Goal: Information Seeking & Learning: Learn about a topic

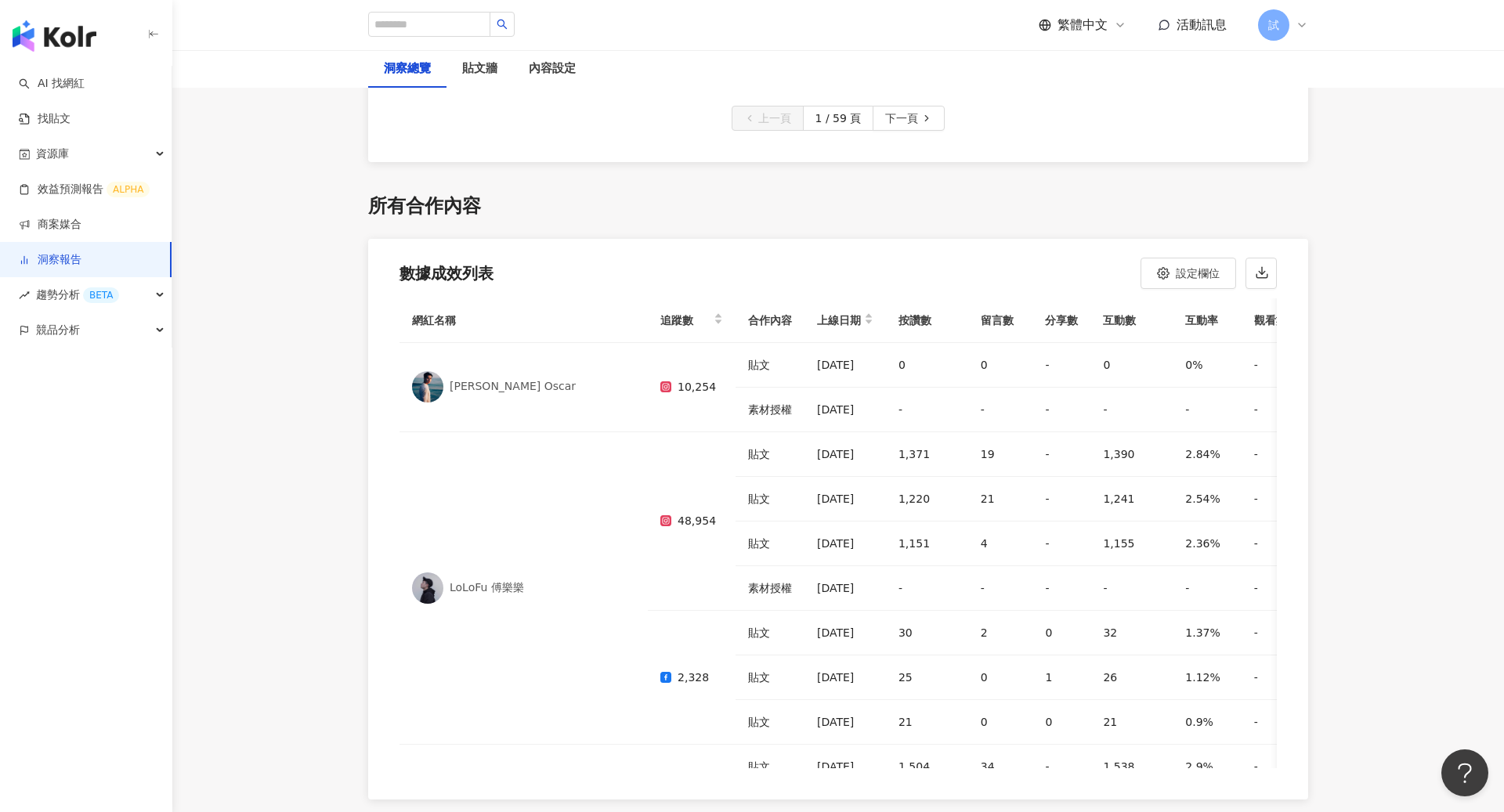
scroll to position [540, 0]
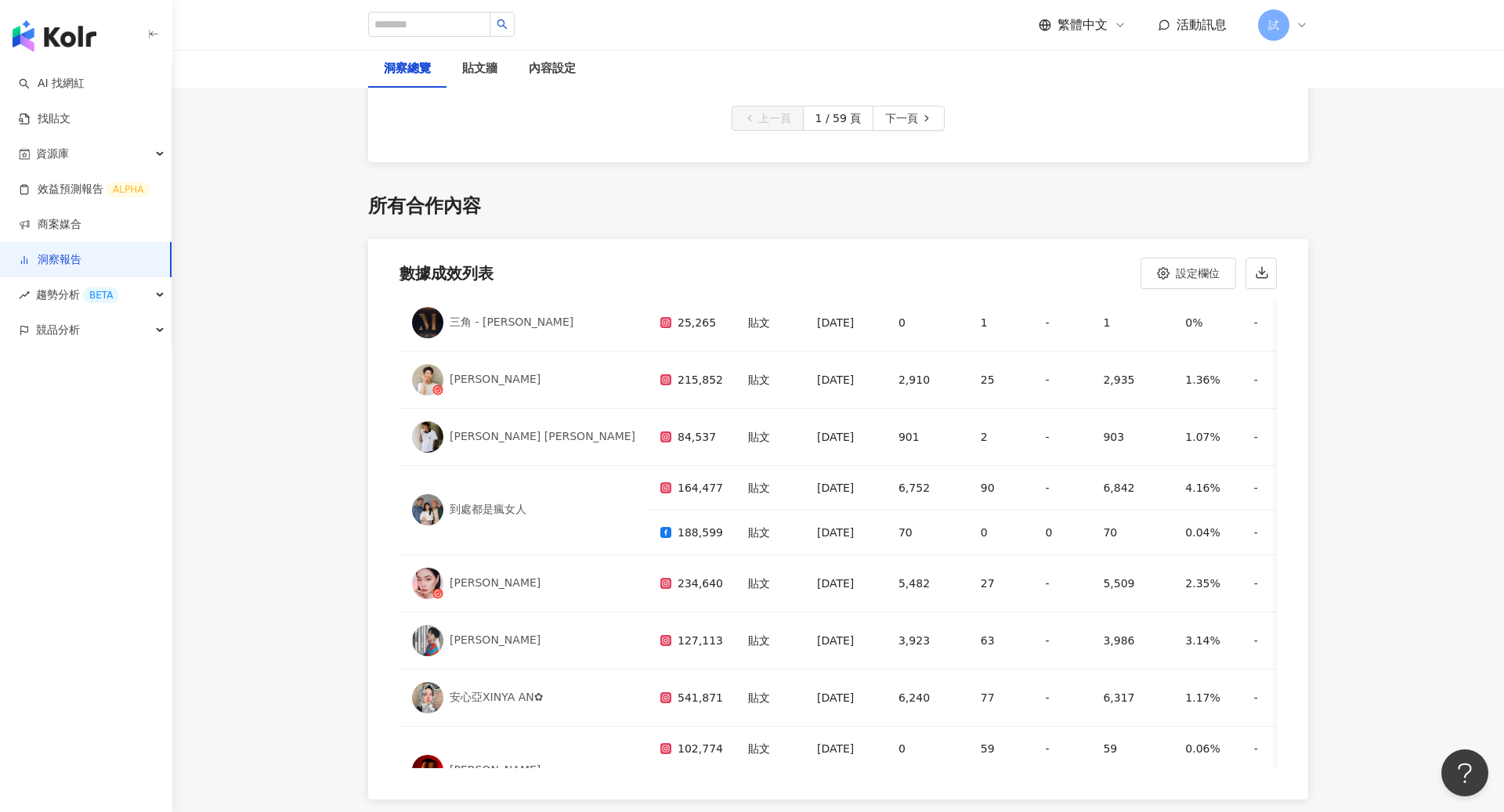
click at [50, 43] on img "button" at bounding box center [55, 36] width 84 height 32
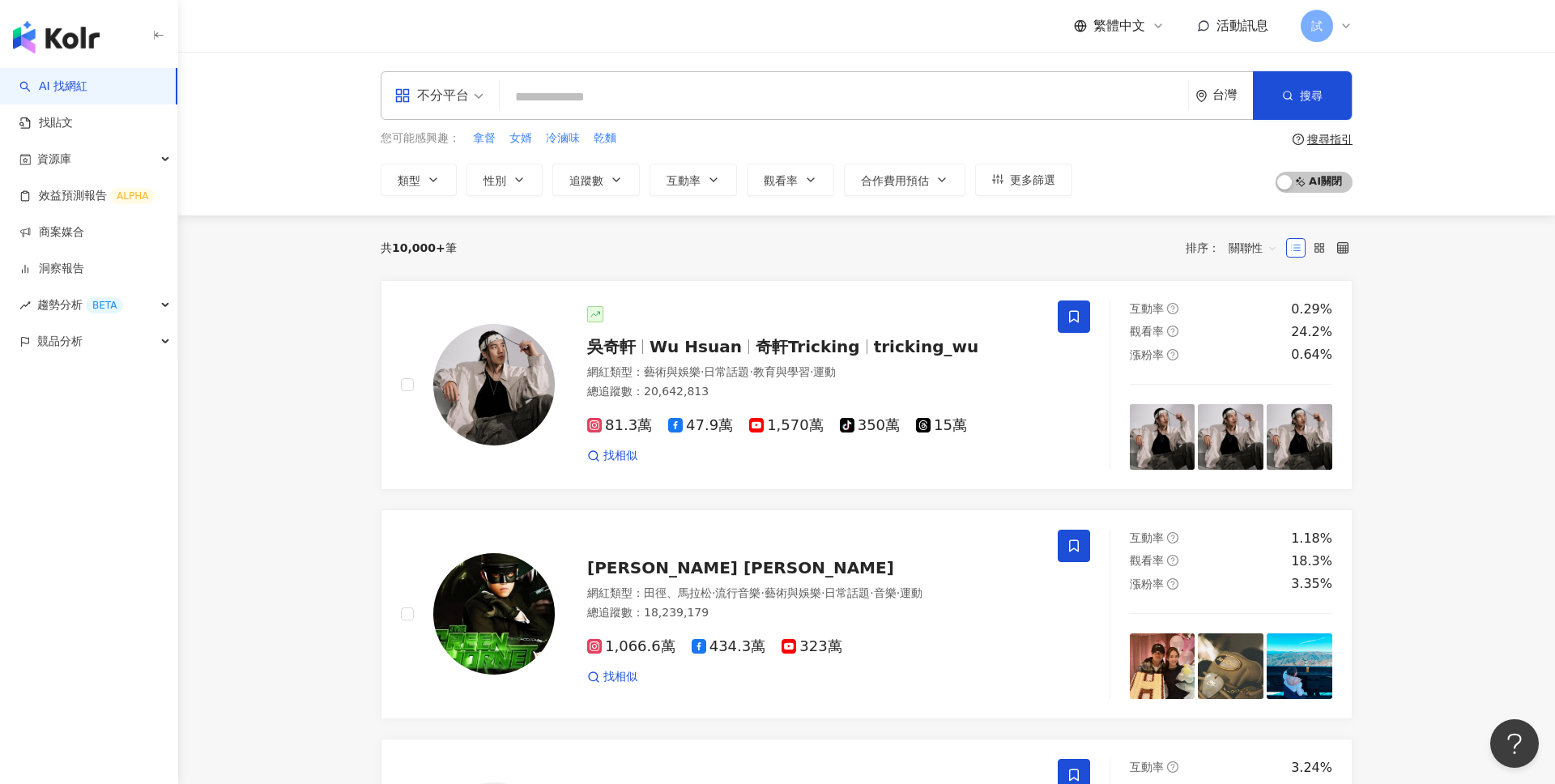
click at [473, 104] on span "不分平台" at bounding box center [439, 95] width 89 height 26
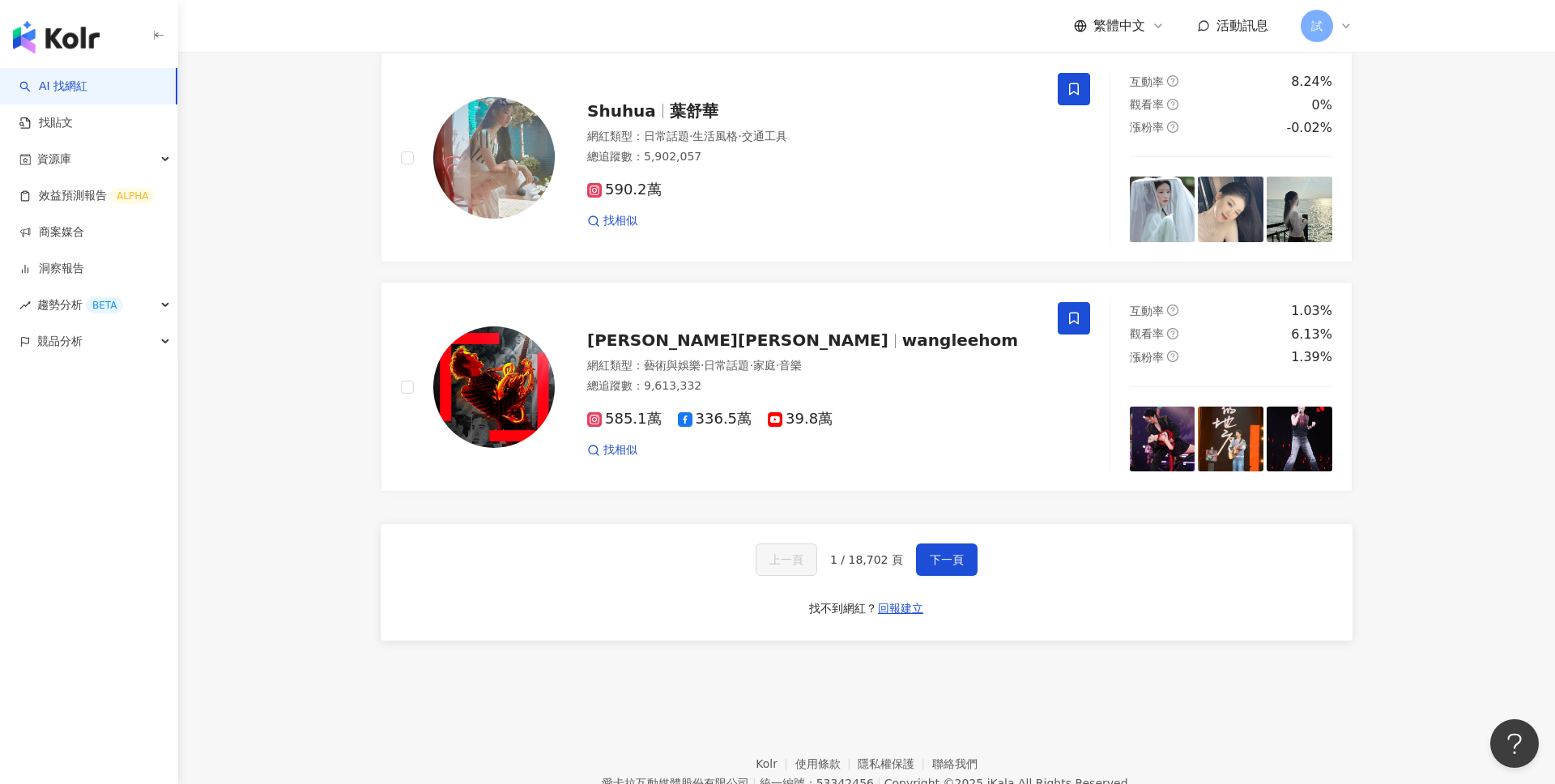
scroll to position [2583, 0]
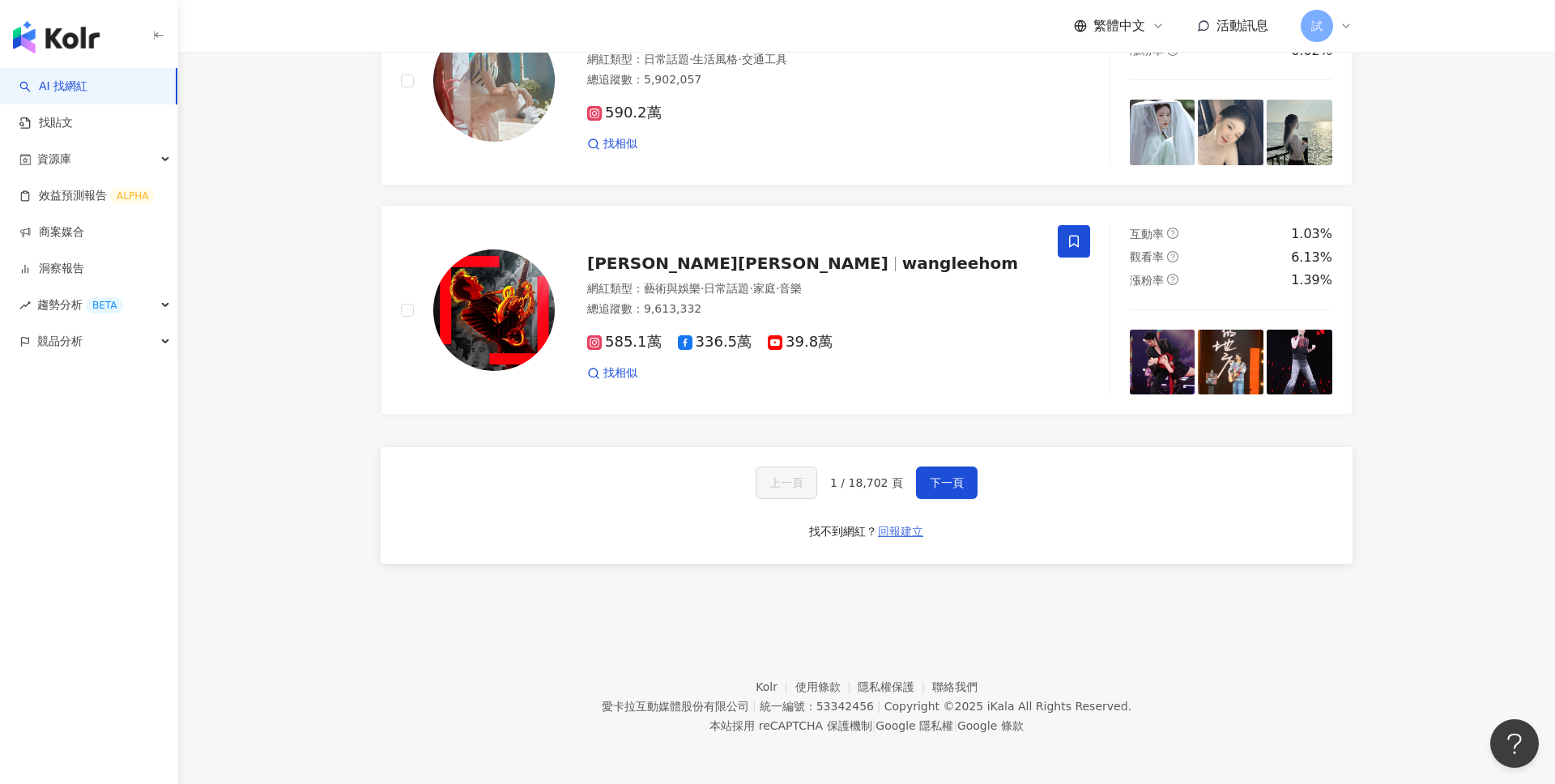
click at [893, 535] on span "回報建立" at bounding box center [900, 531] width 45 height 13
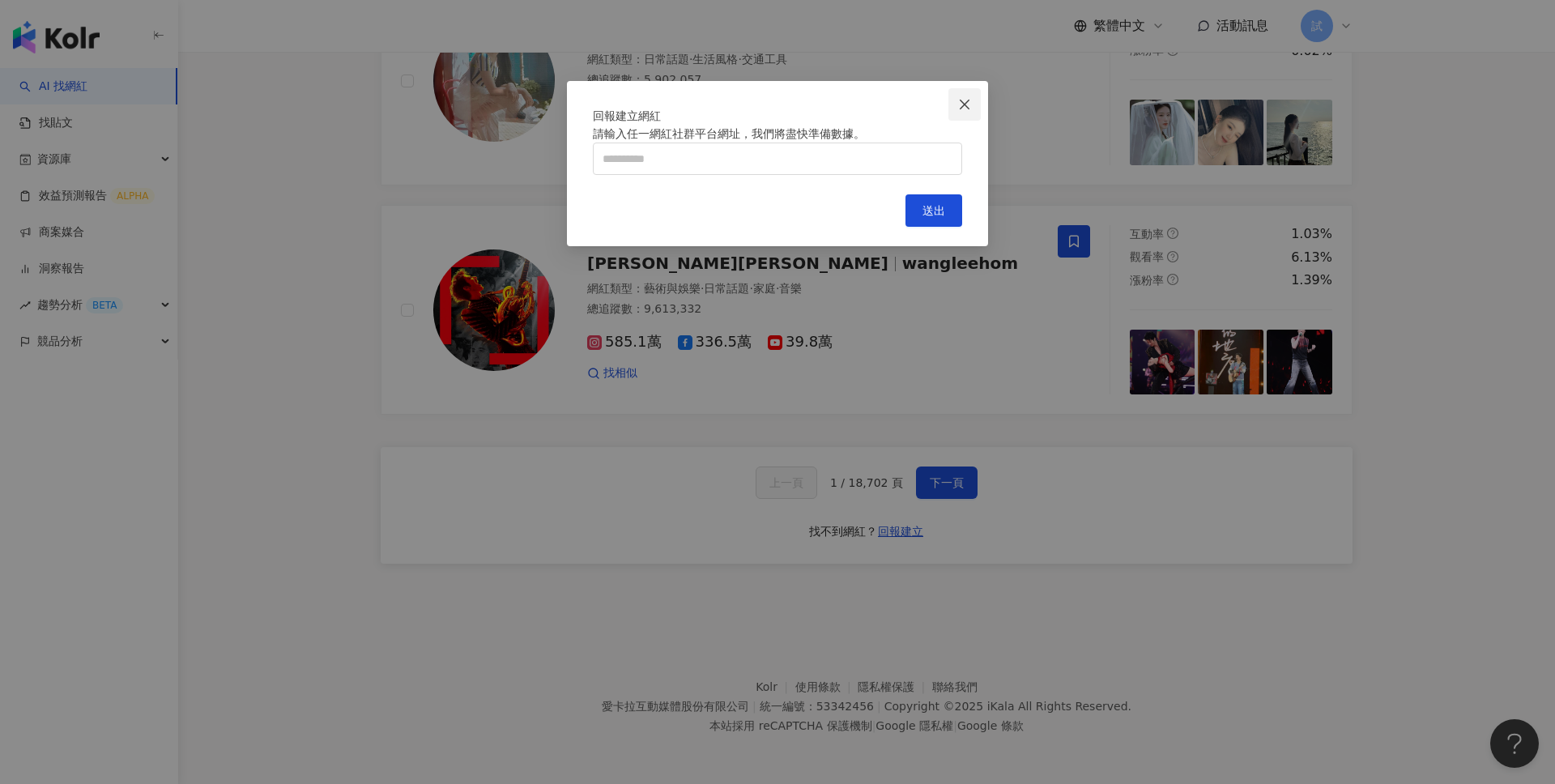
click at [966, 110] on button "Close" at bounding box center [965, 104] width 33 height 33
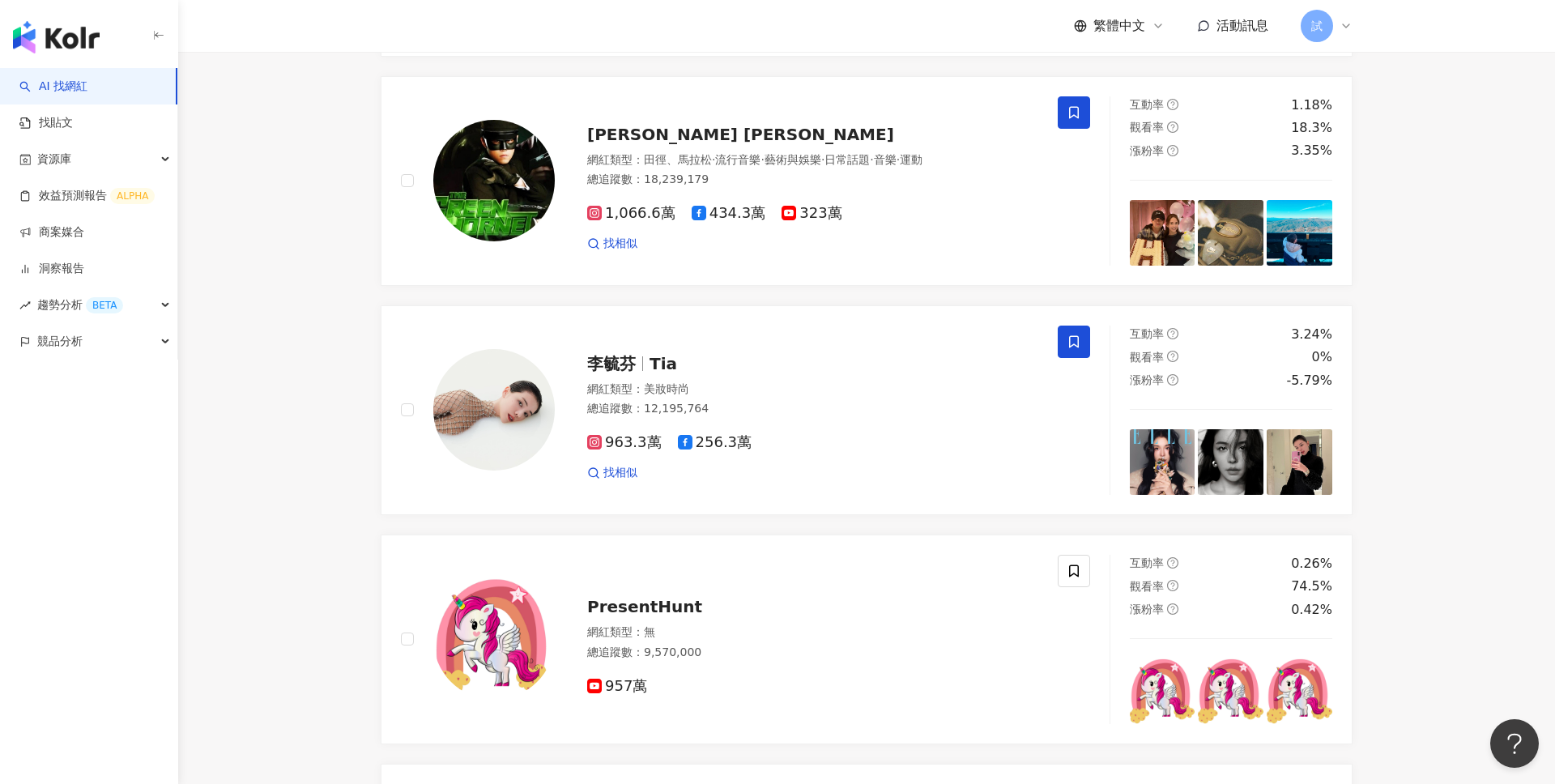
scroll to position [0, 0]
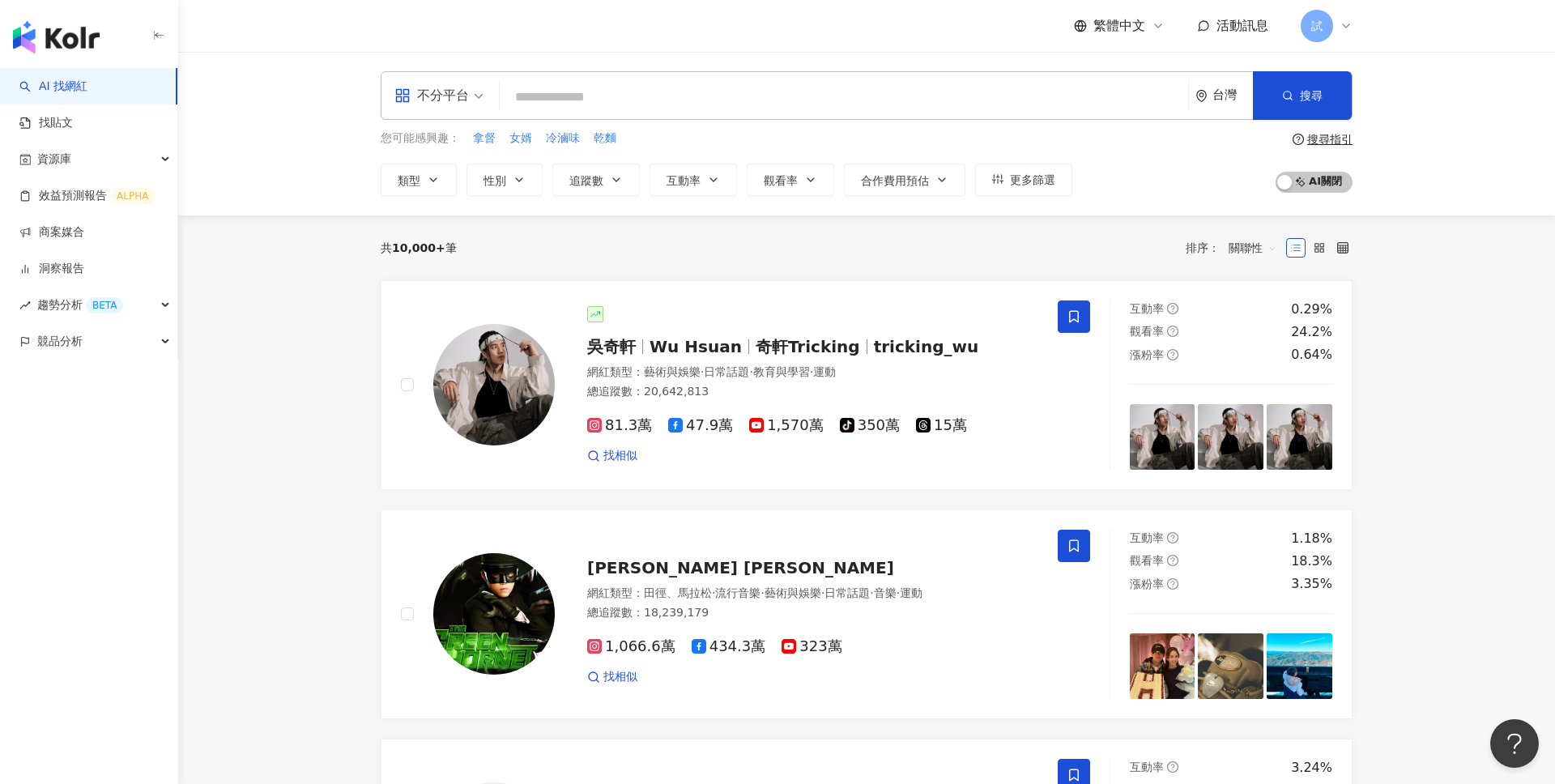
click at [663, 102] on input "search" at bounding box center [843, 96] width 675 height 31
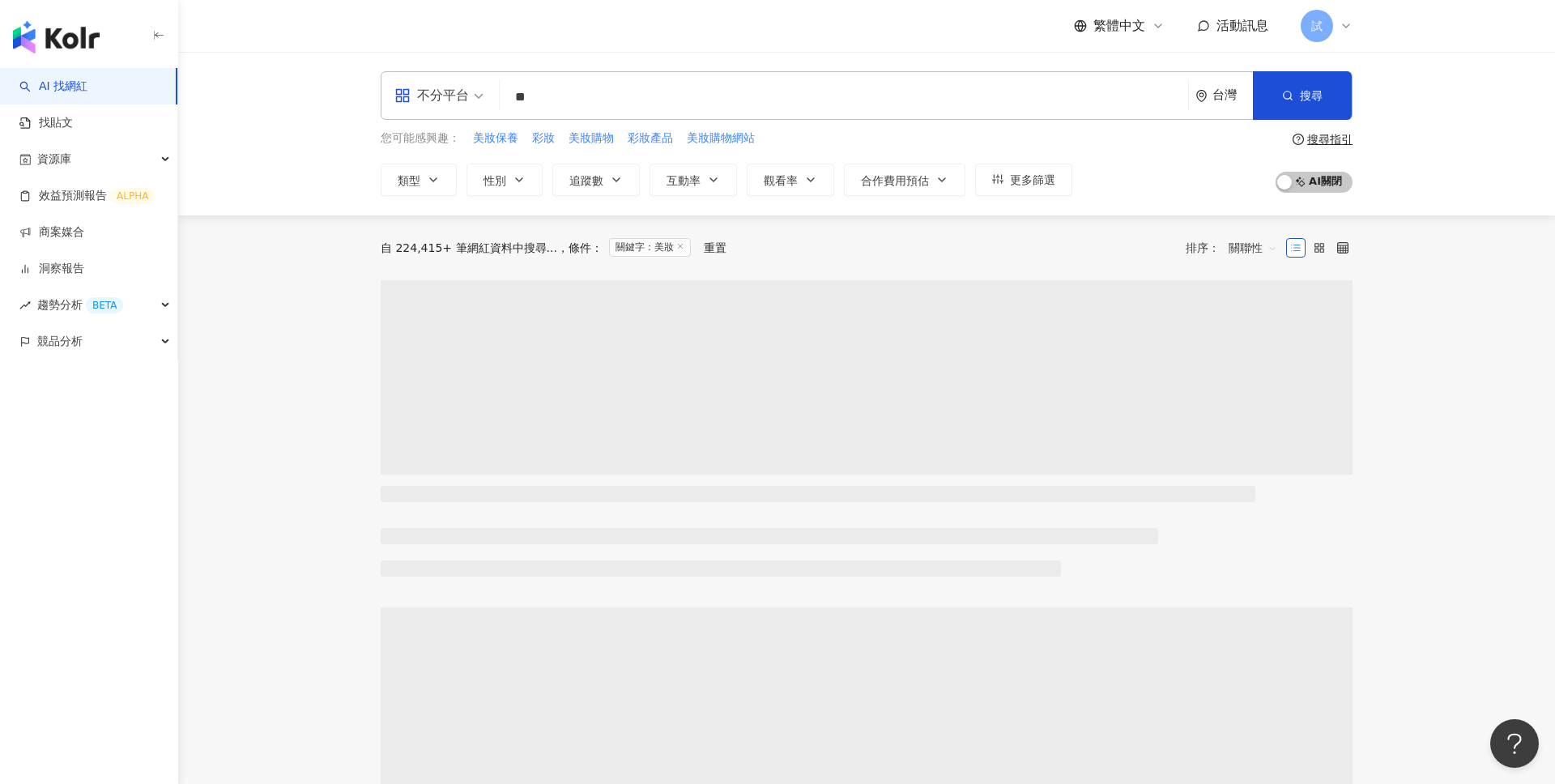
type input "*"
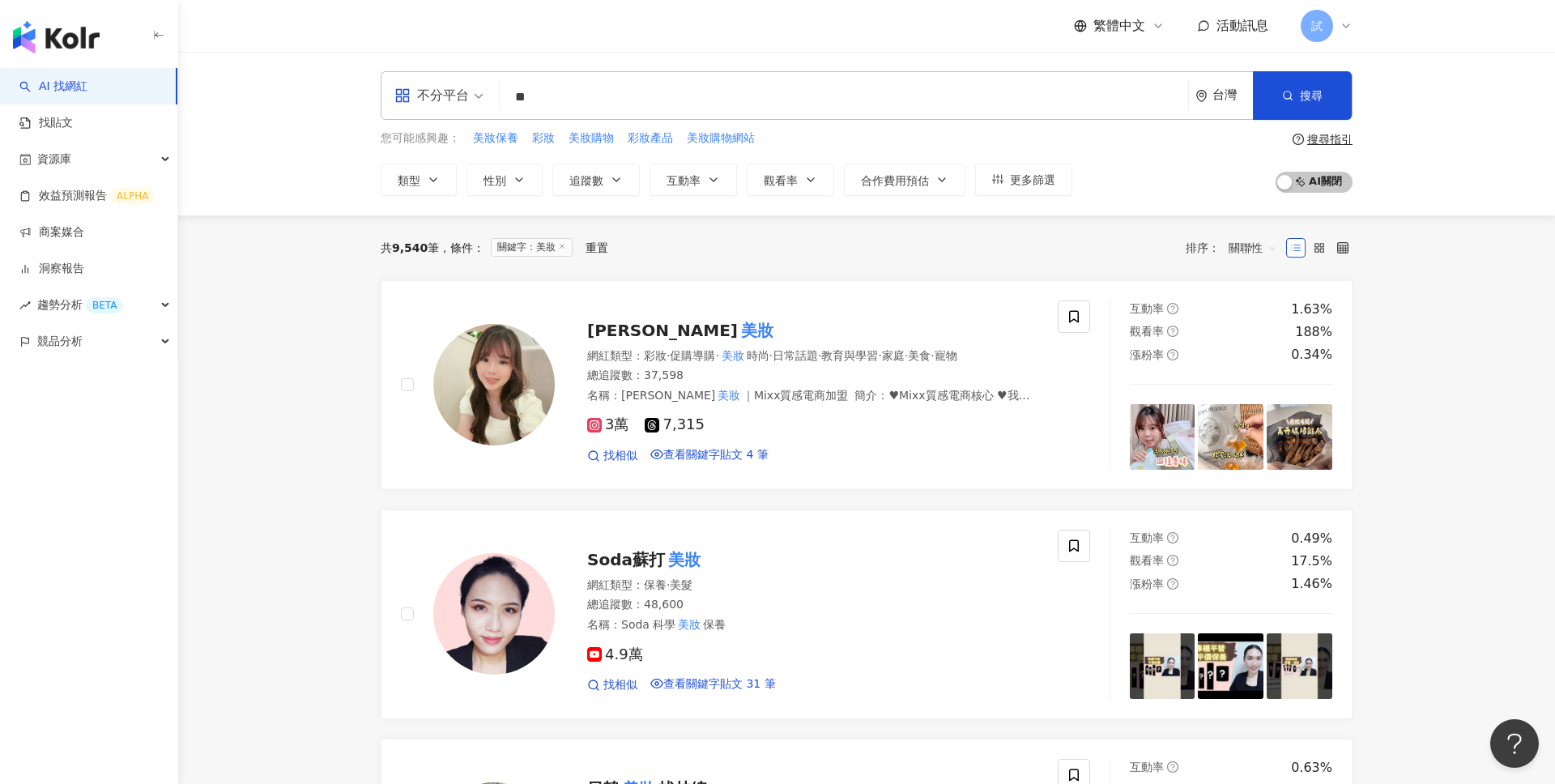
type input "*"
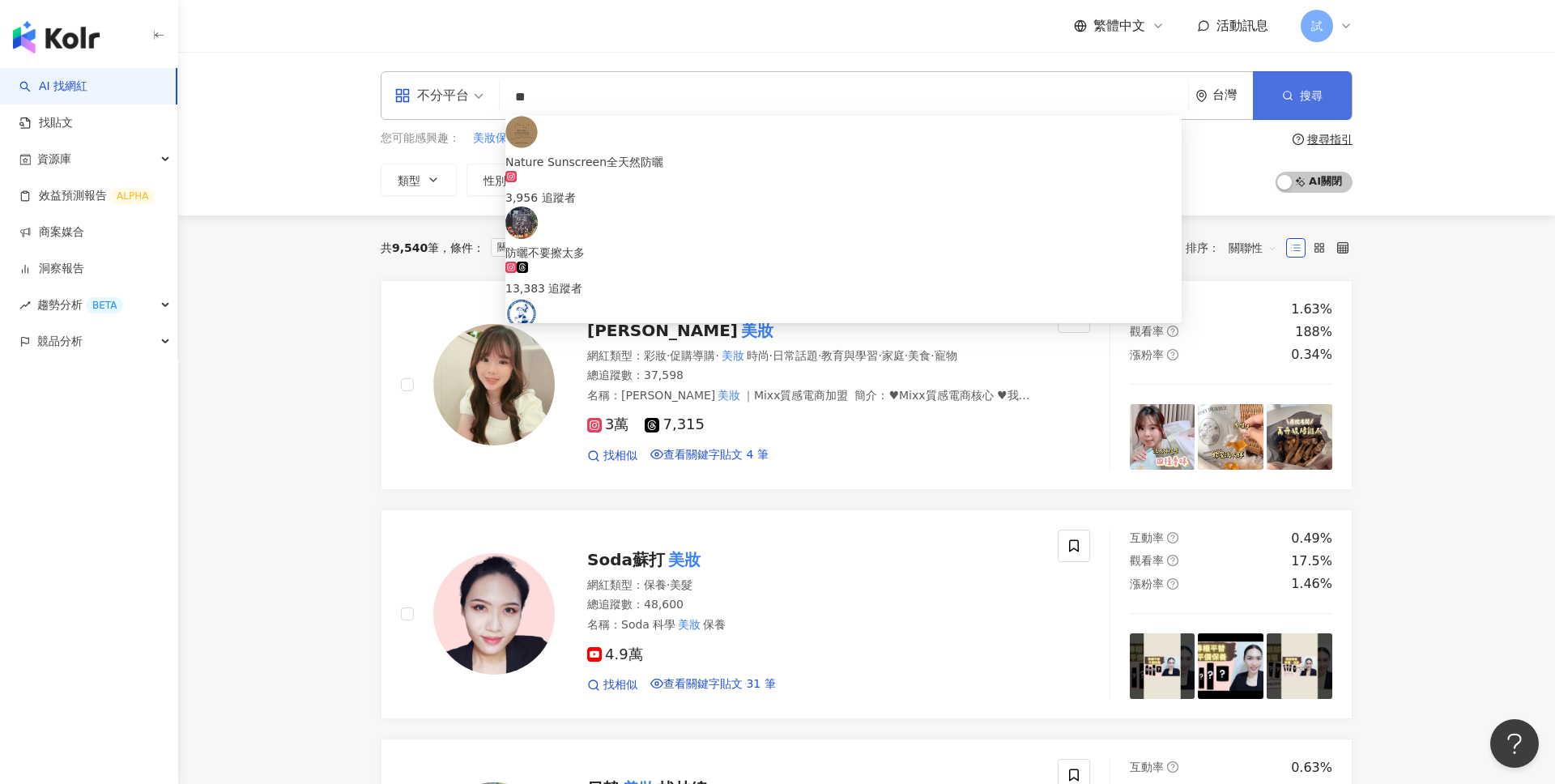
click at [1328, 104] on button "搜尋" at bounding box center [1303, 96] width 99 height 49
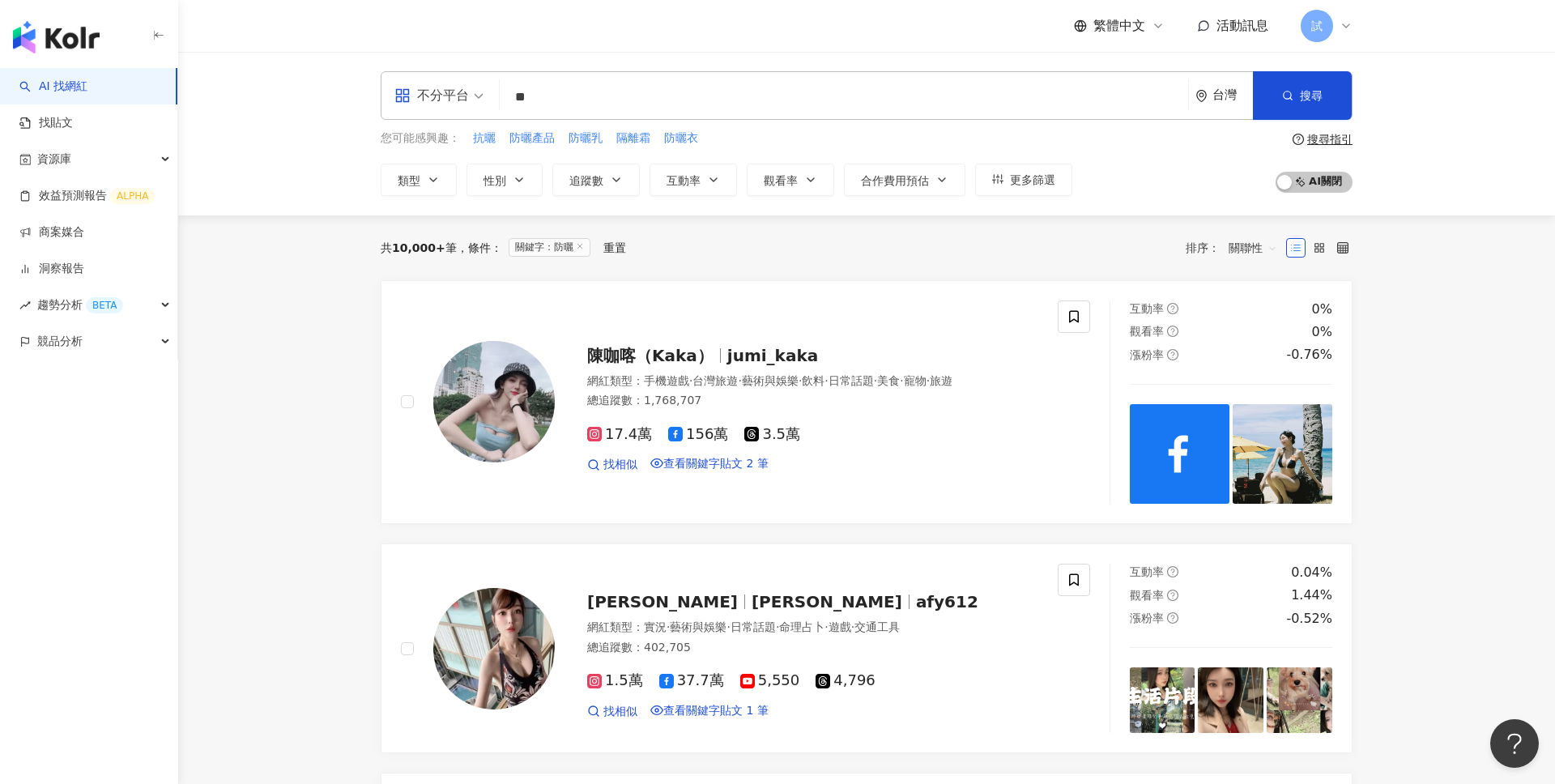
click at [607, 93] on input "**" at bounding box center [843, 96] width 675 height 31
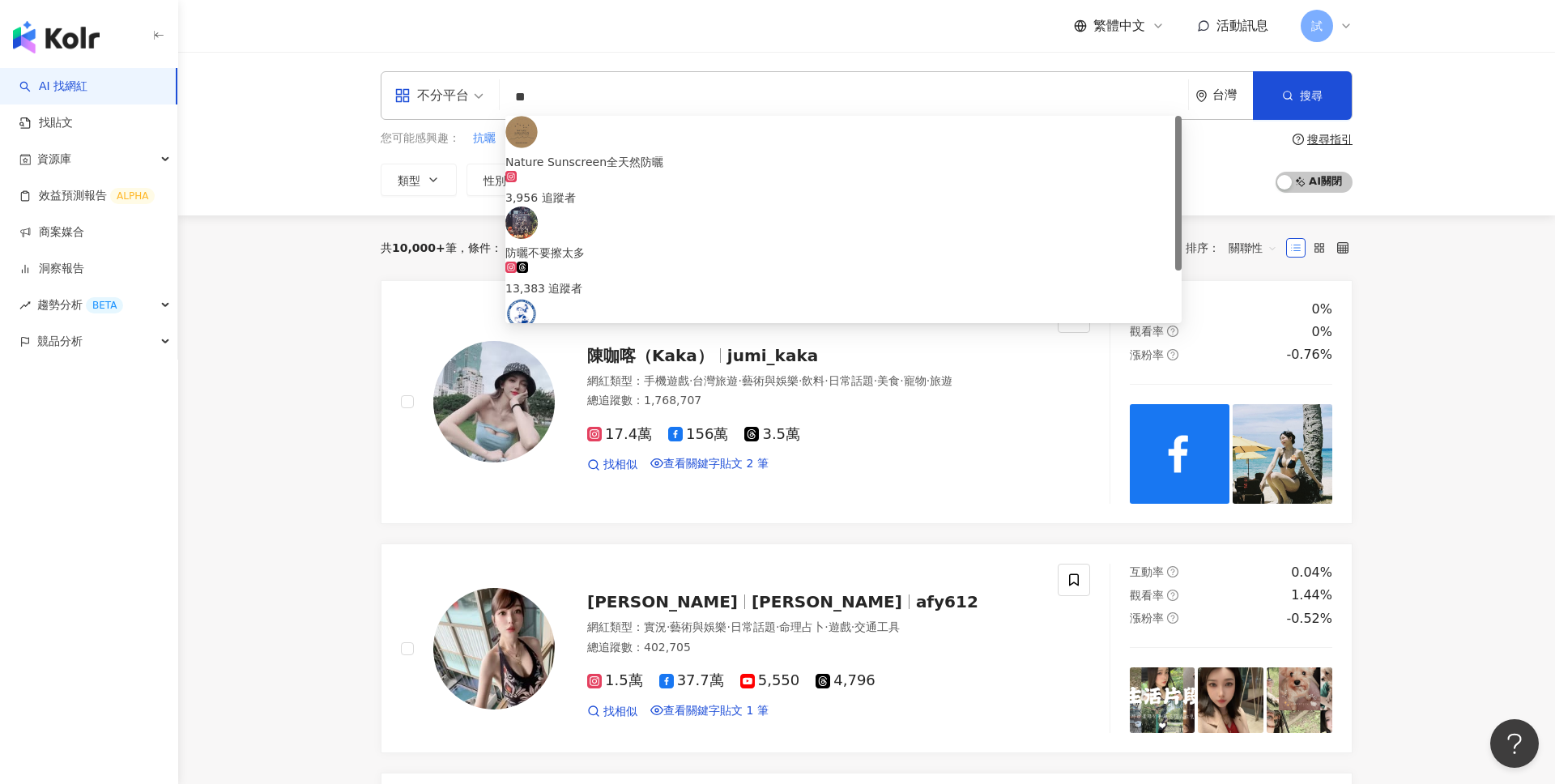
type input "*"
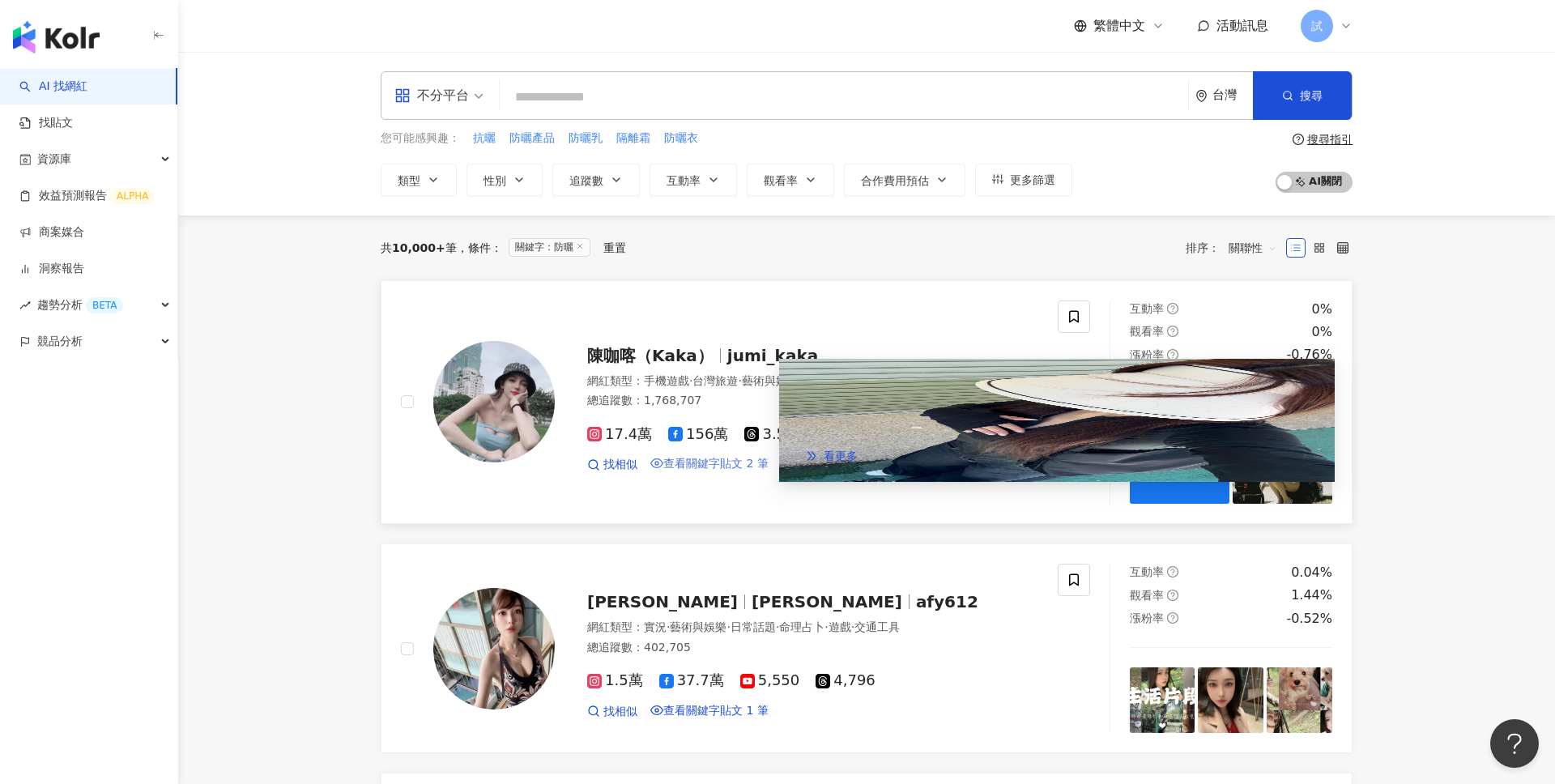
click at [694, 470] on span "查看關鍵字貼文 2 筆" at bounding box center [716, 463] width 105 height 13
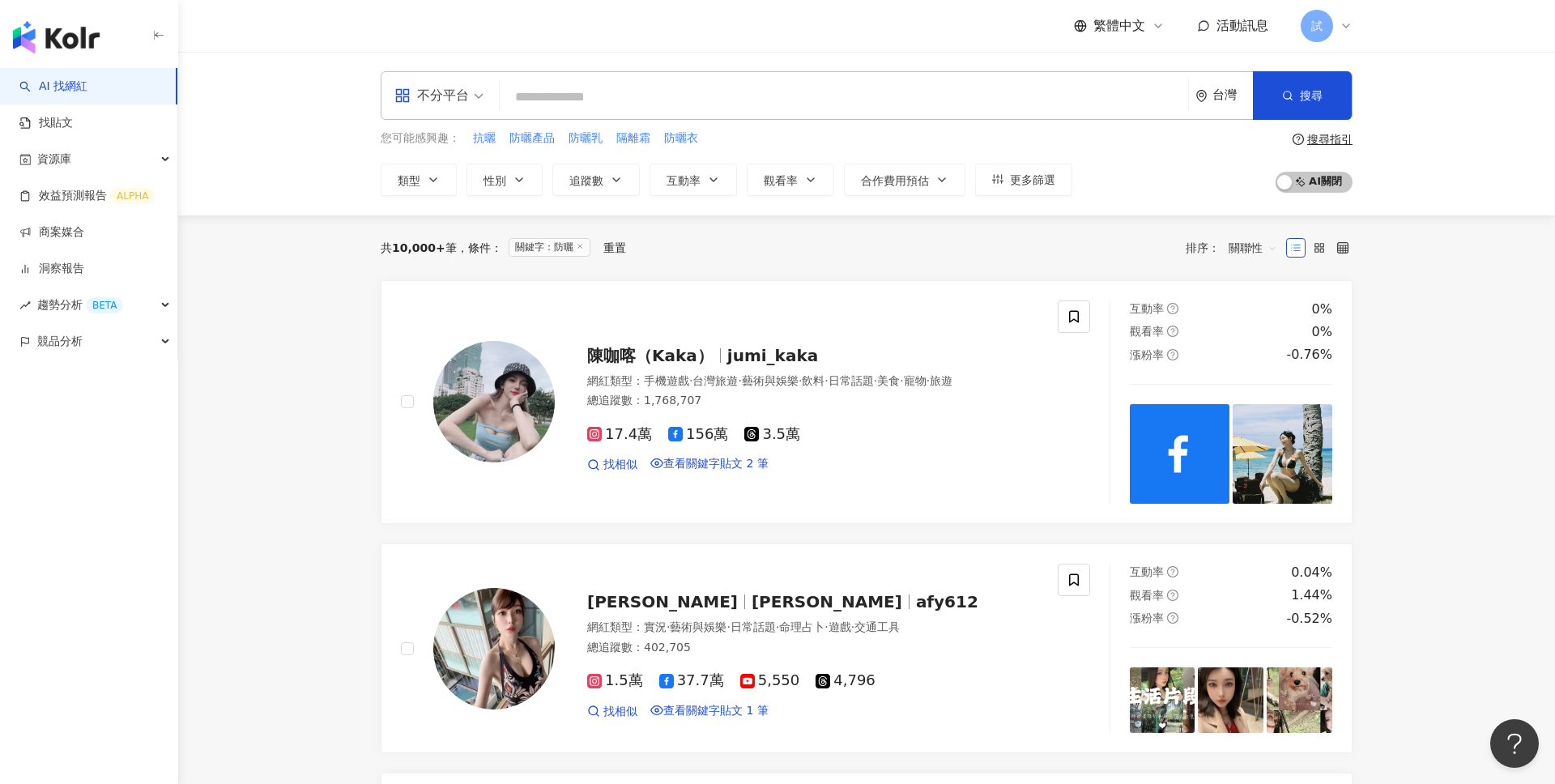
click at [653, 80] on div "不分平台 台灣 搜尋 9deb1977-2686-4ee2-8469-749ded18a38b Nature Sunscreen全天然防曬 3,956 追蹤者…" at bounding box center [866, 96] width 972 height 49
click at [640, 104] on input "search" at bounding box center [843, 96] width 675 height 31
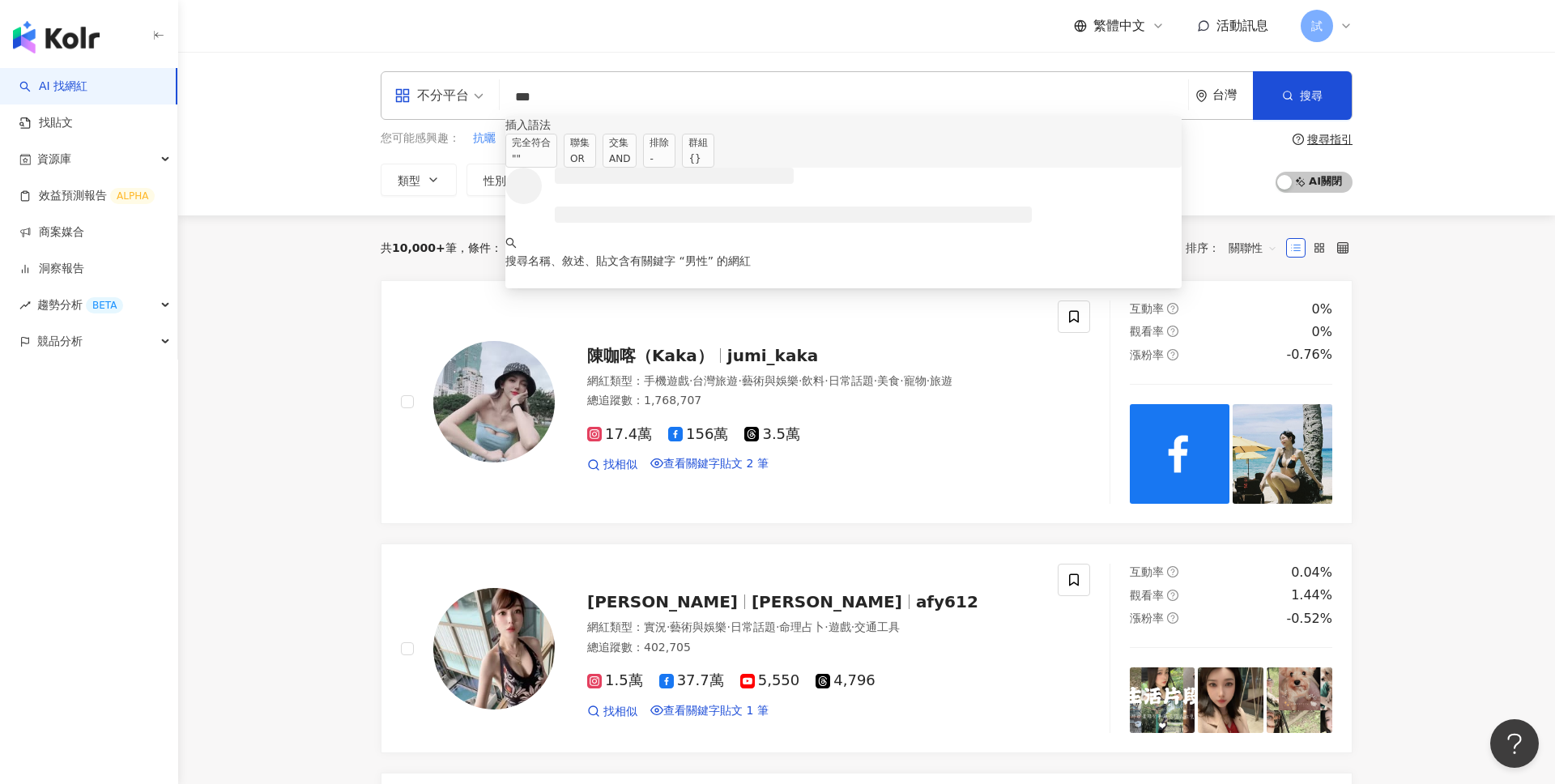
click at [630, 159] on div "AND" at bounding box center [620, 158] width 21 height 16
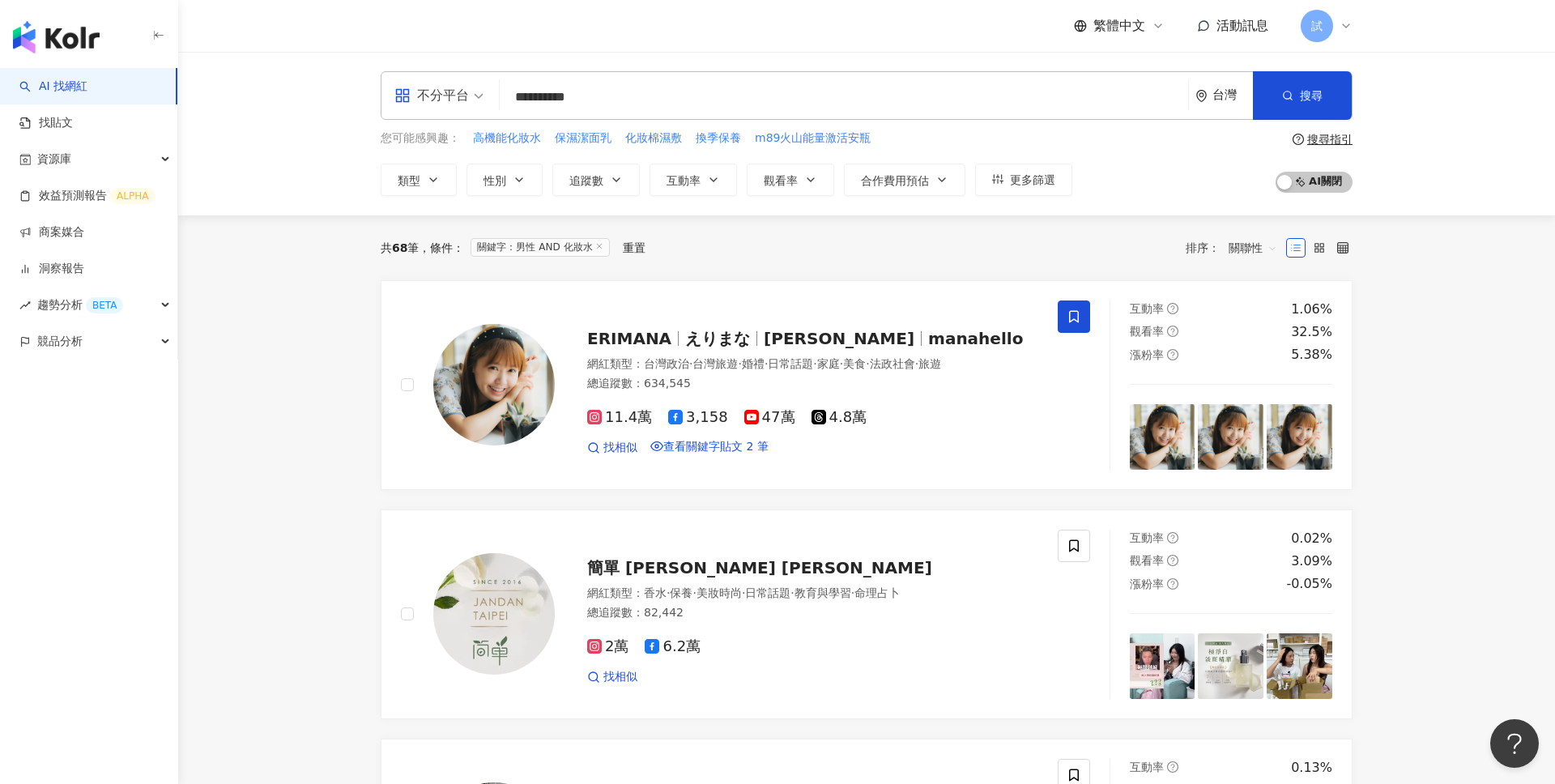
click at [666, 99] on input "**********" at bounding box center [843, 96] width 675 height 31
click at [1258, 245] on span "關聯性" at bounding box center [1252, 247] width 49 height 26
click at [1235, 426] on div "關鍵字" at bounding box center [1253, 419] width 41 height 18
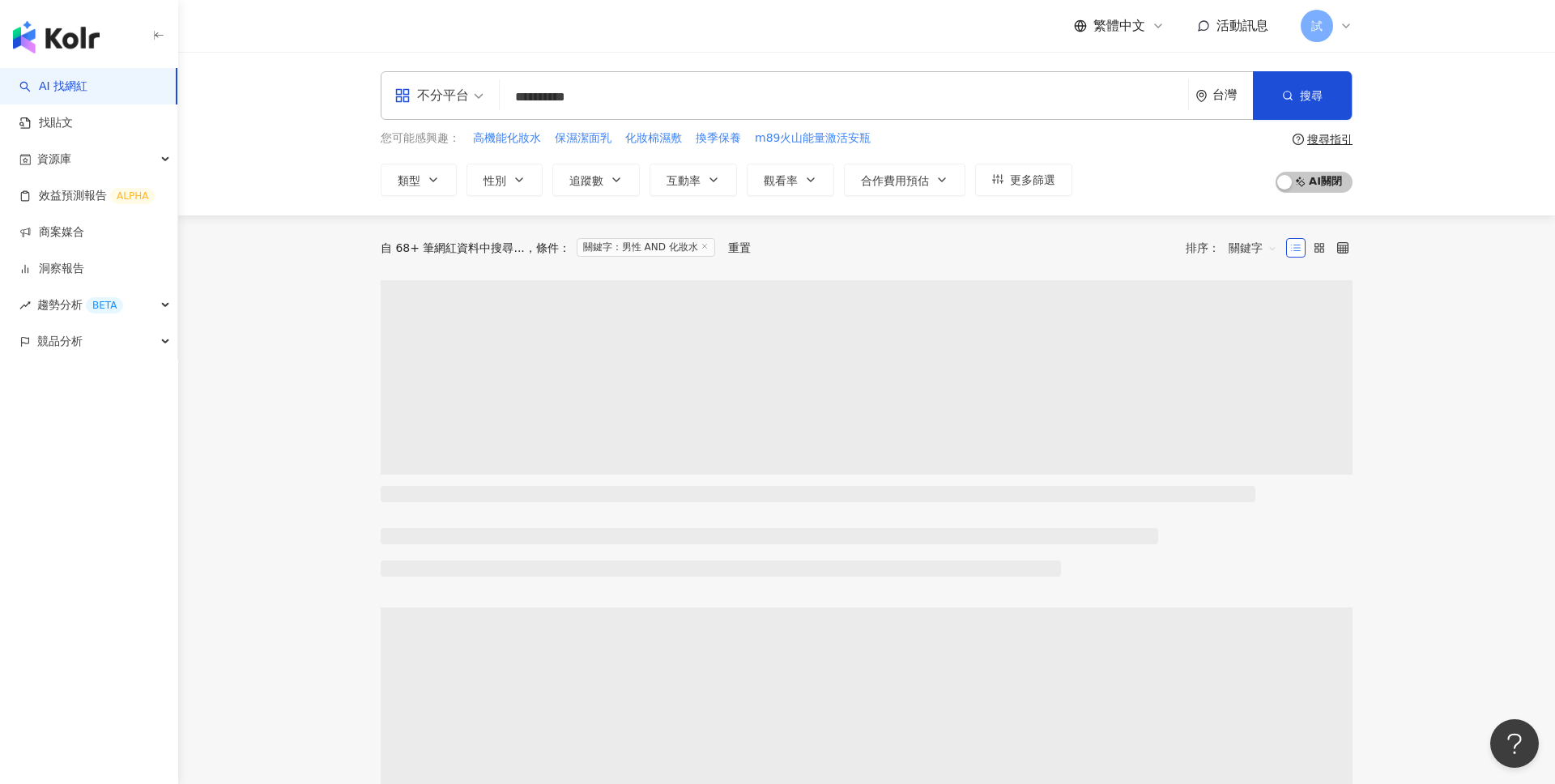
click at [641, 106] on input "**********" at bounding box center [843, 96] width 675 height 31
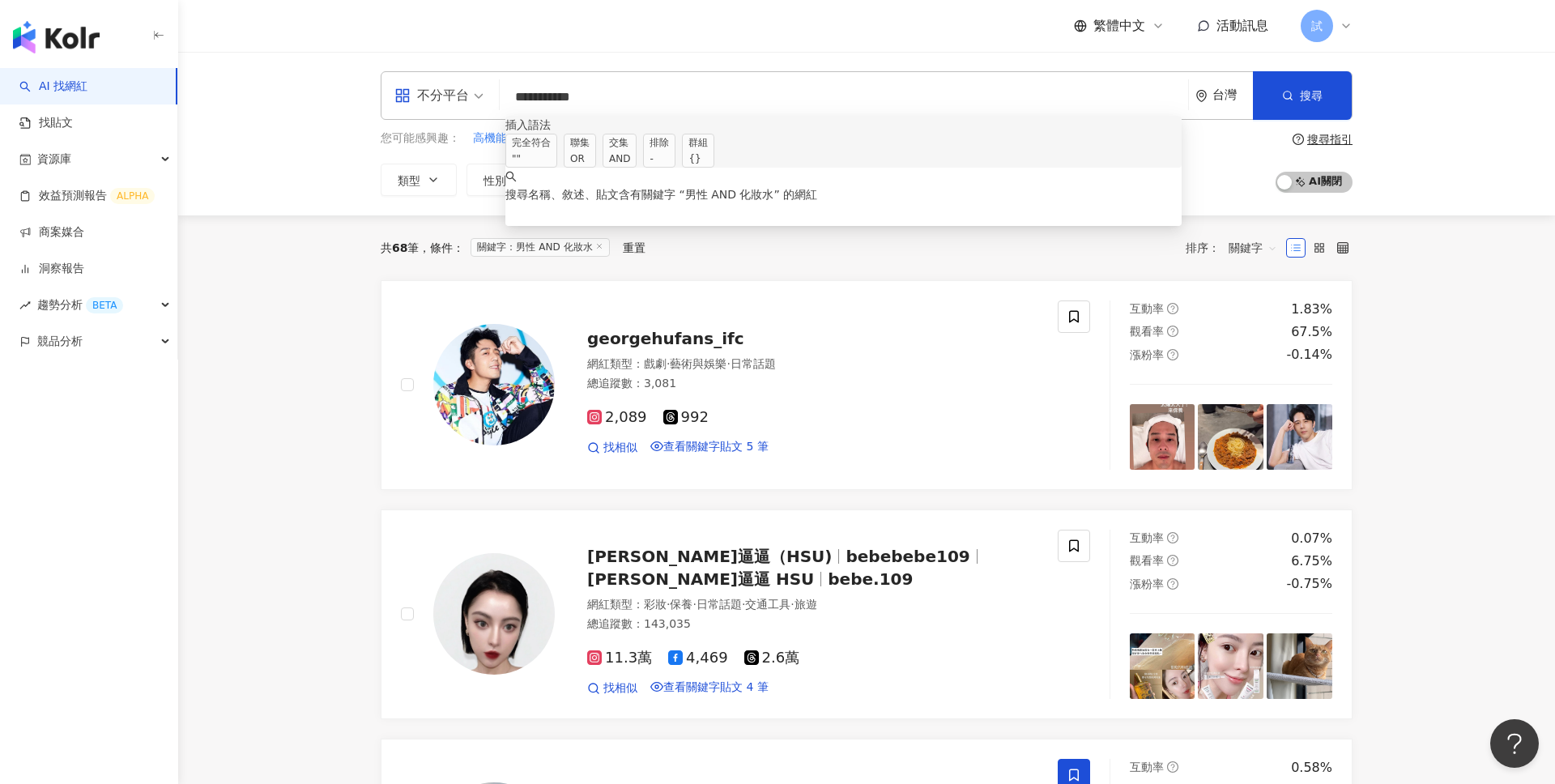
click at [321, 135] on div "**********" at bounding box center [866, 134] width 1377 height 164
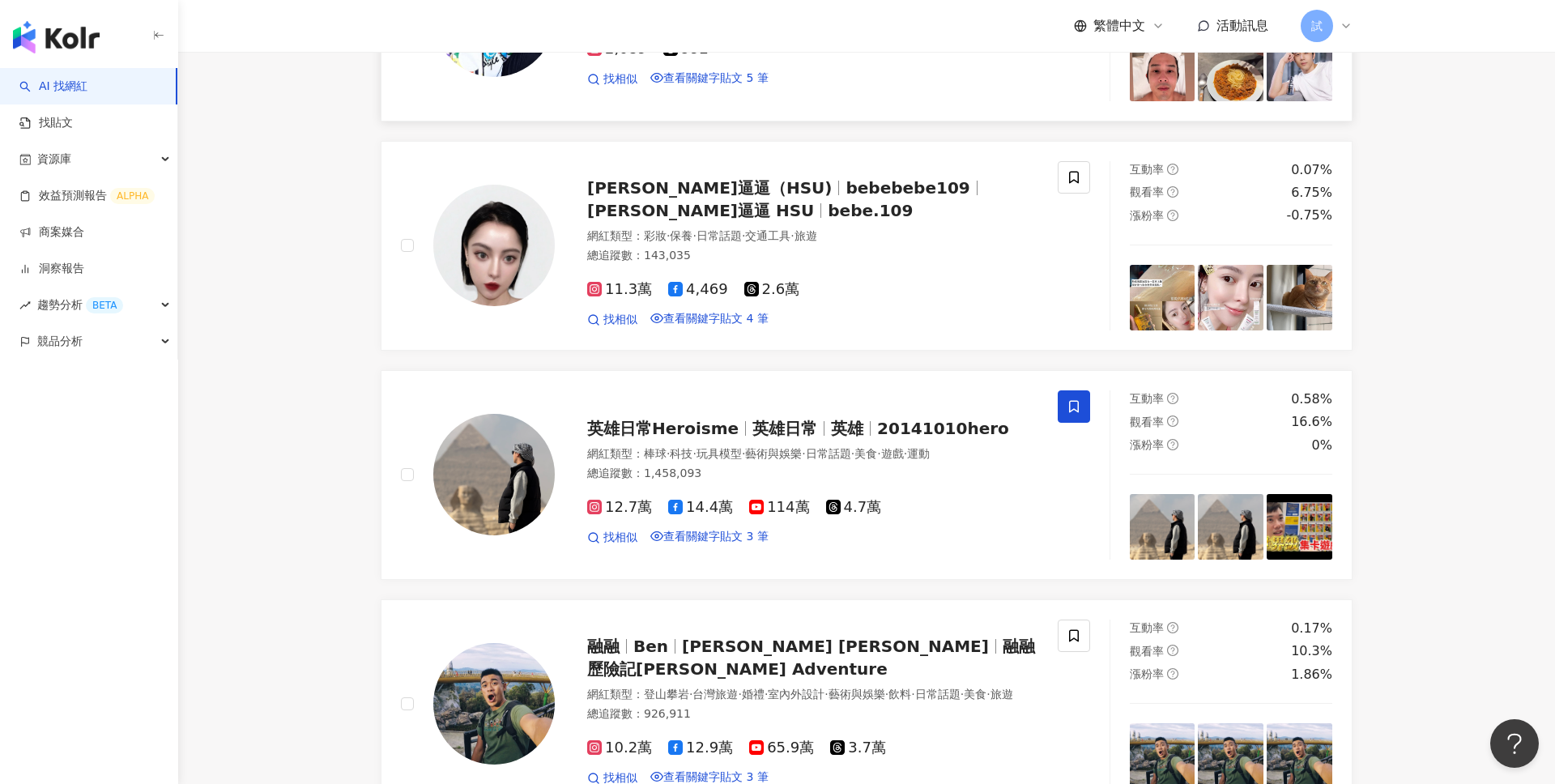
scroll to position [367, 0]
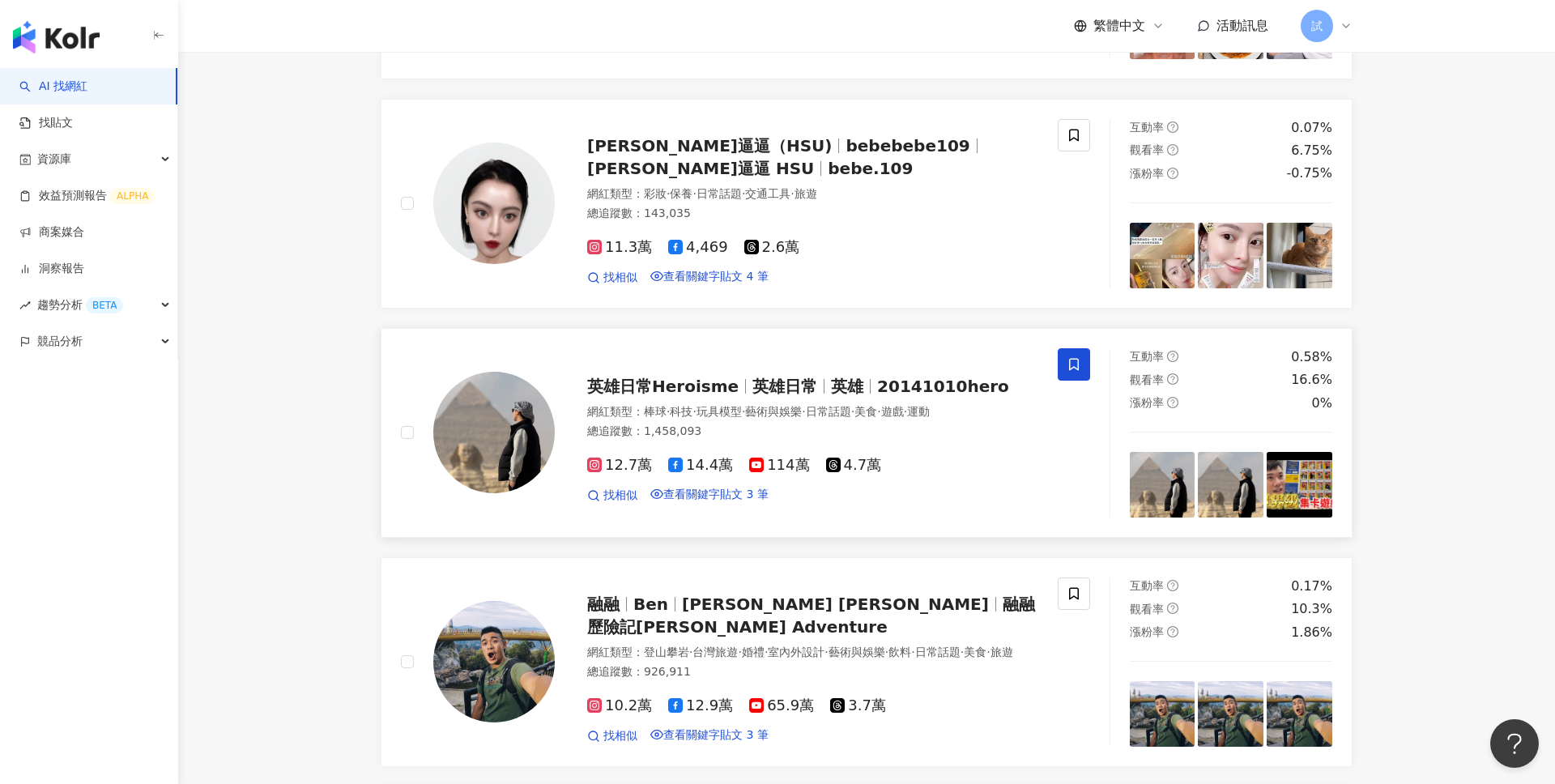
click at [955, 440] on div "總追蹤數 ： 1,458,093" at bounding box center [813, 432] width 451 height 16
click at [899, 267] on div "11.3萬 4,469 2.6萬 找相似 查看關鍵字貼文 4 筆" at bounding box center [813, 256] width 451 height 60
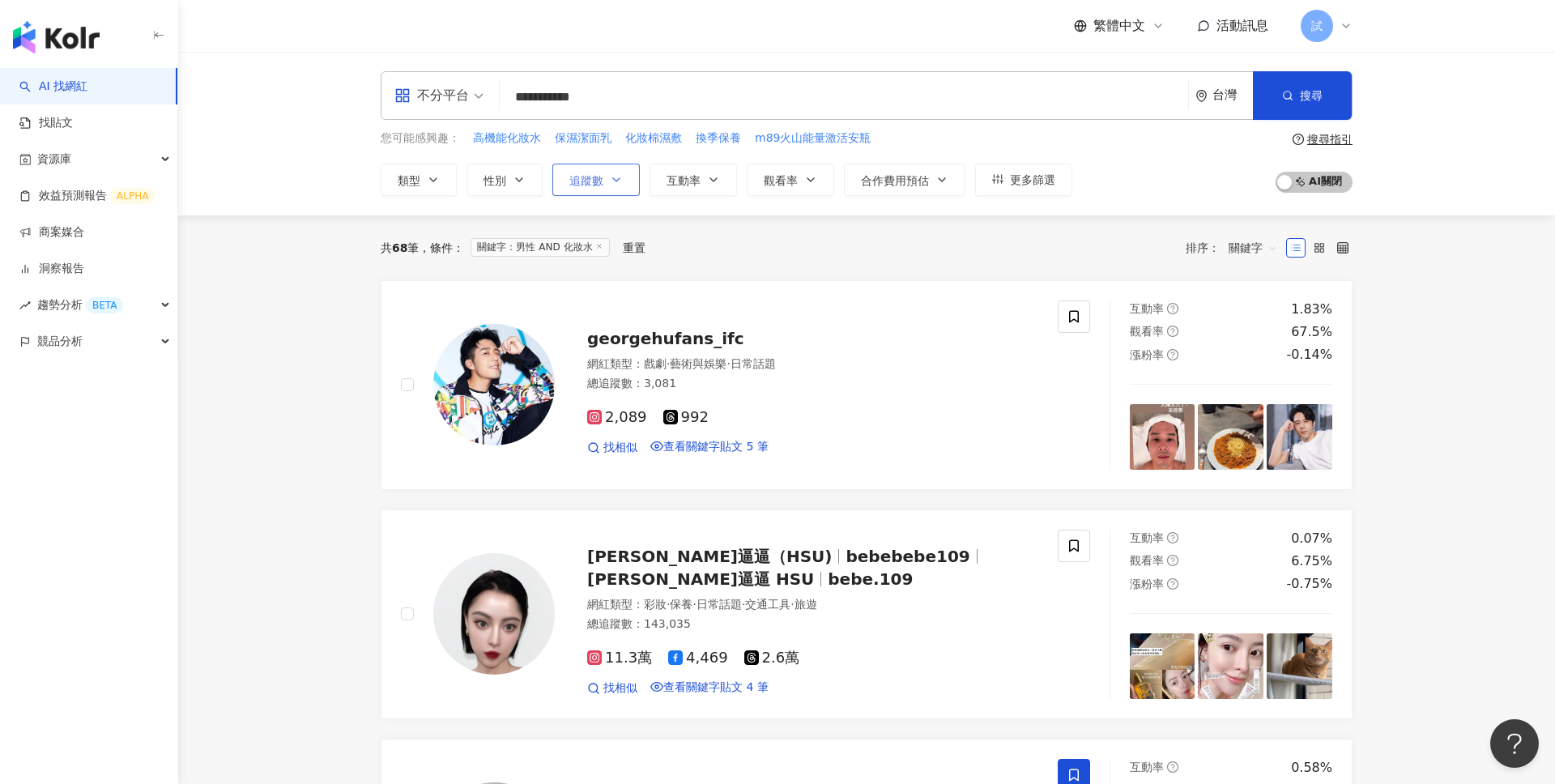
click at [602, 183] on button "追蹤數" at bounding box center [596, 180] width 88 height 33
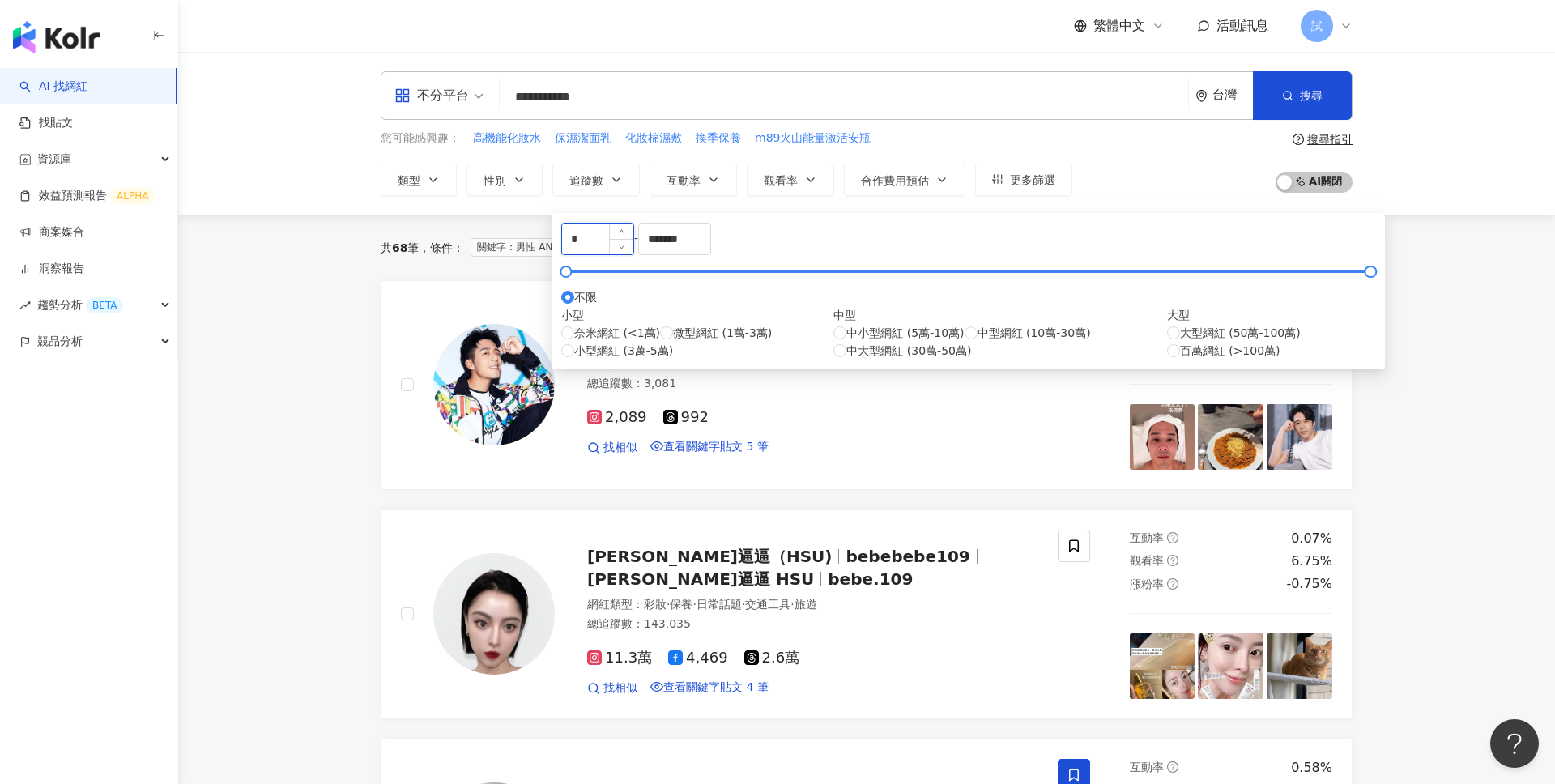
click at [634, 250] on input "*" at bounding box center [597, 239] width 72 height 31
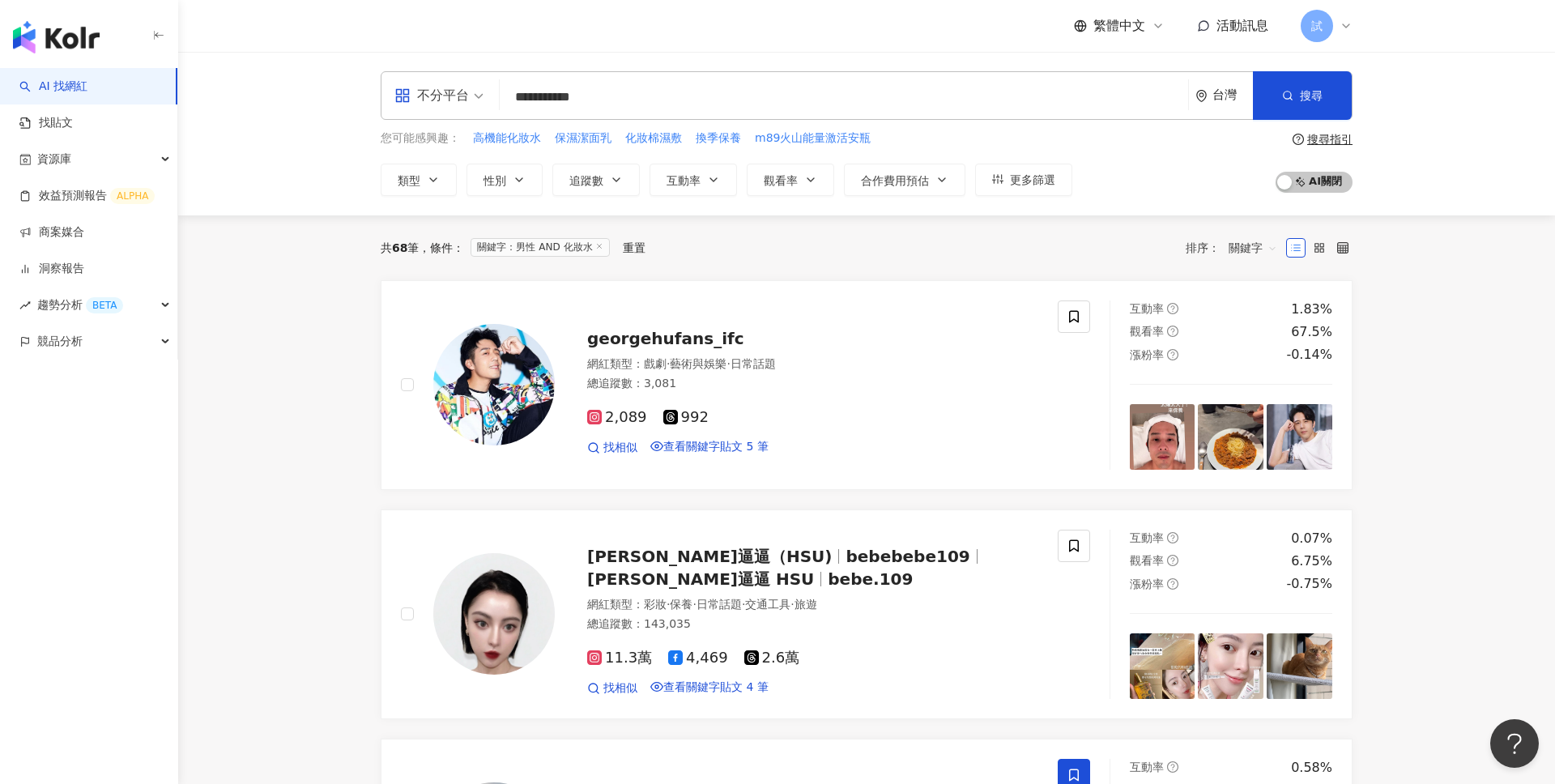
click at [699, 97] on input "**********" at bounding box center [843, 96] width 675 height 31
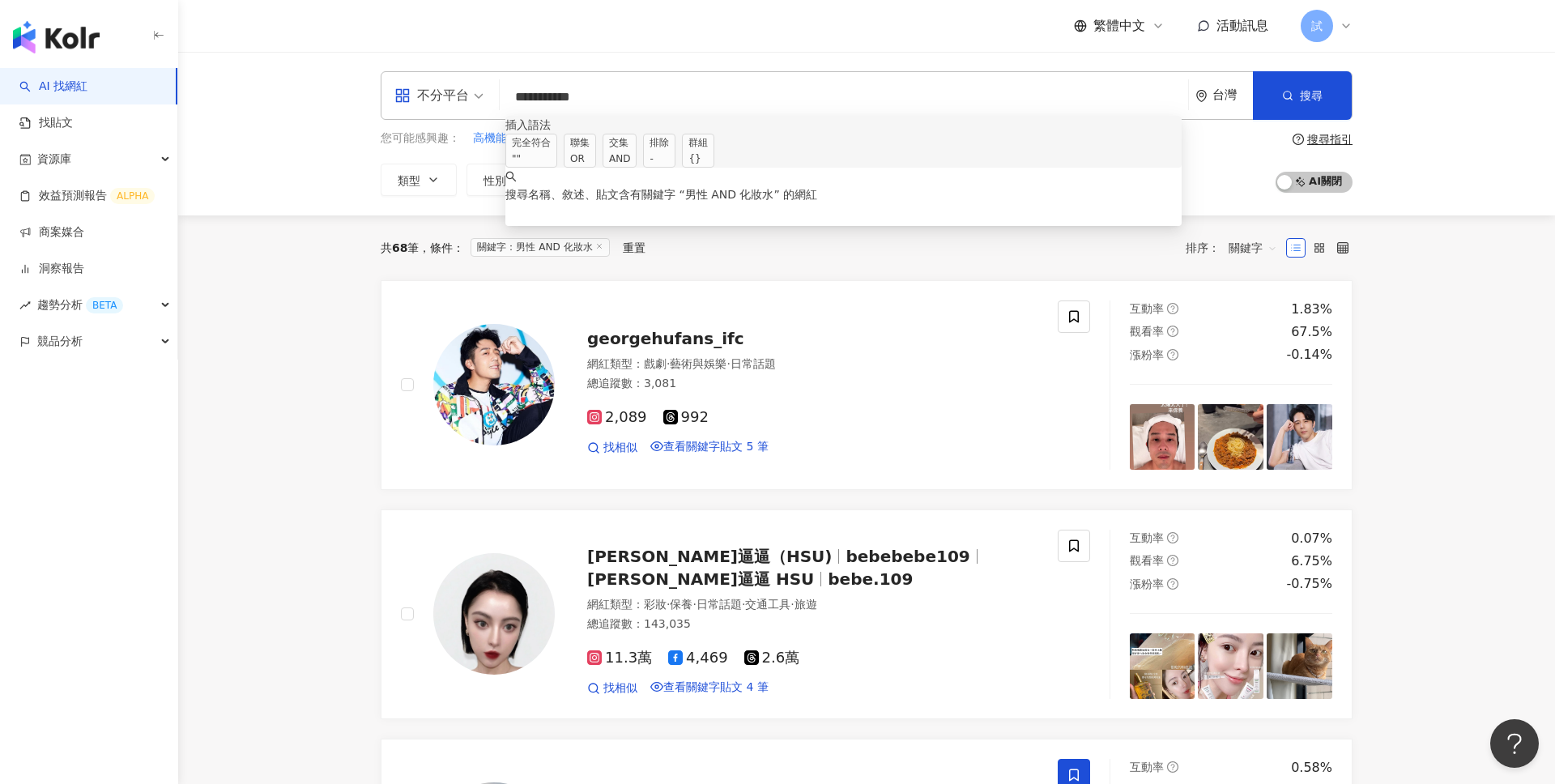
click at [625, 100] on input "**********" at bounding box center [843, 96] width 675 height 31
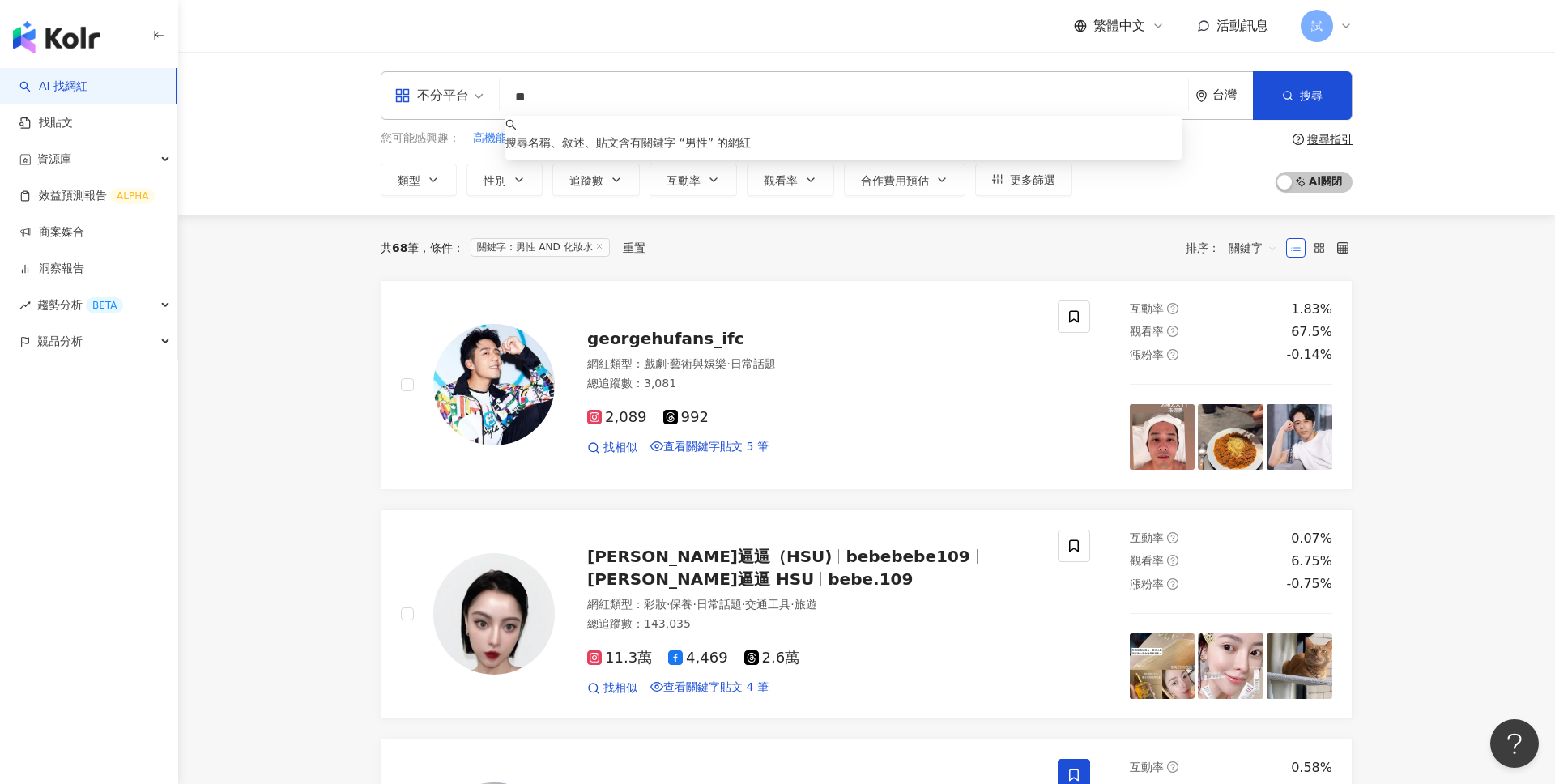
type input "*"
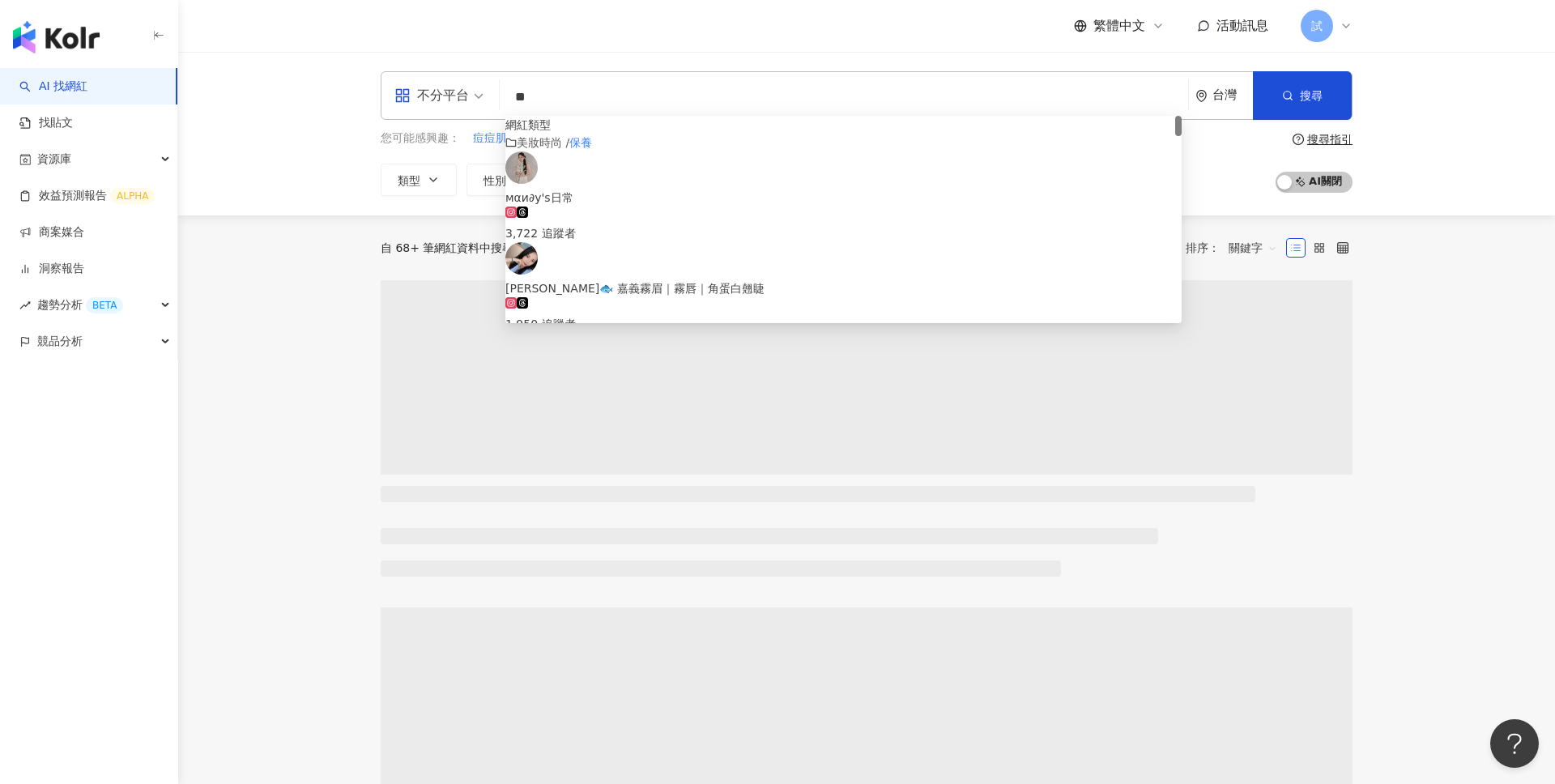
click at [1501, 110] on div "不分平台 ** 台灣 搜尋 customizedTag 網紅類型 美妝時尚 / 保養 мαи∂у'ѕ日常 3,722 追蹤者 𝓒𝓵𝓪𝓲𝓻𝓮🐟 嘉義霧眉｜霧唇｜…" at bounding box center [866, 134] width 1377 height 164
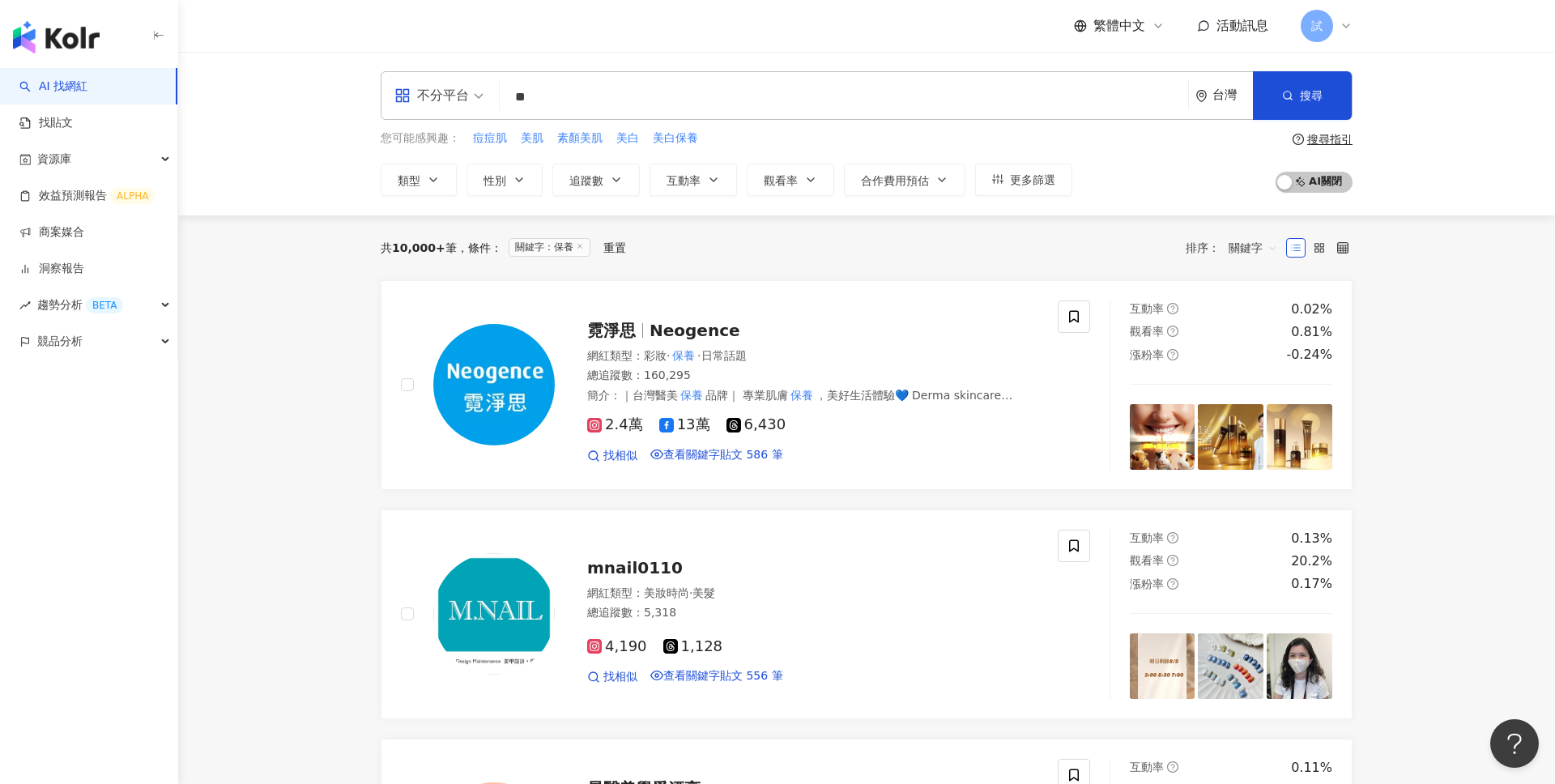
click at [559, 100] on input "**" at bounding box center [843, 96] width 675 height 31
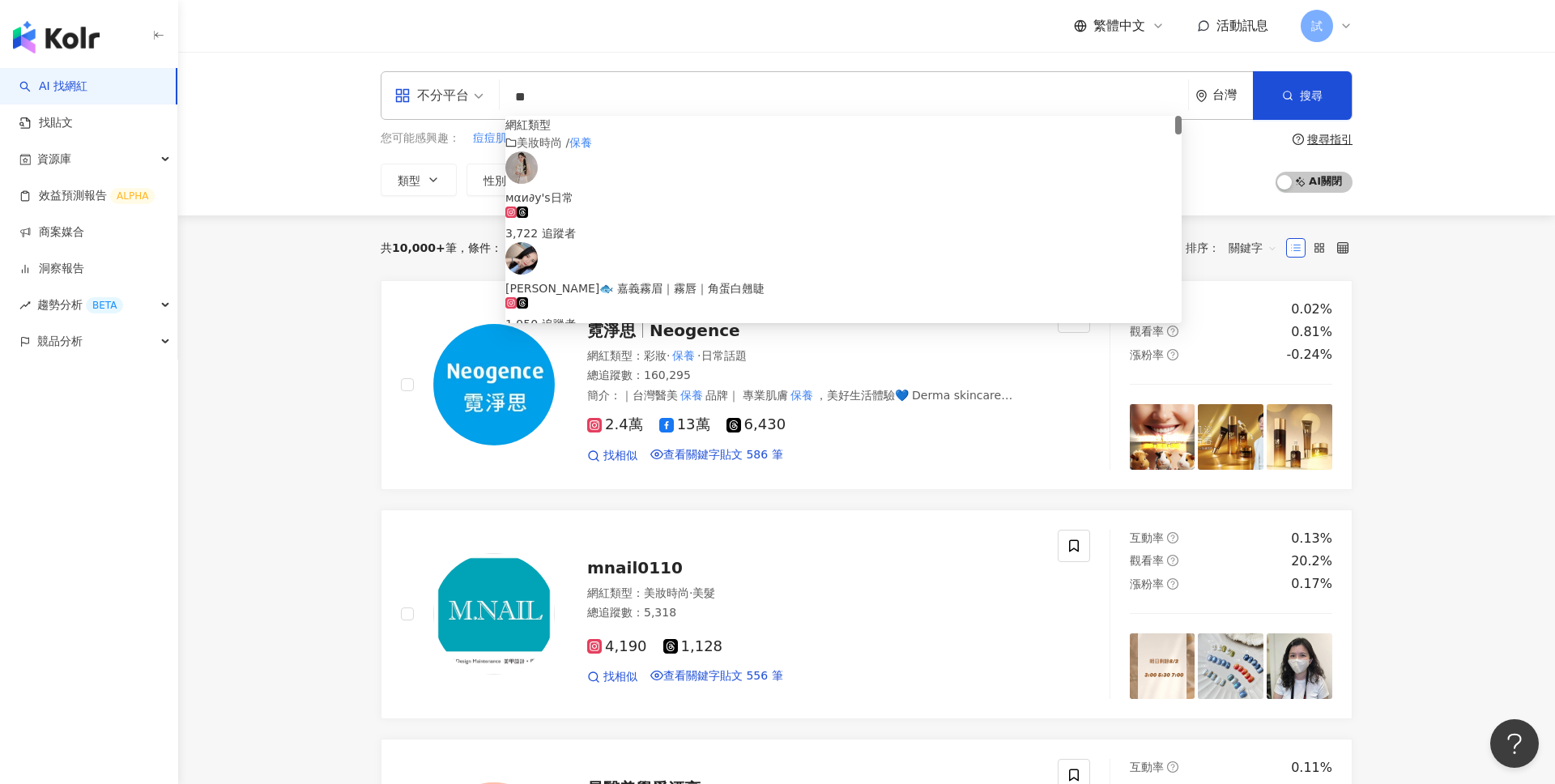
type input "*"
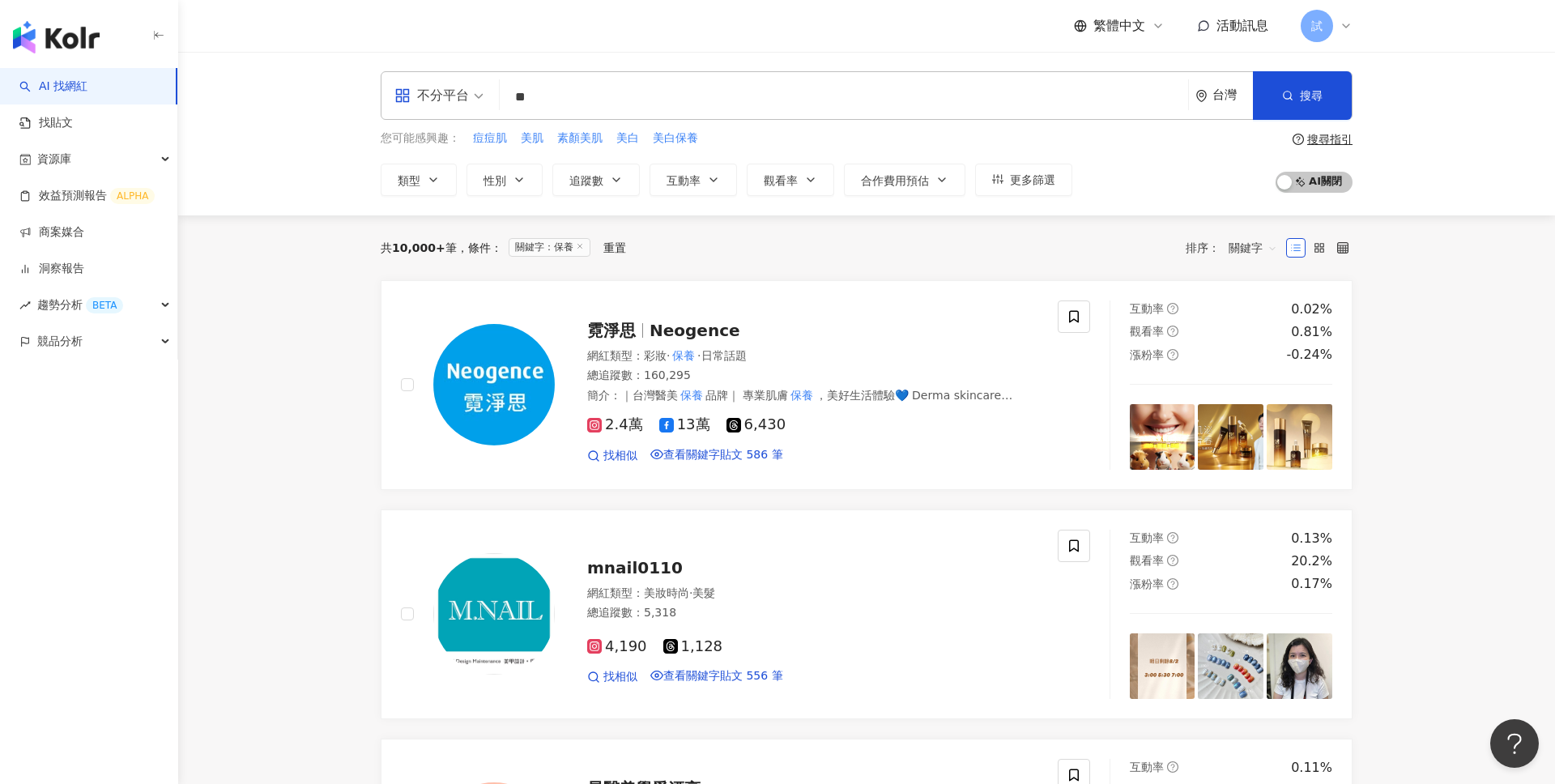
type input "*"
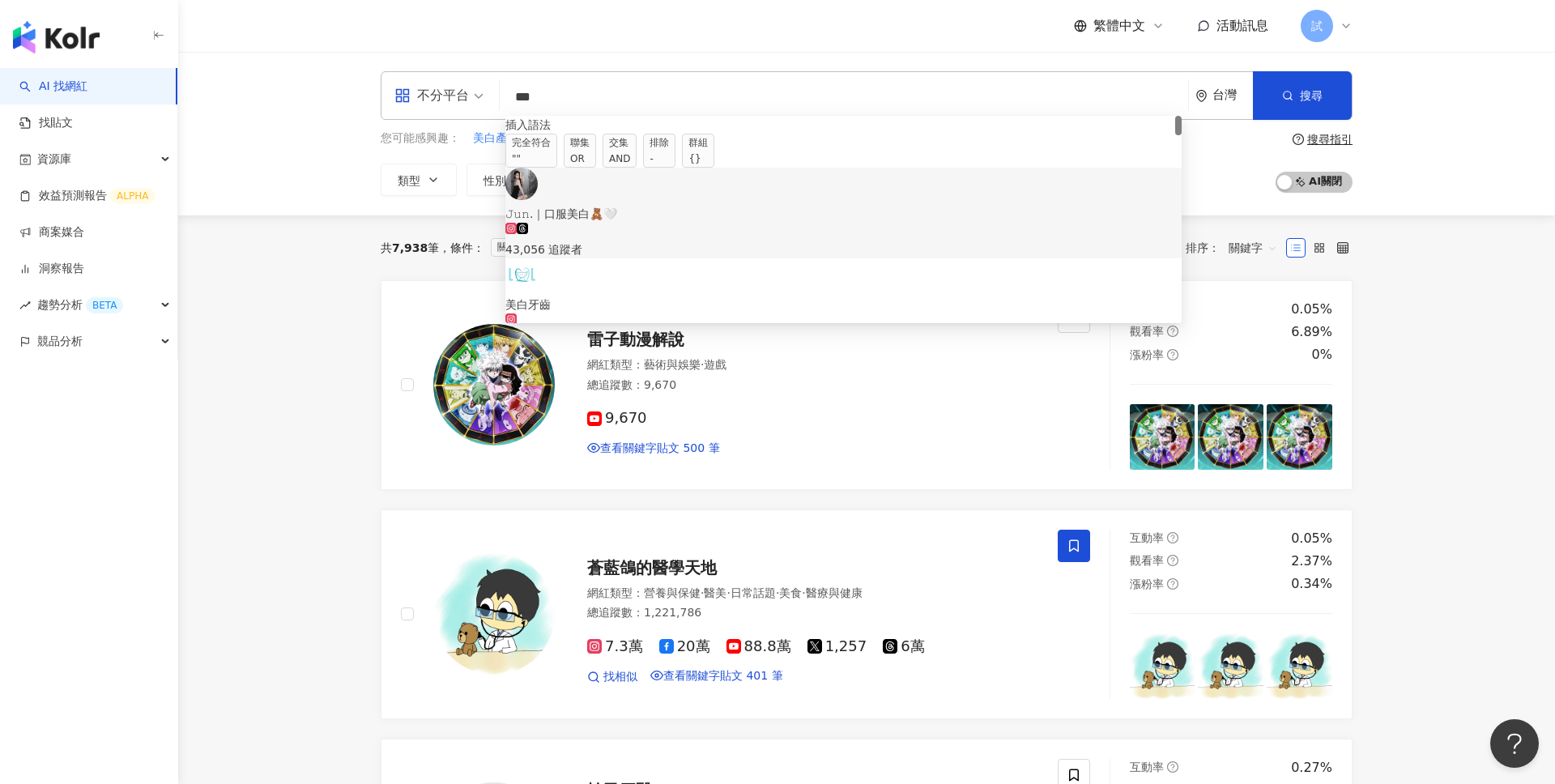
type input "**"
click at [328, 201] on div "不分平台 ** 台灣 搜尋 searchOperator 363e09f0-eedd-4a5e-8586-36b354b981dc b7e31b78-dc6e…" at bounding box center [866, 134] width 1377 height 164
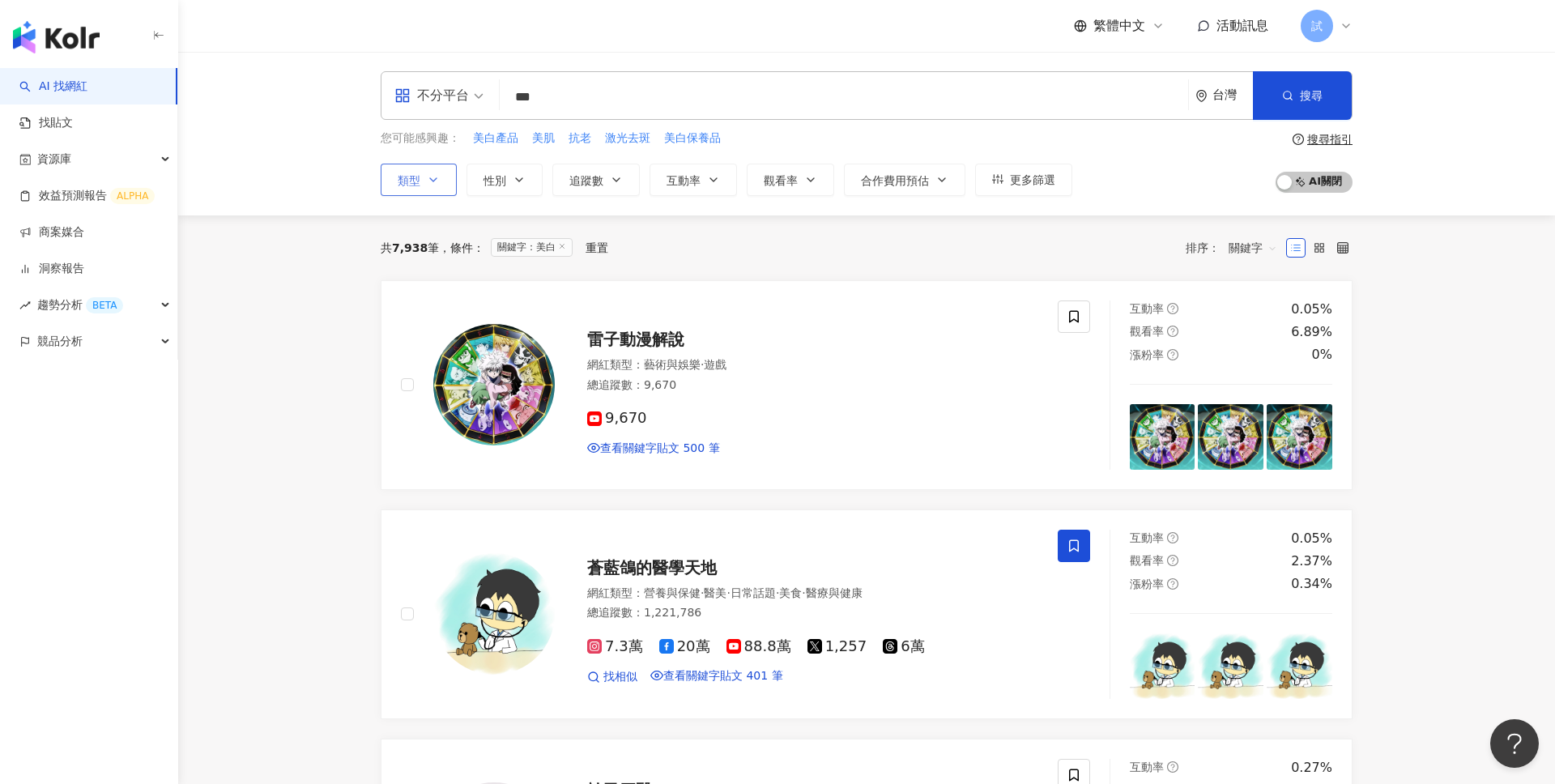
click at [423, 182] on button "類型" at bounding box center [419, 180] width 76 height 33
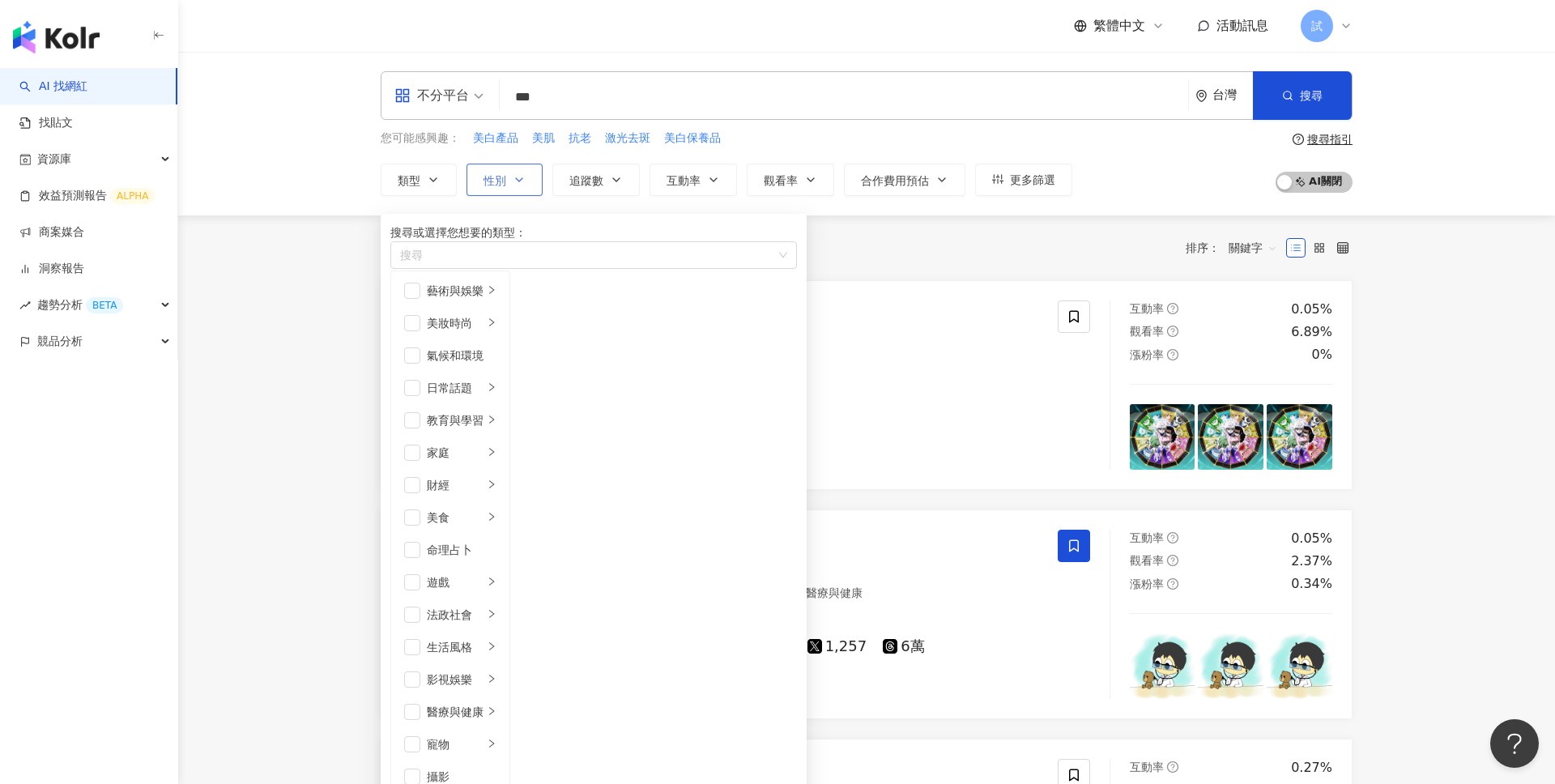
click at [519, 181] on icon "button" at bounding box center [519, 180] width 13 height 13
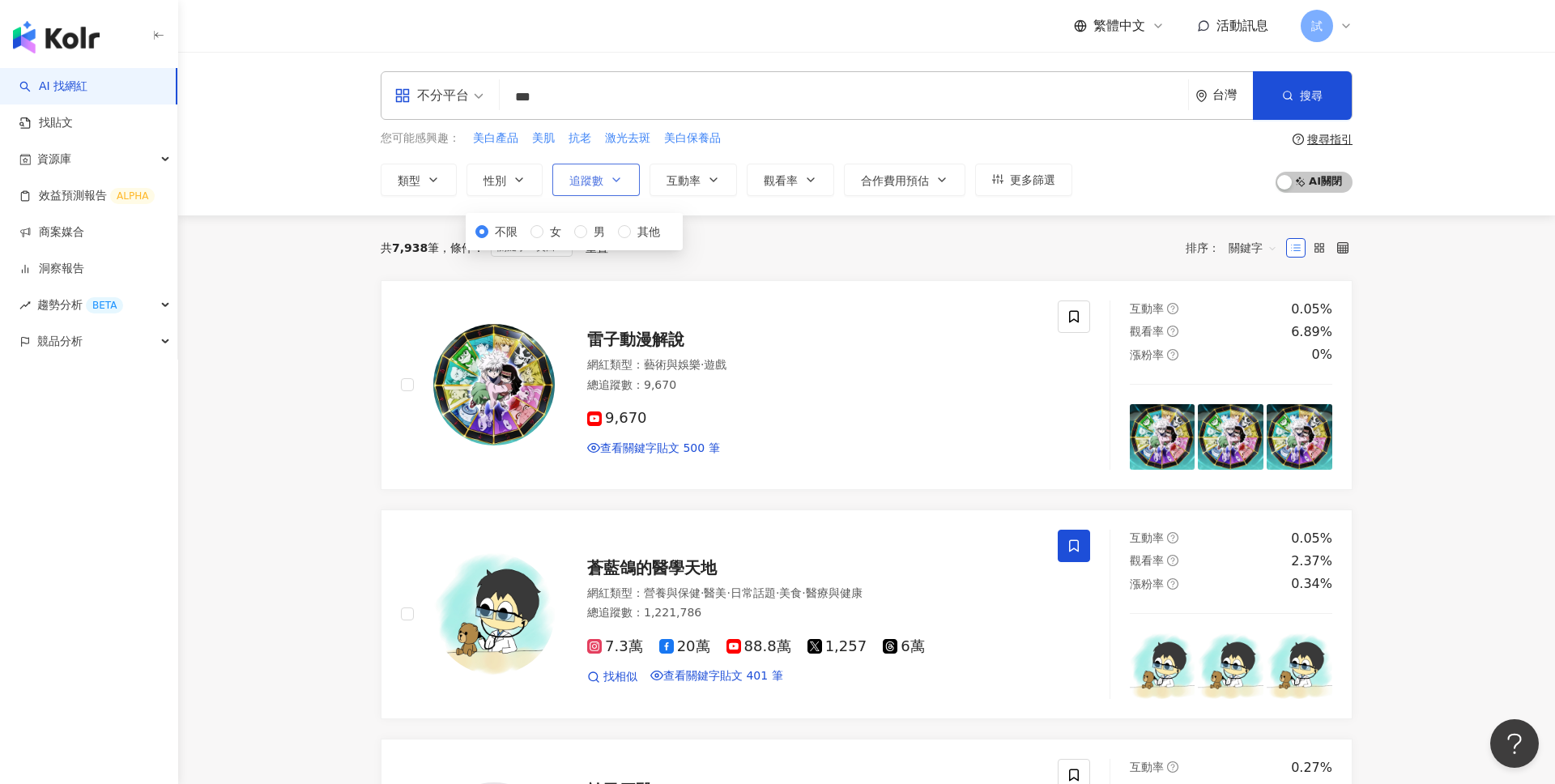
click at [597, 182] on span "追蹤數" at bounding box center [586, 181] width 34 height 13
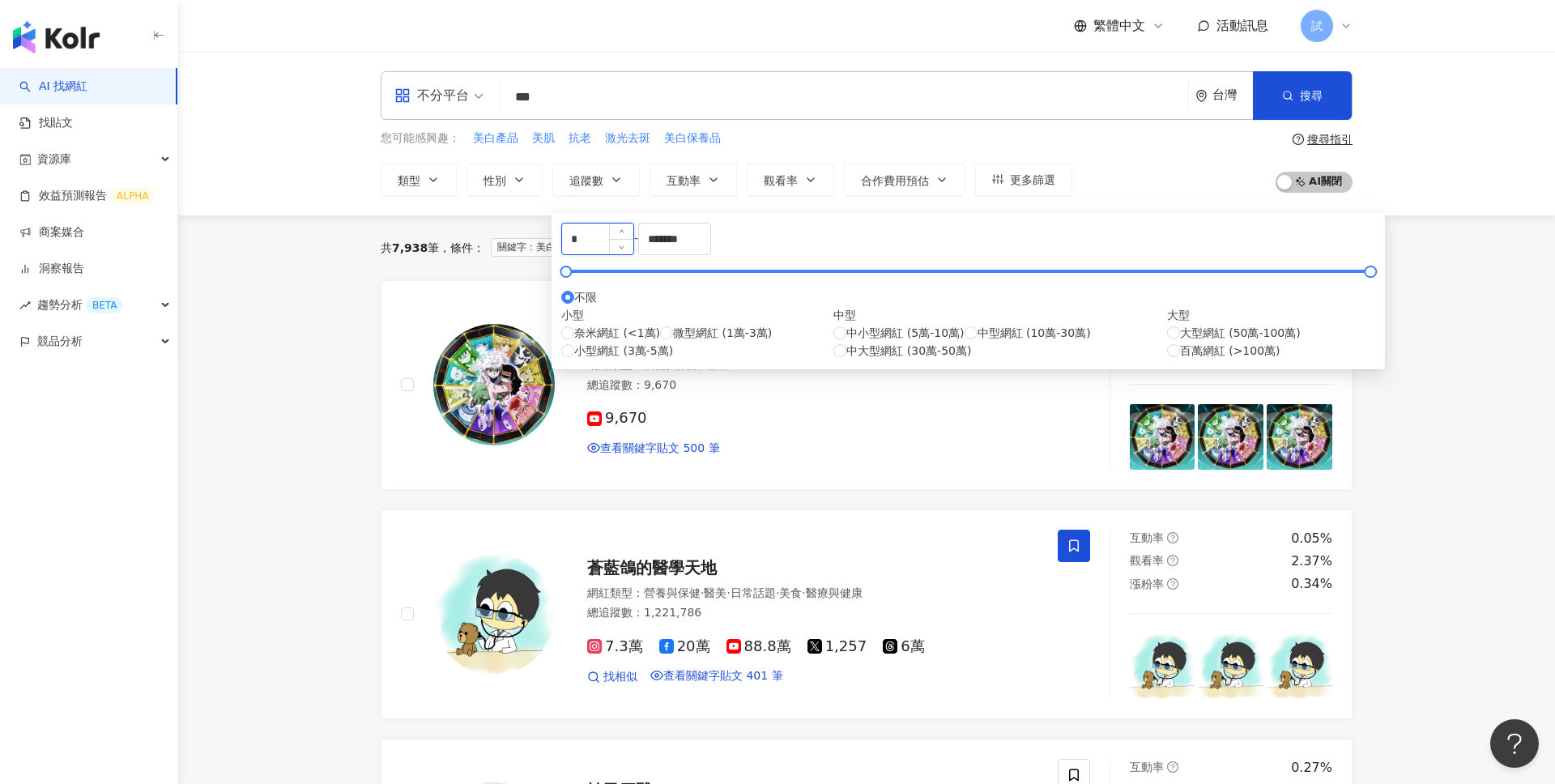
click at [628, 244] on input "*" at bounding box center [597, 239] width 72 height 31
type input "****"
click at [1123, 135] on div "您可能感興趣： 美白產品 美肌 抗老 激光去斑 美白保養品 類型 性別 追蹤數 互動率 觀看率 合作費用預估 更多篩選 **** - **** 不限 小型 奈…" at bounding box center [866, 162] width 972 height 66
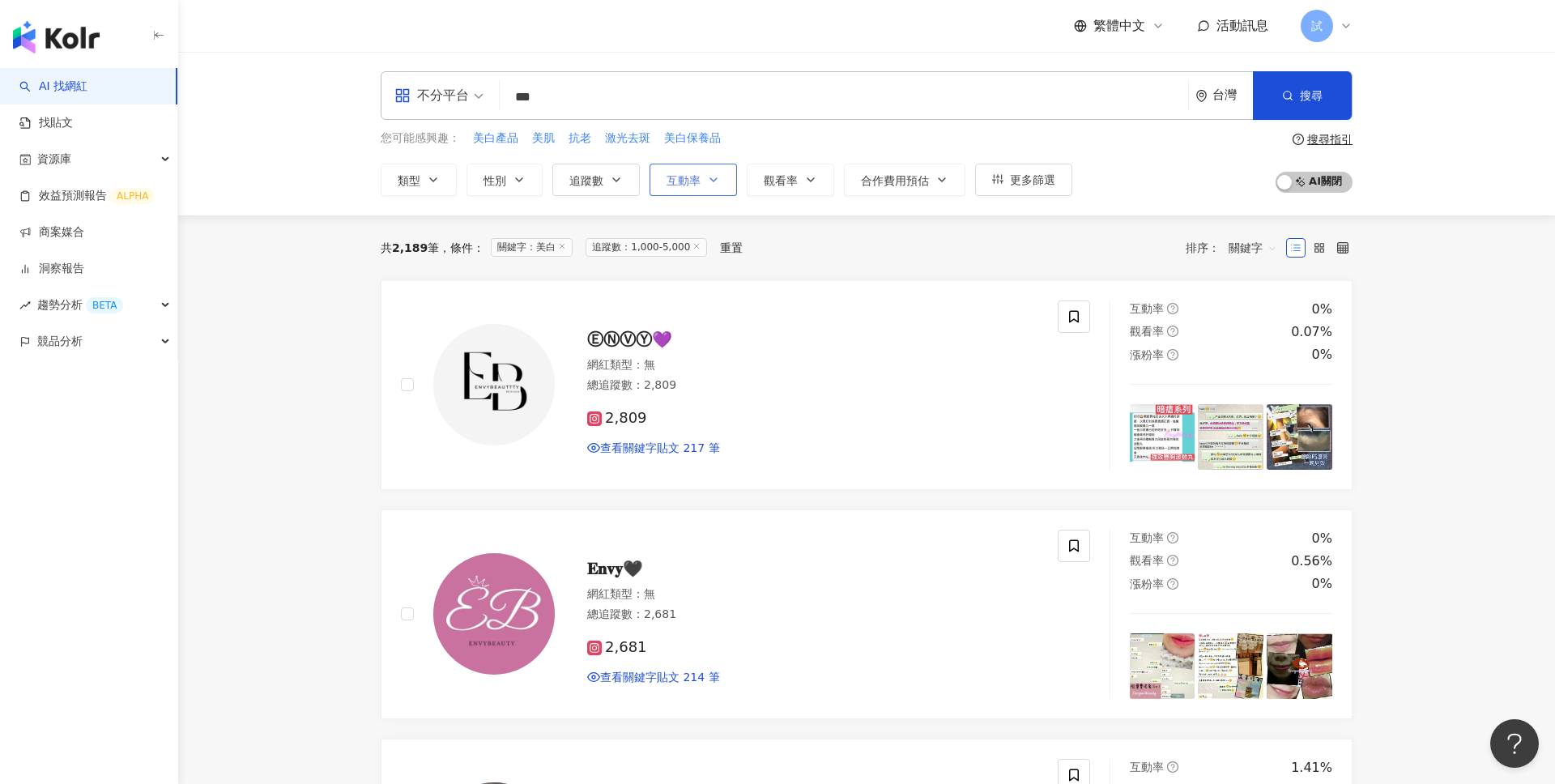
click at [718, 177] on icon "button" at bounding box center [713, 180] width 13 height 13
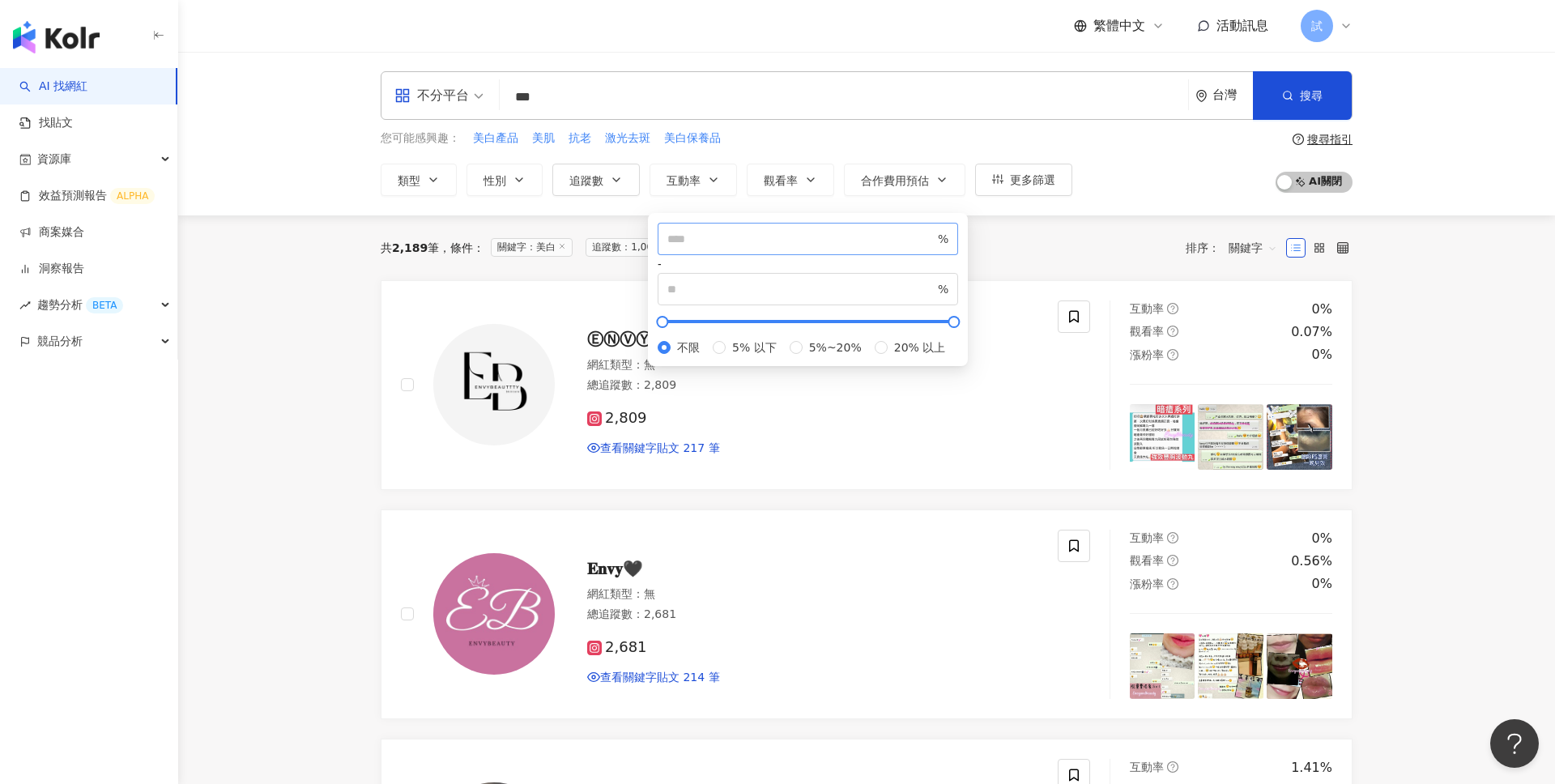
click at [703, 236] on span "%" at bounding box center [808, 239] width 301 height 33
type input "*"
click at [780, 165] on button "觀看率" at bounding box center [790, 180] width 88 height 33
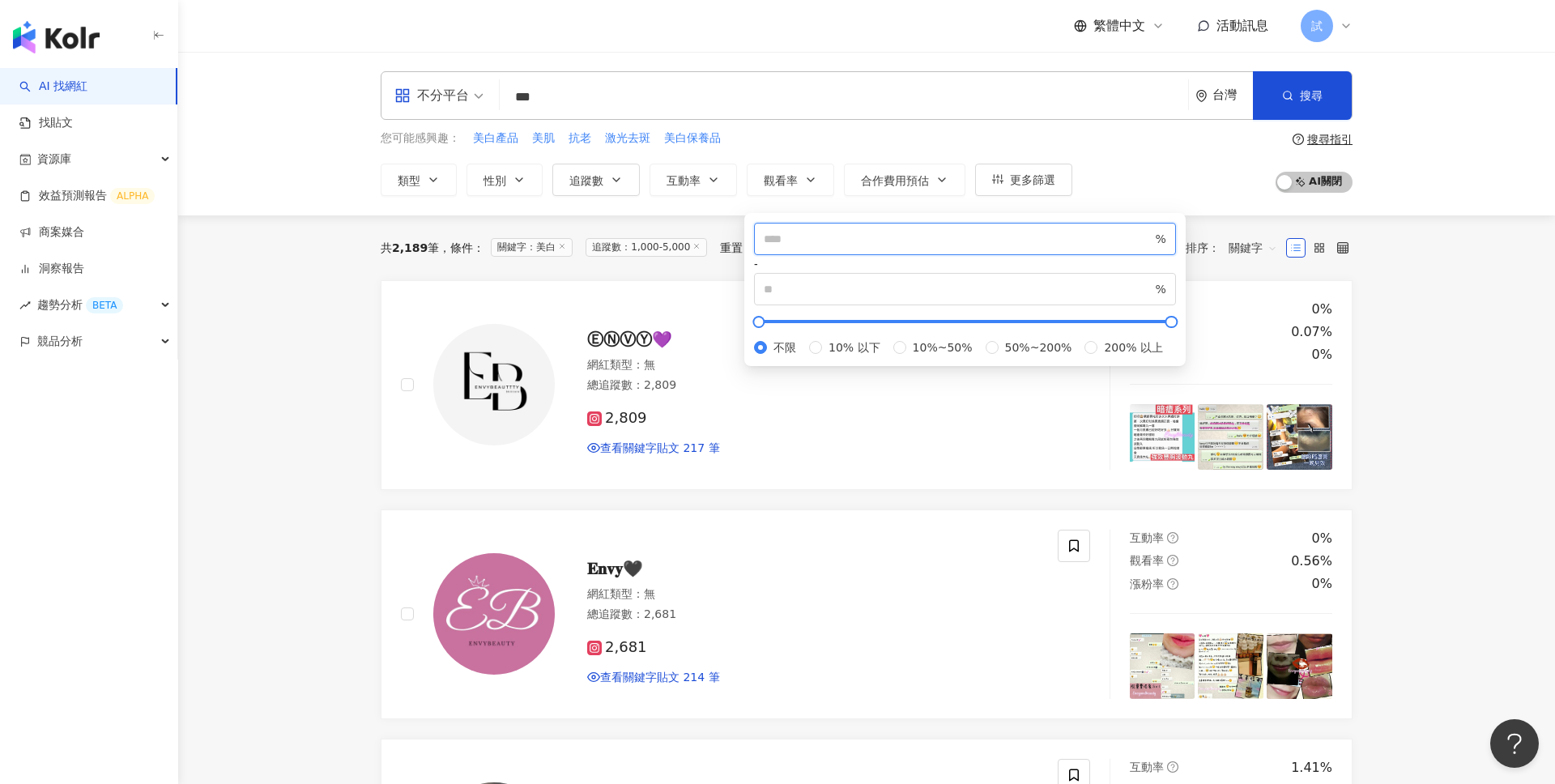
click at [802, 247] on input "number" at bounding box center [958, 239] width 389 height 18
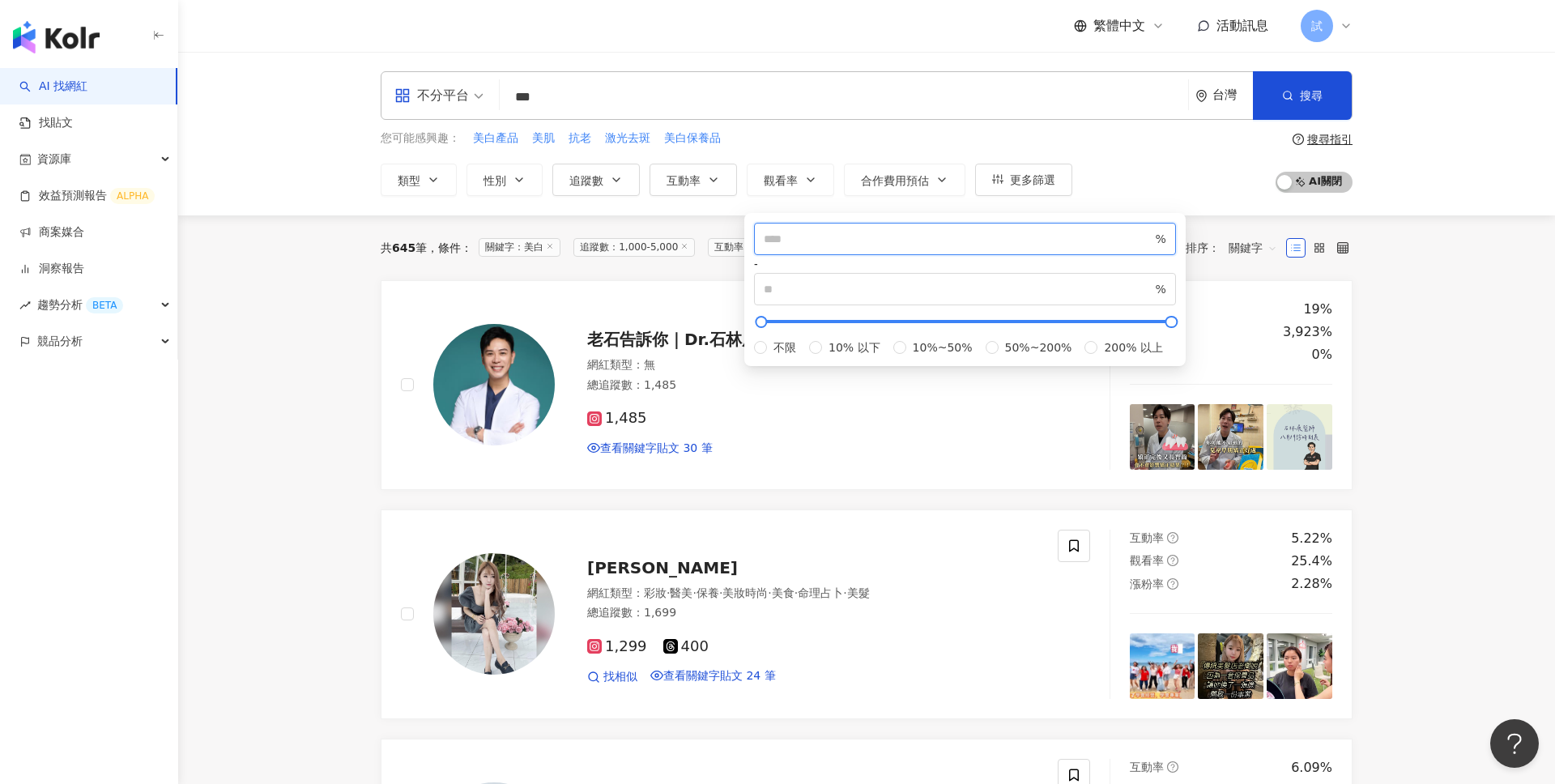
type input "**"
click at [1188, 186] on div "您可能感興趣： 美白產品 美肌 抗老 激光去斑 美白保養品 類型 性別 追蹤數 互動率 觀看率 合作費用預估 更多篩選 **** - **** 不限 小型 奈…" at bounding box center [866, 162] width 972 height 66
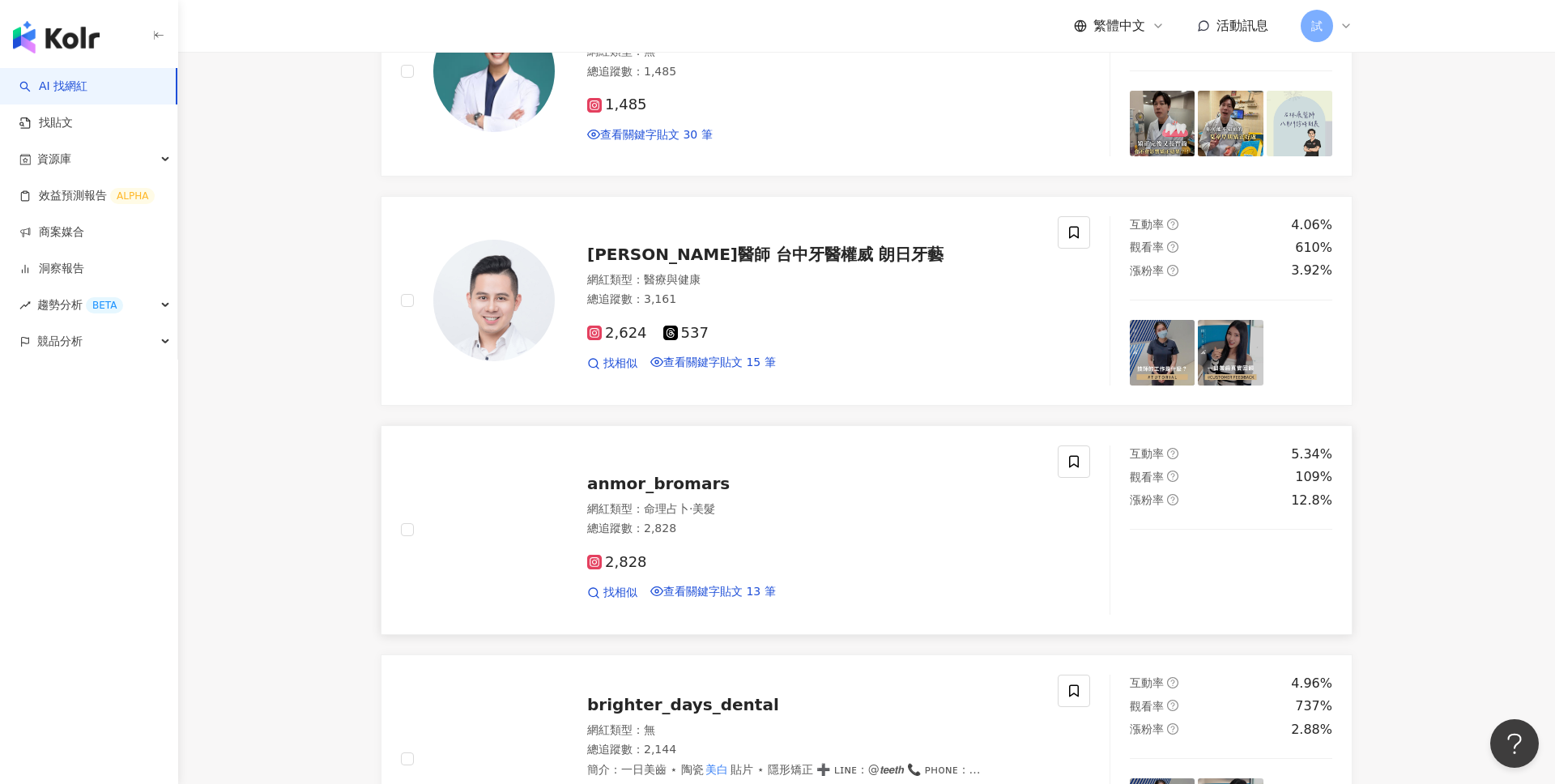
scroll to position [42, 0]
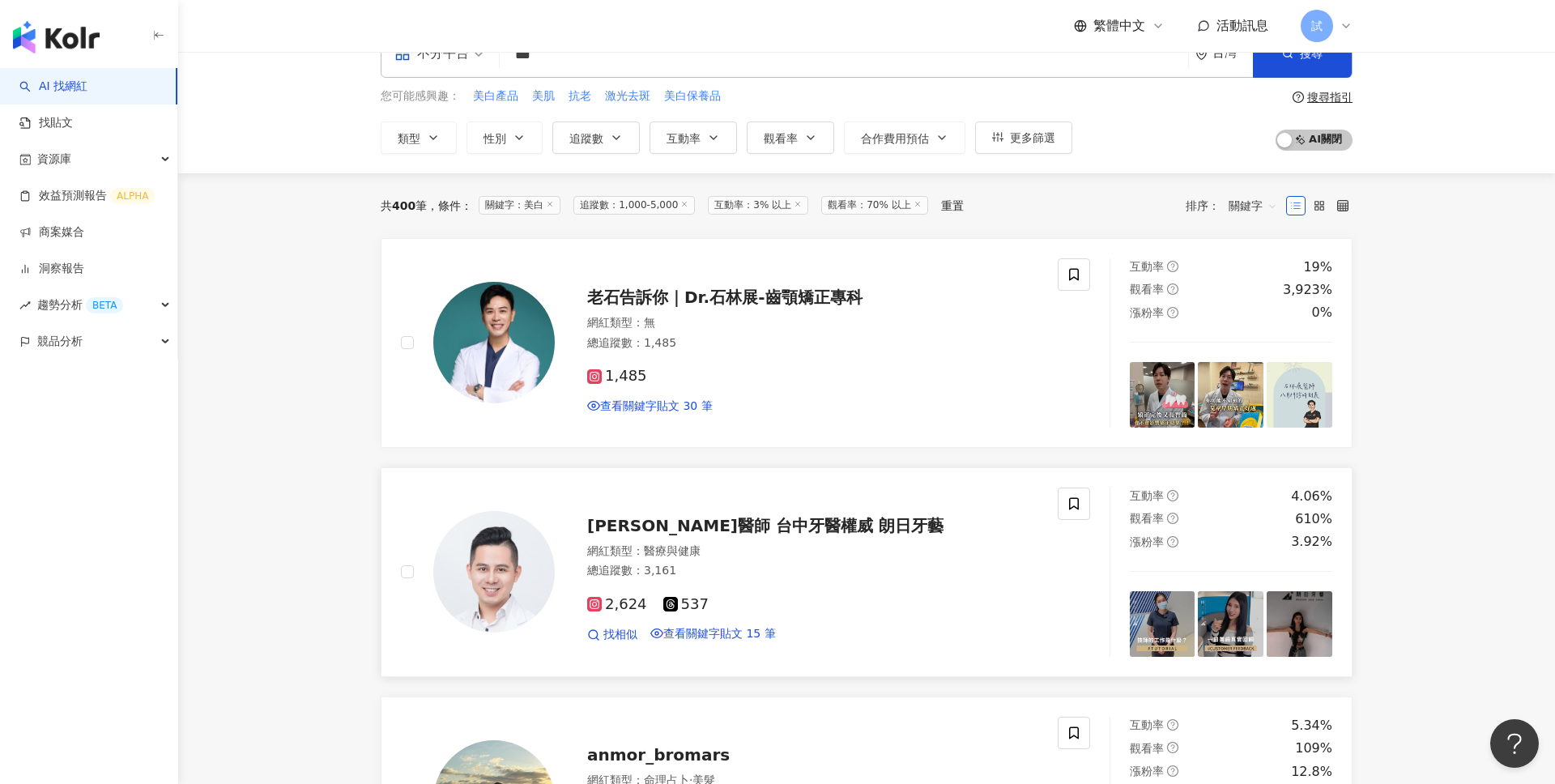
click at [889, 570] on div "總追蹤數 ： 3,161" at bounding box center [813, 571] width 451 height 16
click at [871, 335] on div "總追蹤數 ： 1,485" at bounding box center [813, 343] width 451 height 16
click at [84, 241] on link "商案媒合" at bounding box center [51, 233] width 65 height 16
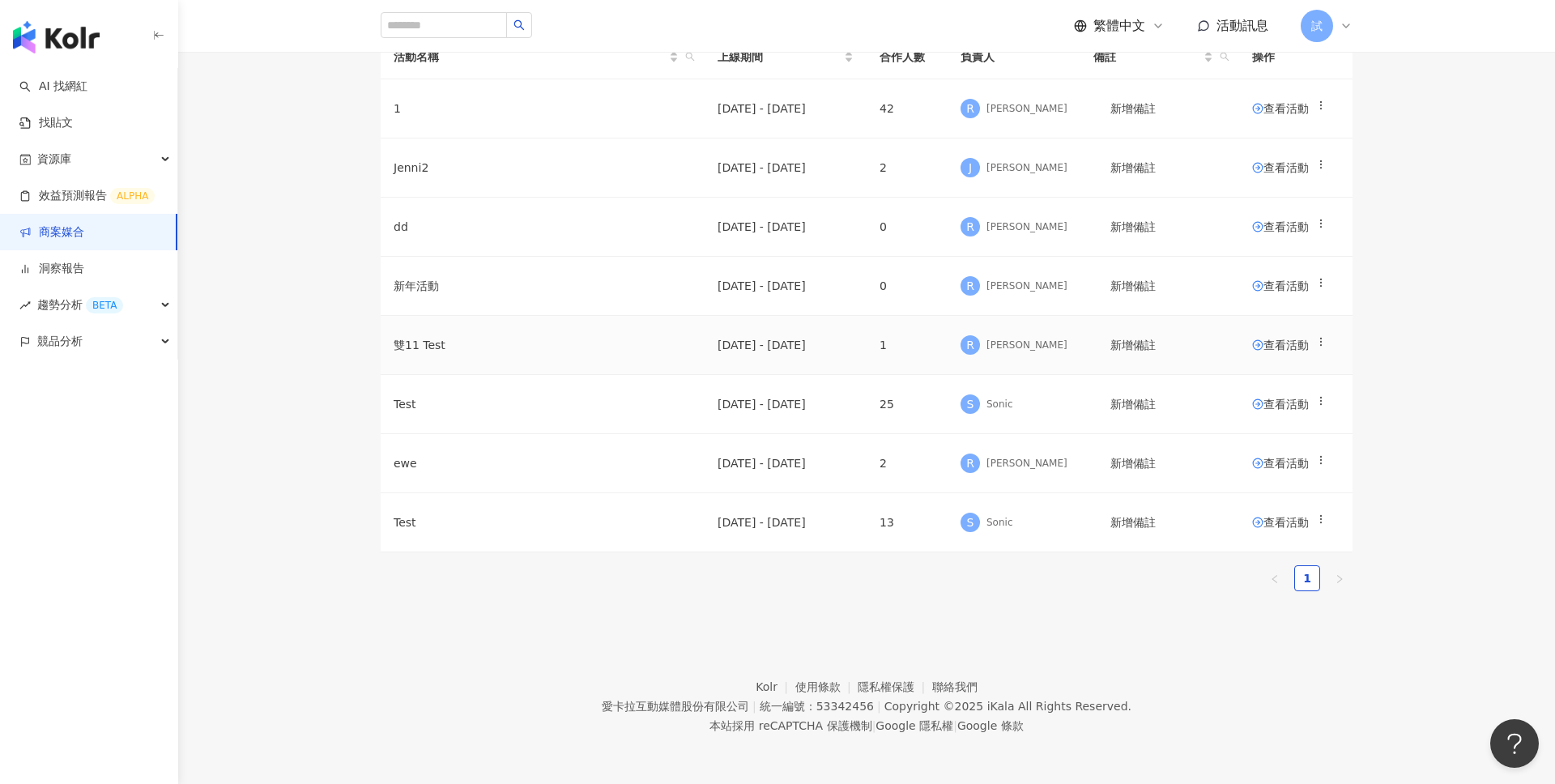
scroll to position [111, 0]
click at [95, 37] on img "button" at bounding box center [57, 37] width 87 height 33
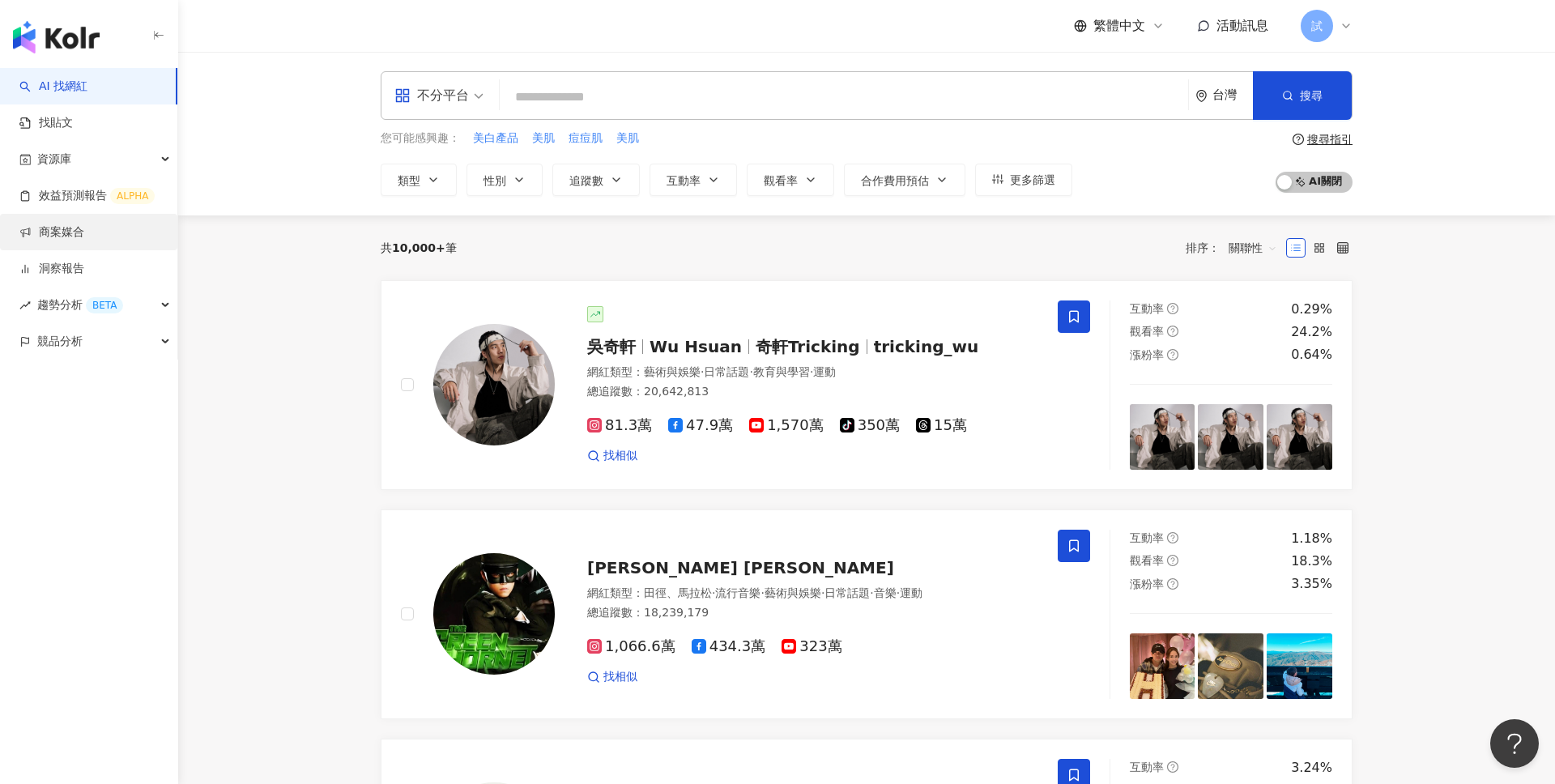
click at [84, 225] on link "商案媒合" at bounding box center [51, 233] width 65 height 16
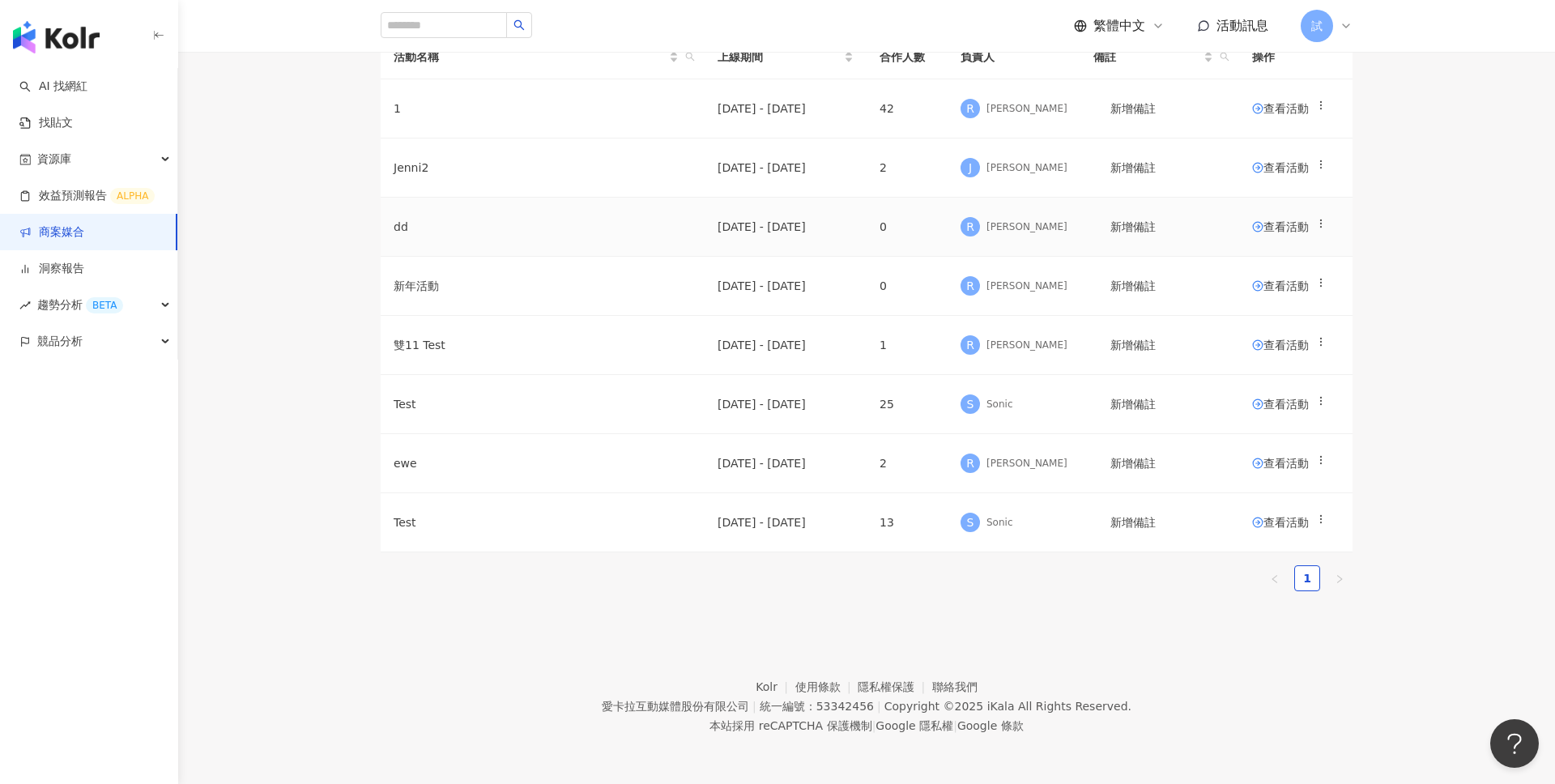
scroll to position [208, 0]
click at [1271, 410] on span "查看活動" at bounding box center [1281, 404] width 57 height 12
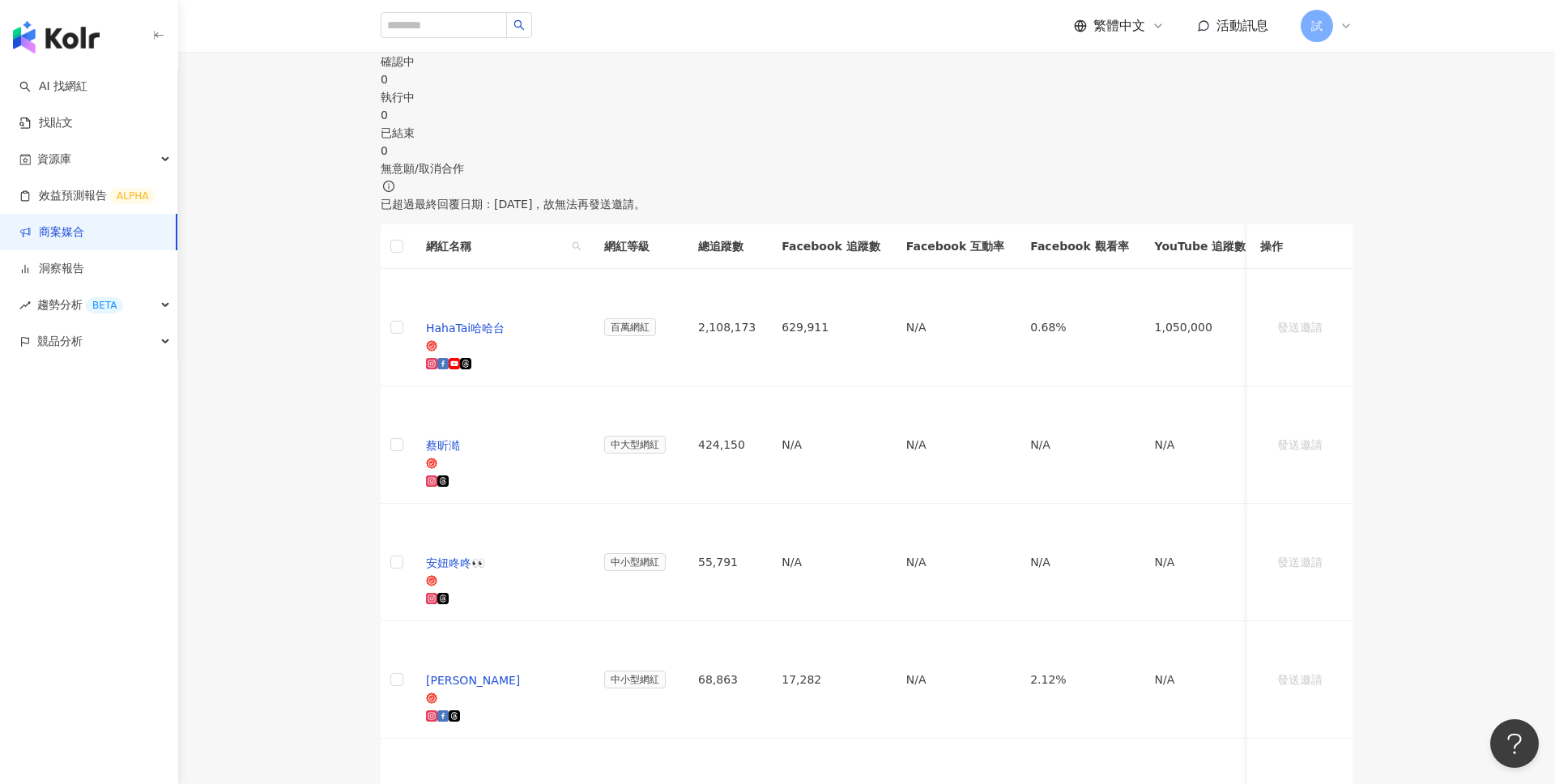
scroll to position [325, 0]
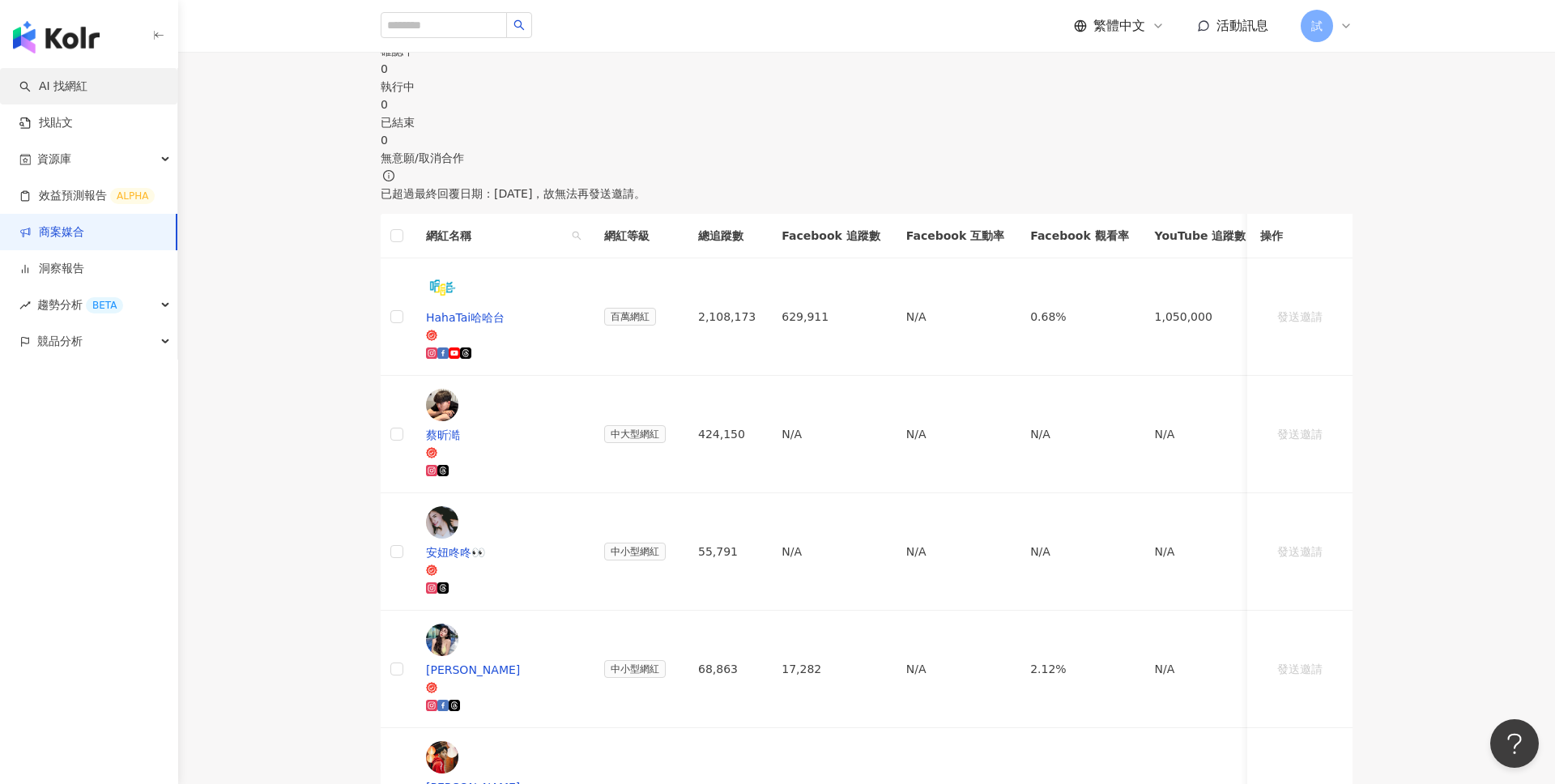
click at [65, 84] on link "AI 找網紅" at bounding box center [53, 87] width 68 height 16
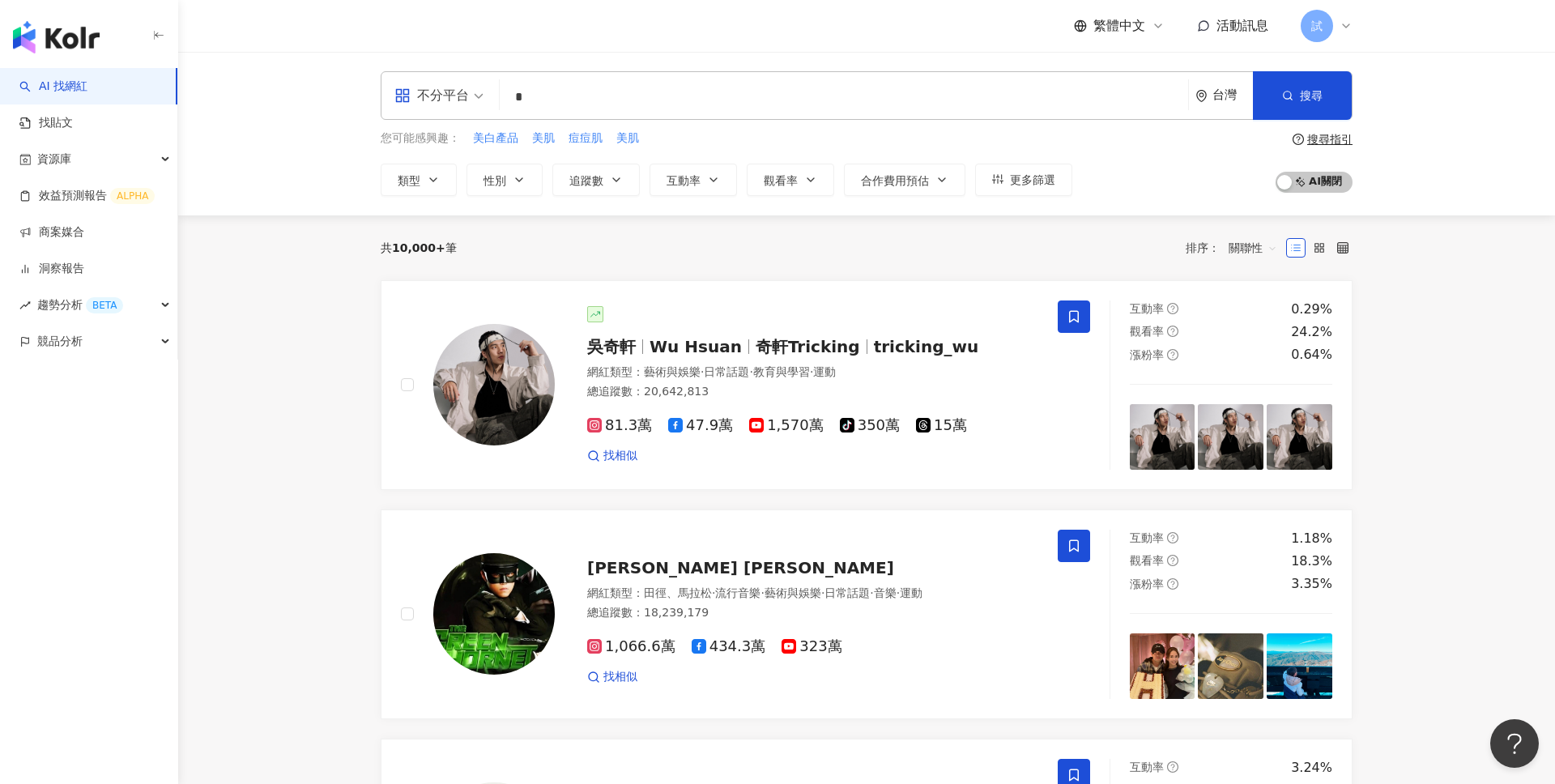
type input "*"
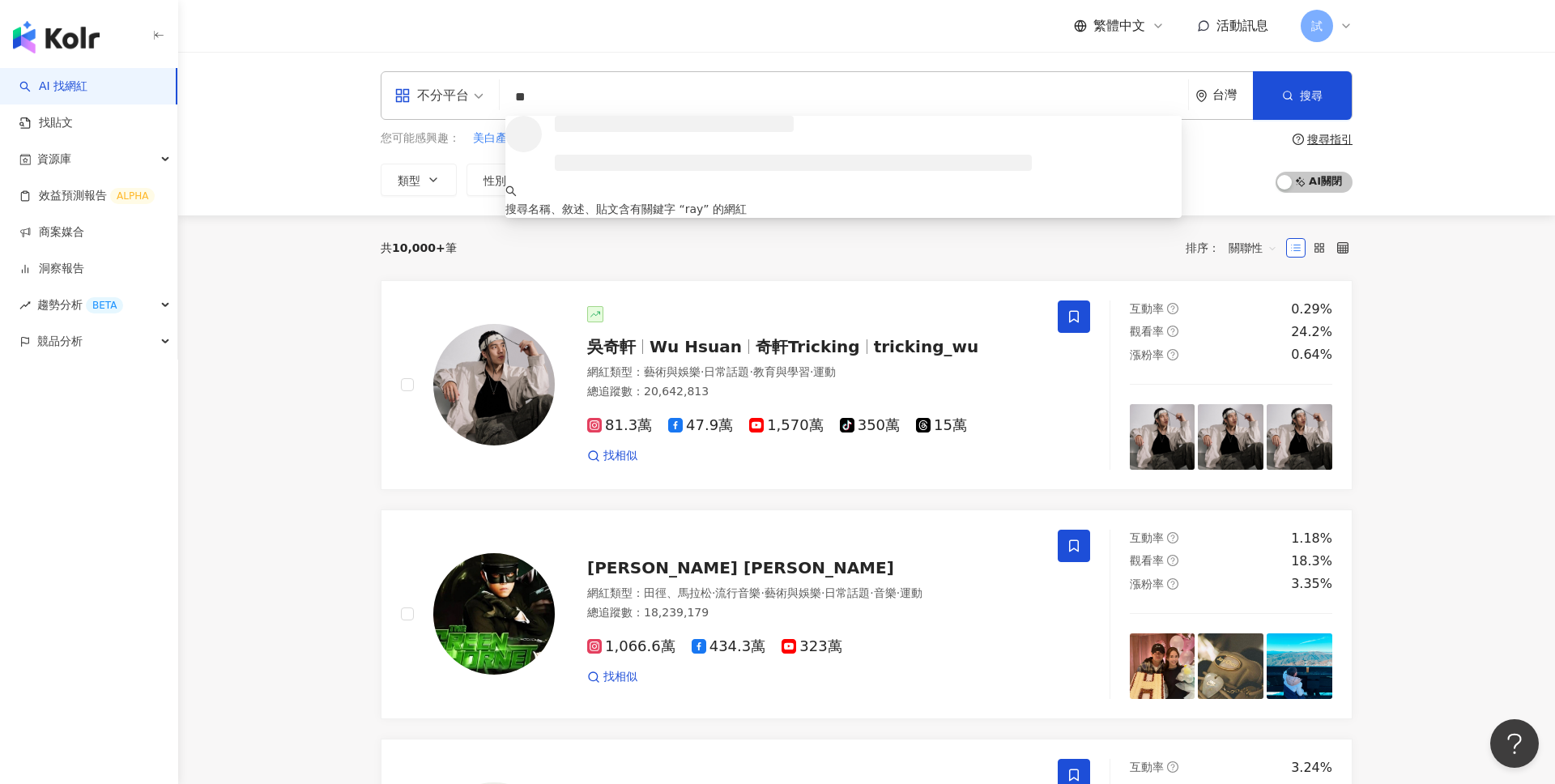
type input "*"
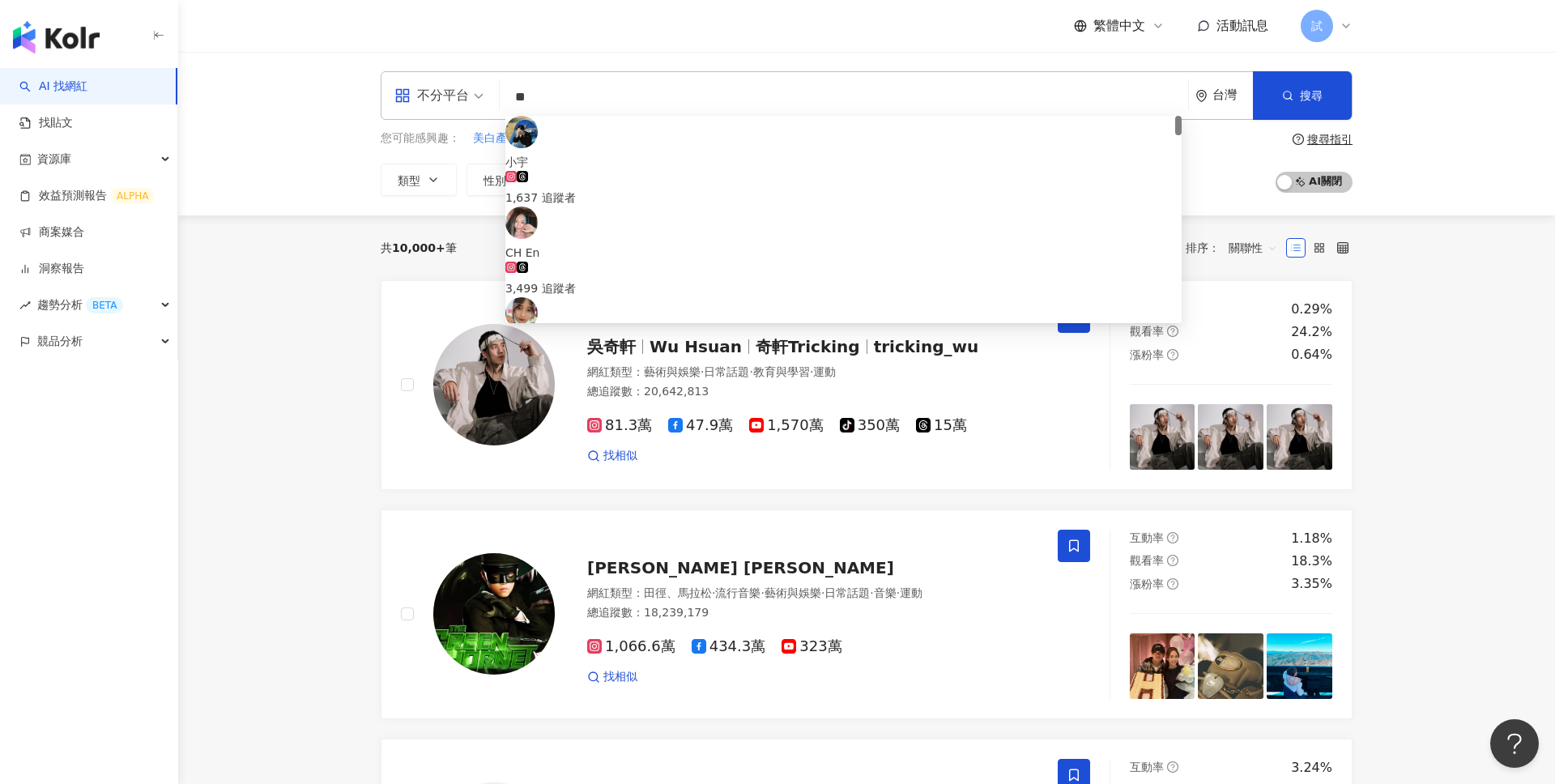
type input "*"
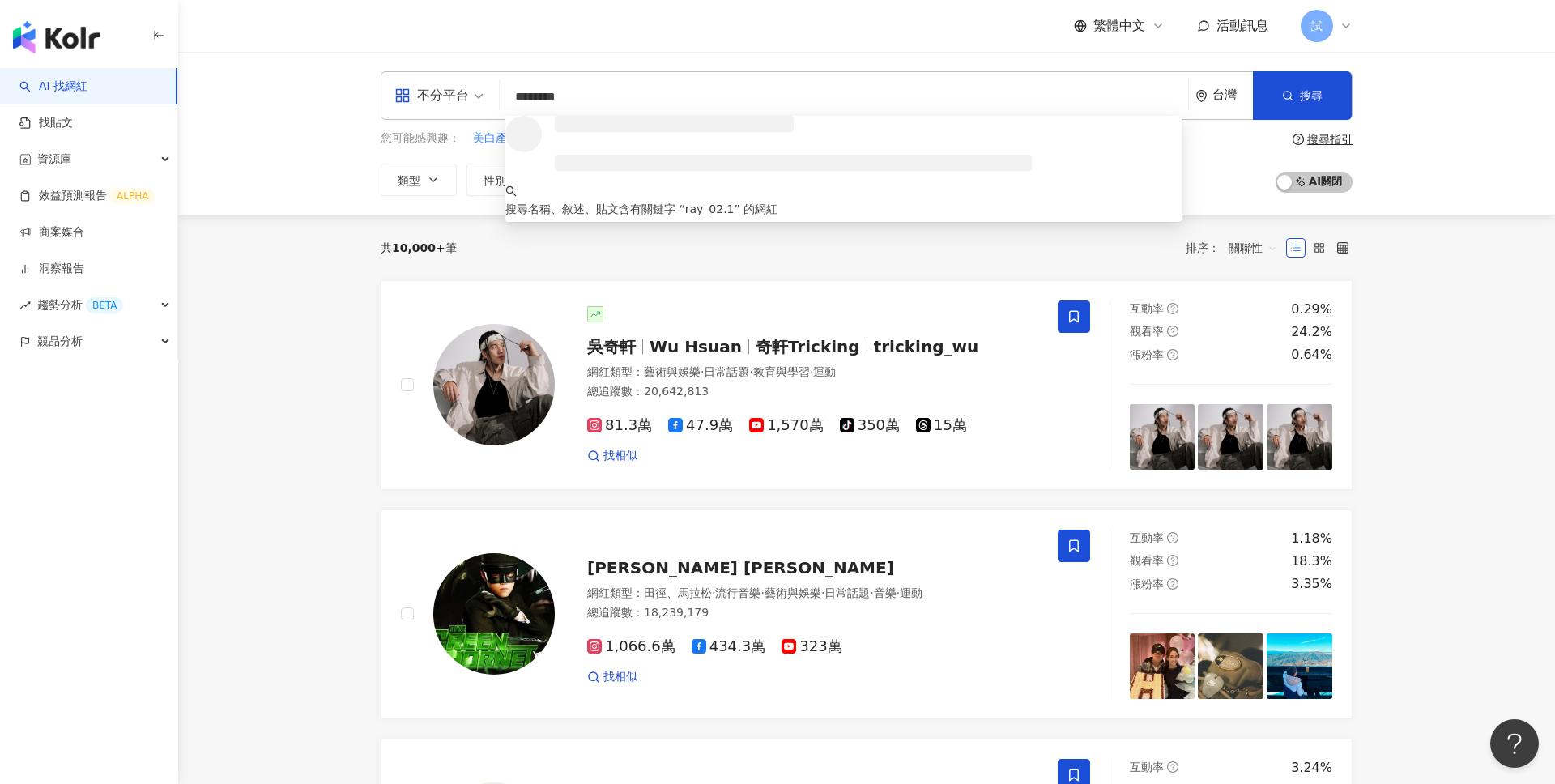
type input "*********"
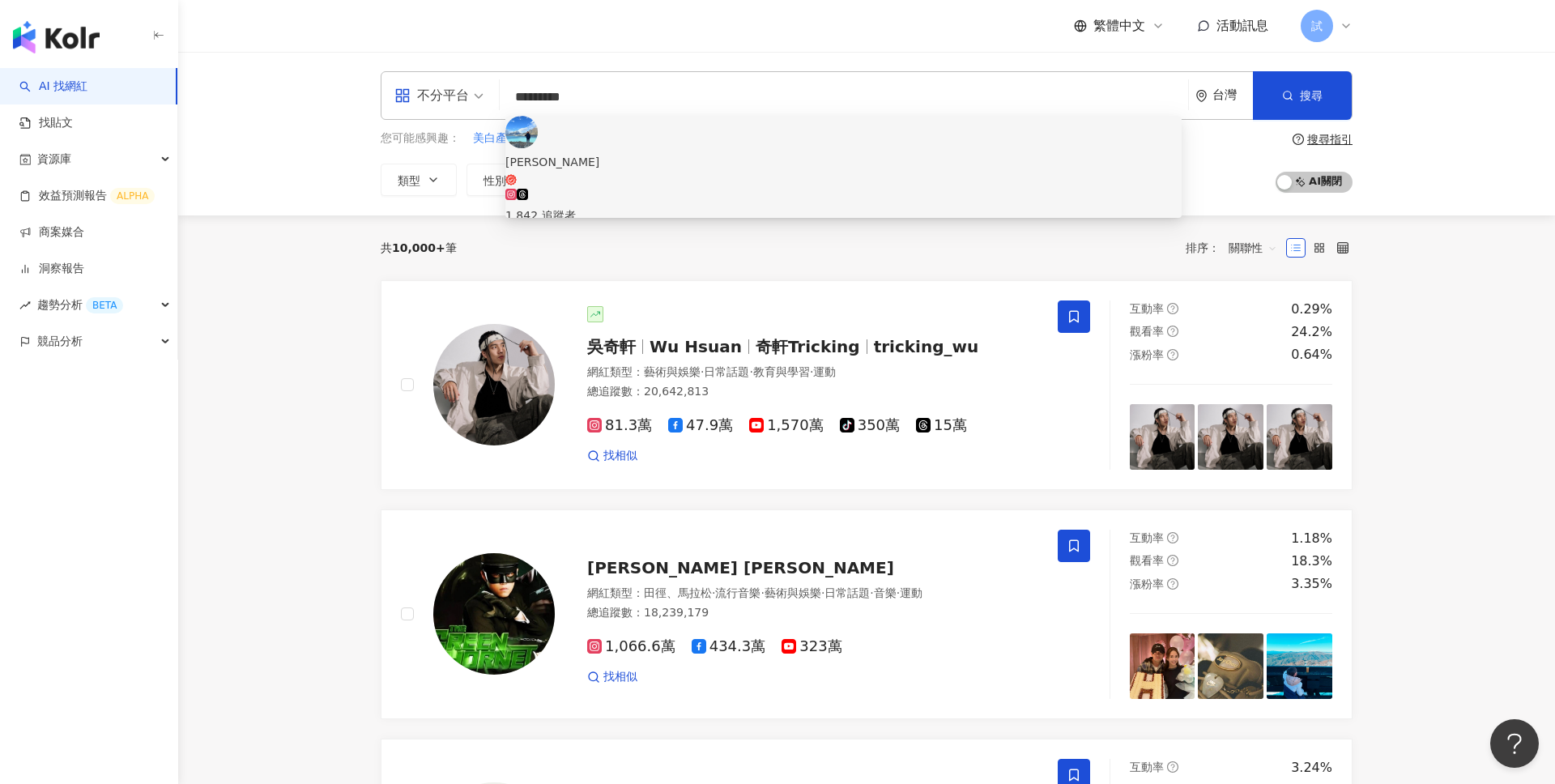
click at [661, 153] on span "[PERSON_NAME]" at bounding box center [843, 170] width 676 height 34
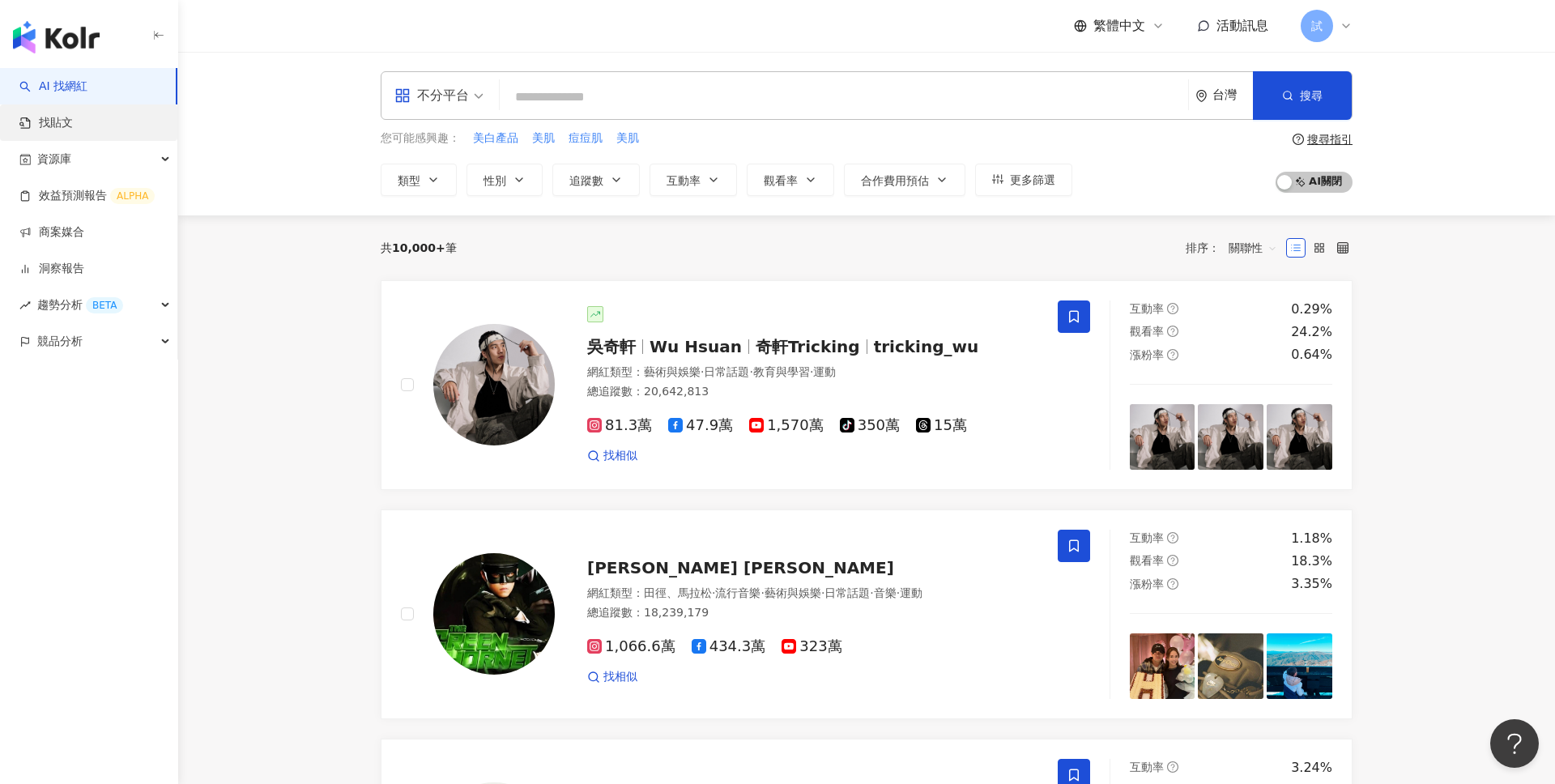
click at [73, 119] on link "找貼文" at bounding box center [46, 123] width 53 height 16
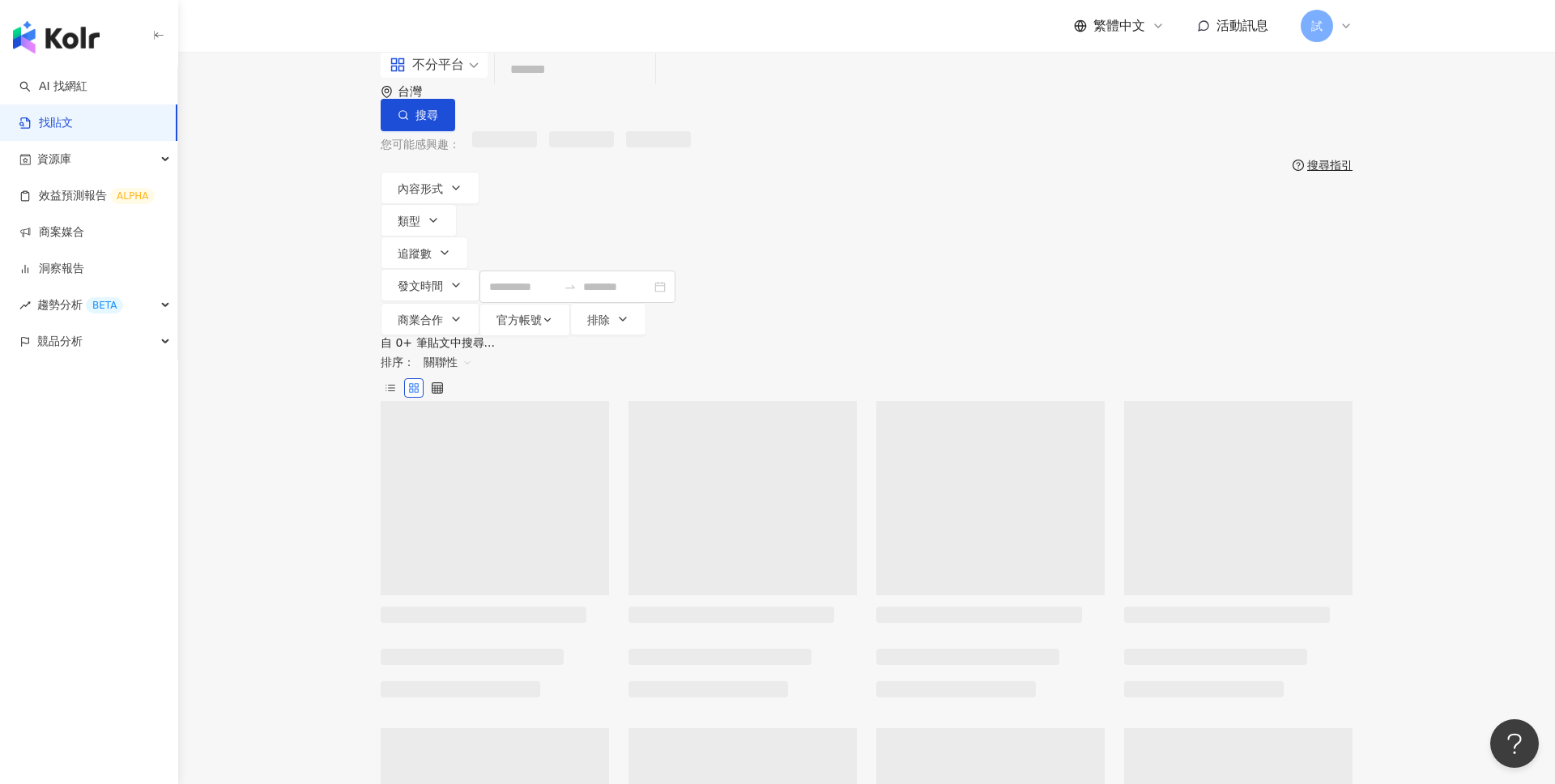
click at [649, 88] on input "search" at bounding box center [575, 69] width 148 height 35
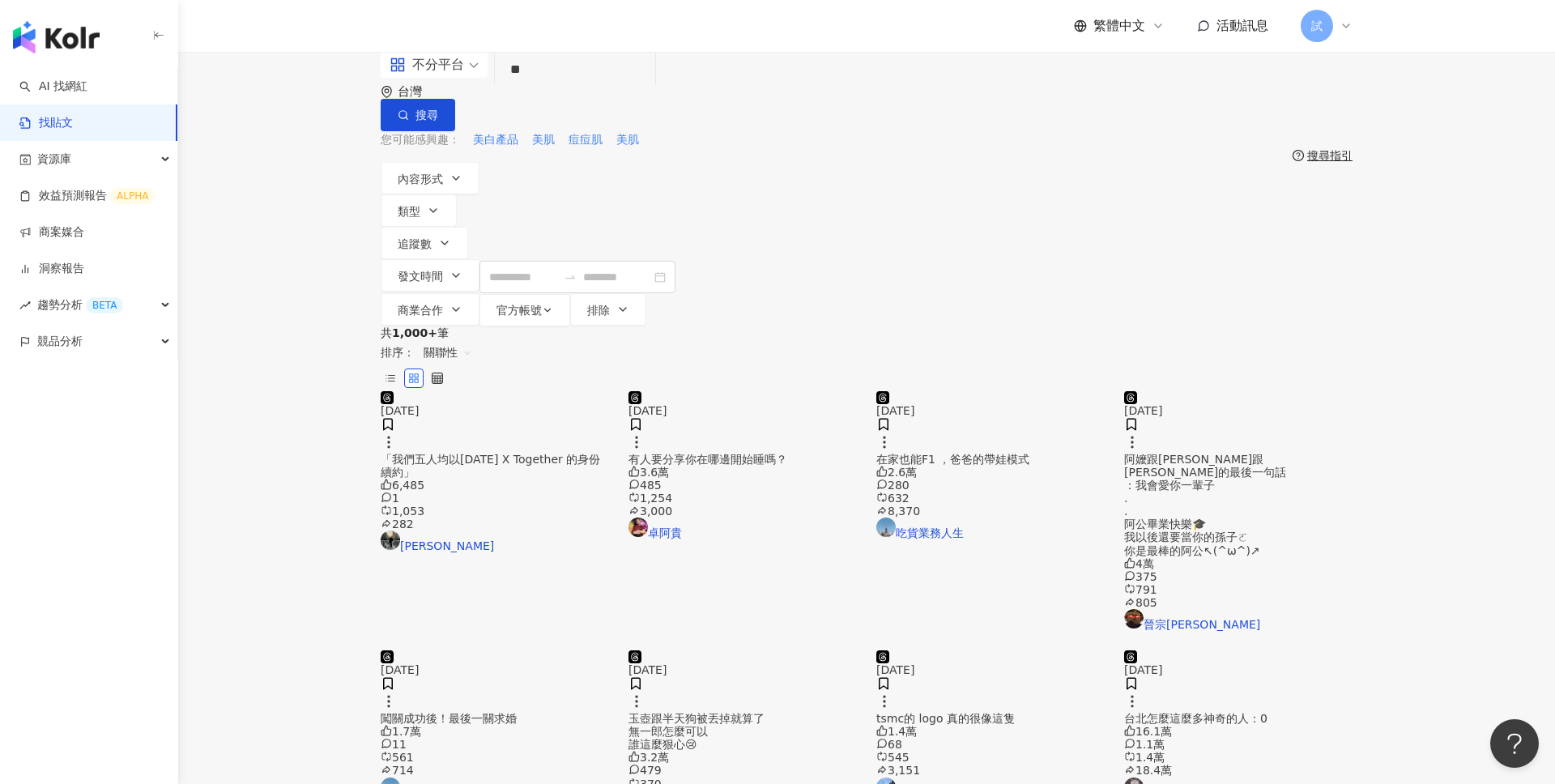
type input "*"
type input "****"
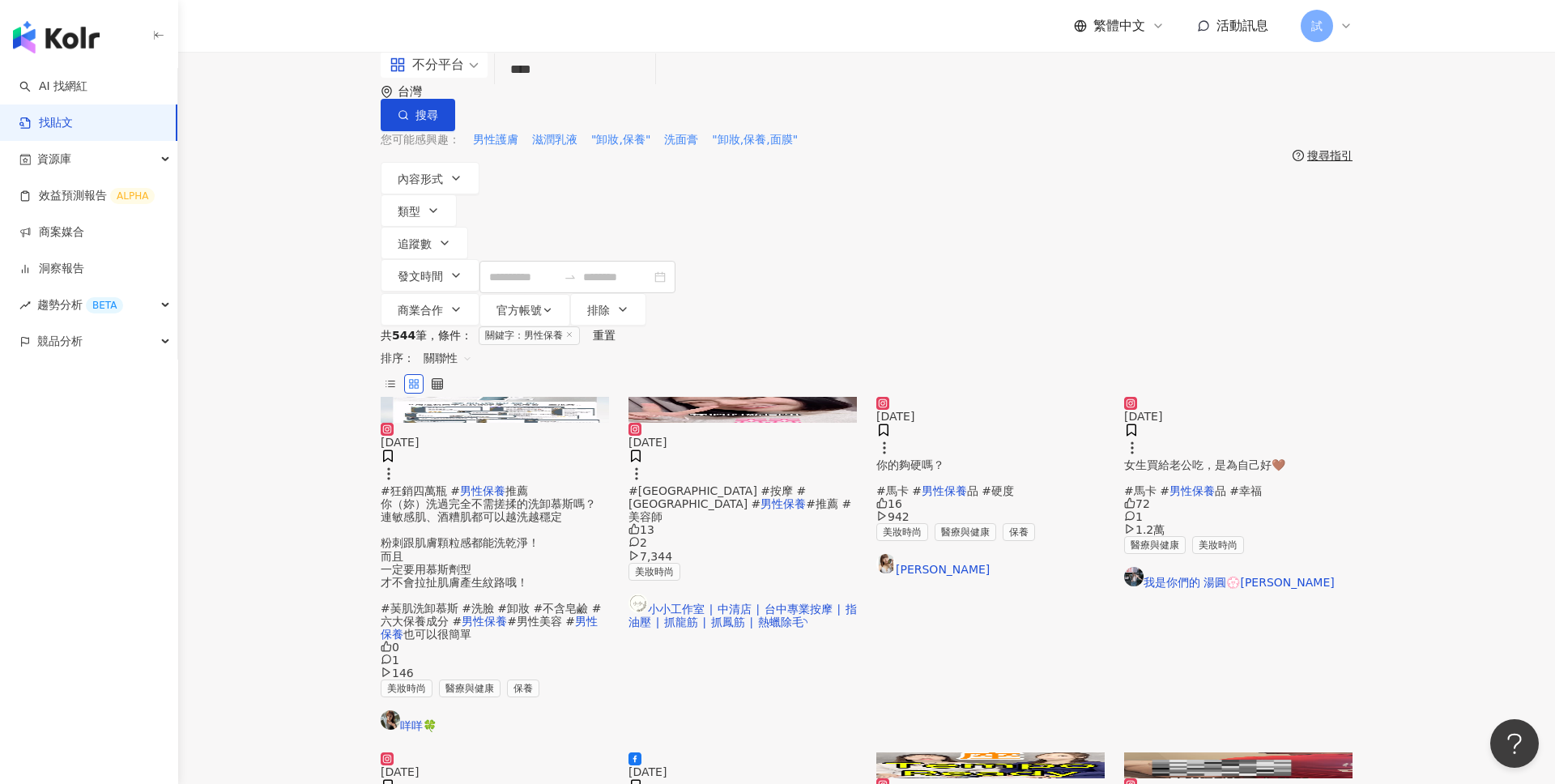
click at [473, 345] on span "關聯性" at bounding box center [448, 357] width 49 height 26
click at [1259, 412] on div "發文時間" at bounding box center [1255, 415] width 45 height 18
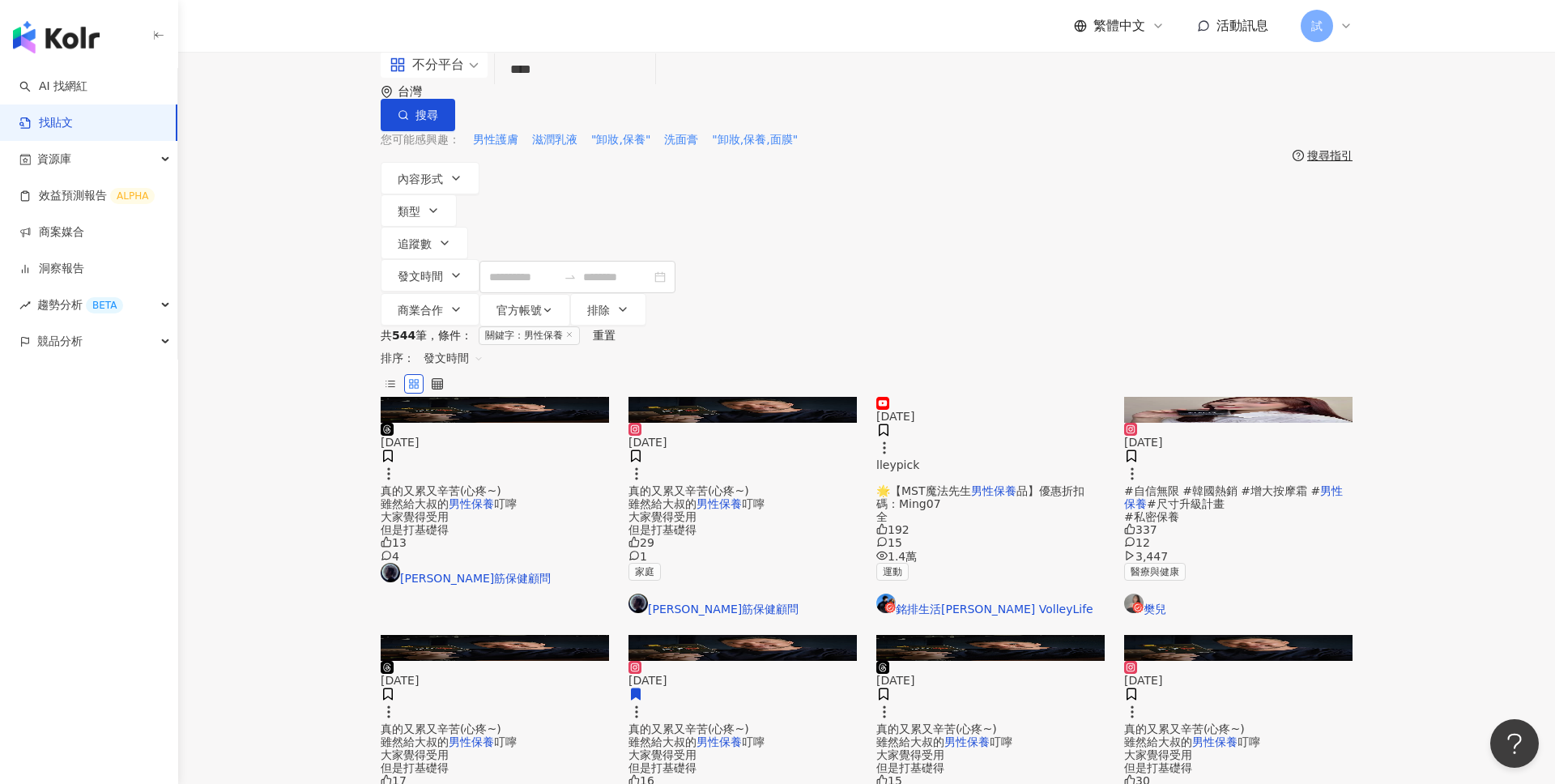
click at [84, 42] on img "button" at bounding box center [57, 37] width 87 height 33
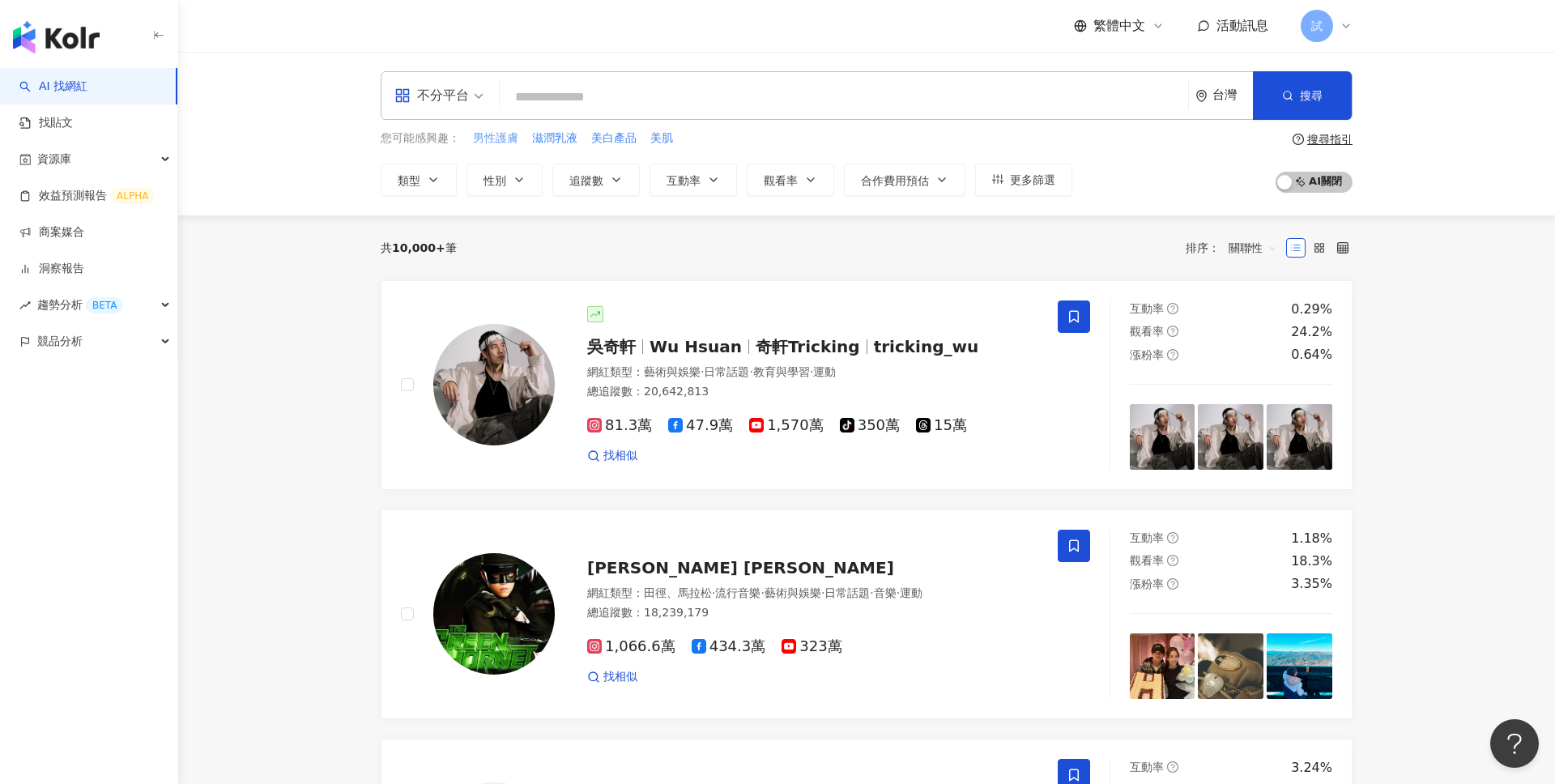
click at [504, 134] on span "男性護膚" at bounding box center [495, 138] width 45 height 16
type input "****"
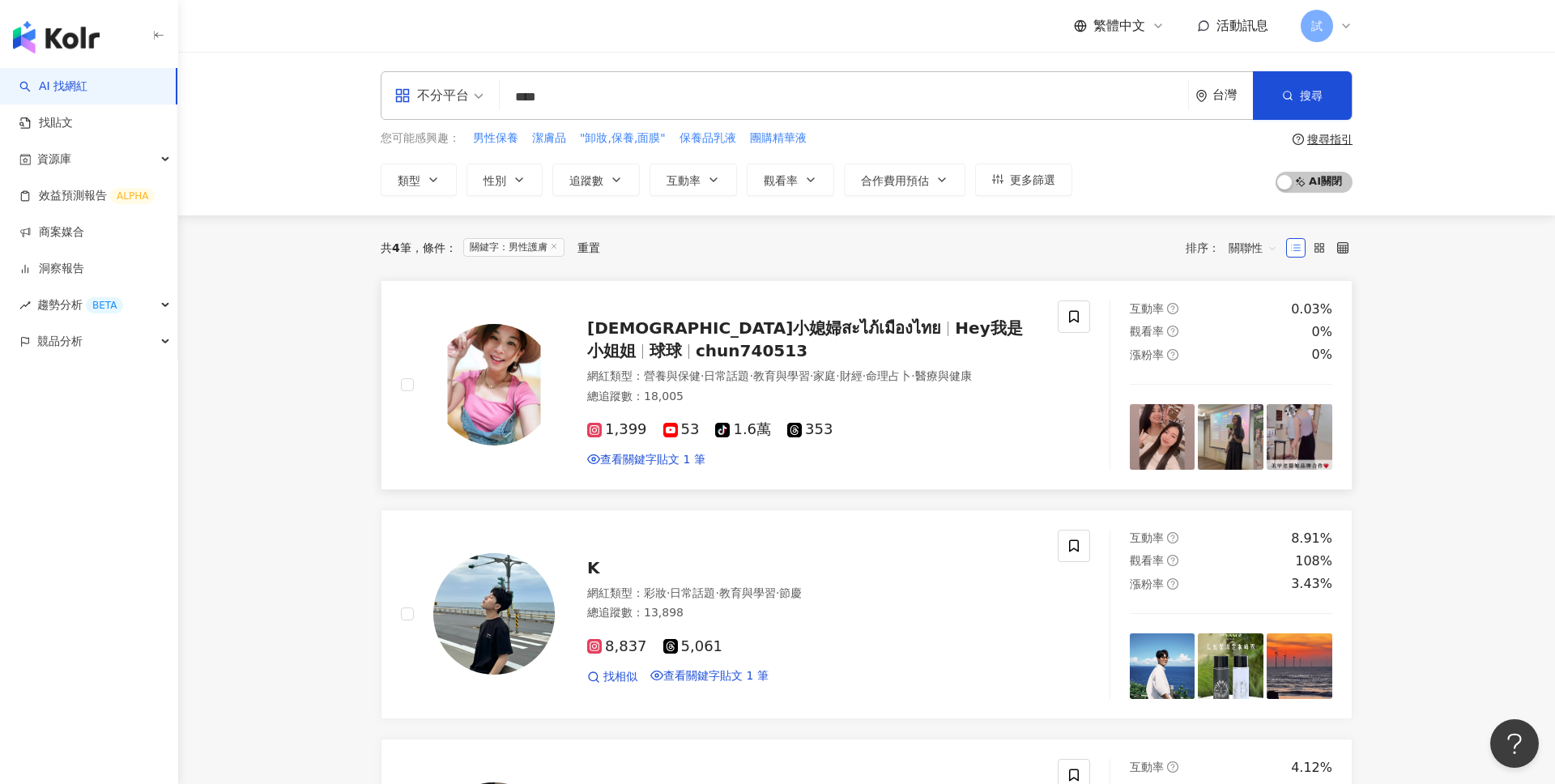
click at [839, 375] on span "·" at bounding box center [838, 375] width 4 height 13
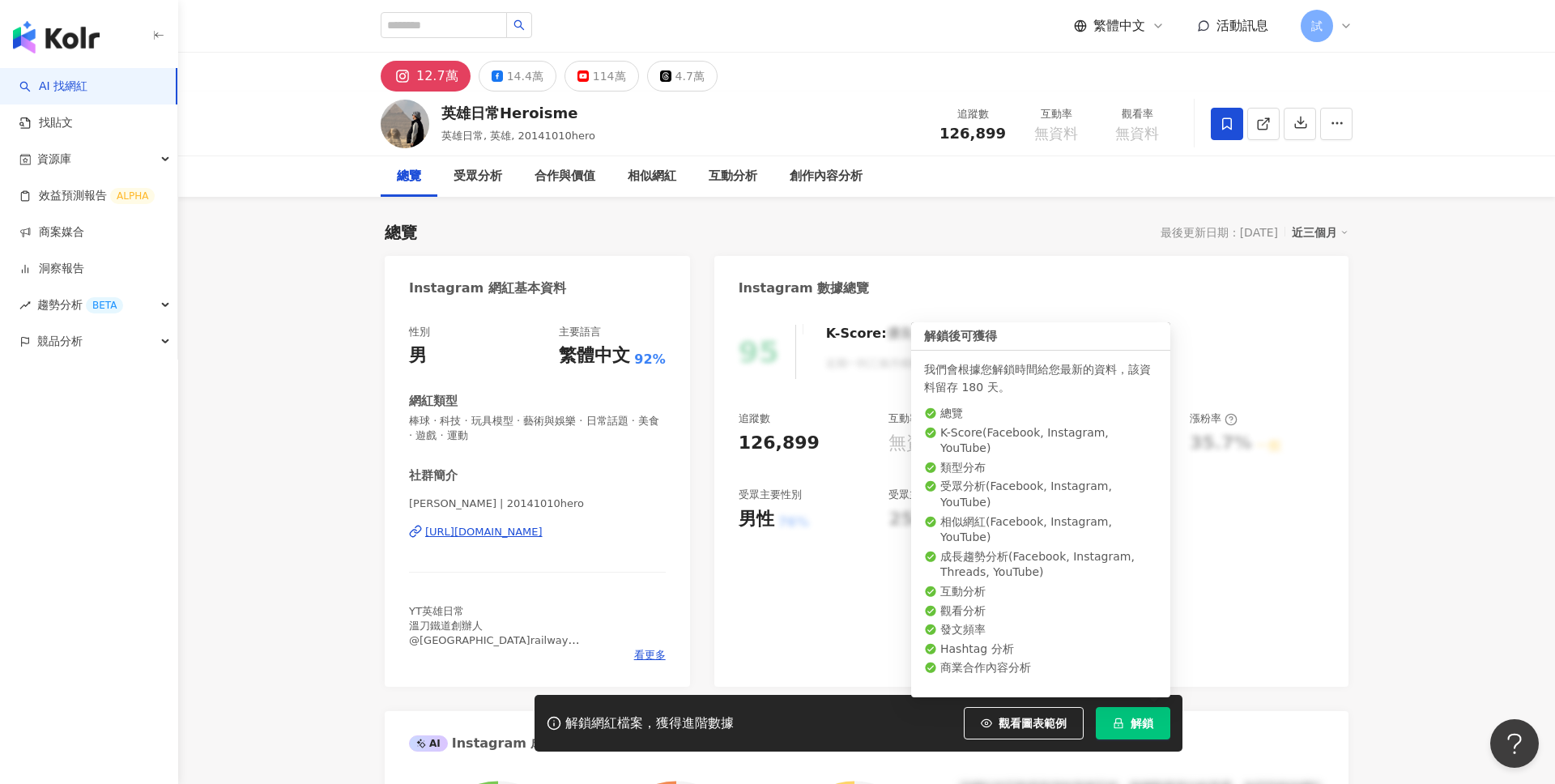
click at [1151, 717] on span "解鎖" at bounding box center [1143, 723] width 23 height 13
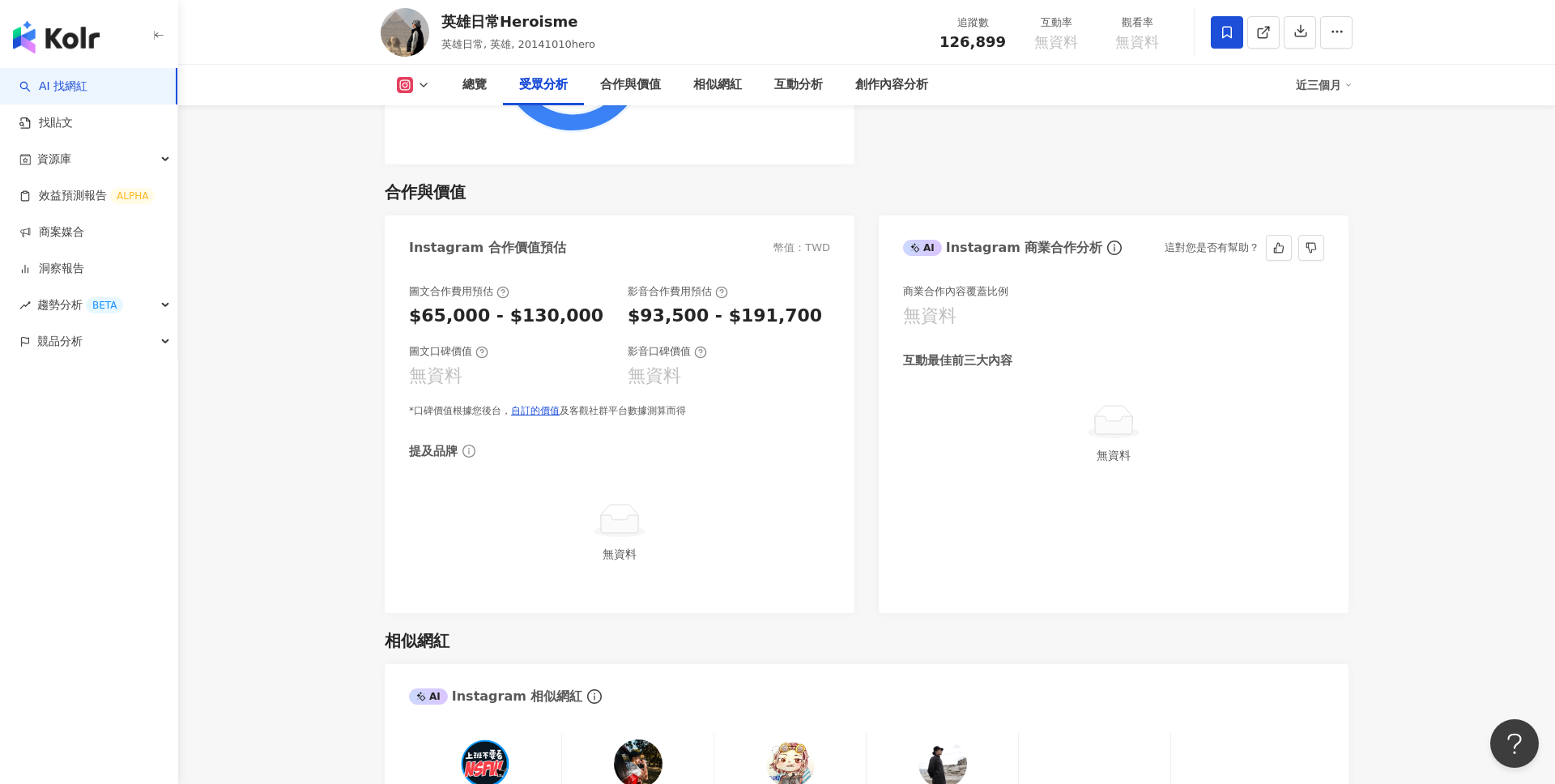
scroll to position [2222, 0]
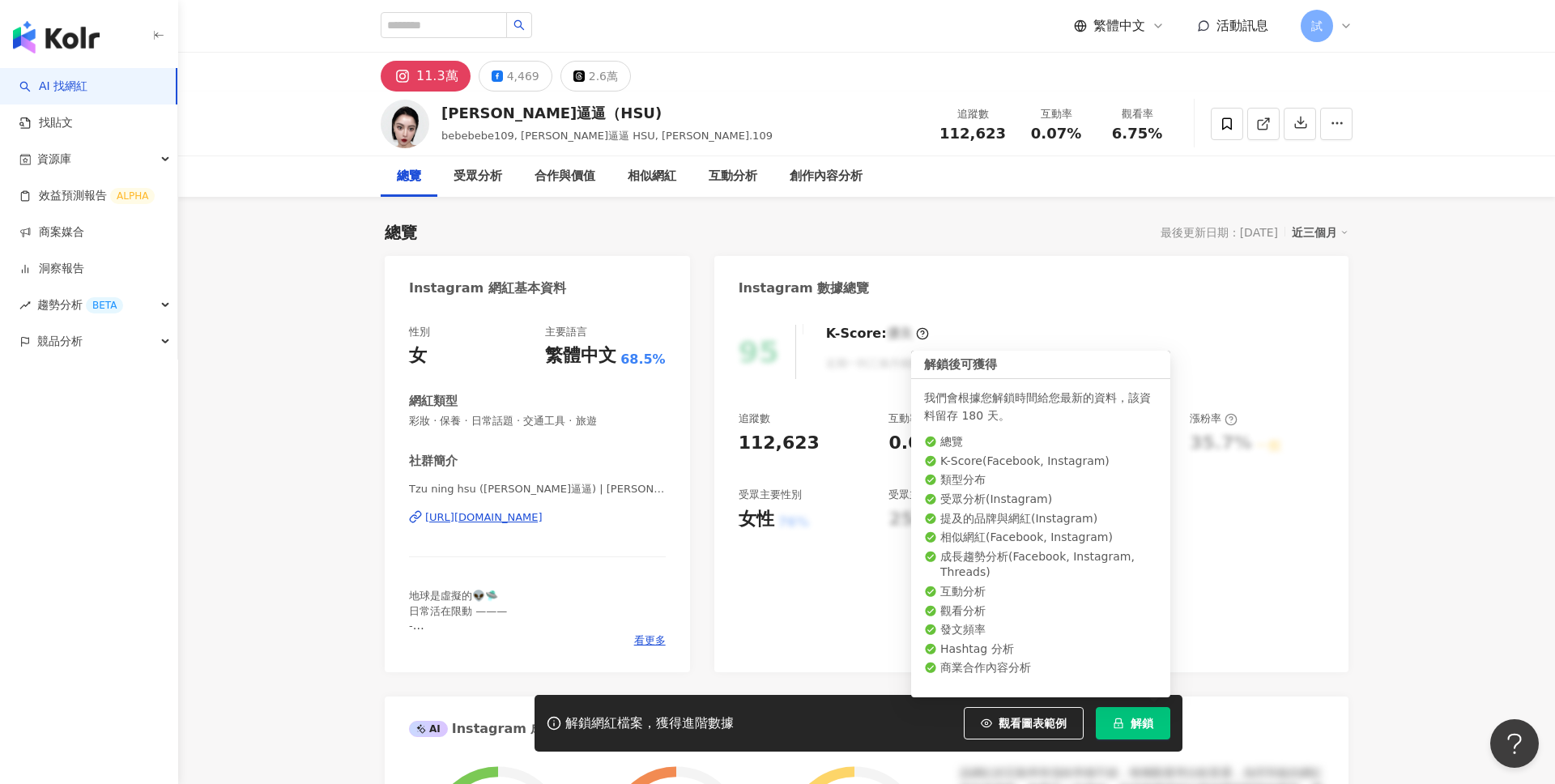
click at [1132, 717] on span "解鎖" at bounding box center [1143, 723] width 23 height 13
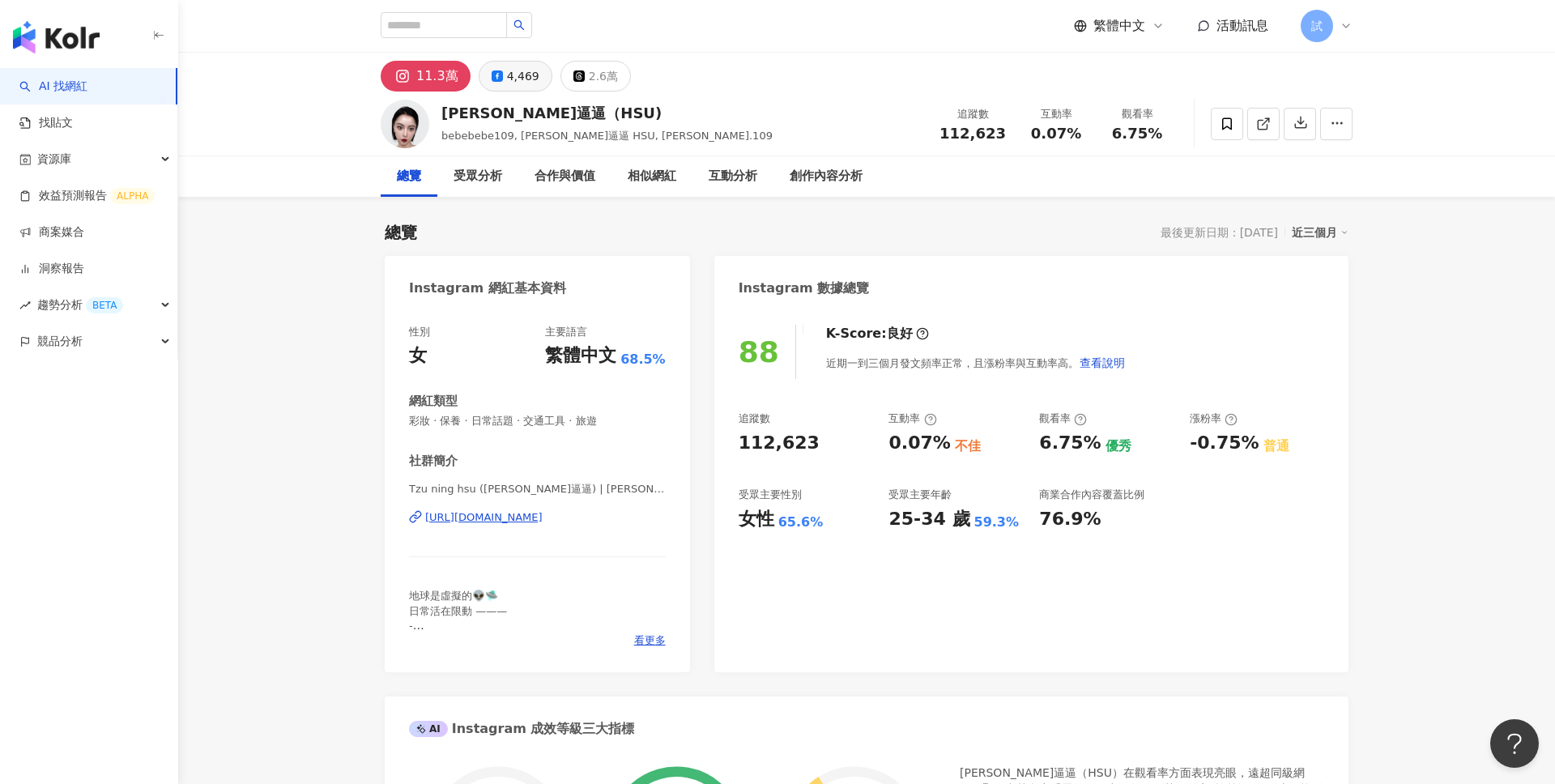
click at [513, 79] on div "4,469" at bounding box center [523, 76] width 33 height 23
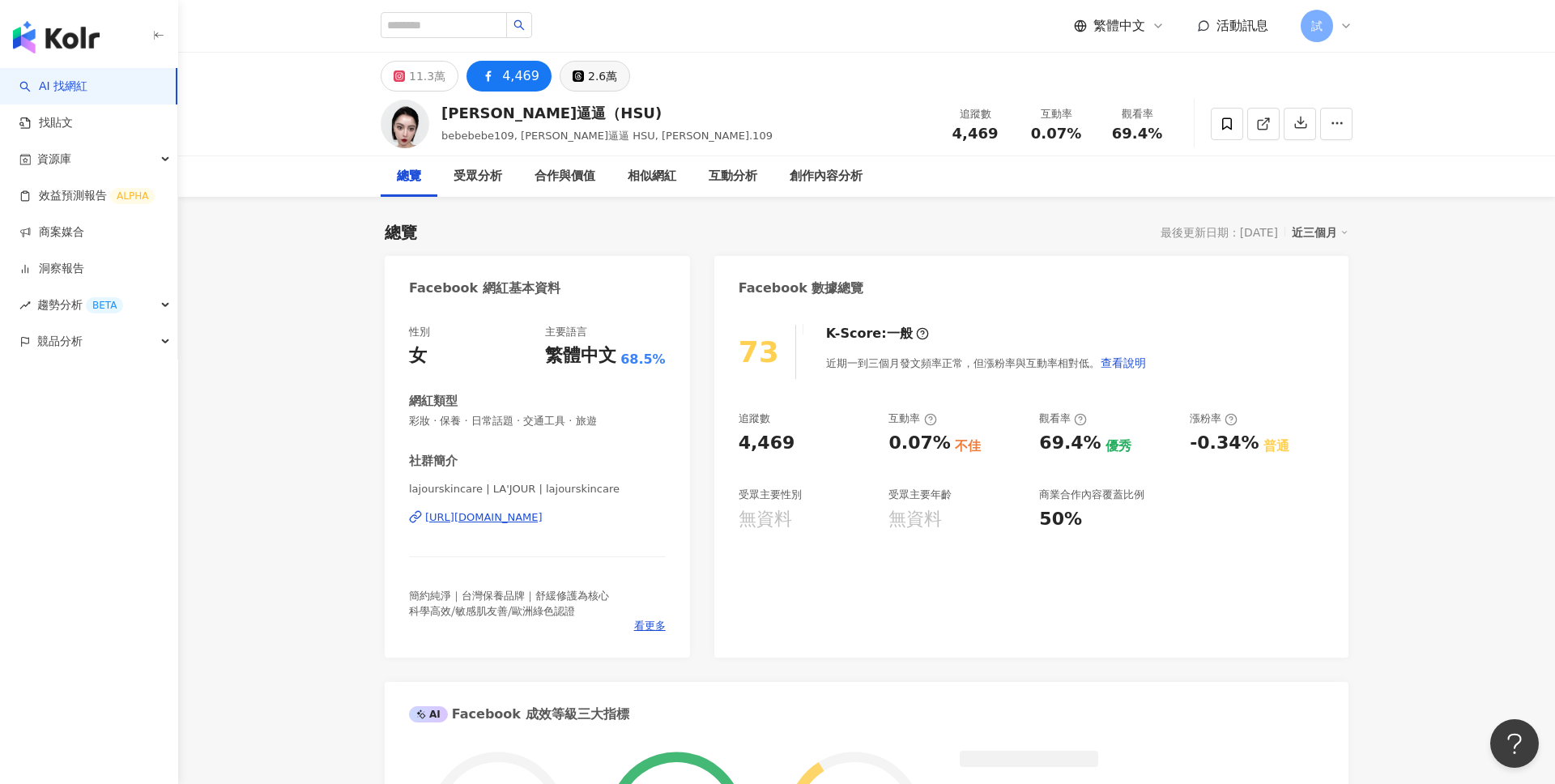
click at [573, 76] on icon at bounding box center [578, 76] width 12 height 12
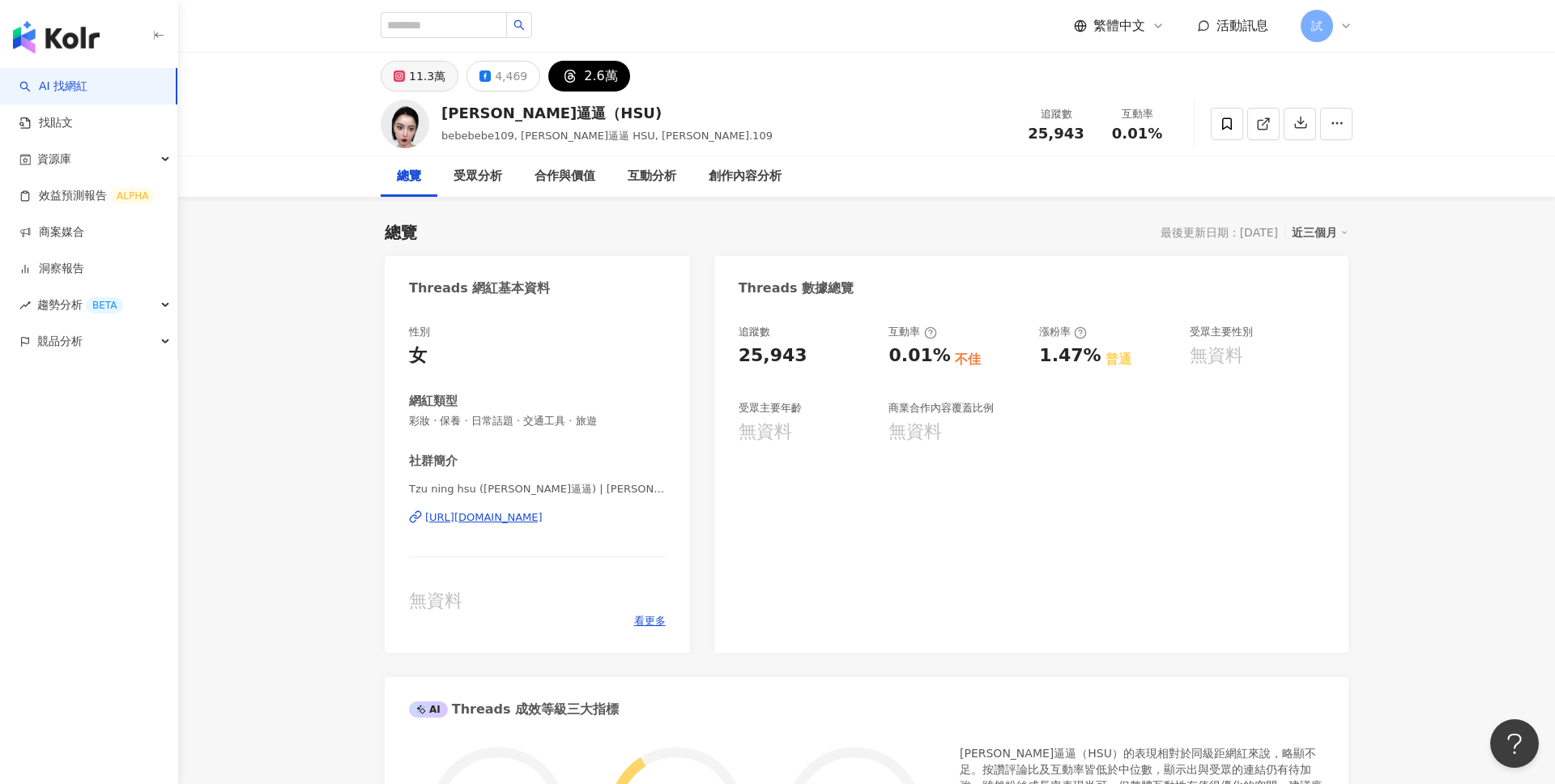
click at [427, 80] on div "11.3萬" at bounding box center [427, 76] width 36 height 23
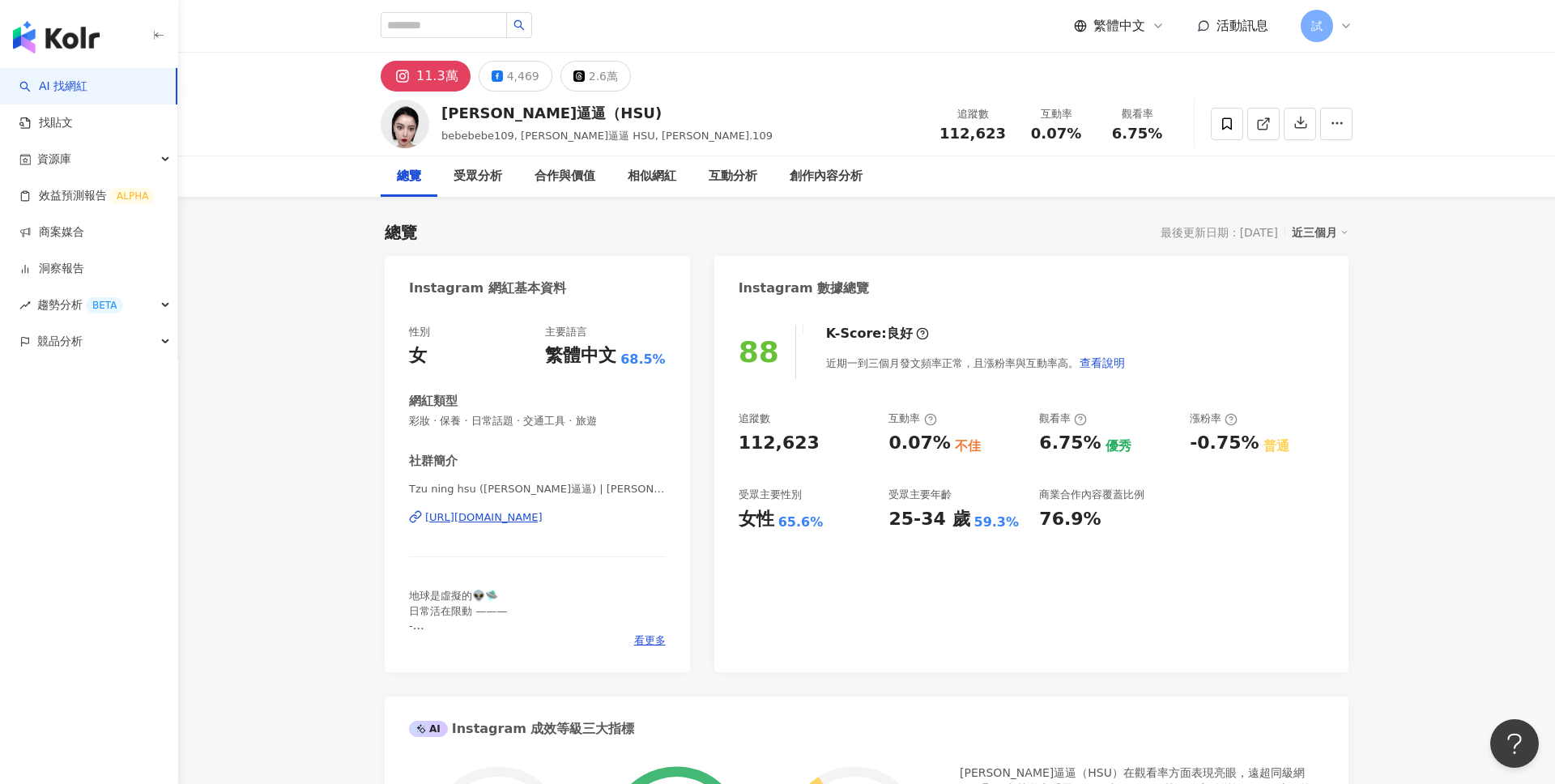
click at [1334, 233] on div "近三個月" at bounding box center [1320, 233] width 57 height 21
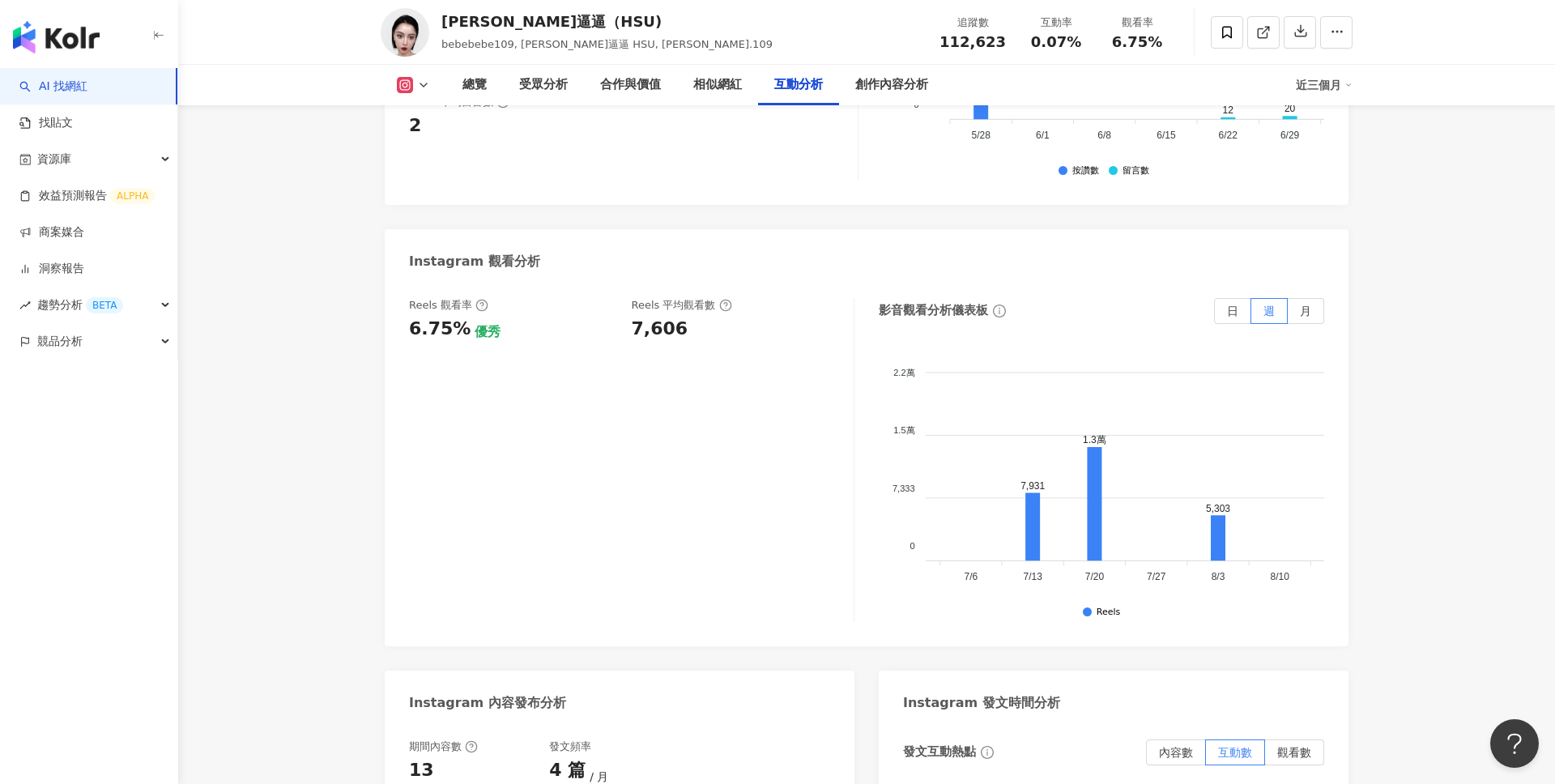
scroll to position [0, 387]
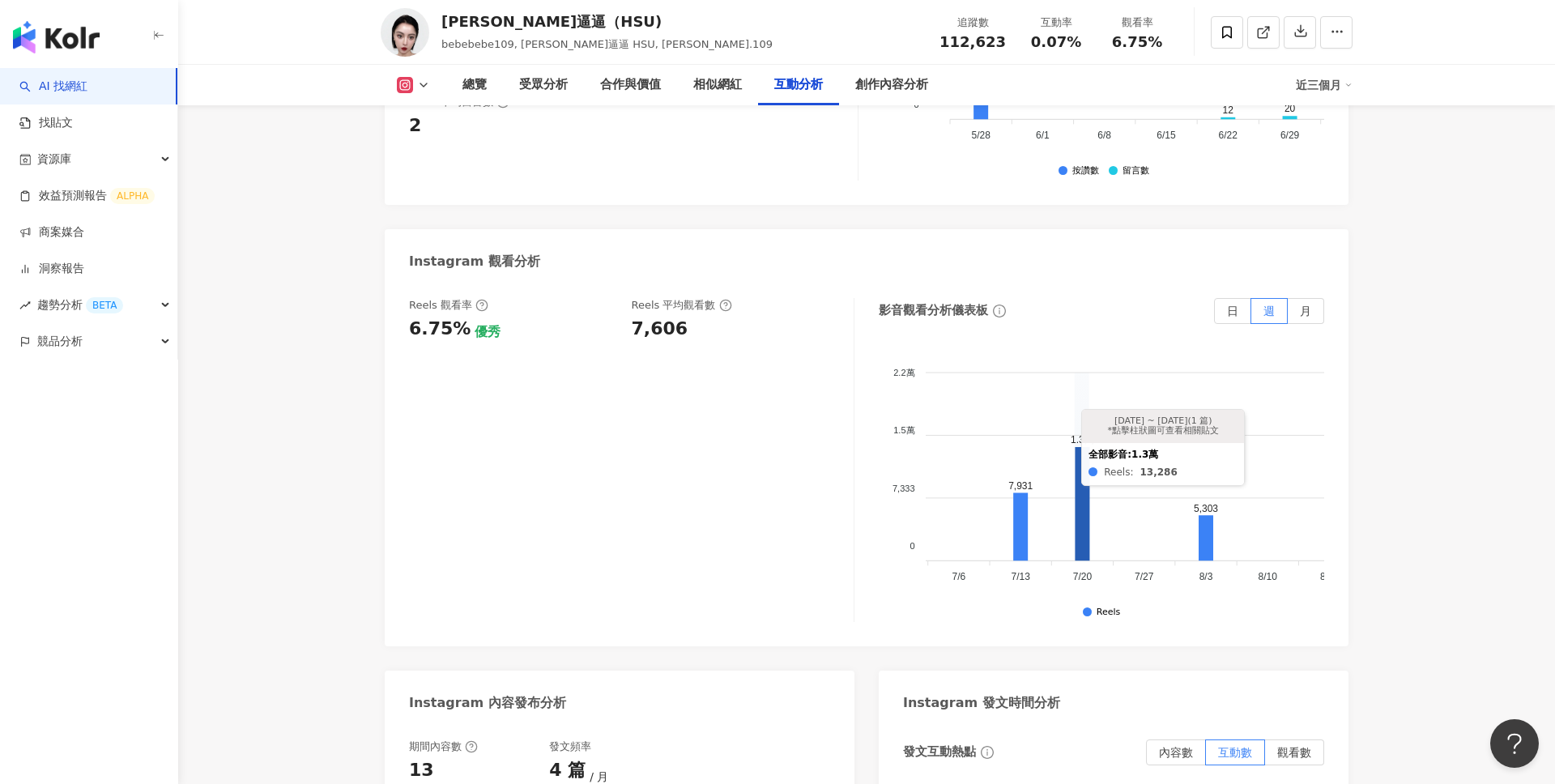
click at [1082, 483] on icon at bounding box center [1082, 503] width 14 height 113
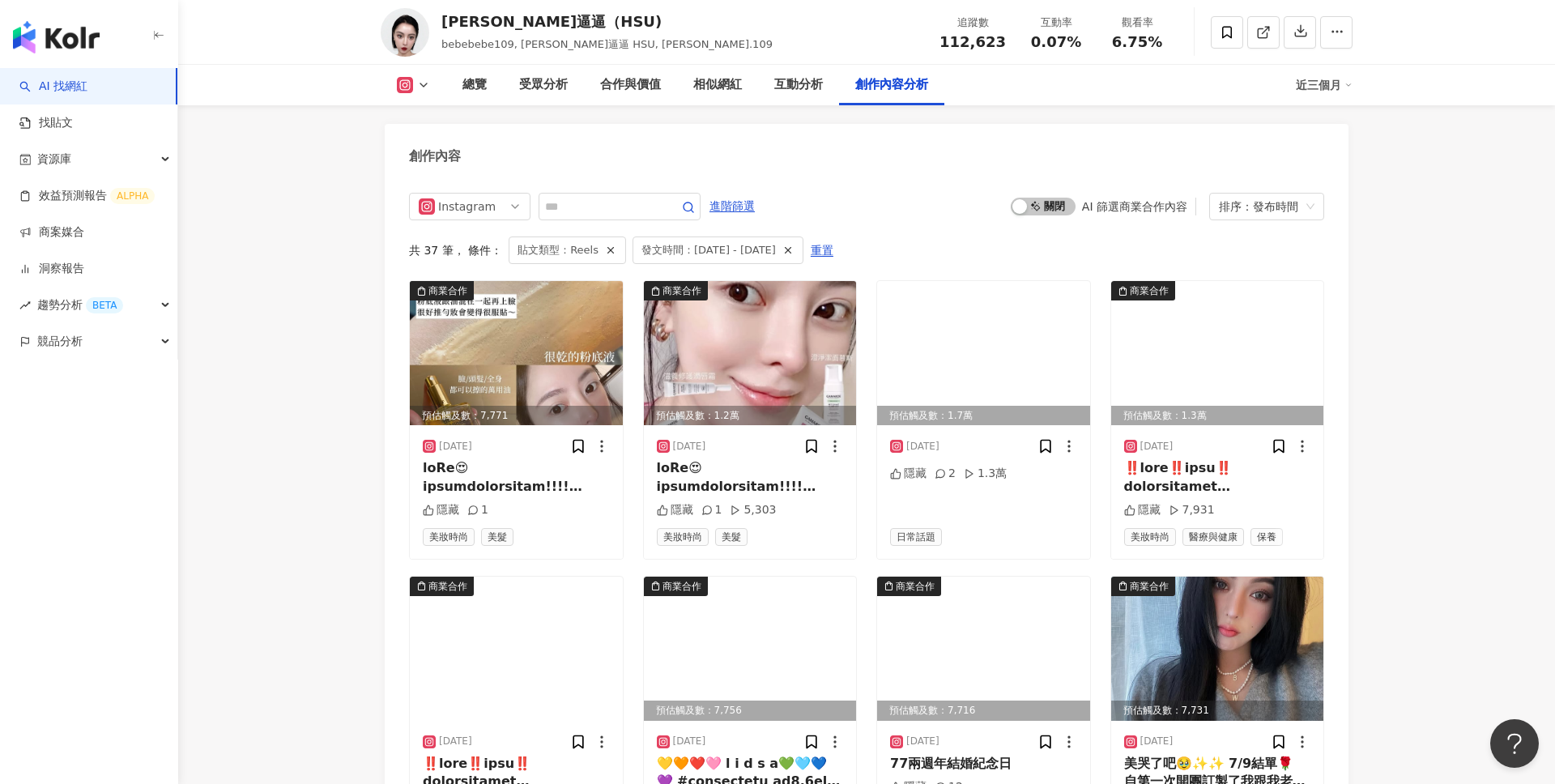
scroll to position [4869, 0]
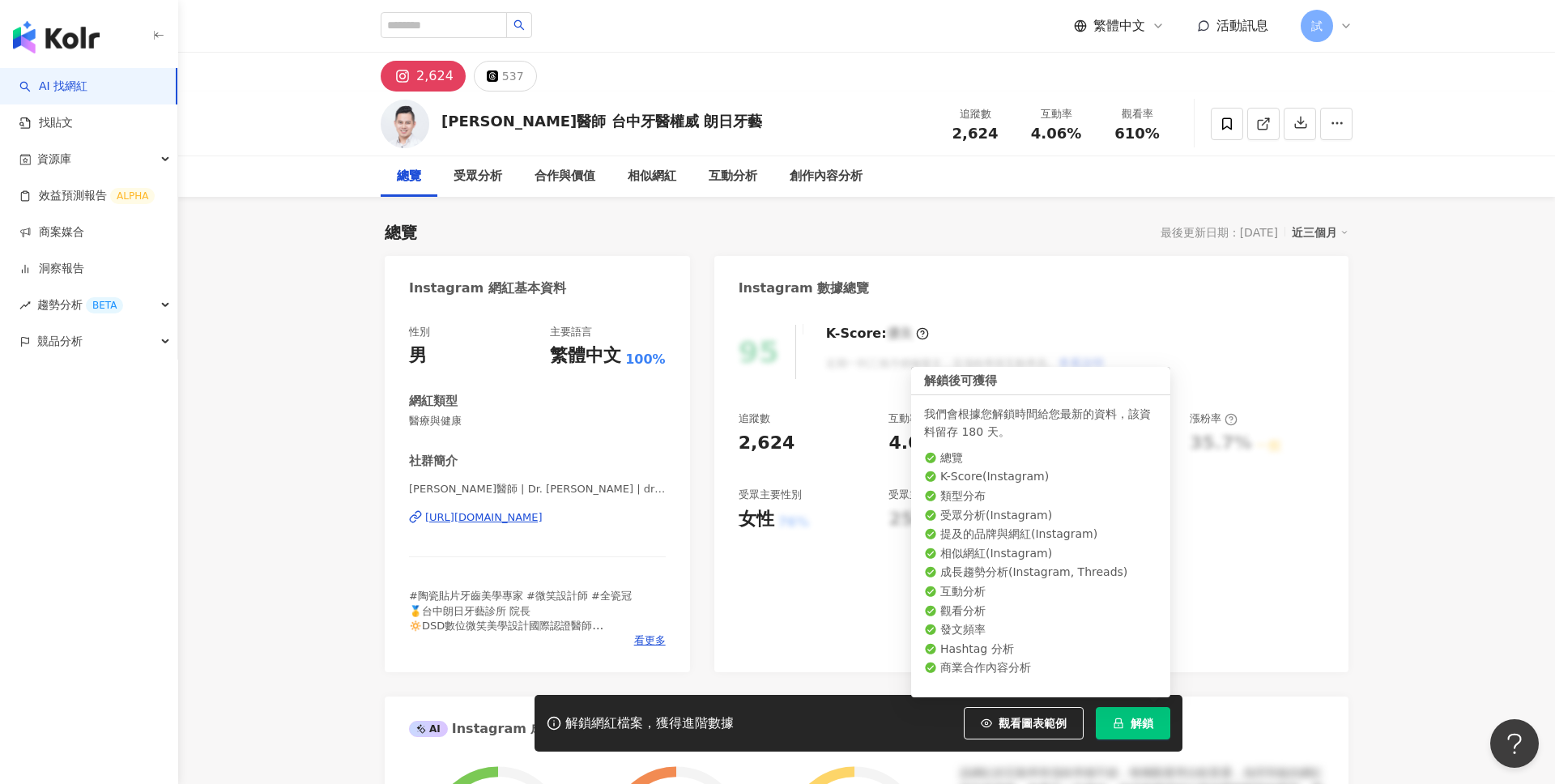
click at [1116, 718] on icon "lock" at bounding box center [1119, 723] width 12 height 12
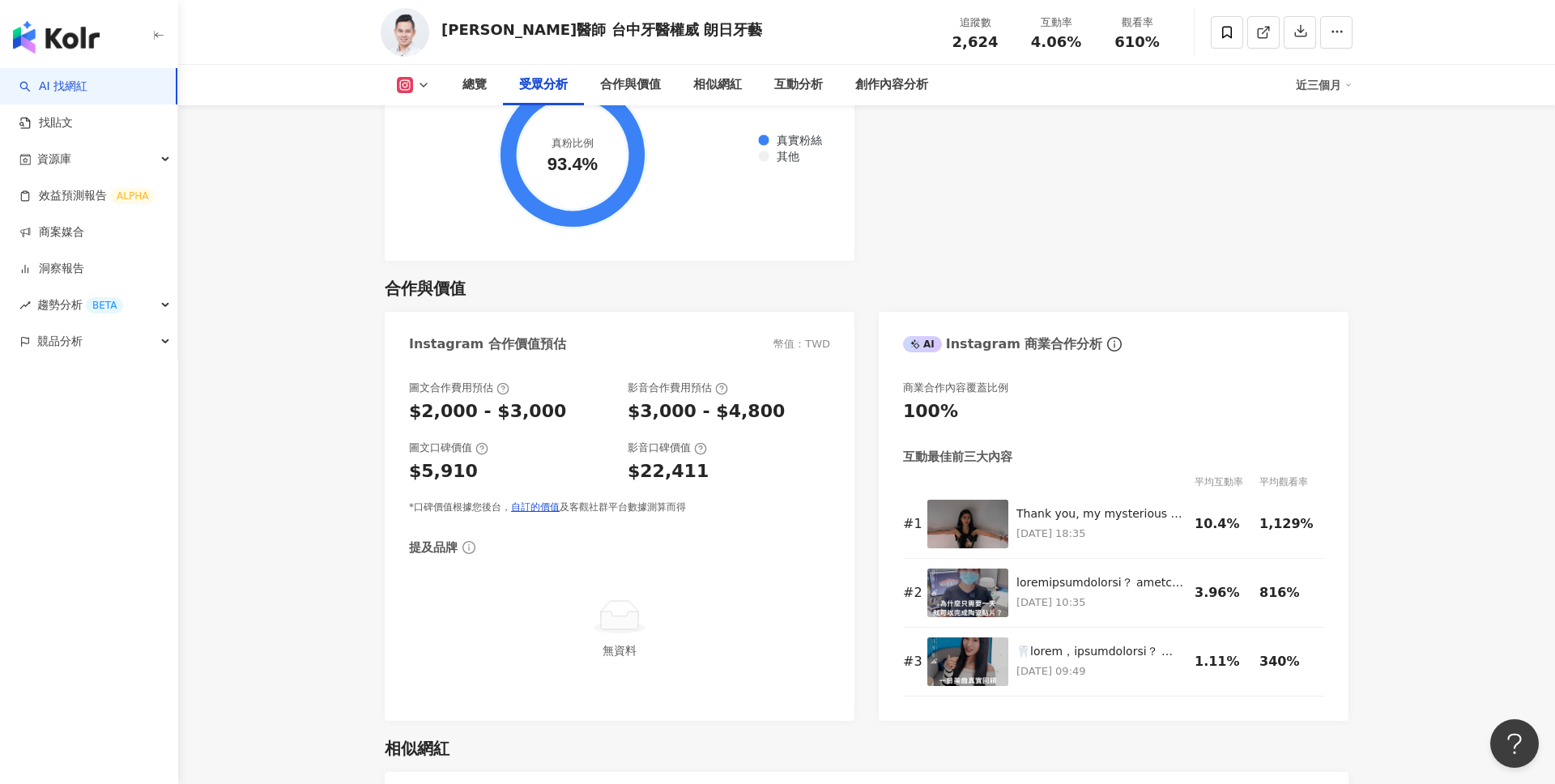
scroll to position [2074, 0]
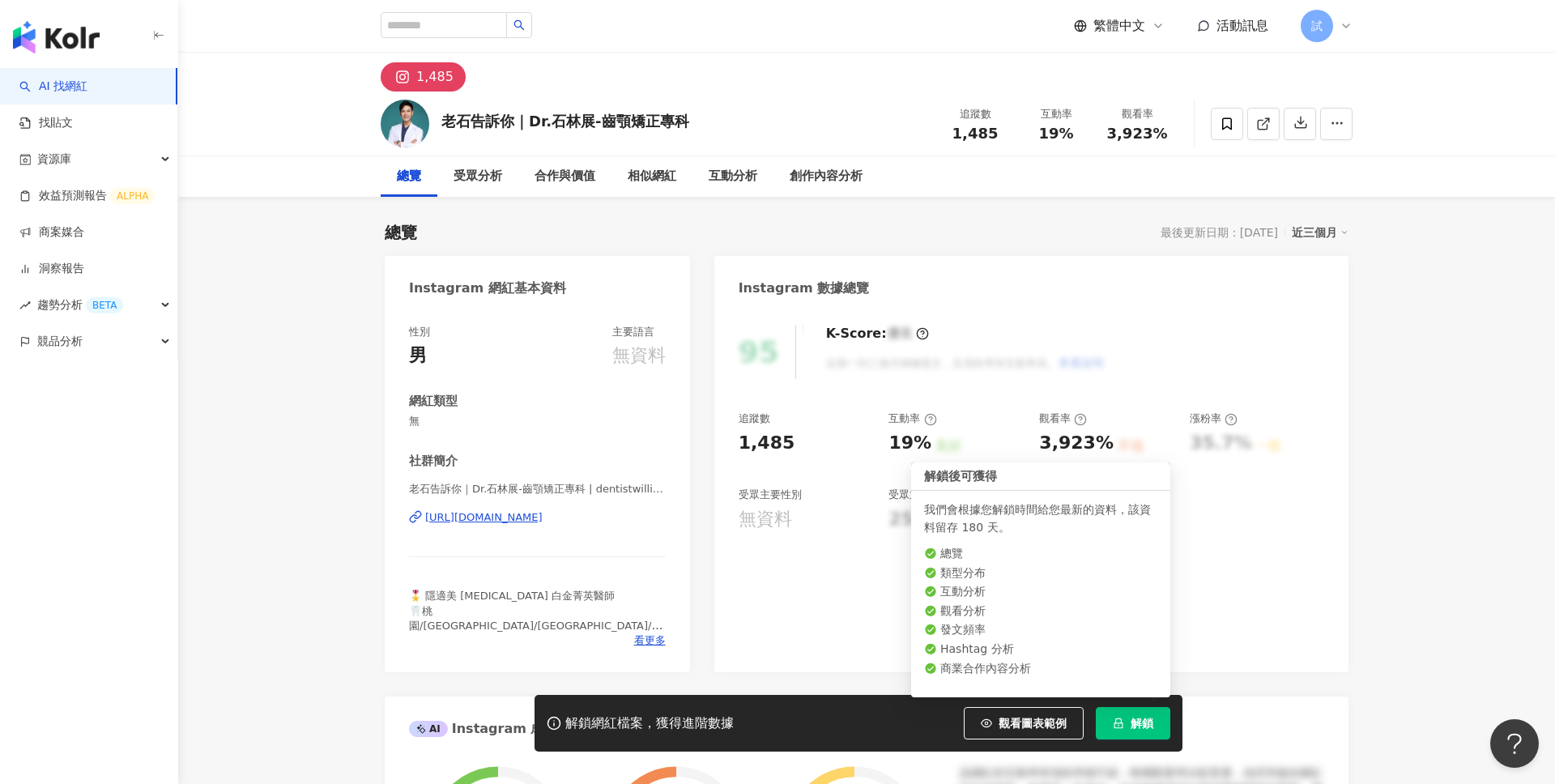
click at [1129, 717] on button "解鎖" at bounding box center [1133, 723] width 74 height 33
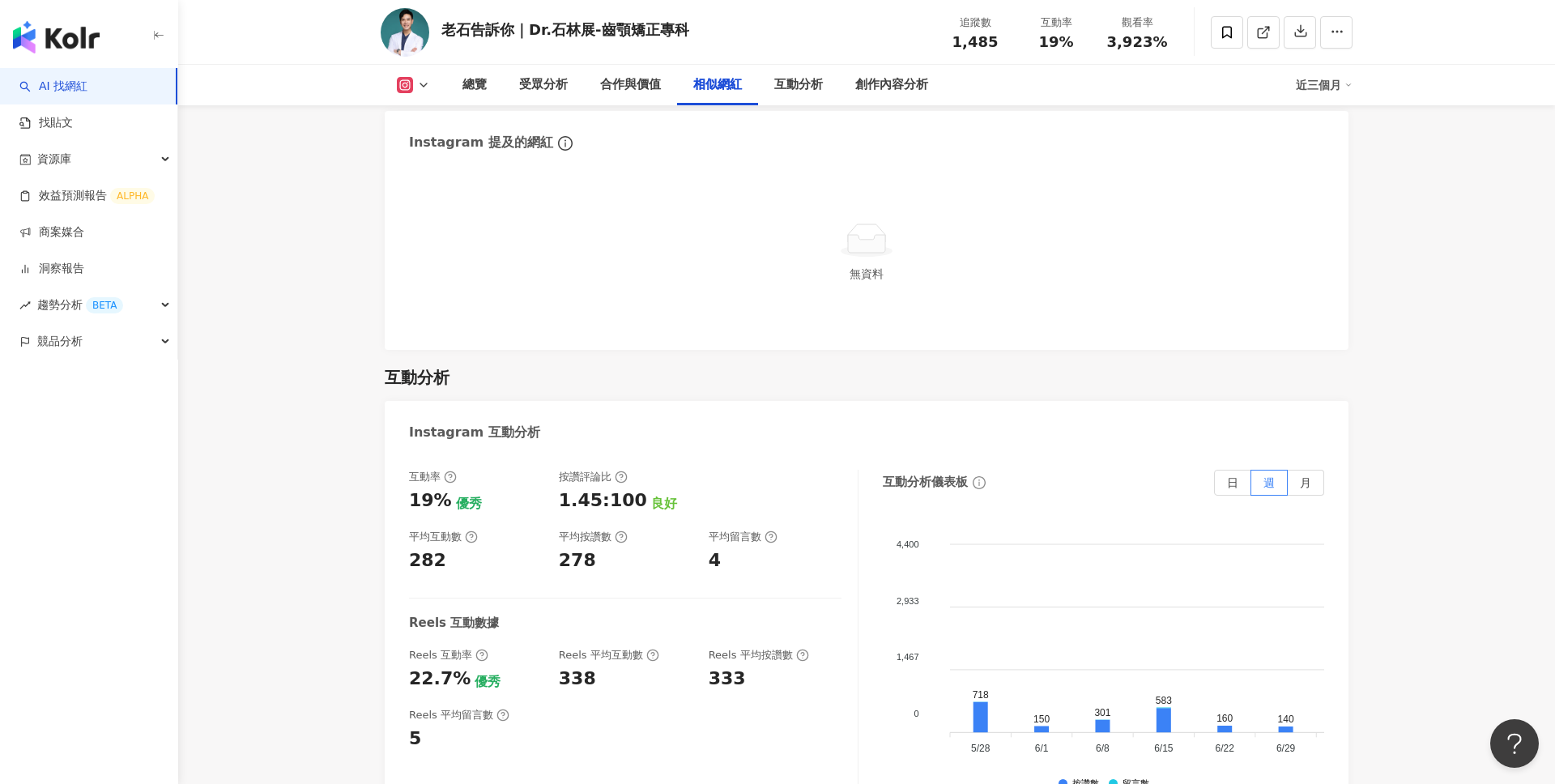
scroll to position [2802, 0]
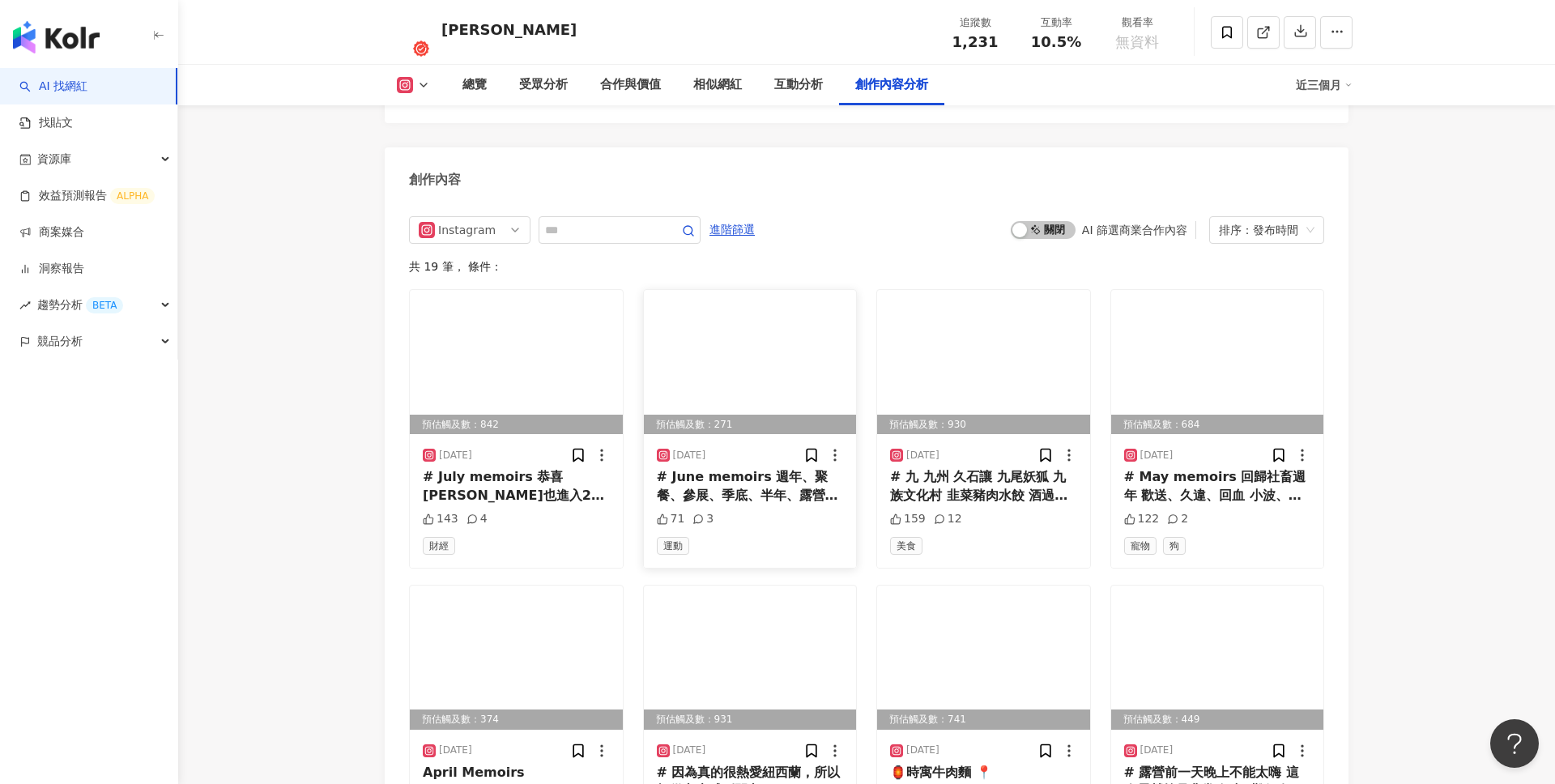
scroll to position [4686, 0]
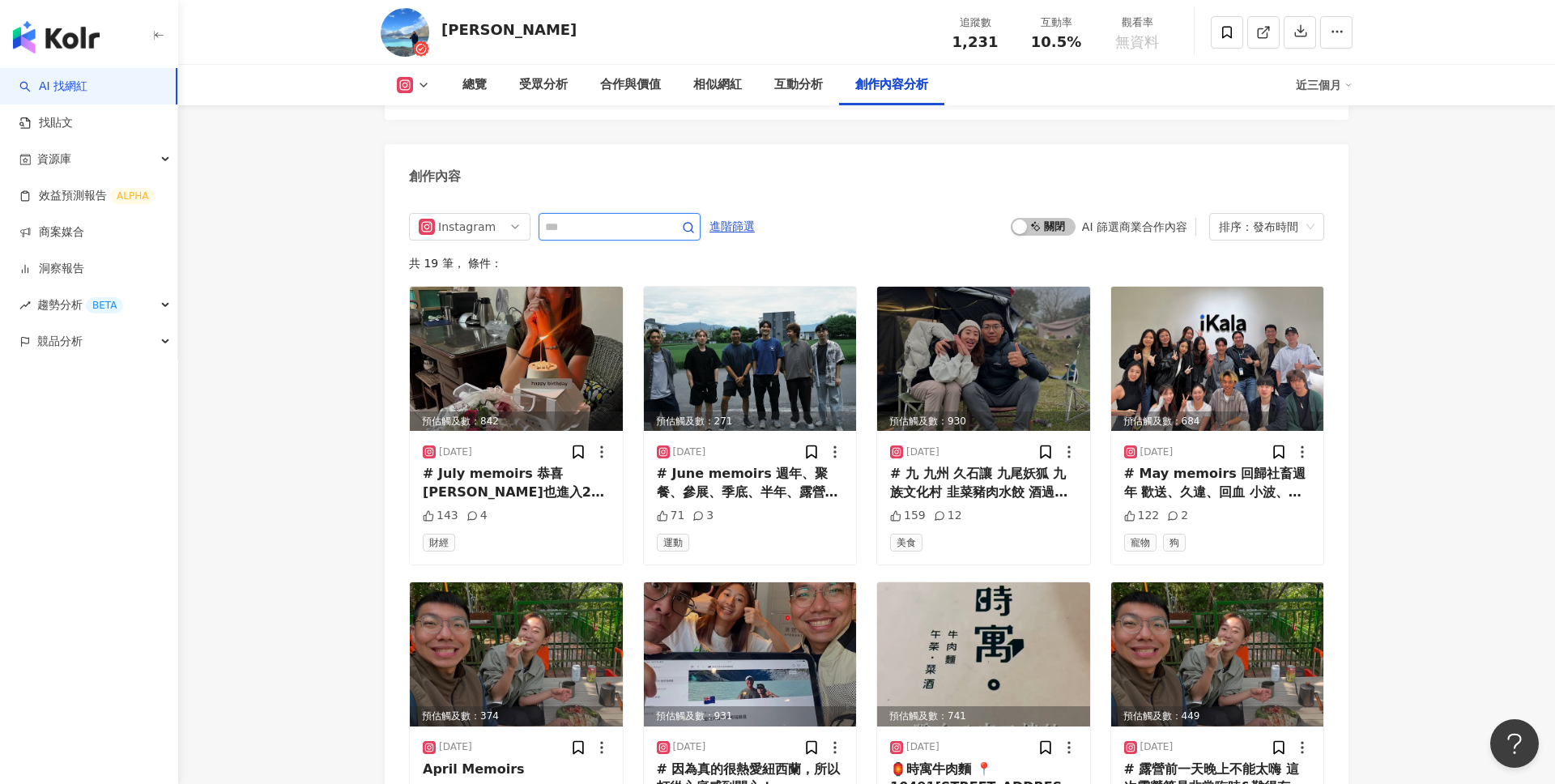
click at [626, 217] on input "text" at bounding box center [602, 227] width 113 height 19
type input "*"
type input "**"
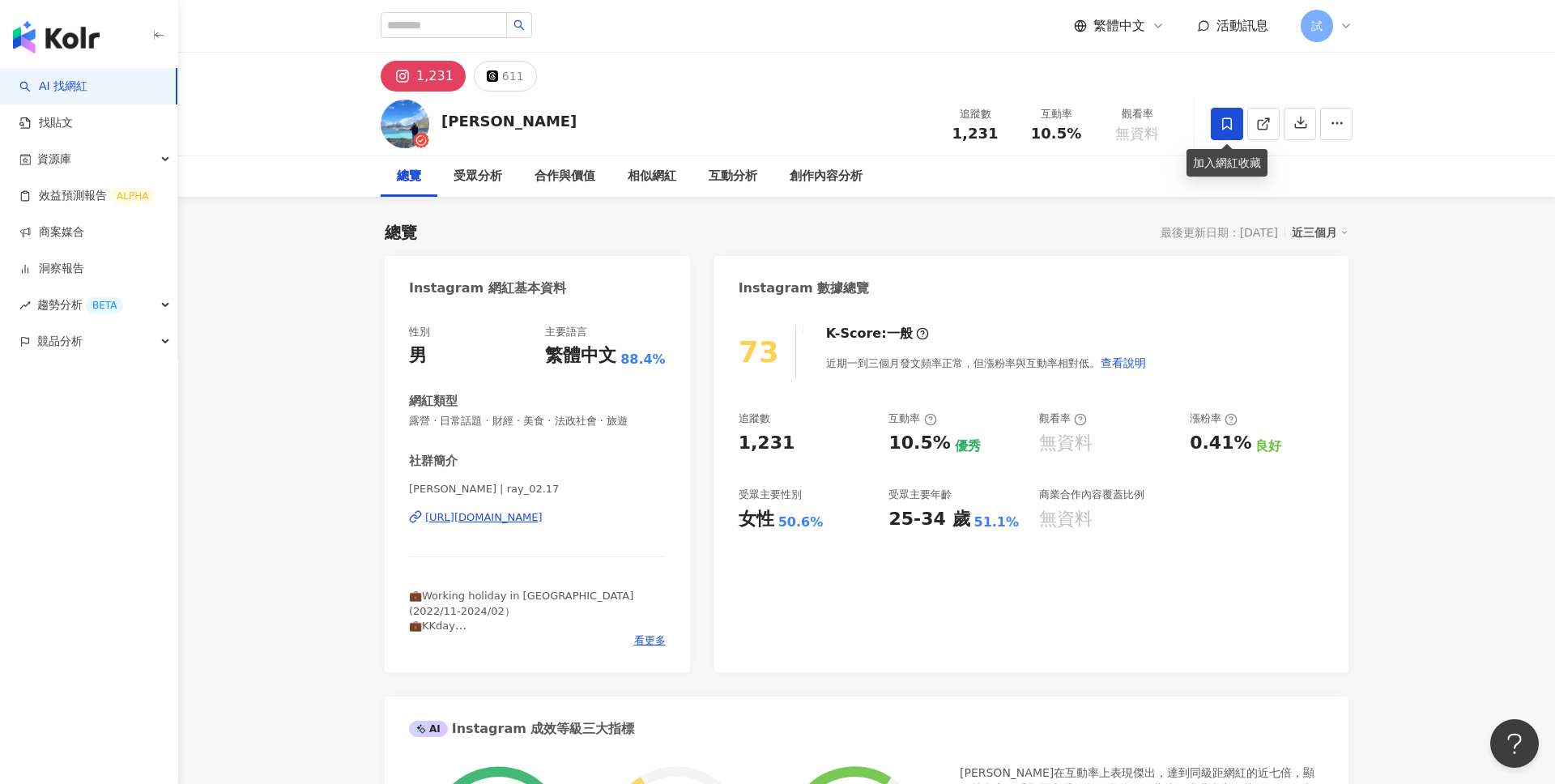
click at [1226, 130] on icon at bounding box center [1227, 124] width 14 height 14
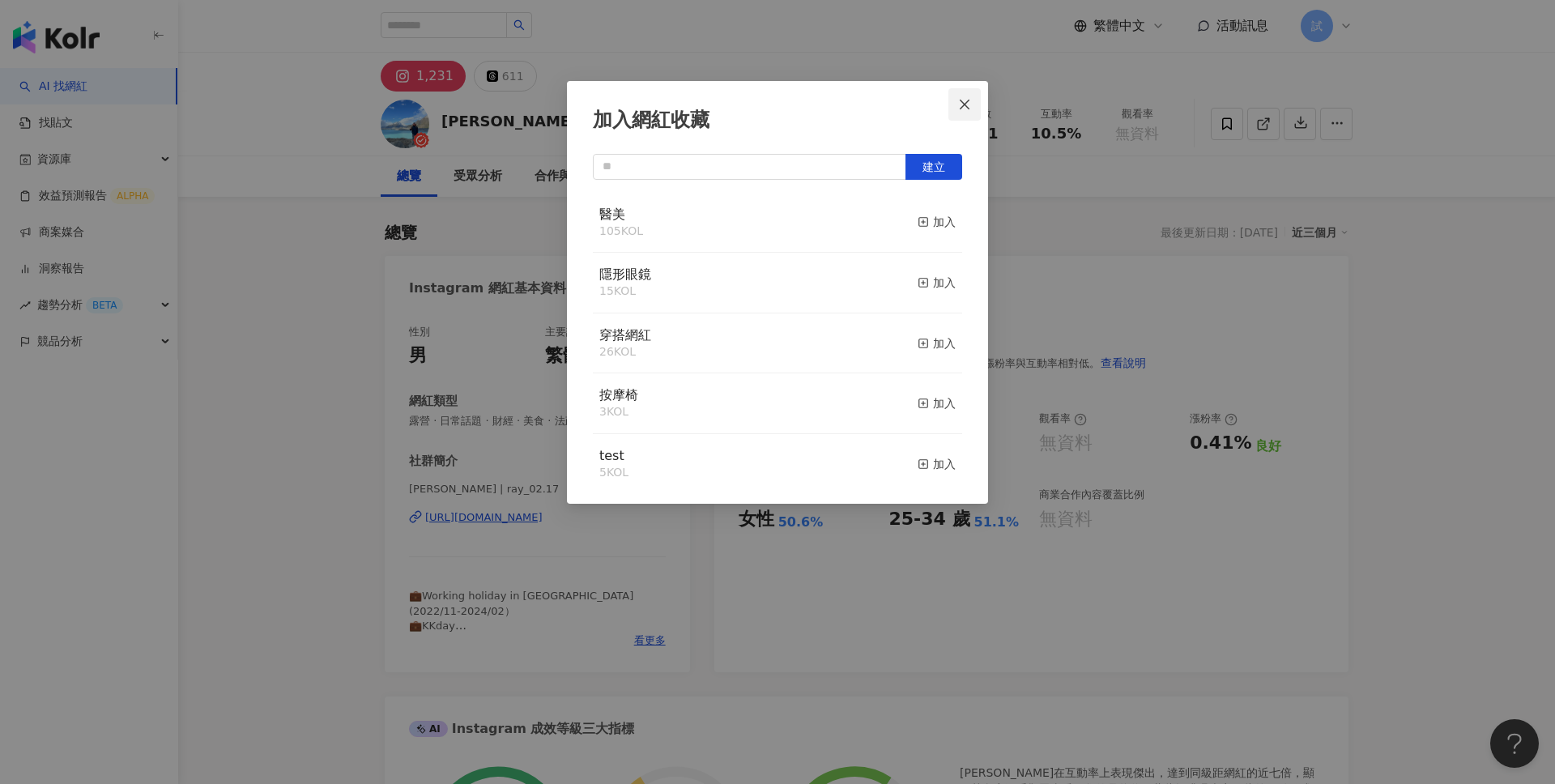
click at [970, 96] on button "Close" at bounding box center [965, 104] width 33 height 33
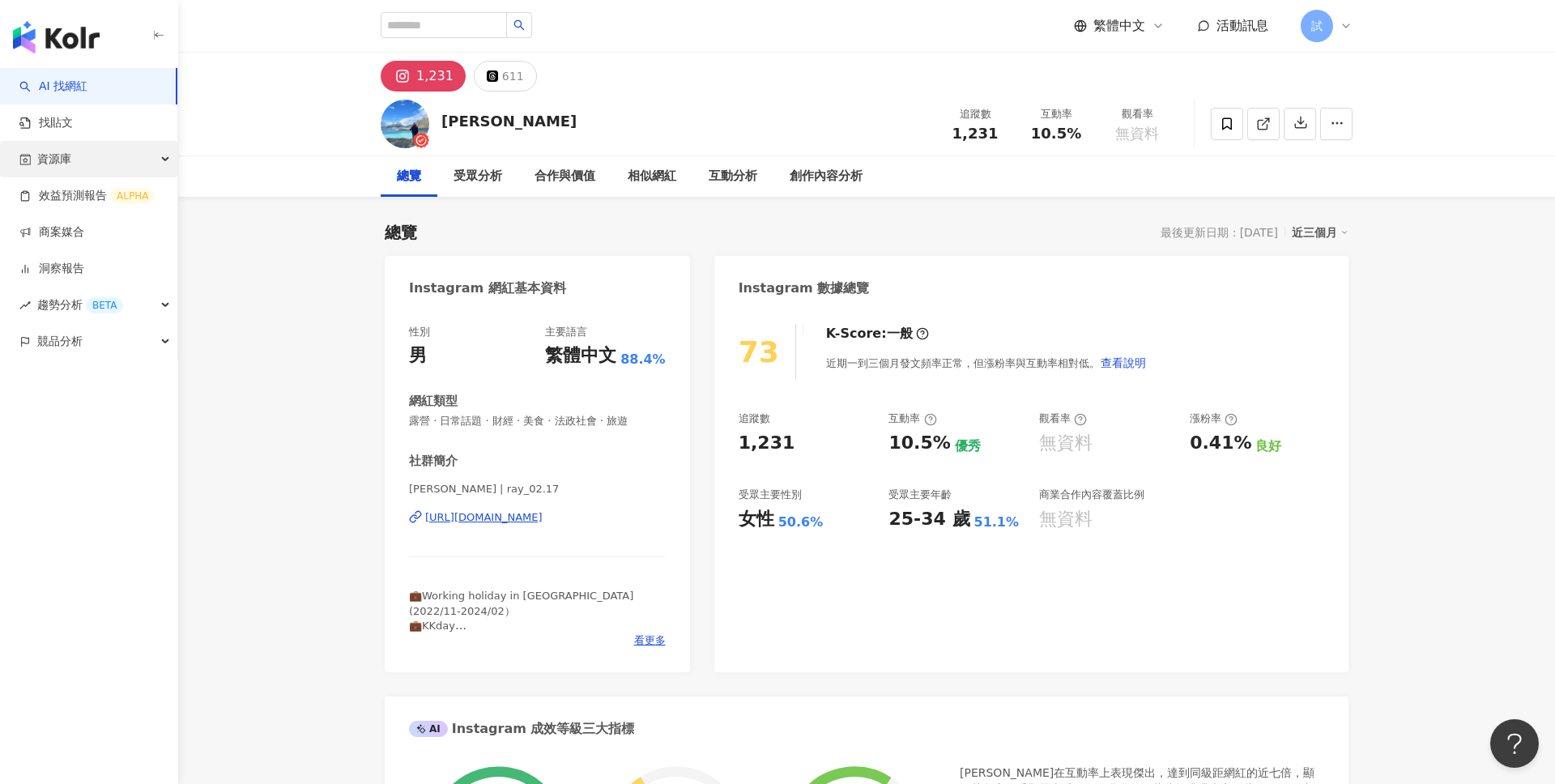
click at [80, 158] on div "資源庫" at bounding box center [89, 158] width 177 height 36
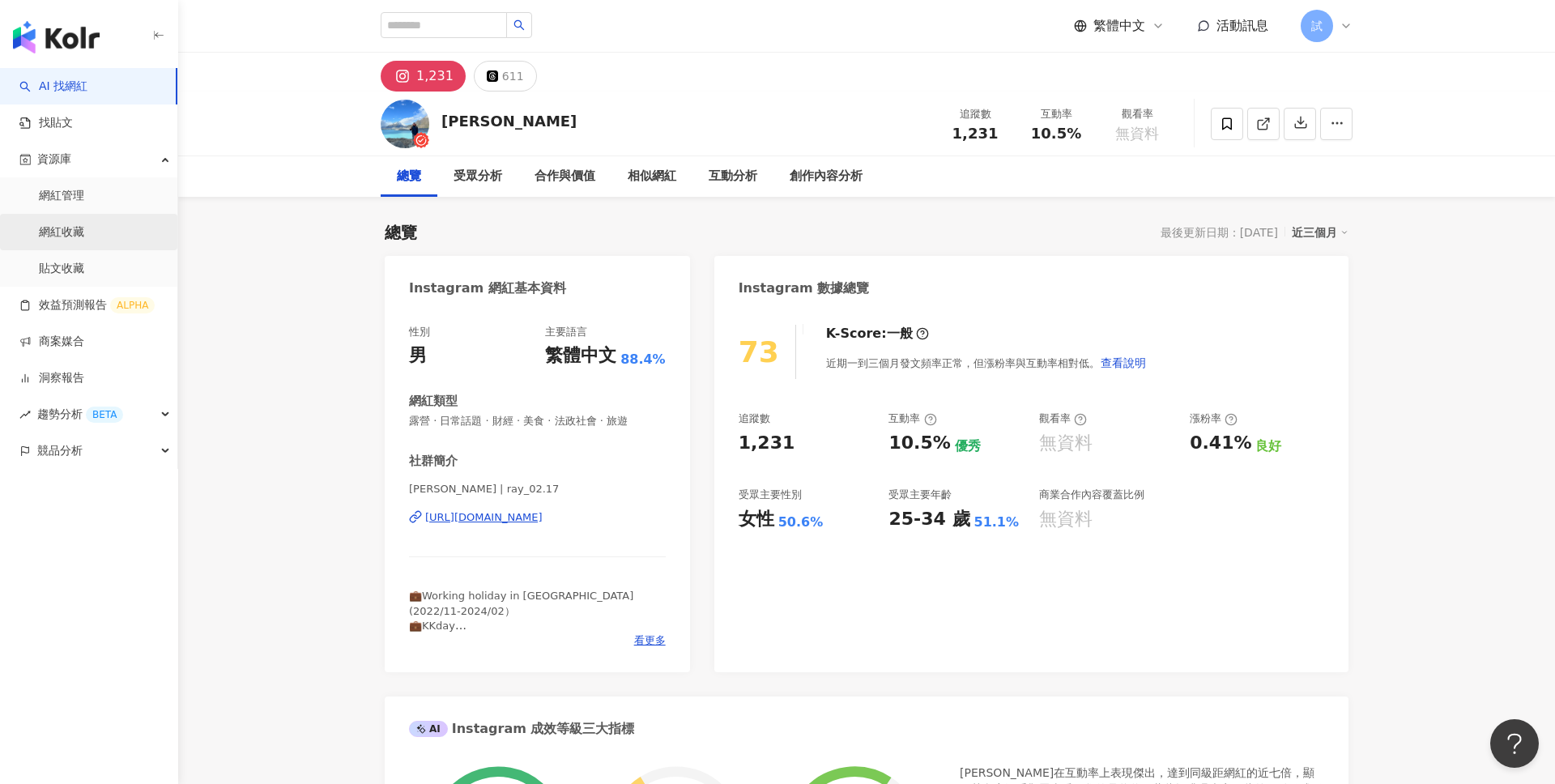
click at [64, 225] on link "網紅收藏" at bounding box center [61, 233] width 45 height 16
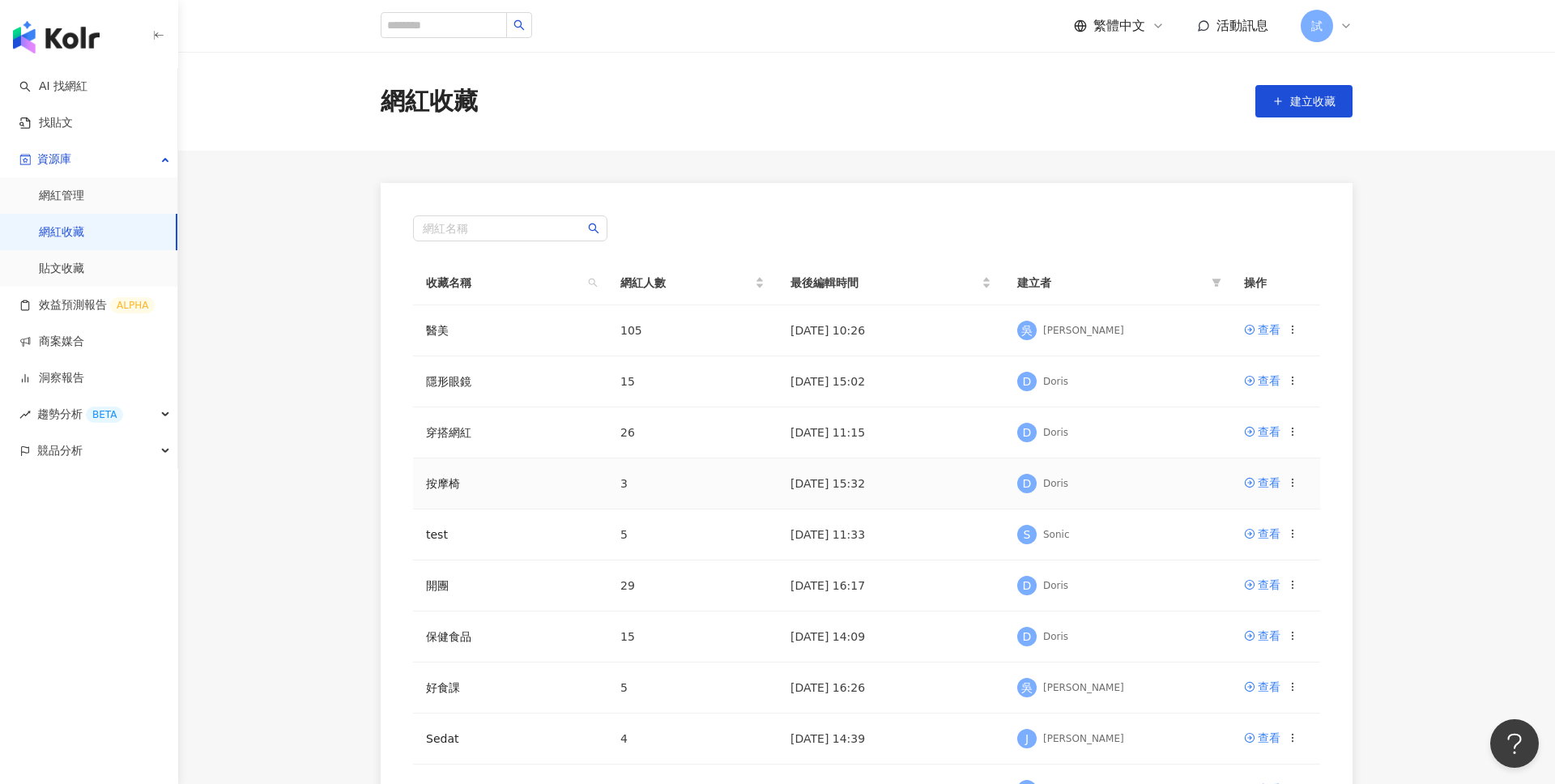
scroll to position [70, 0]
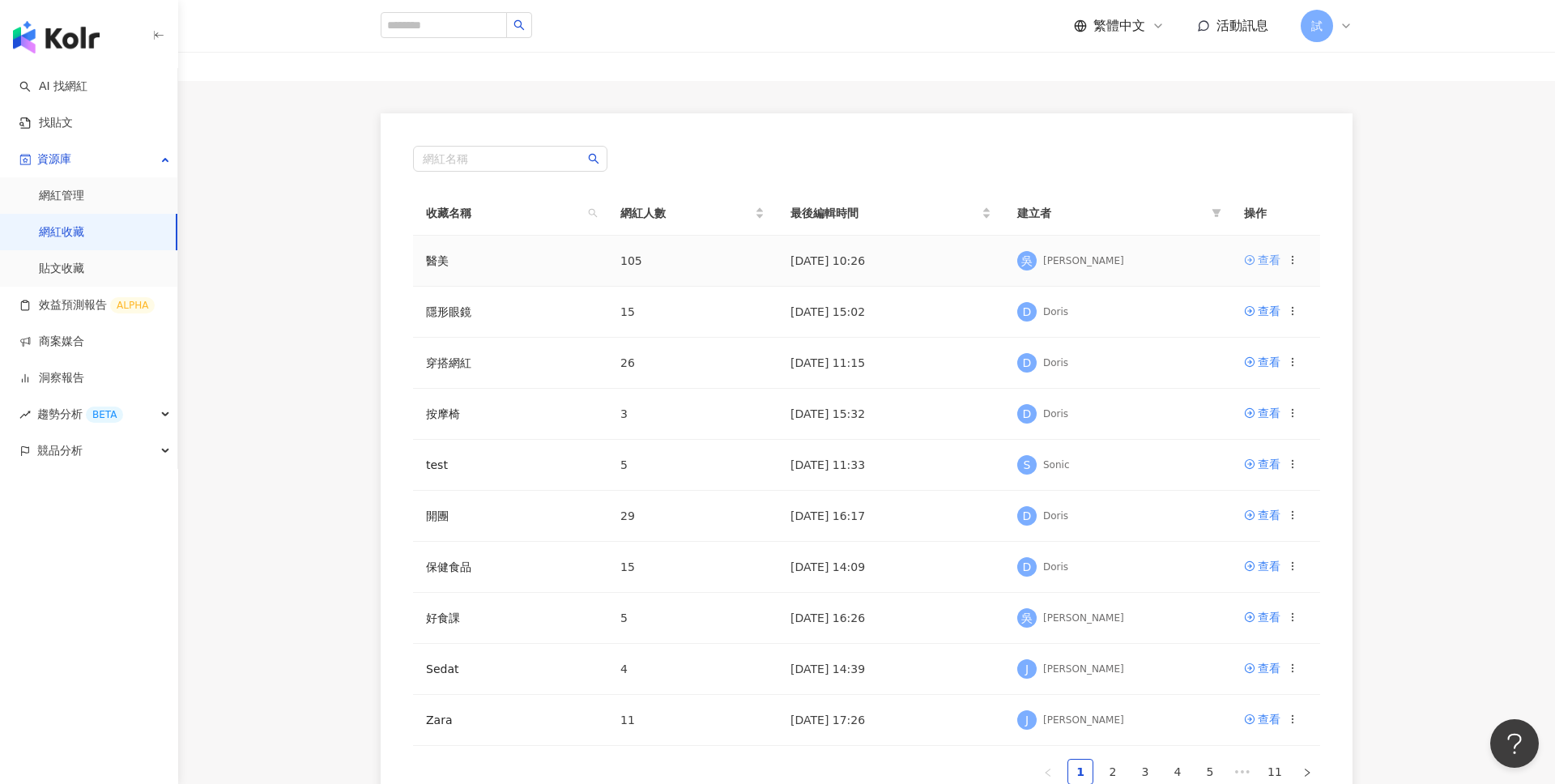
click at [1265, 258] on div "查看" at bounding box center [1269, 260] width 23 height 18
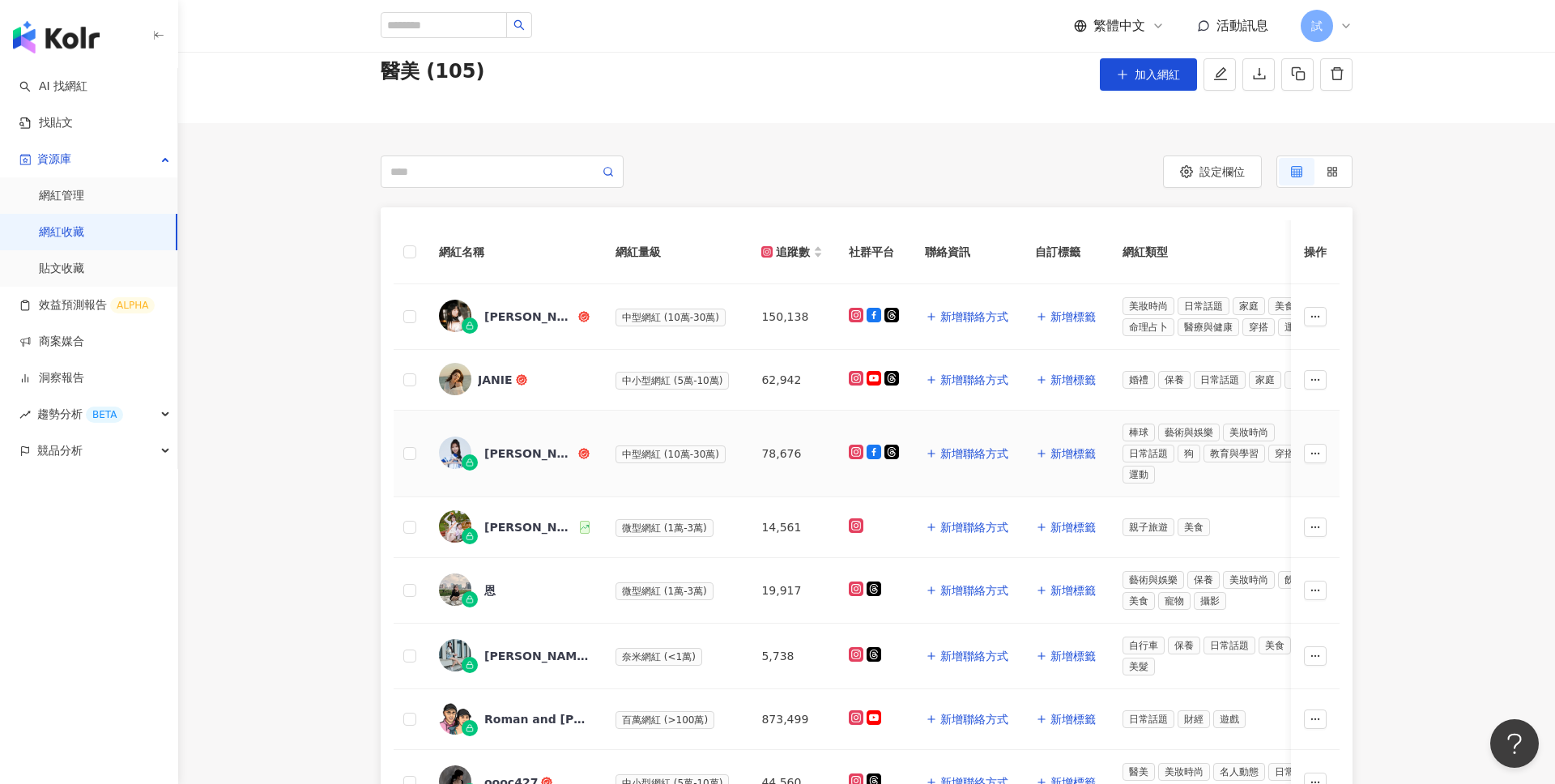
scroll to position [65, 0]
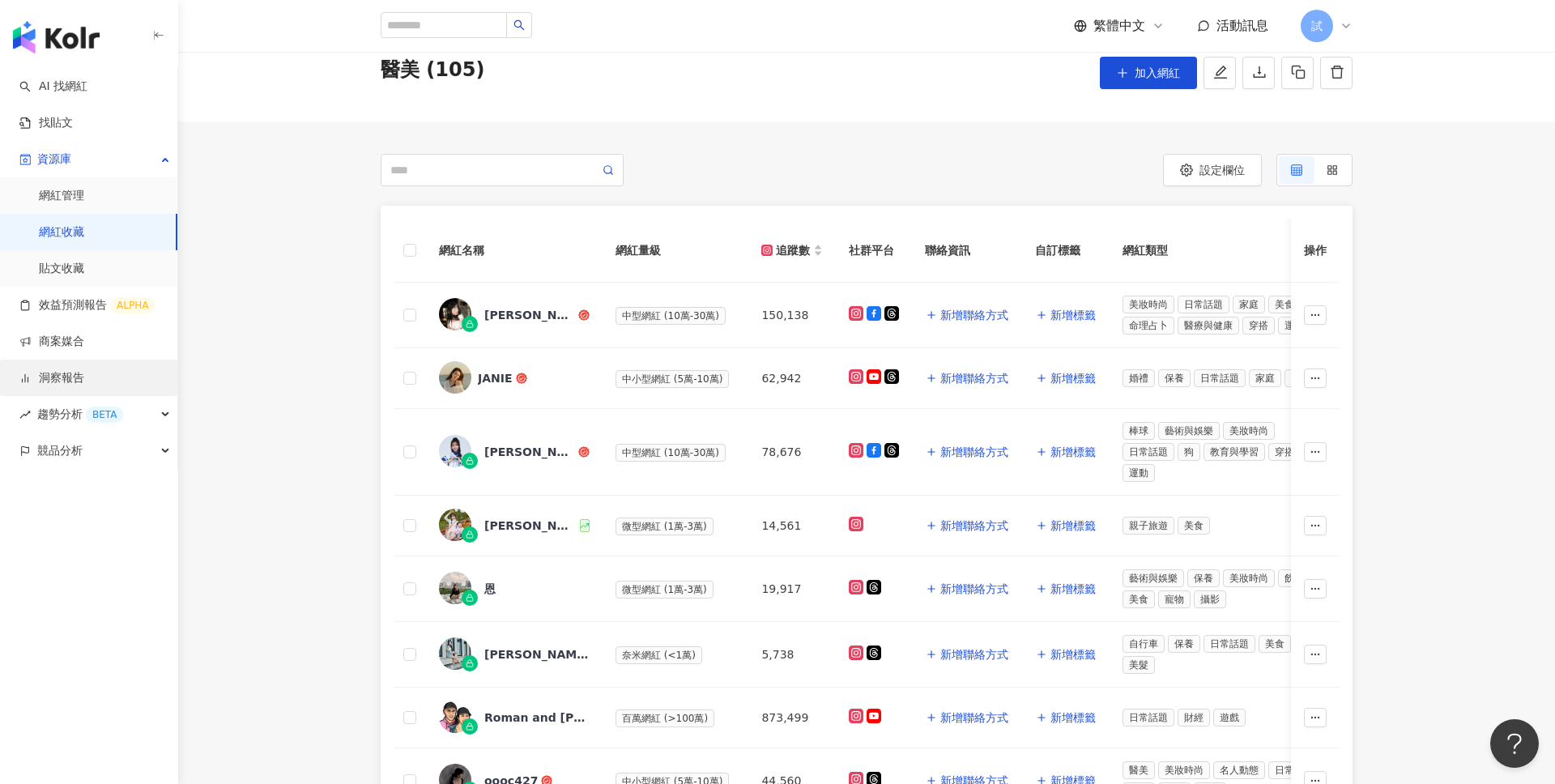
click at [84, 370] on link "洞察報告" at bounding box center [51, 378] width 65 height 16
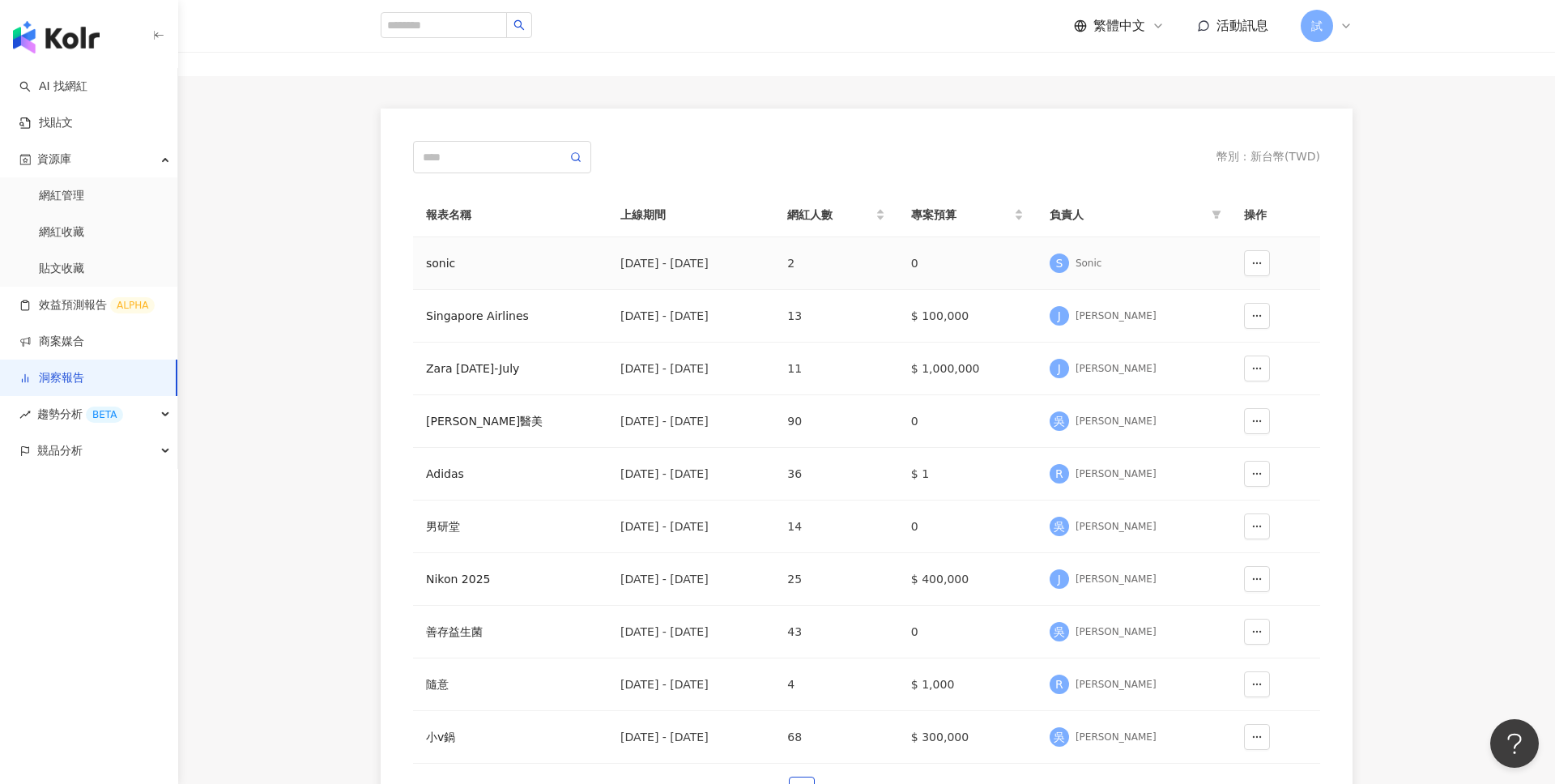
scroll to position [37, 0]
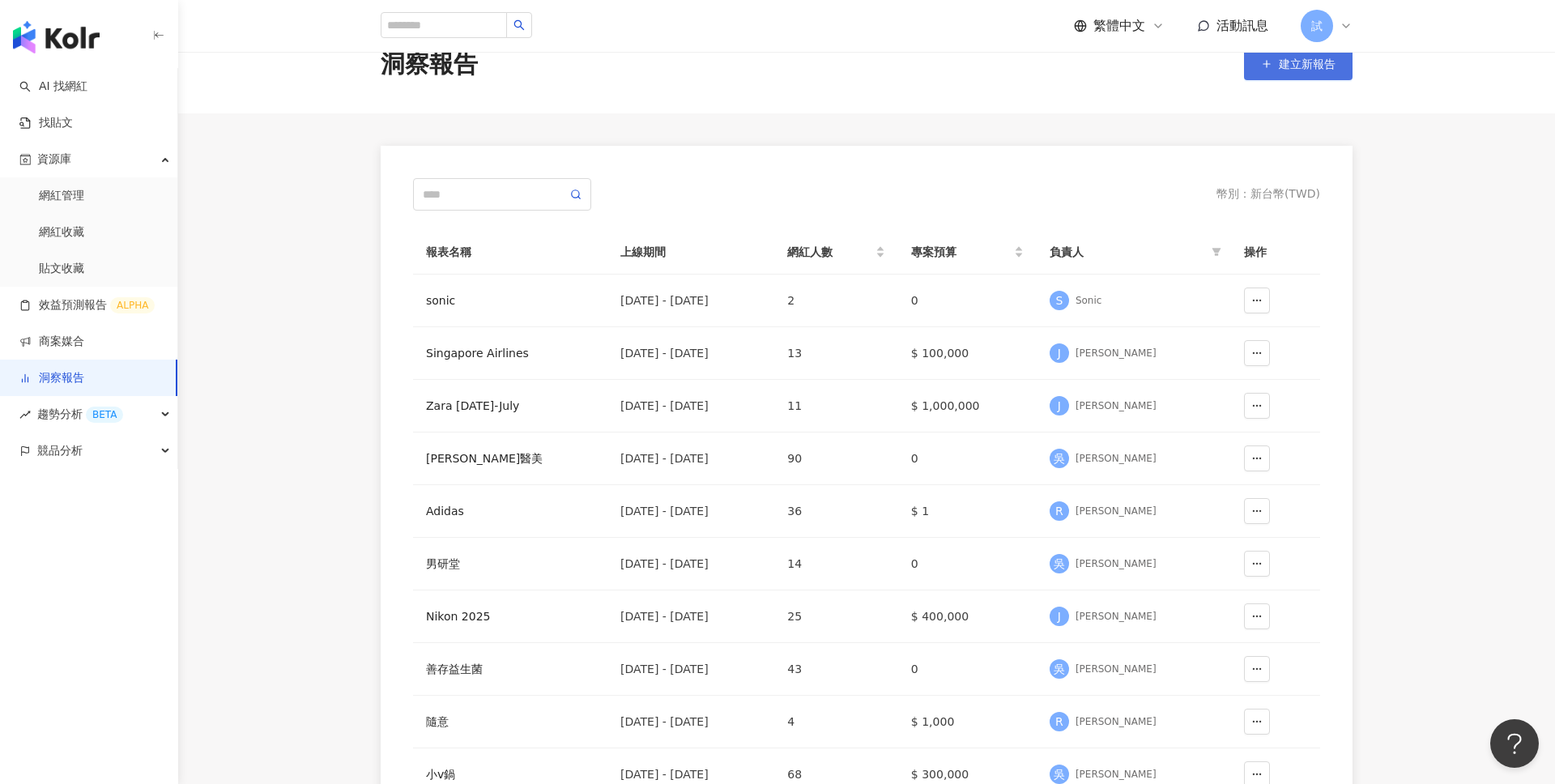
click at [1285, 61] on span "建立新報告" at bounding box center [1307, 64] width 57 height 13
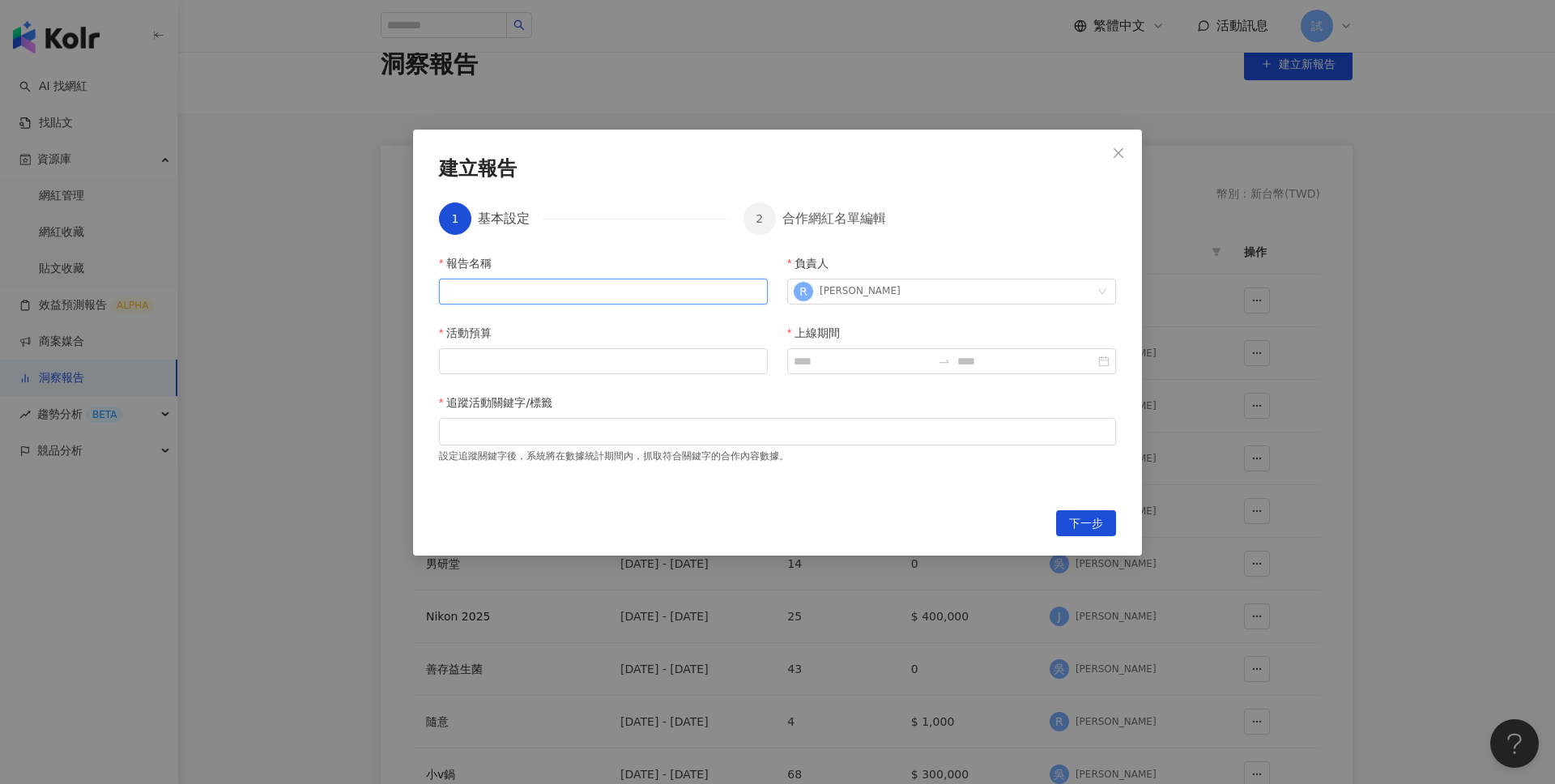
click at [559, 282] on input "報告名稱" at bounding box center [604, 291] width 329 height 26
type input "**"
click at [507, 365] on input "活動預算" at bounding box center [604, 360] width 327 height 24
click at [488, 436] on div at bounding box center [778, 431] width 671 height 12
type input "**"
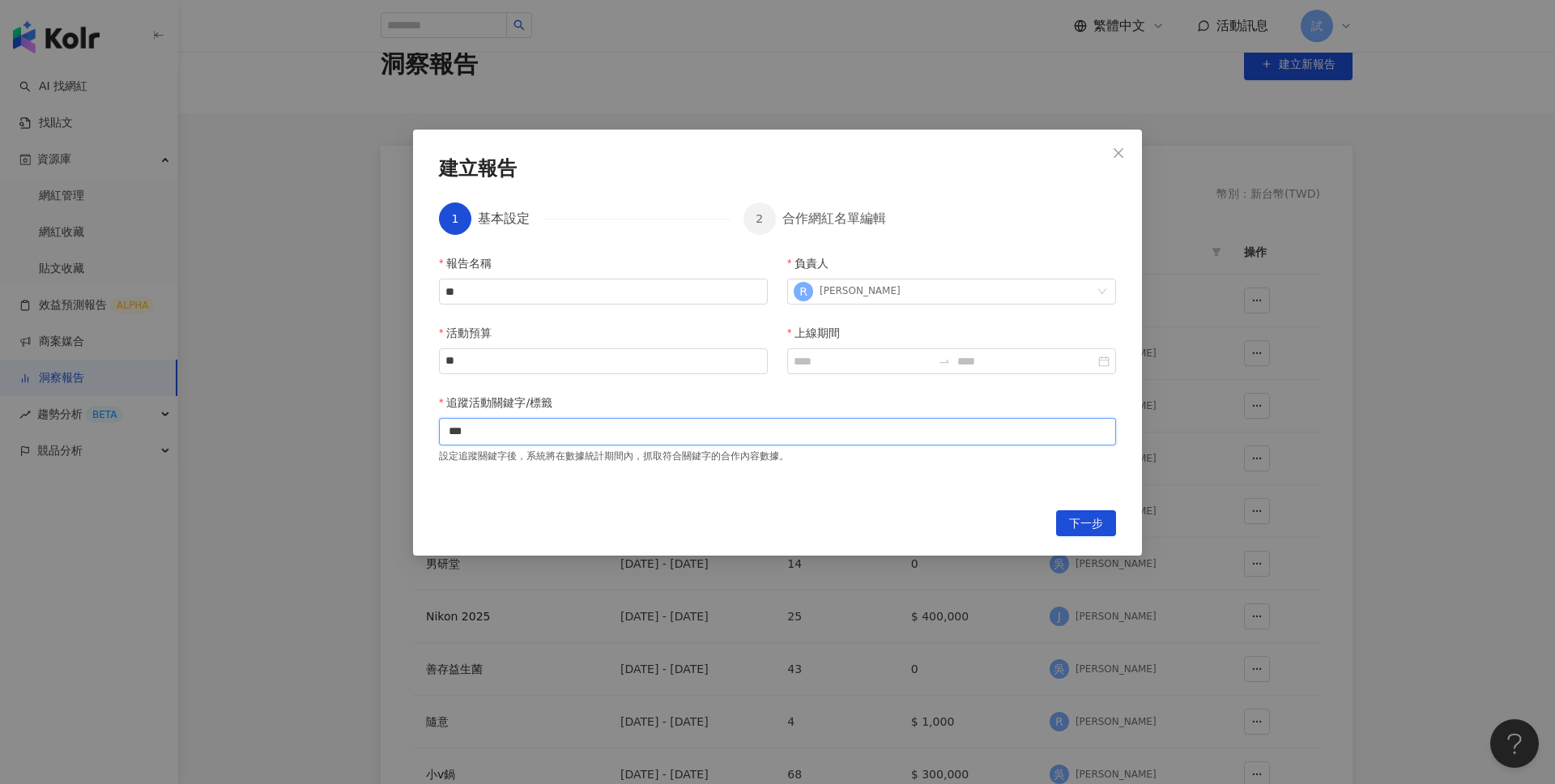
type input "**"
type input "***"
click at [844, 350] on div at bounding box center [952, 361] width 329 height 26
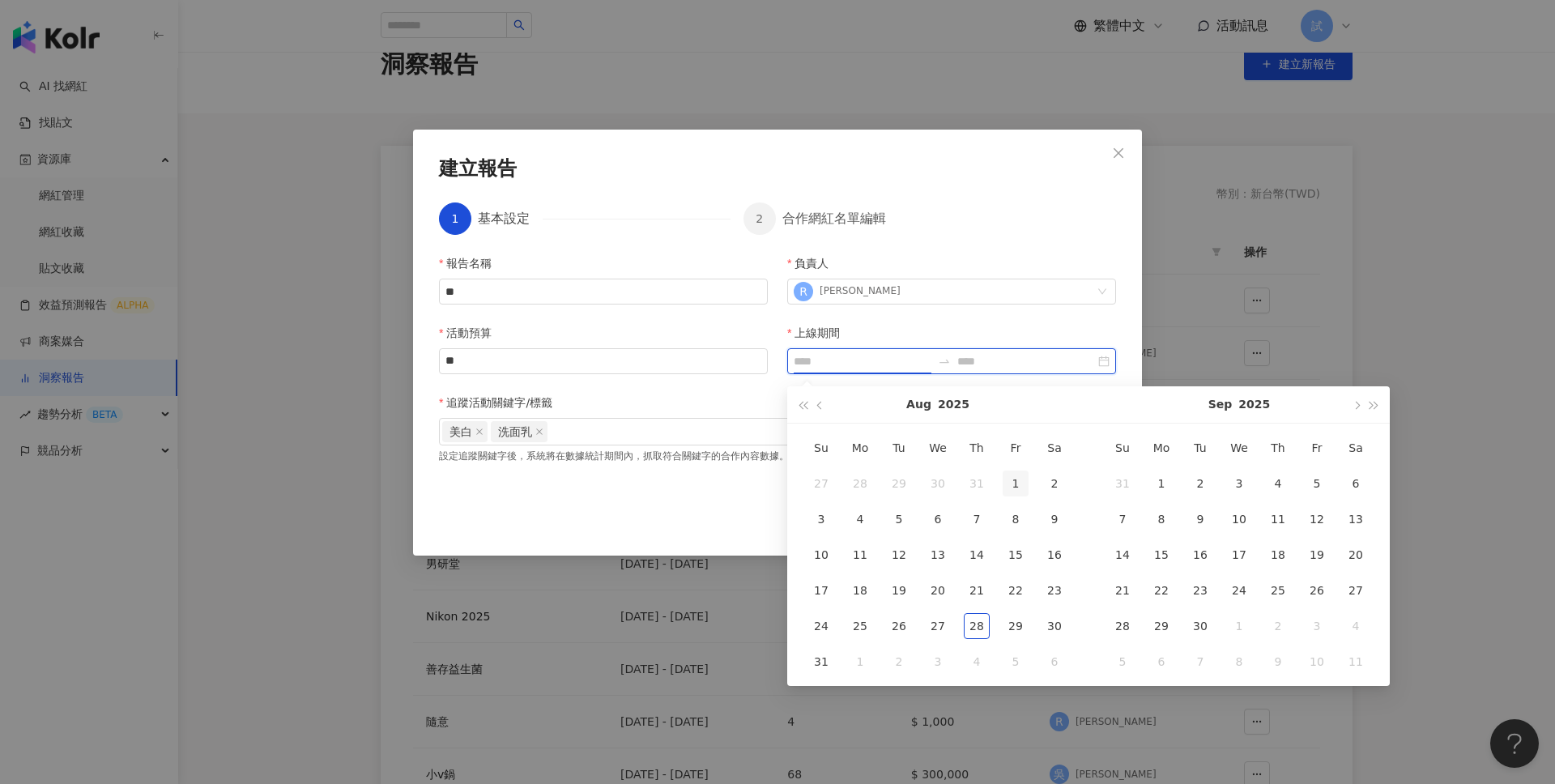
type input "**********"
click at [1010, 471] on div "1" at bounding box center [1015, 483] width 26 height 26
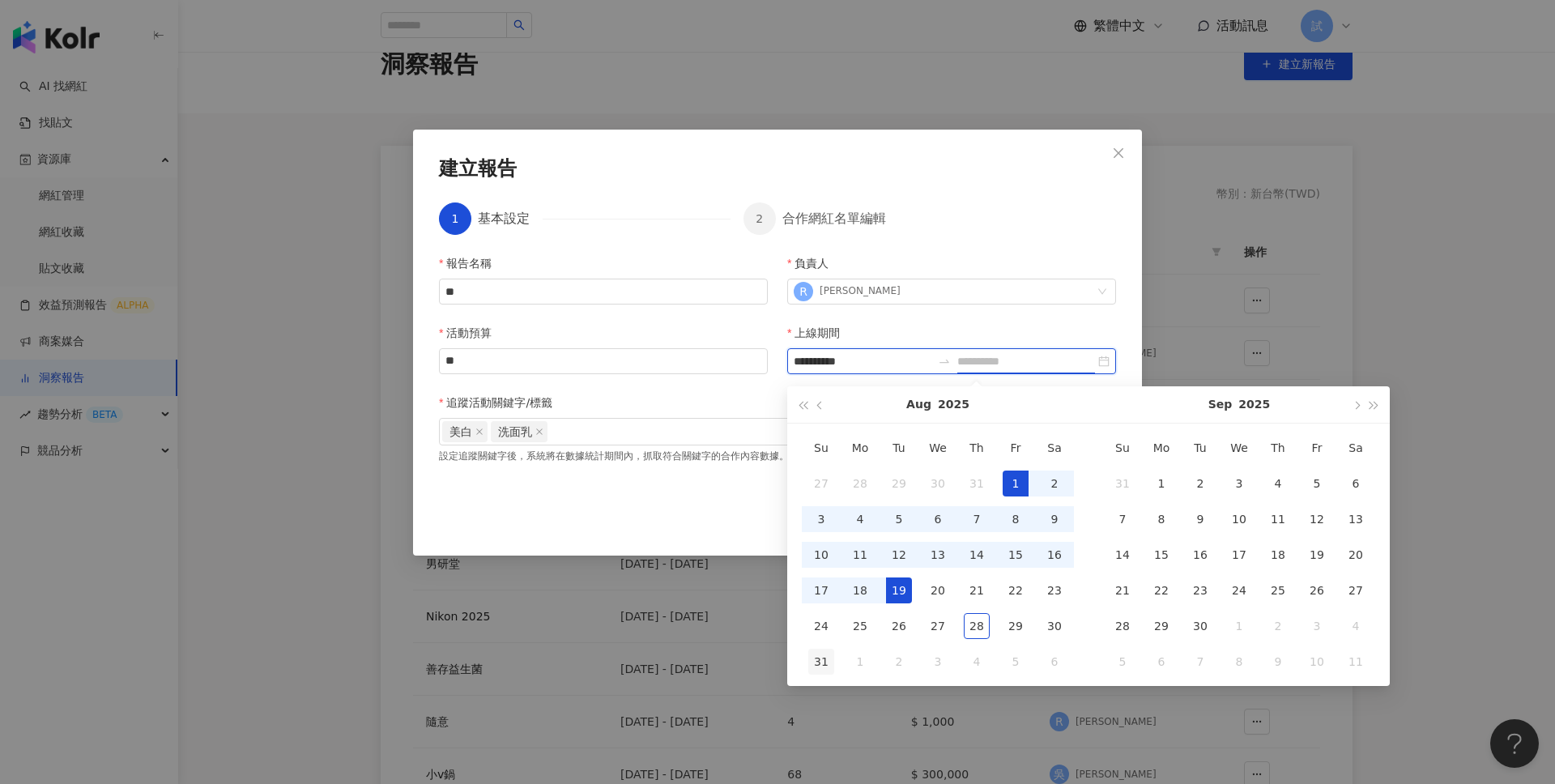
type input "**********"
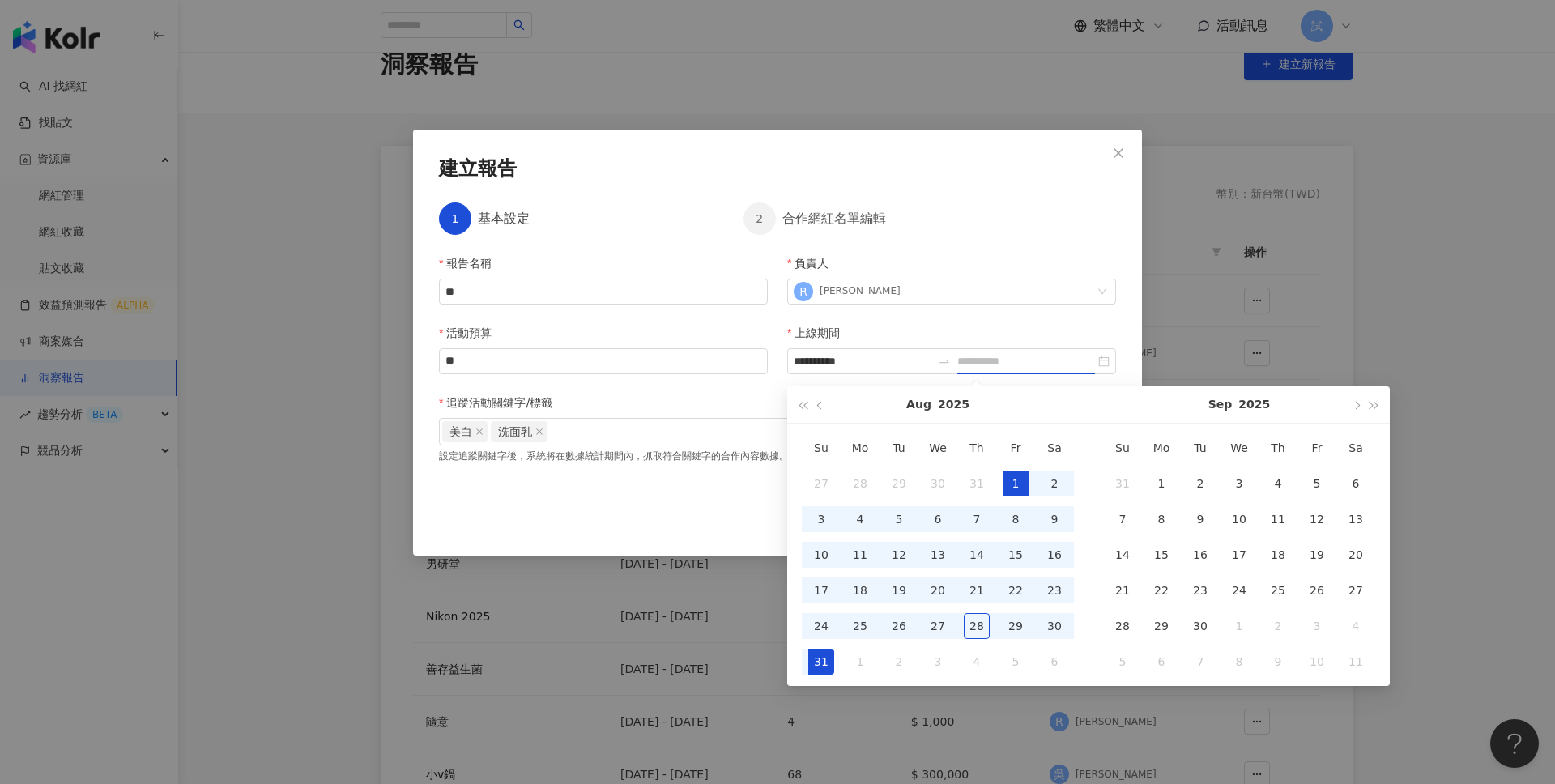
click at [816, 662] on div "31" at bounding box center [820, 661] width 26 height 26
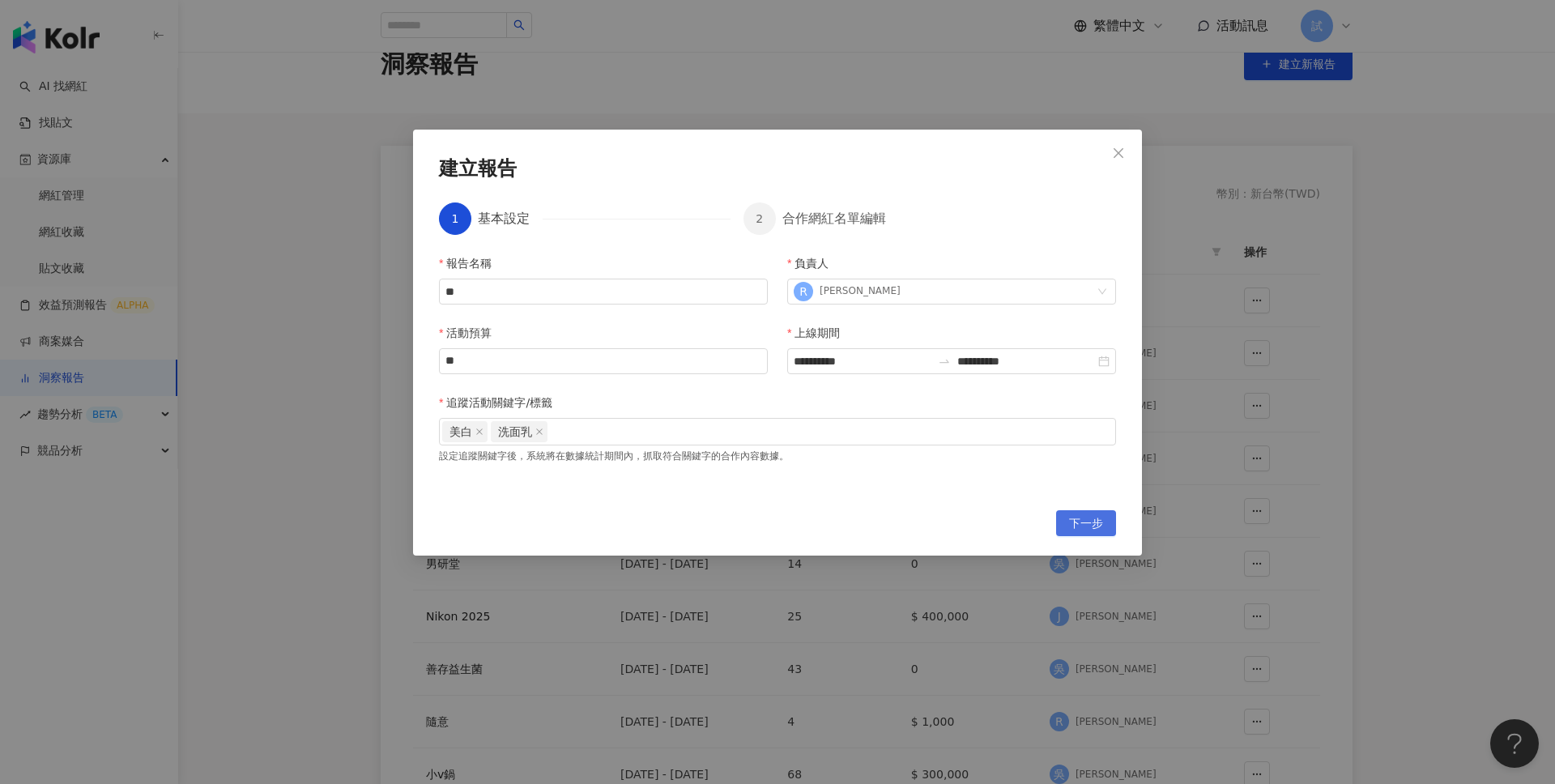
click at [1073, 523] on span "下一步" at bounding box center [1086, 524] width 34 height 26
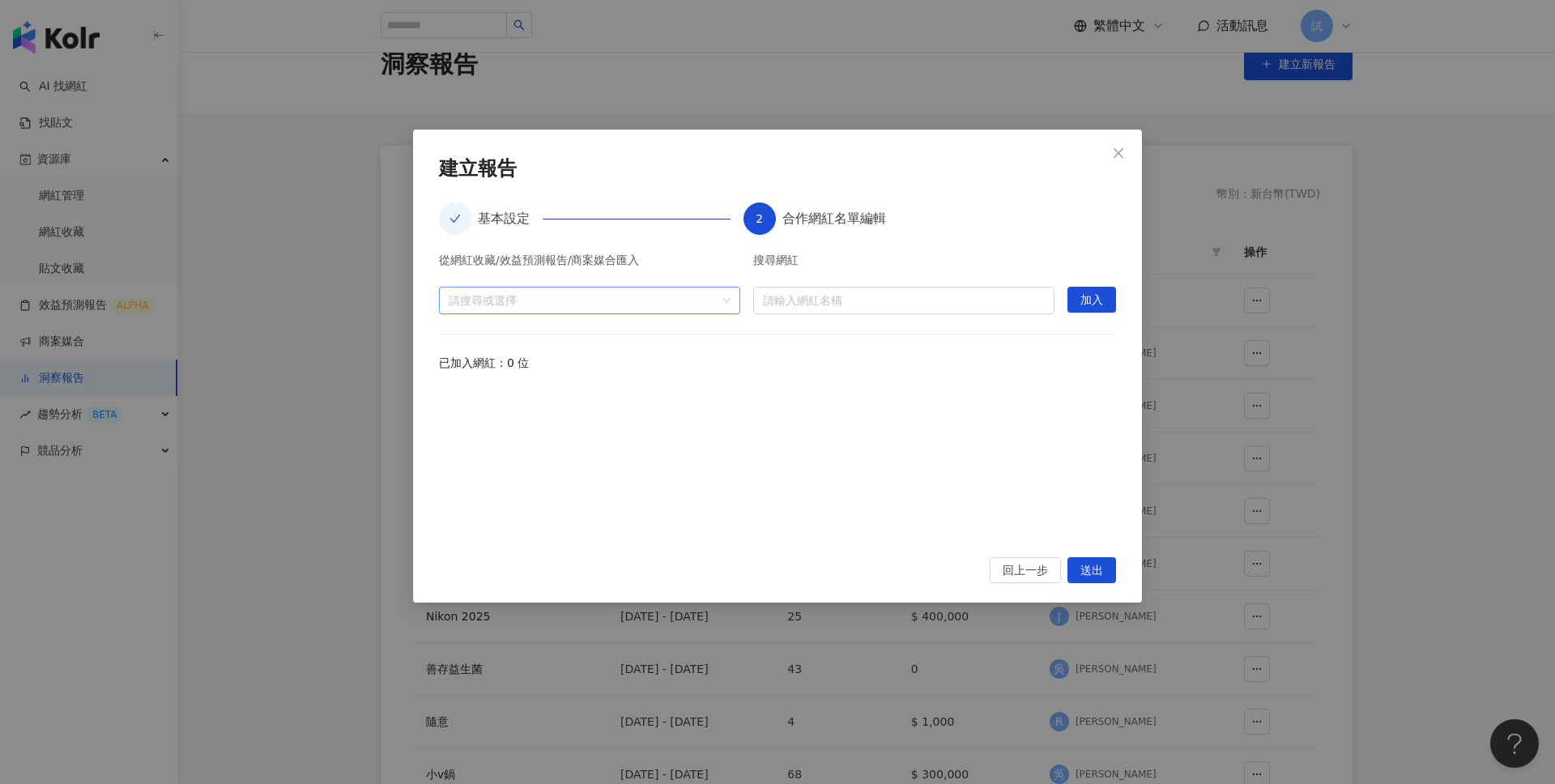
click at [724, 300] on div "請搜尋或選擇" at bounding box center [589, 300] width 301 height 27
click at [674, 334] on span "收藏" at bounding box center [603, 336] width 269 height 26
click at [451, 329] on span at bounding box center [455, 336] width 26 height 26
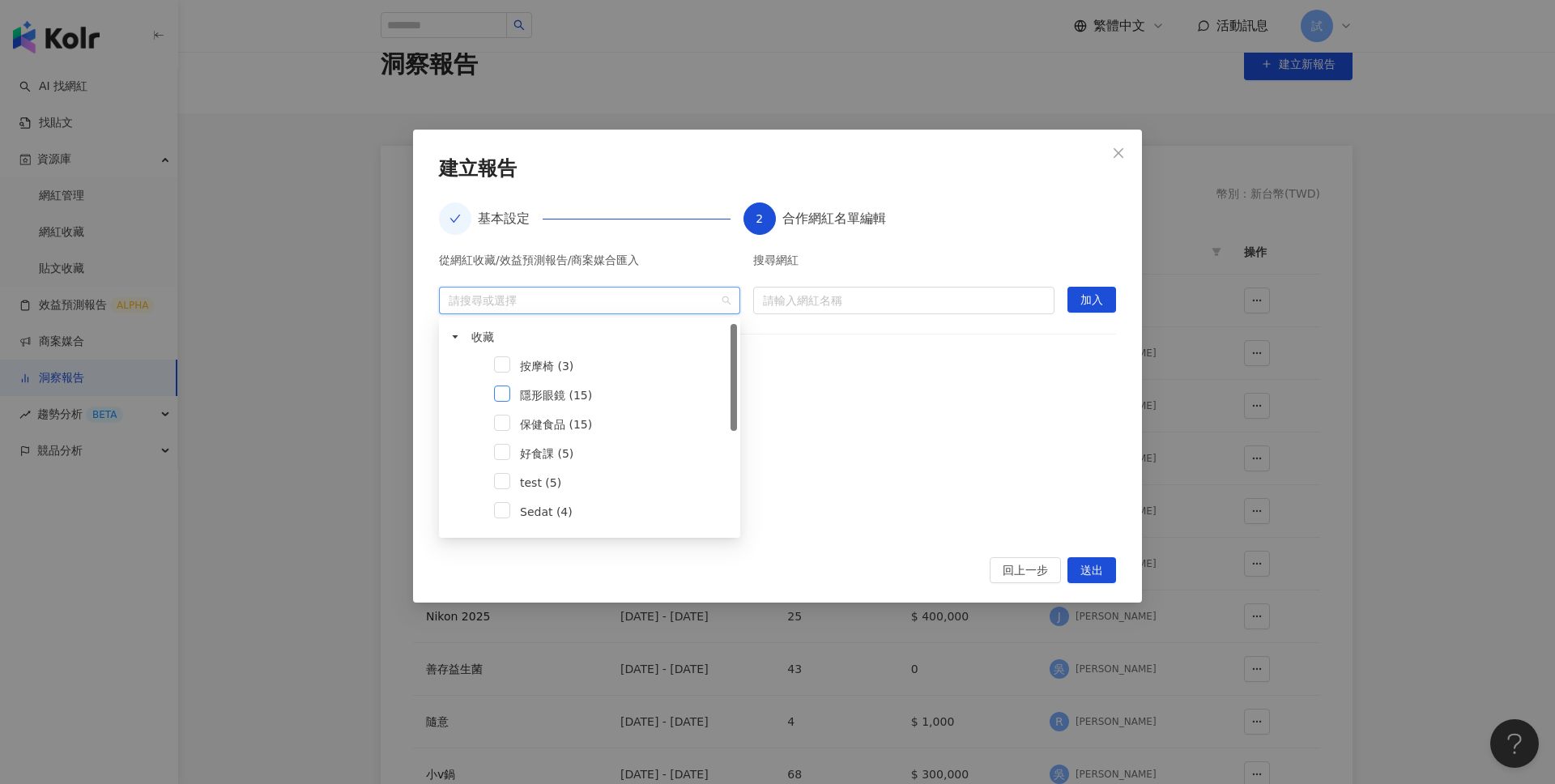
click at [503, 400] on span at bounding box center [502, 394] width 16 height 16
click at [1031, 395] on div at bounding box center [777, 462] width 677 height 150
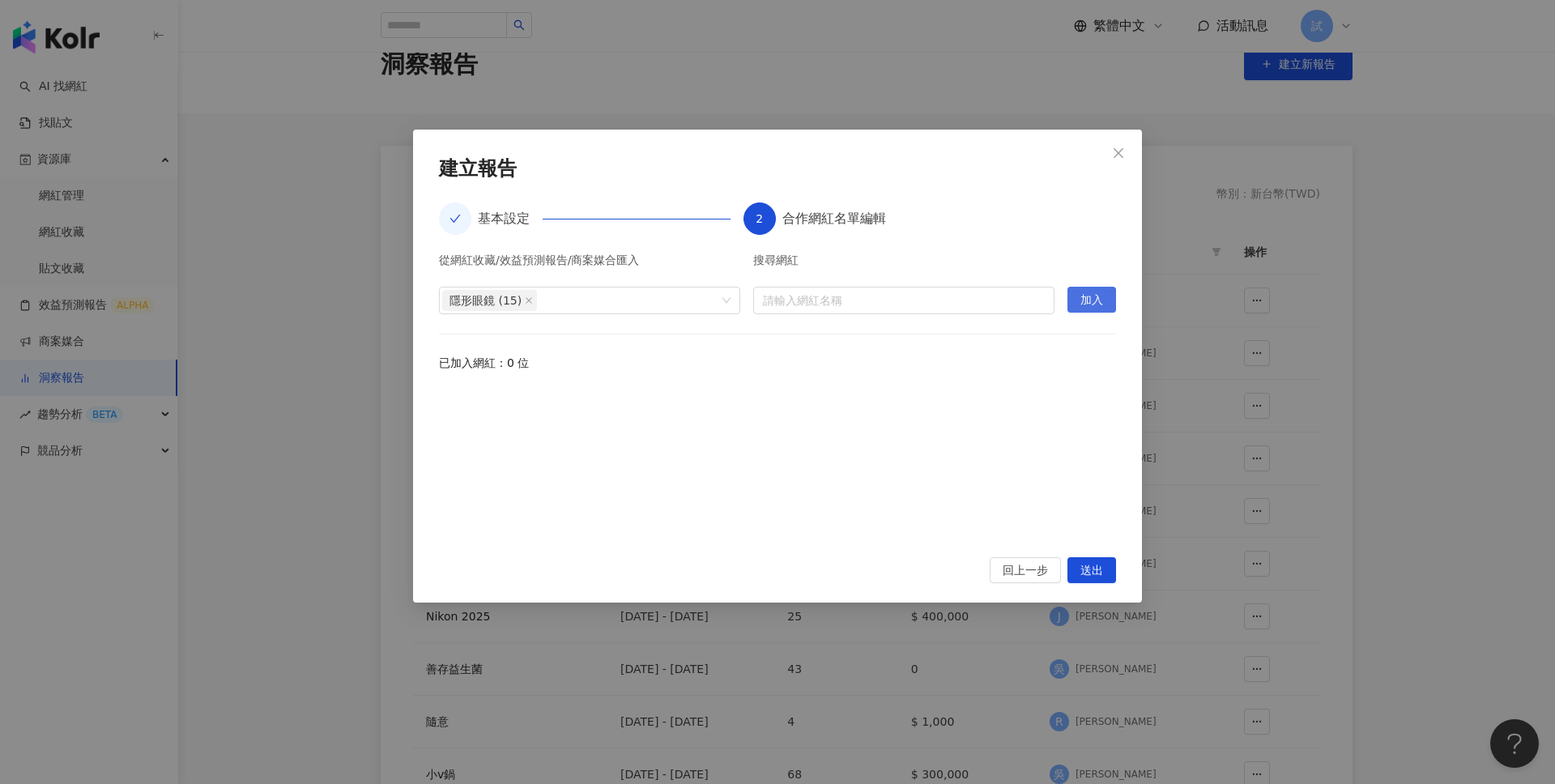
click at [1093, 299] on span "加入" at bounding box center [1092, 300] width 23 height 26
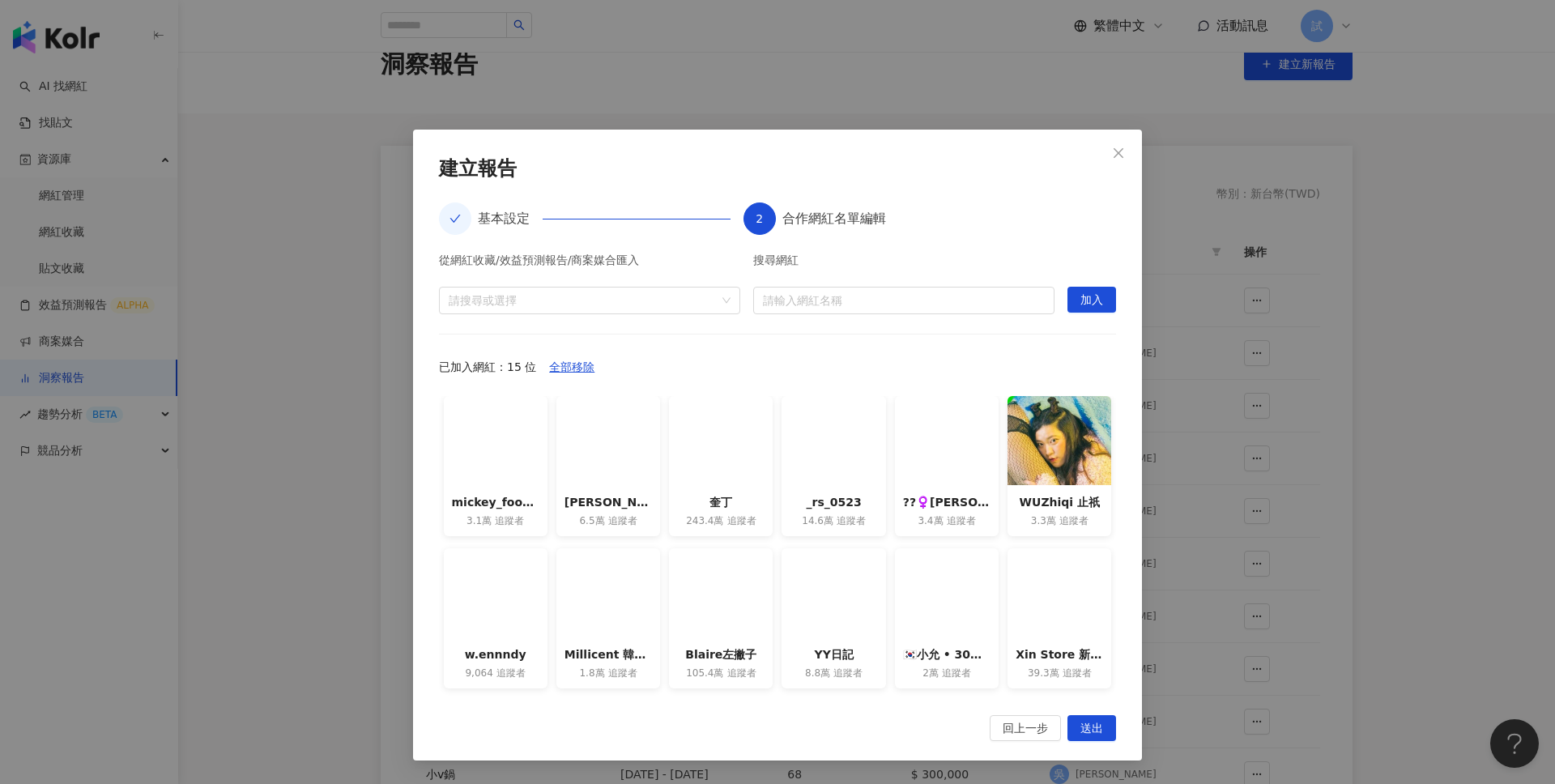
scroll to position [31, 0]
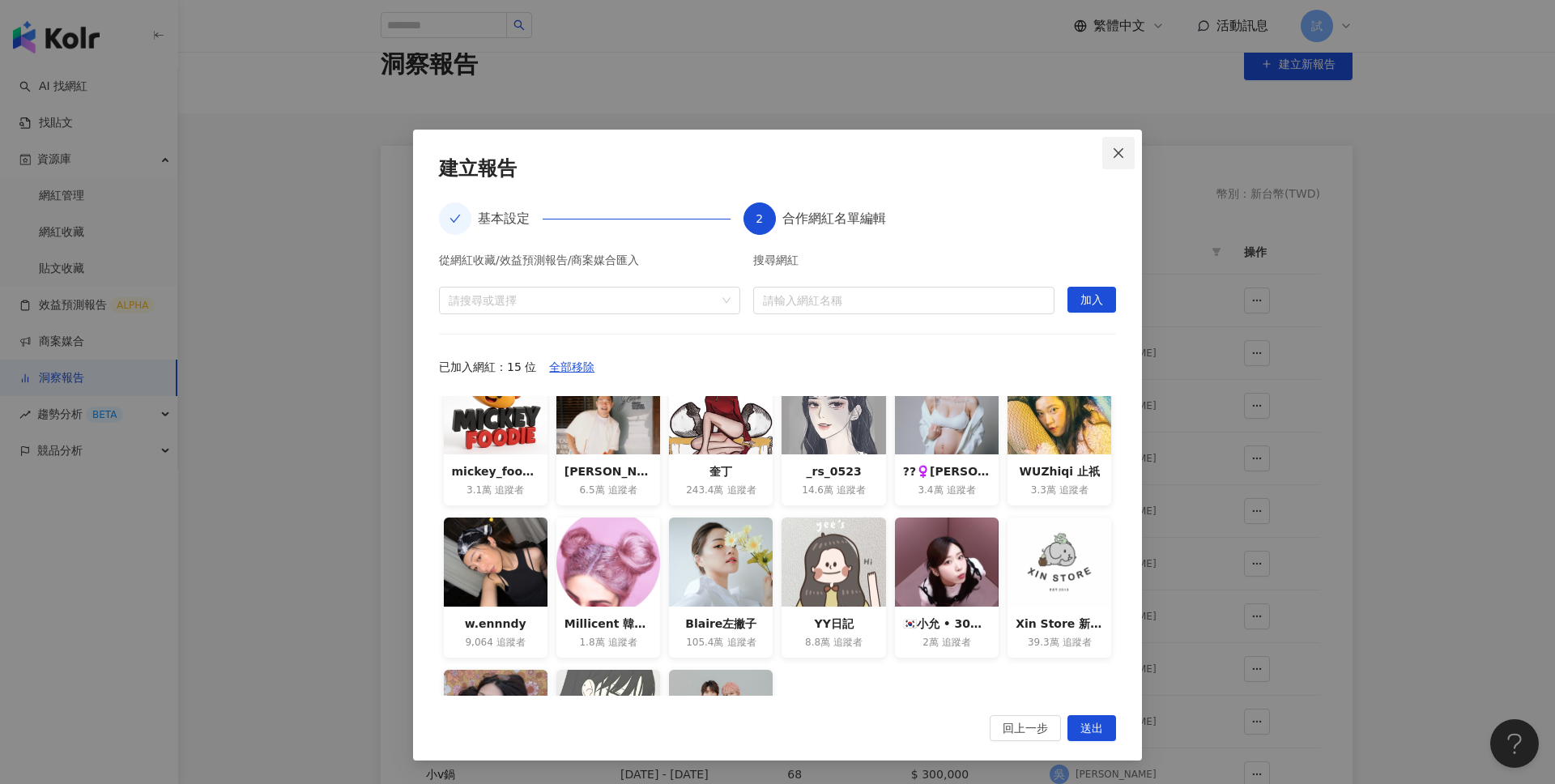
click at [1124, 154] on icon "close" at bounding box center [1119, 153] width 13 height 13
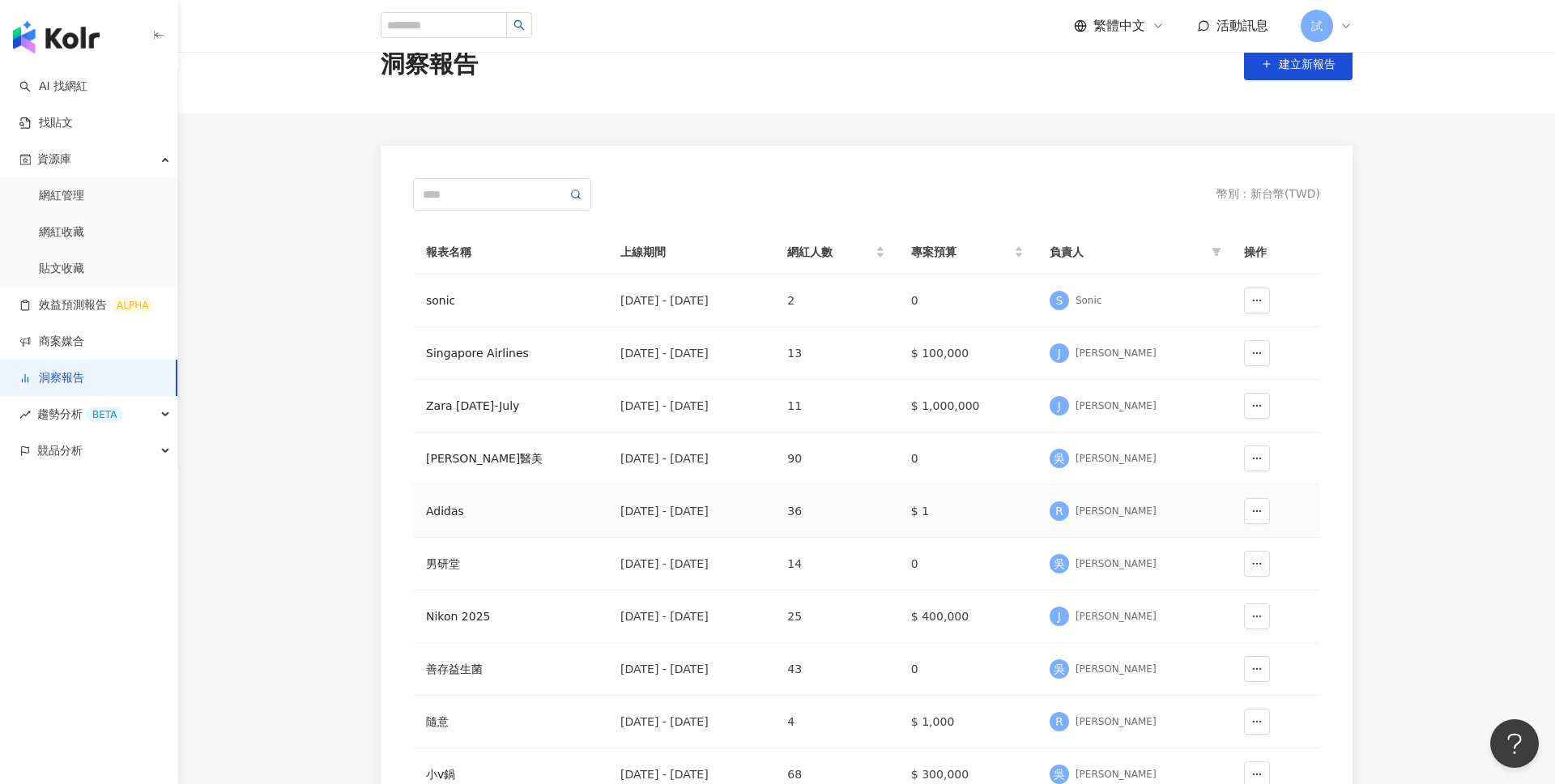
click at [450, 511] on div "Adidas" at bounding box center [510, 511] width 168 height 18
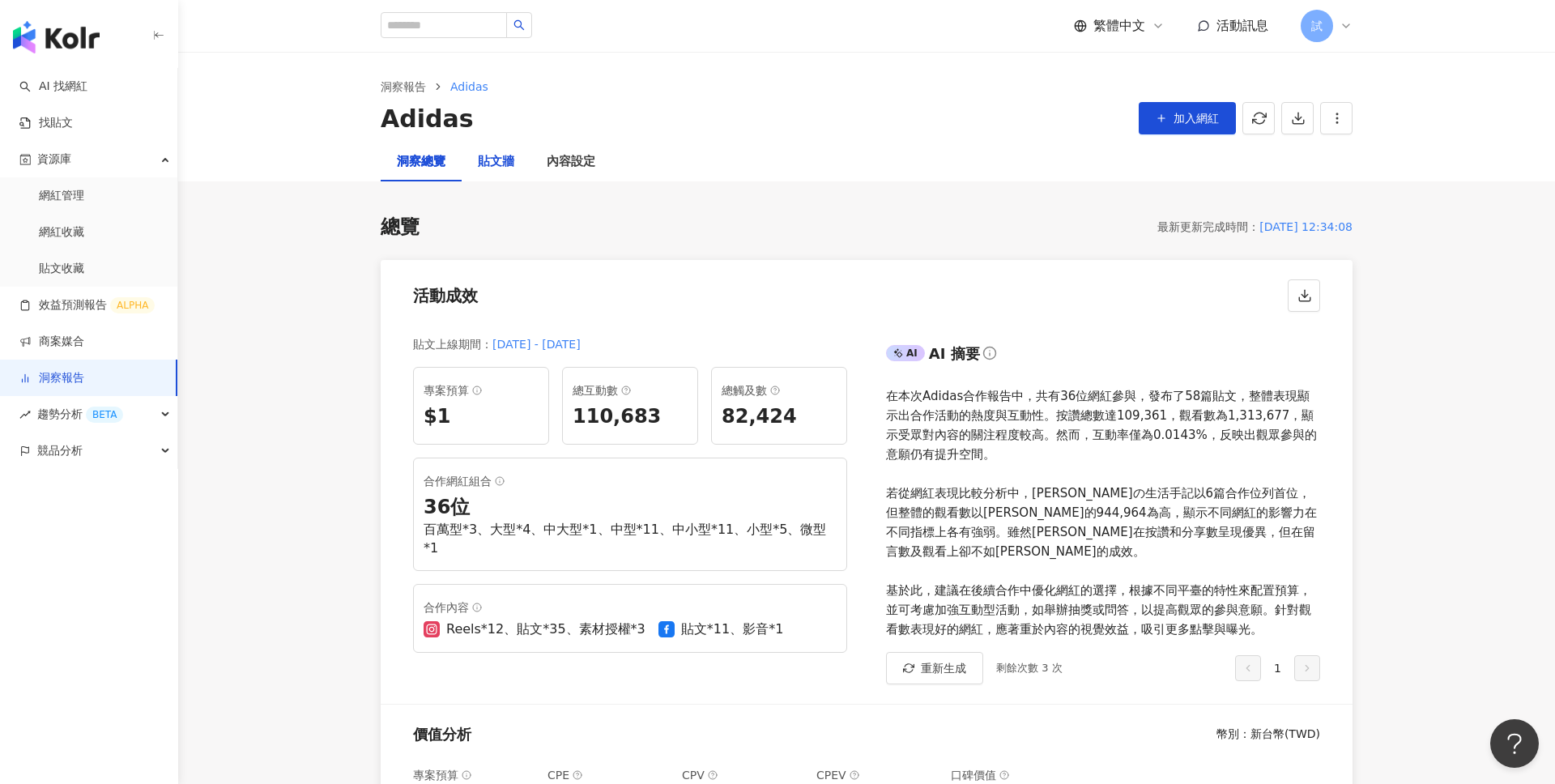
click at [508, 166] on div "貼文牆" at bounding box center [496, 162] width 36 height 19
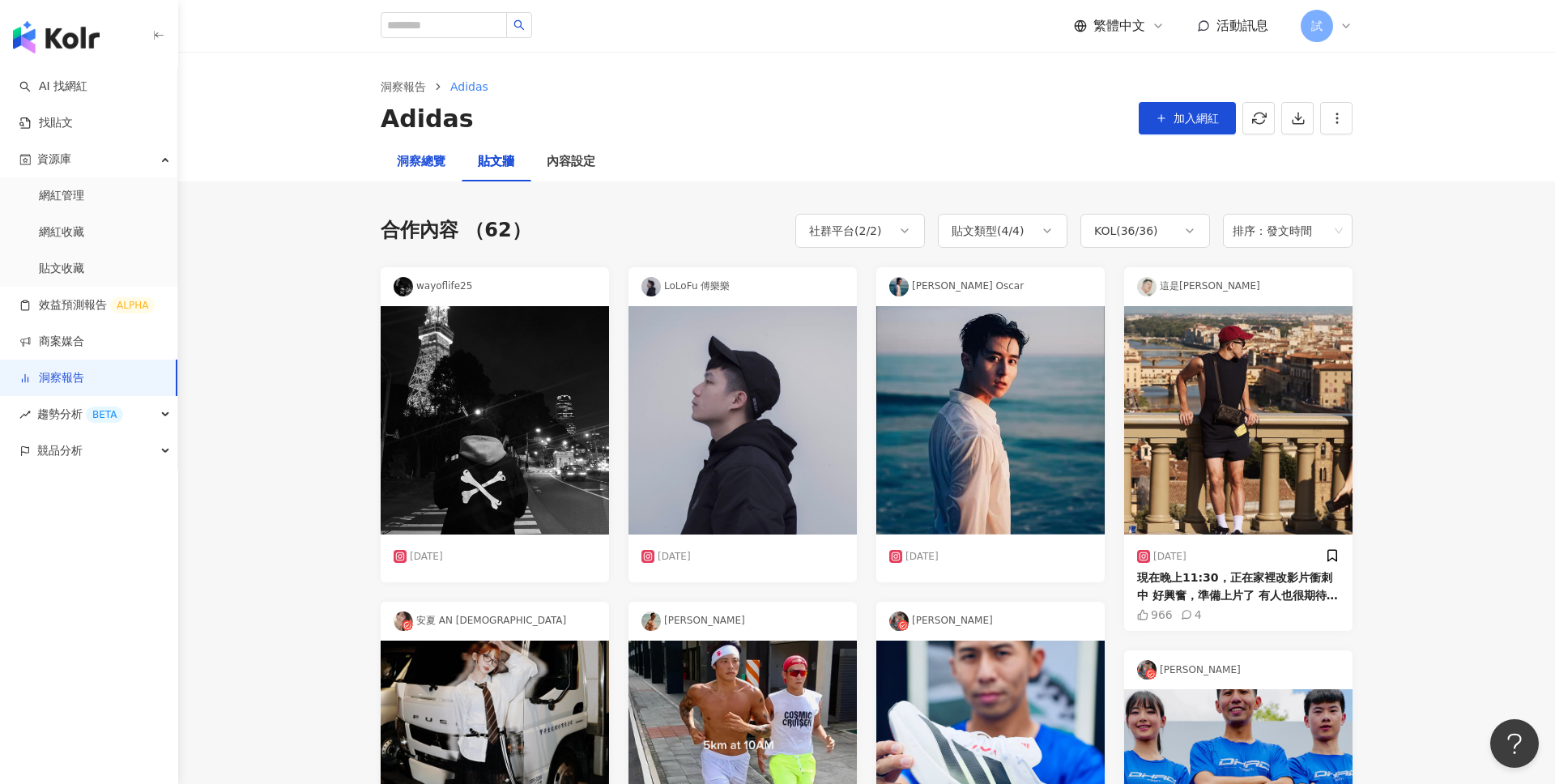
click at [418, 154] on div "洞察總覽" at bounding box center [420, 162] width 49 height 19
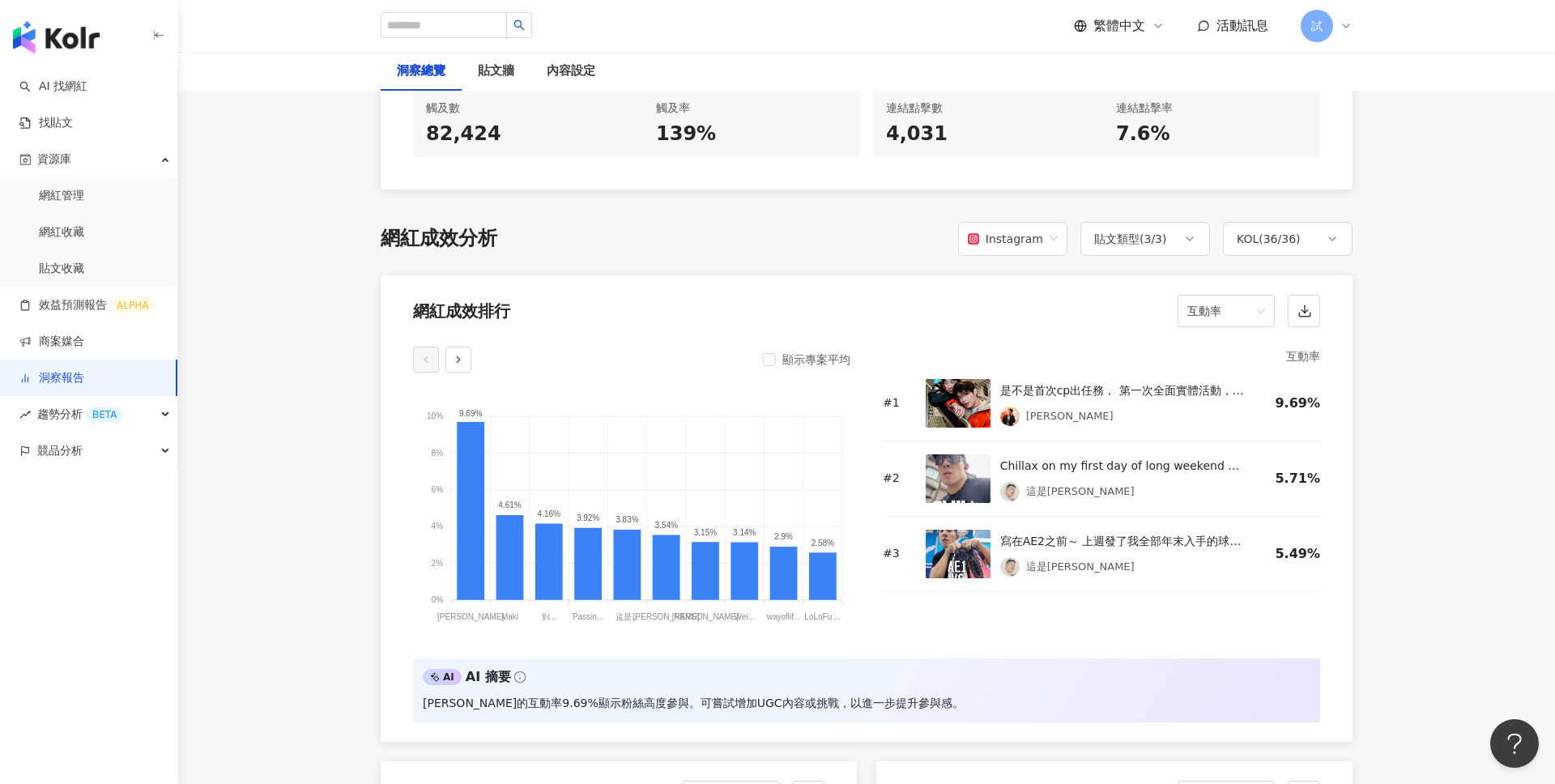
scroll to position [1164, 0]
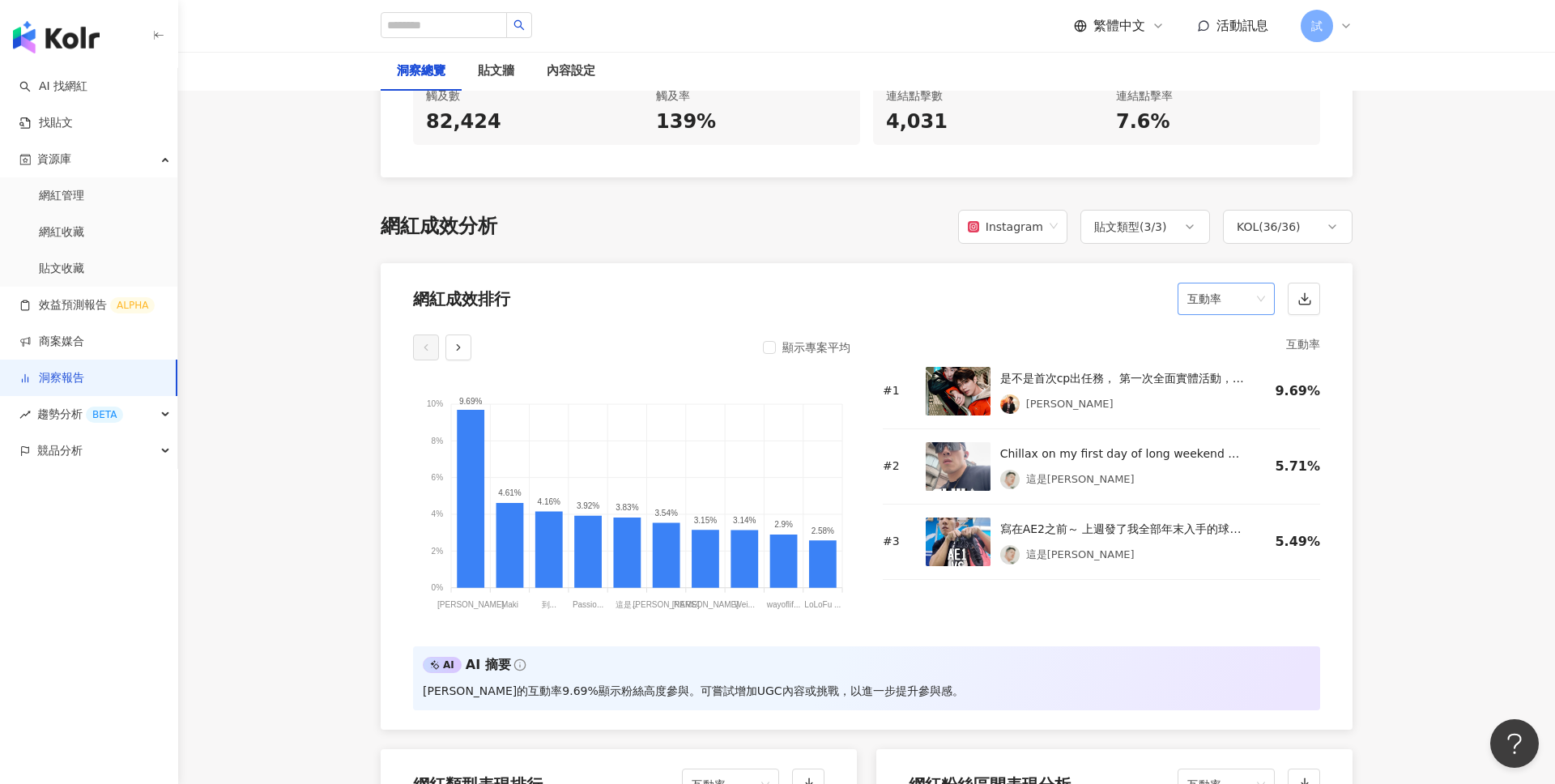
click at [1218, 286] on span "互動率" at bounding box center [1227, 298] width 78 height 31
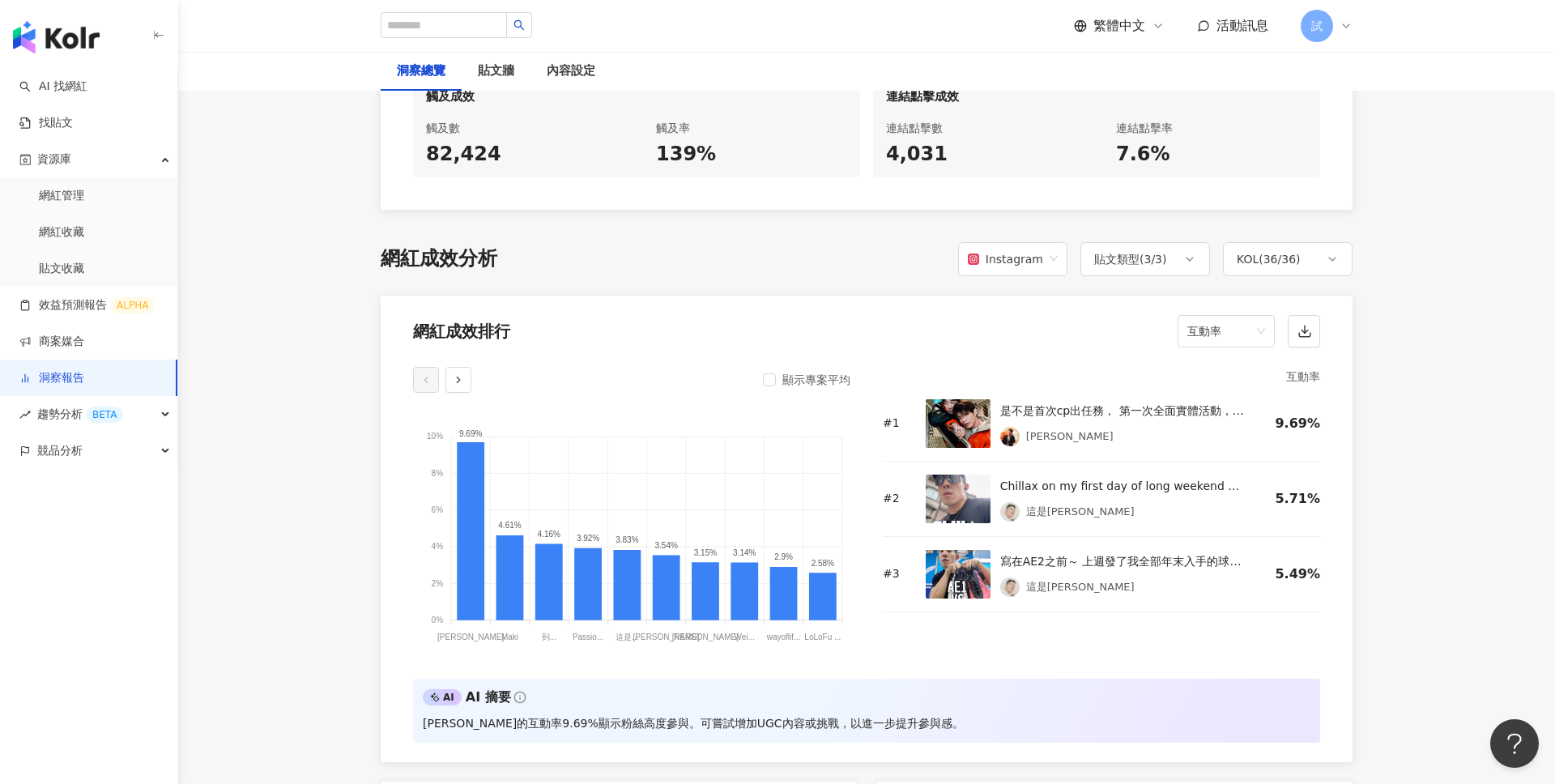
scroll to position [1148, 0]
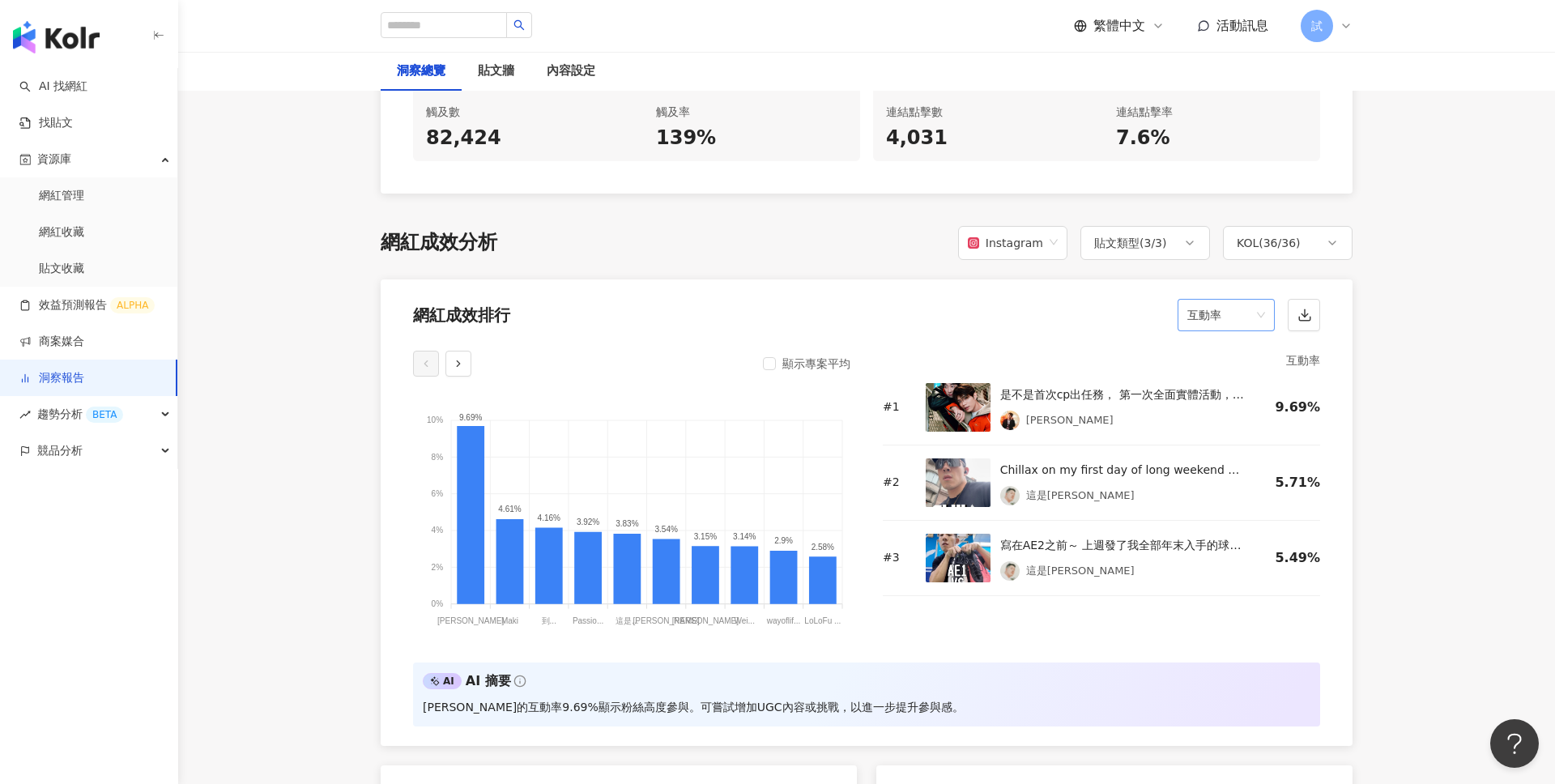
click at [1237, 300] on span "互動率" at bounding box center [1227, 315] width 78 height 31
click at [1336, 232] on div "KOL ( 36 / 36 )" at bounding box center [1288, 242] width 129 height 34
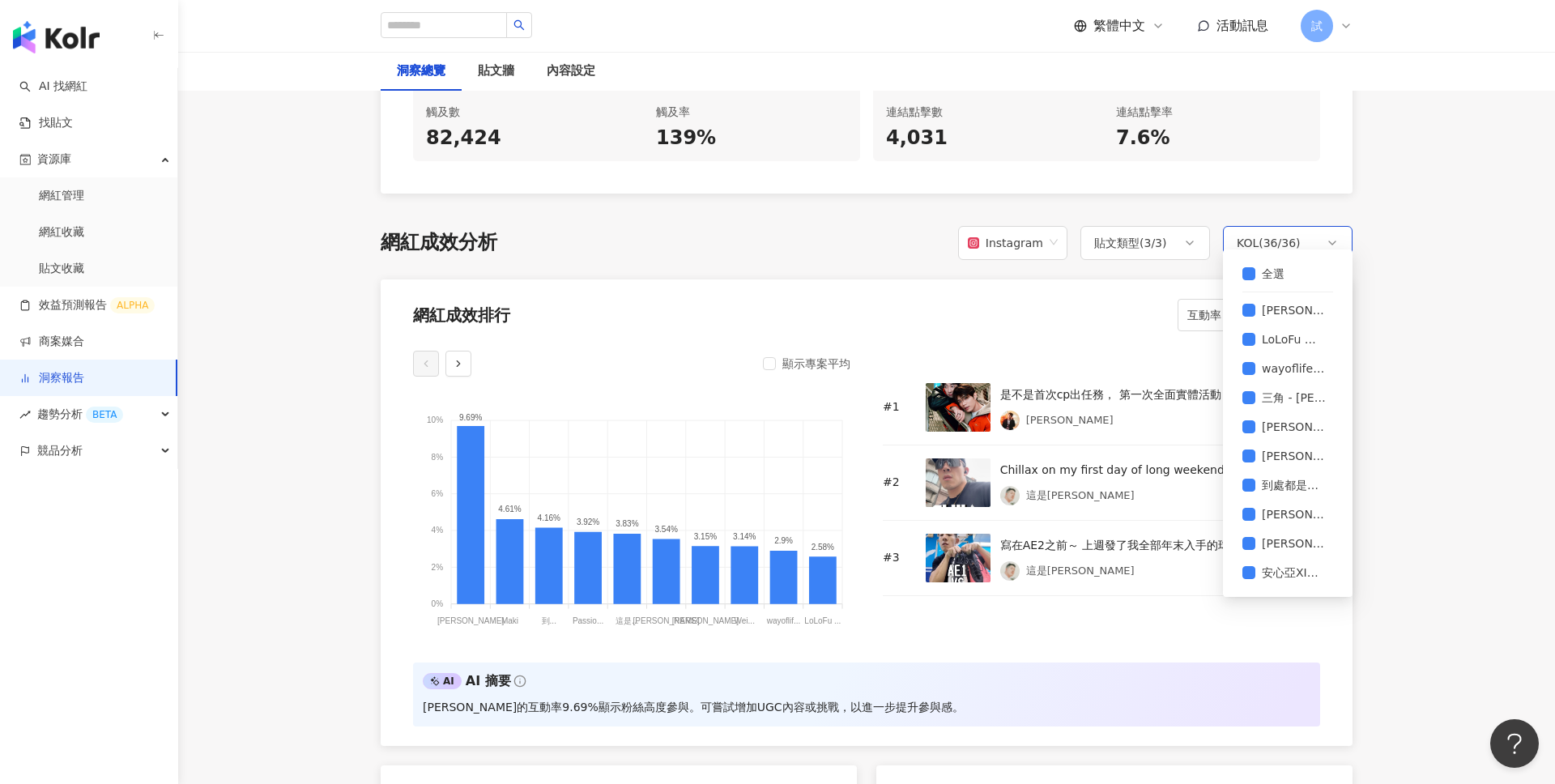
click at [1325, 227] on div "KOL ( 36 / 36 )" at bounding box center [1288, 242] width 129 height 34
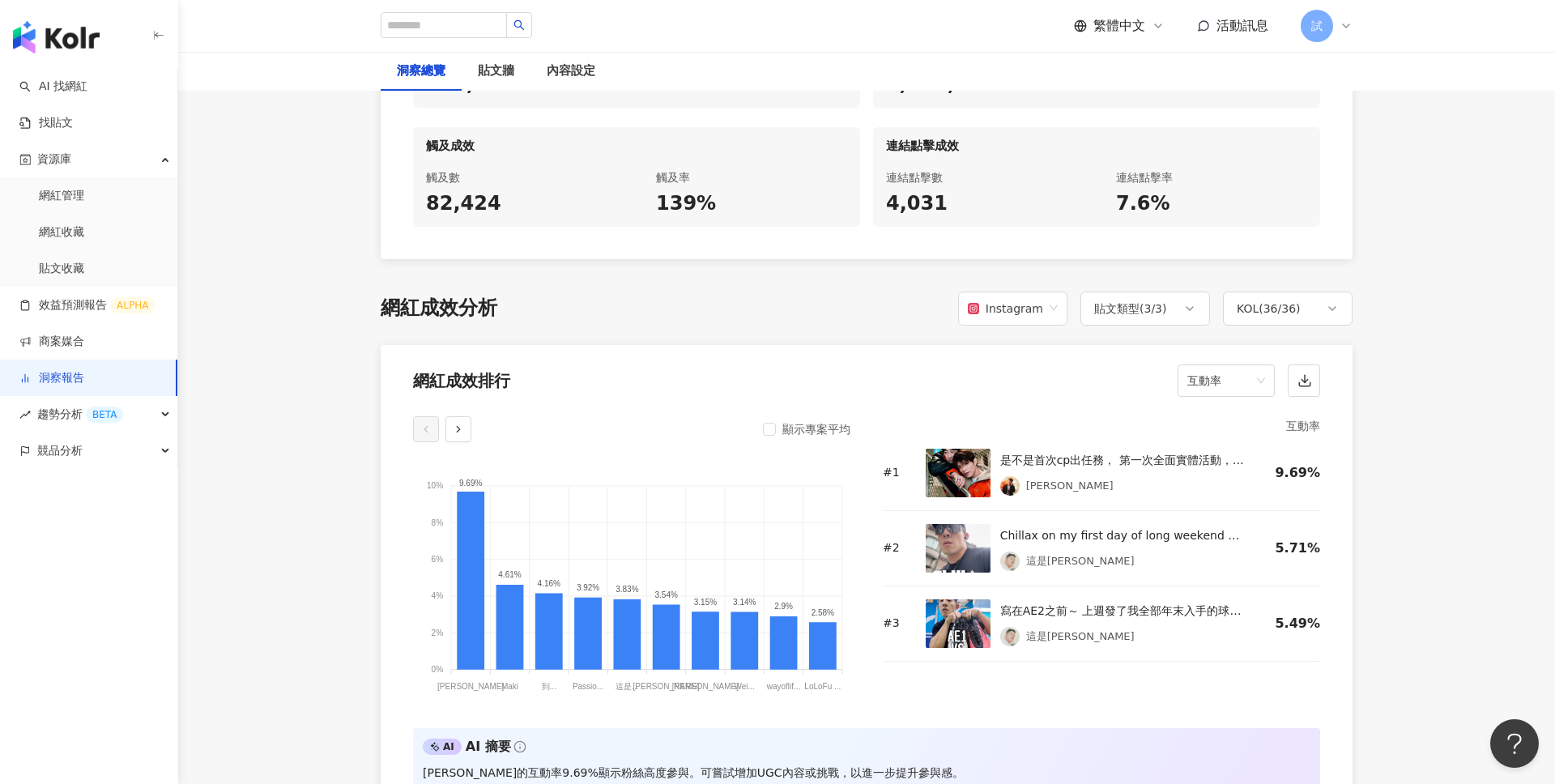
scroll to position [0, 0]
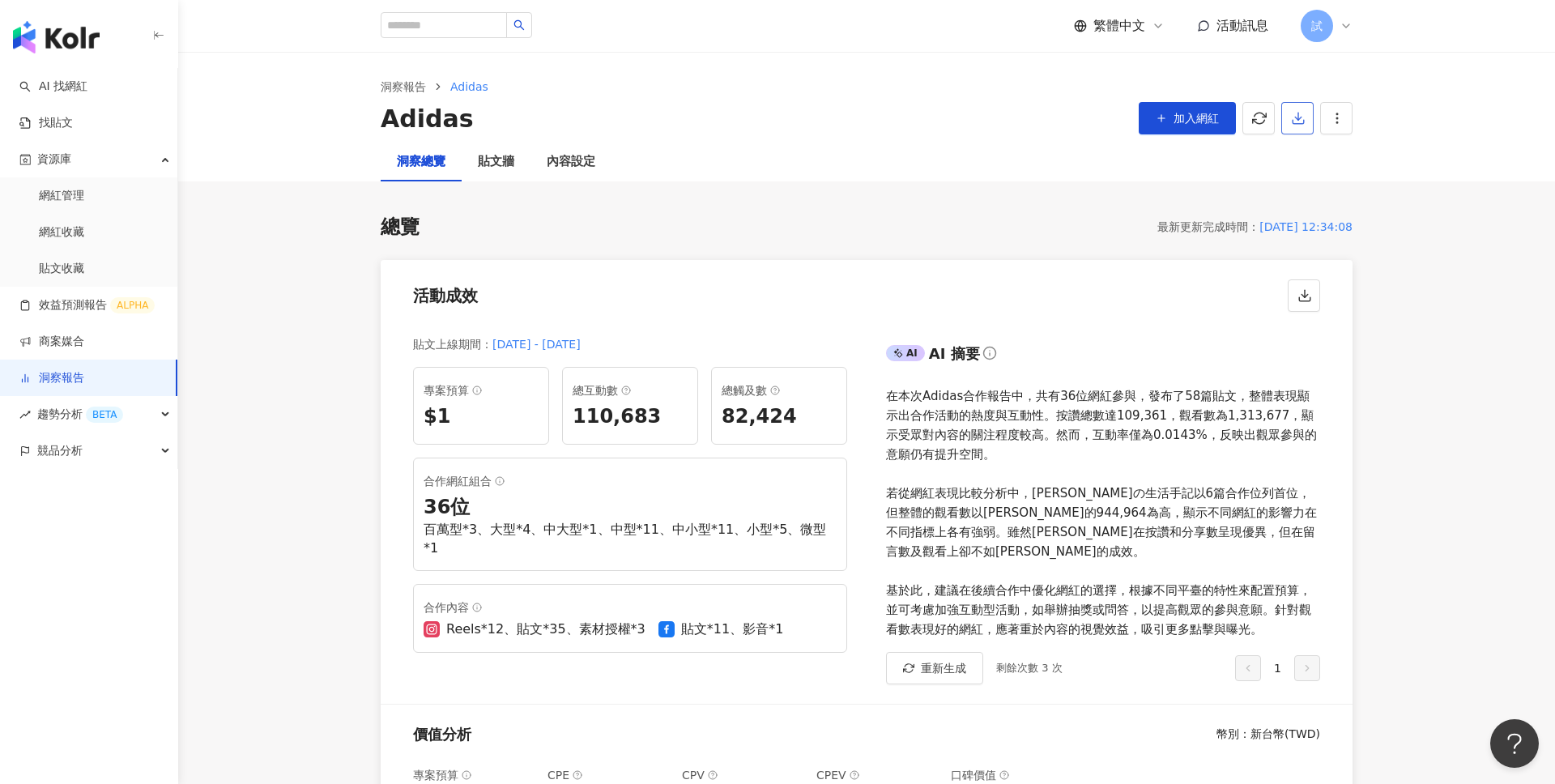
click at [1292, 109] on button "button" at bounding box center [1297, 118] width 33 height 33
click at [1339, 157] on span "匯出 PPT" at bounding box center [1323, 157] width 57 height 18
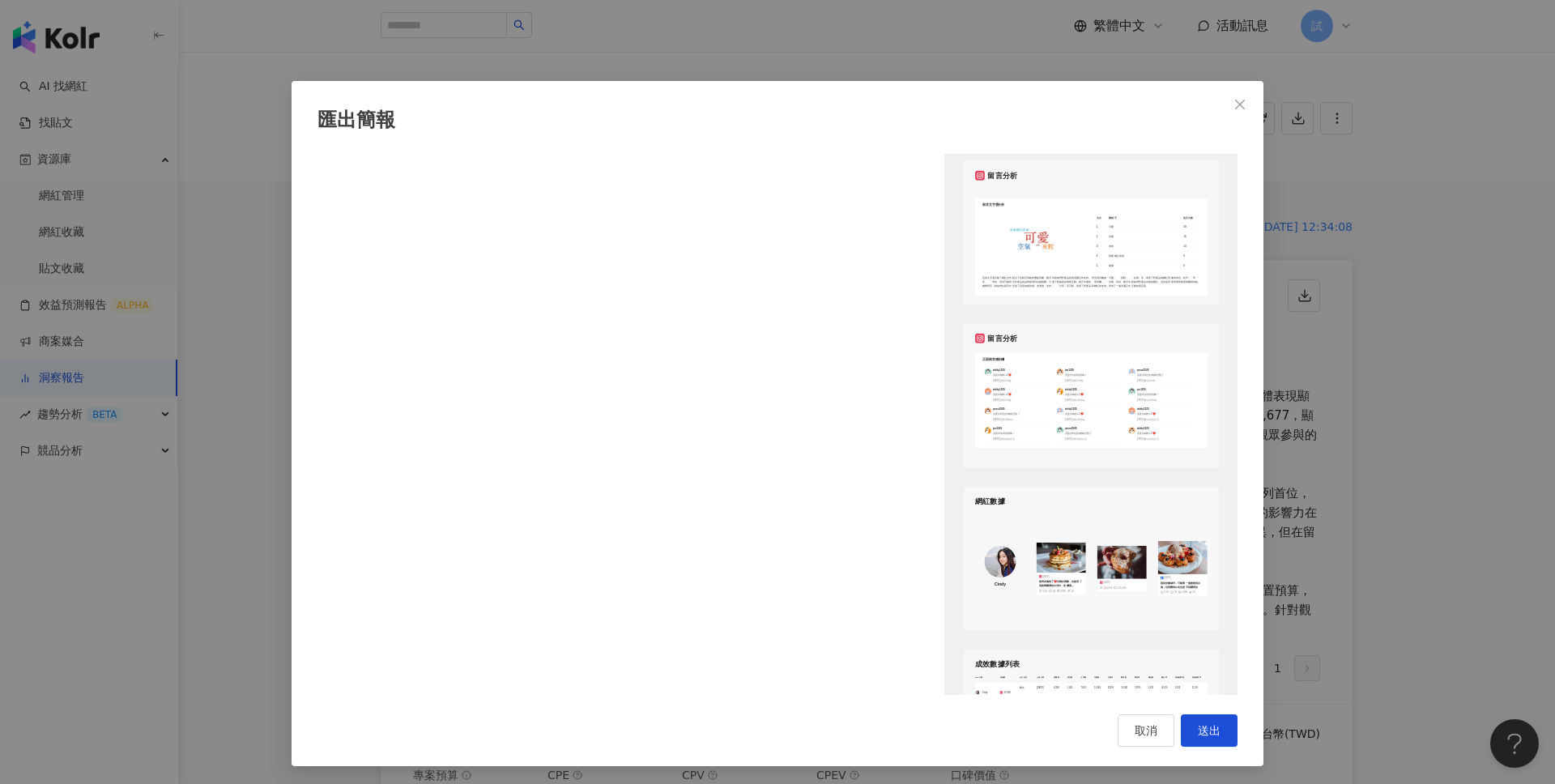
scroll to position [1963, 0]
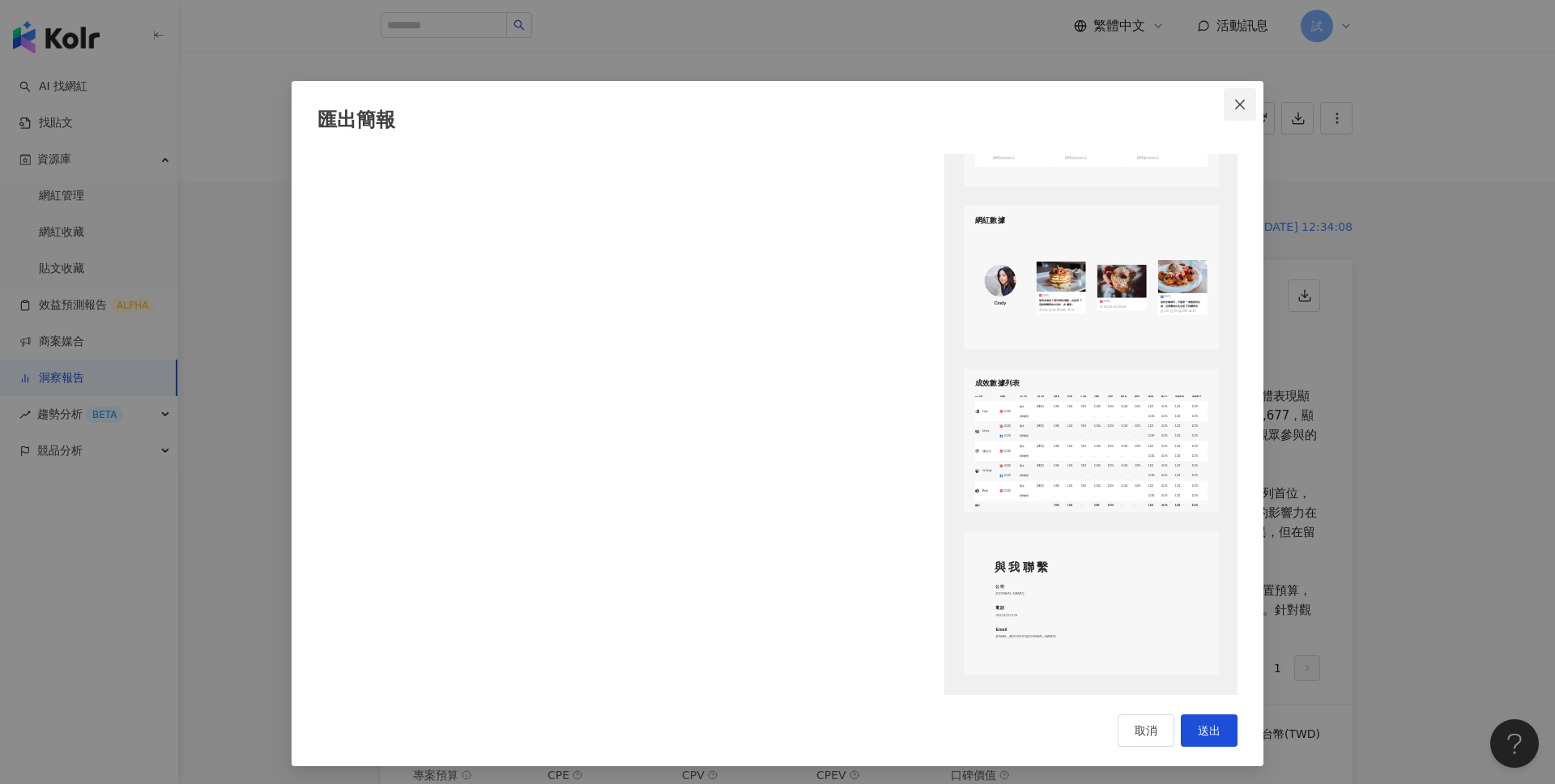
click at [1250, 102] on span "Close" at bounding box center [1240, 104] width 33 height 13
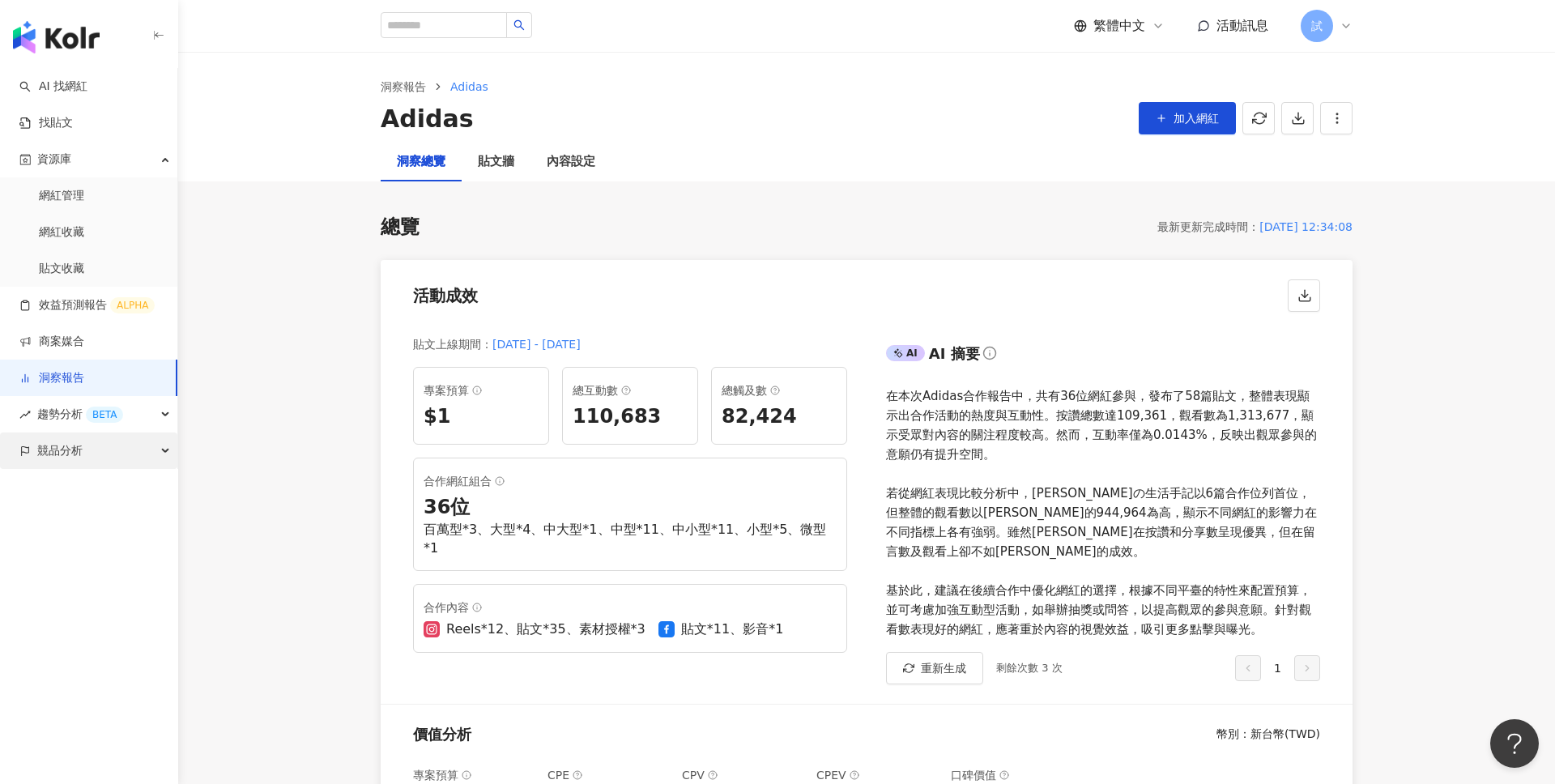
click at [164, 457] on div "競品分析" at bounding box center [89, 450] width 177 height 36
click at [117, 520] on link "關鍵字提及分析" at bounding box center [79, 524] width 80 height 16
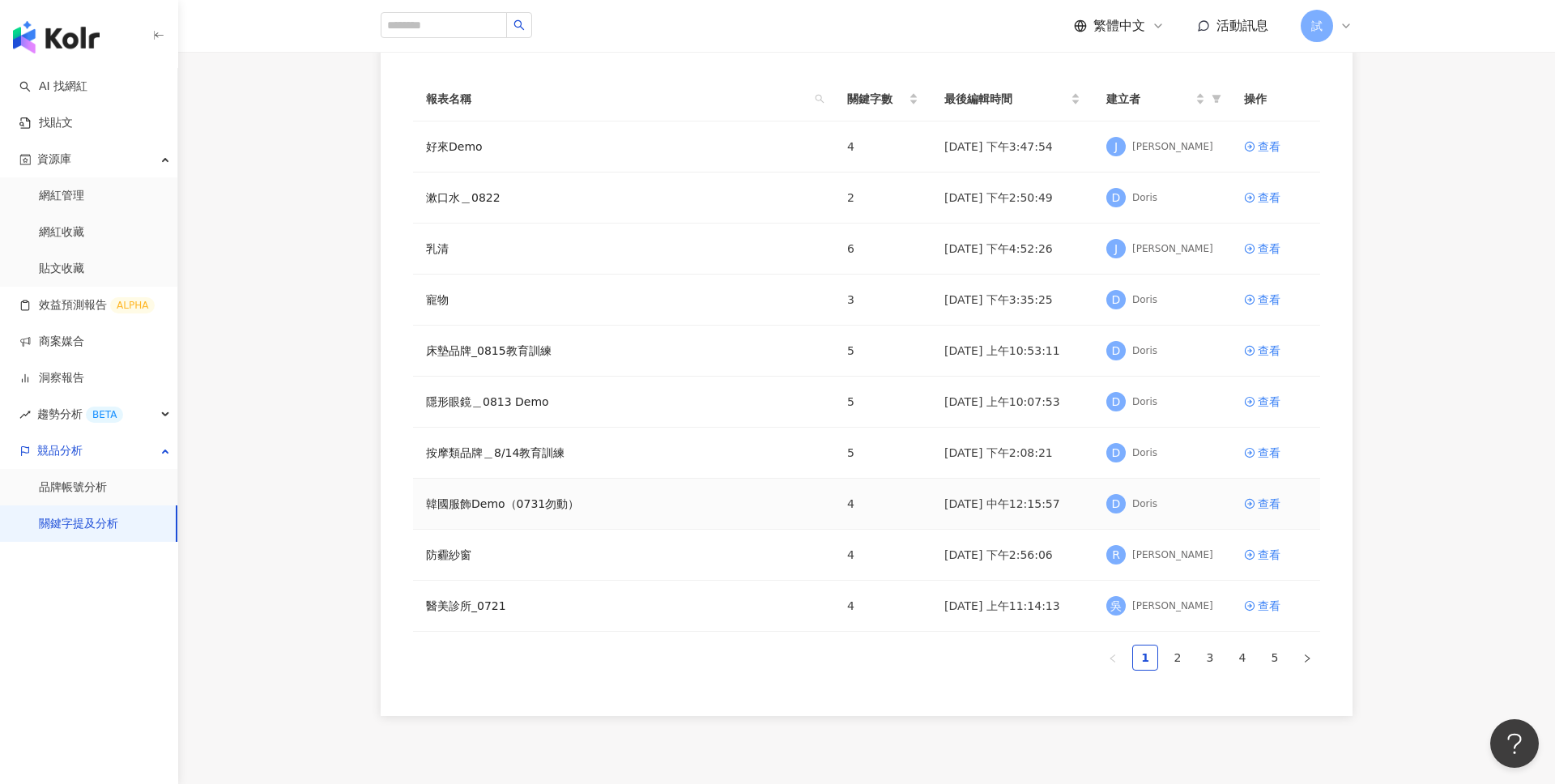
scroll to position [136, 0]
click at [1240, 649] on link "4" at bounding box center [1242, 659] width 24 height 24
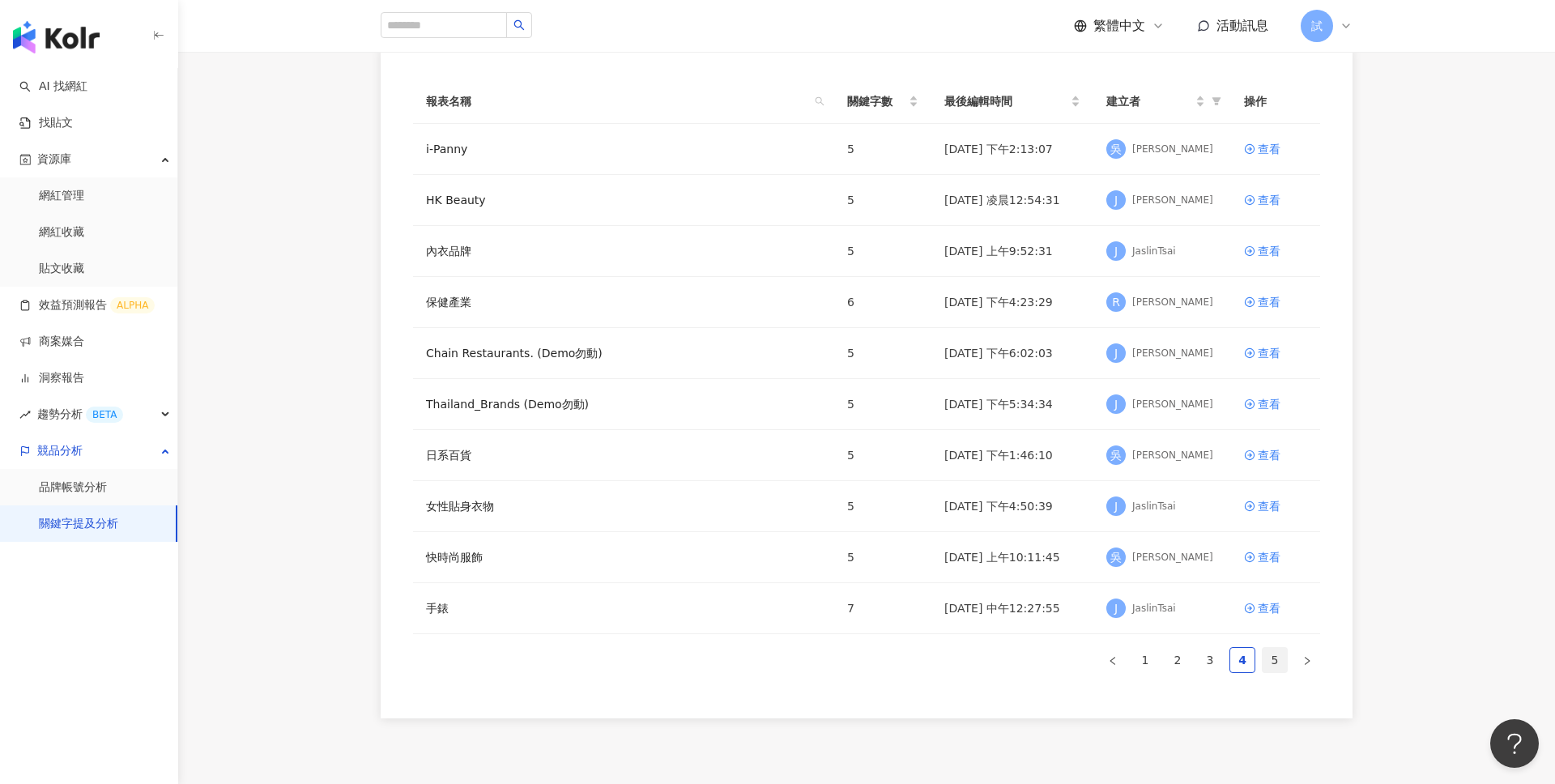
click at [1270, 653] on link "5" at bounding box center [1274, 659] width 24 height 24
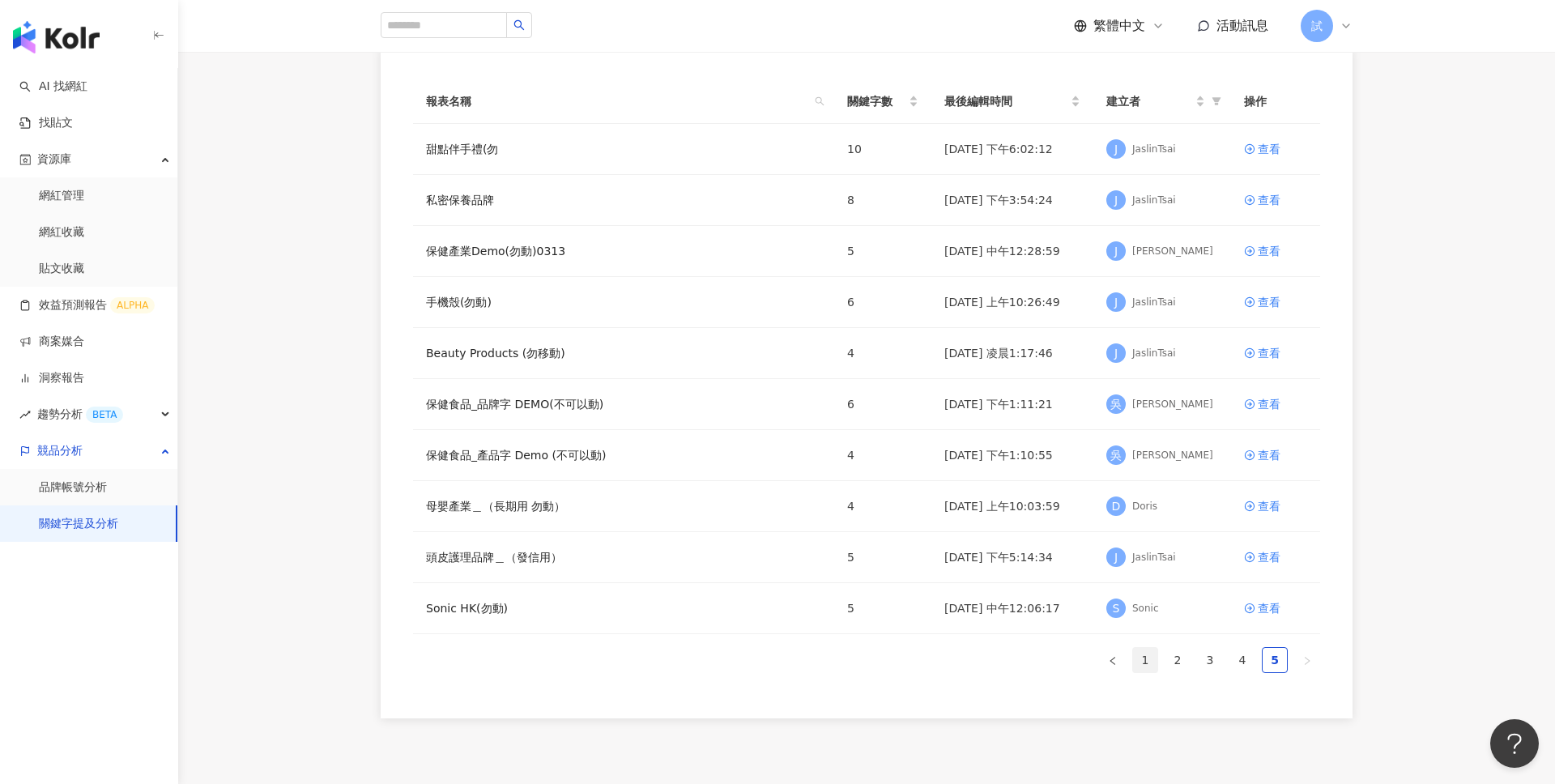
click at [1150, 655] on link "1" at bounding box center [1144, 659] width 24 height 24
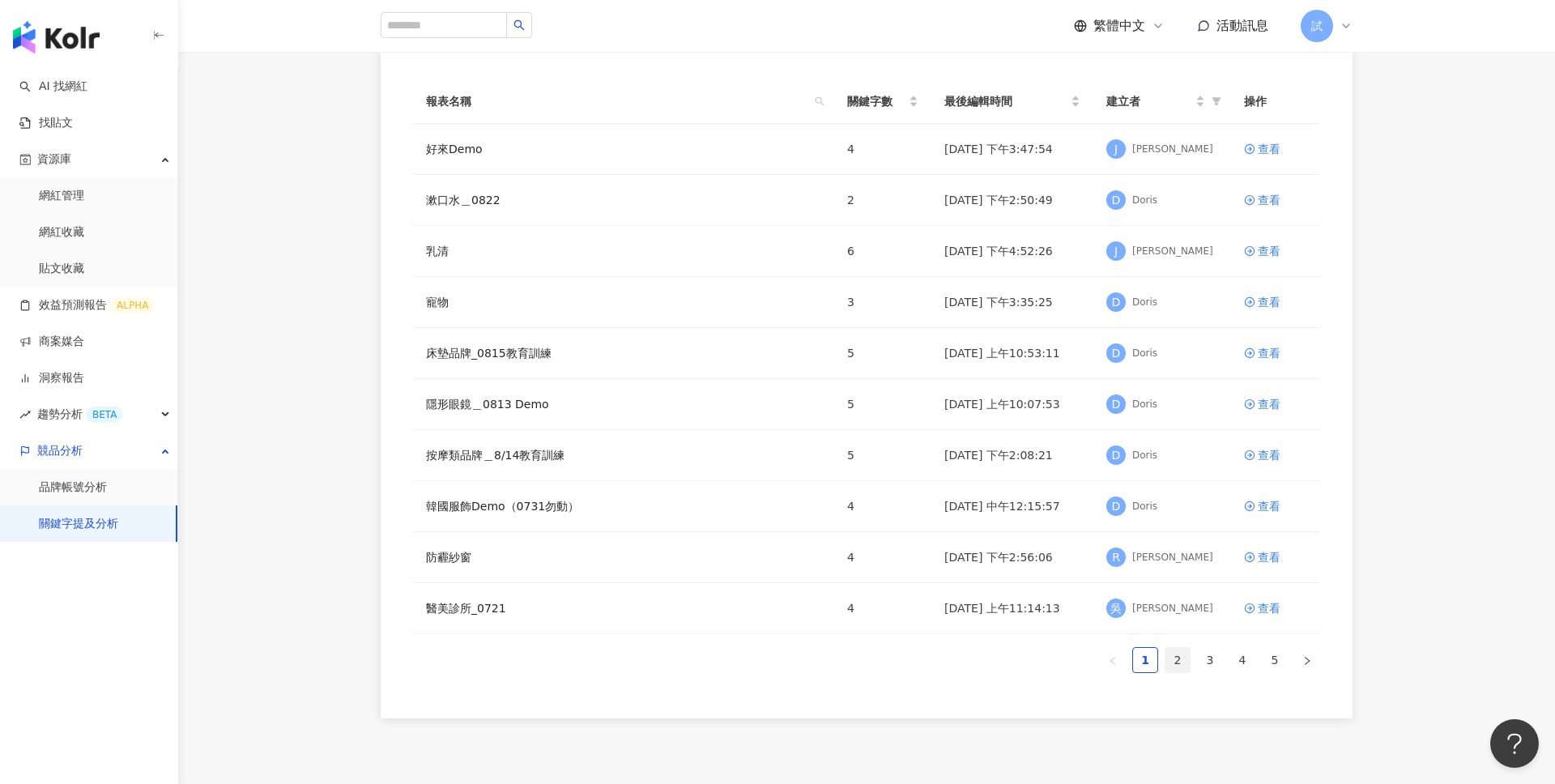
click at [1180, 657] on link "2" at bounding box center [1177, 659] width 24 height 24
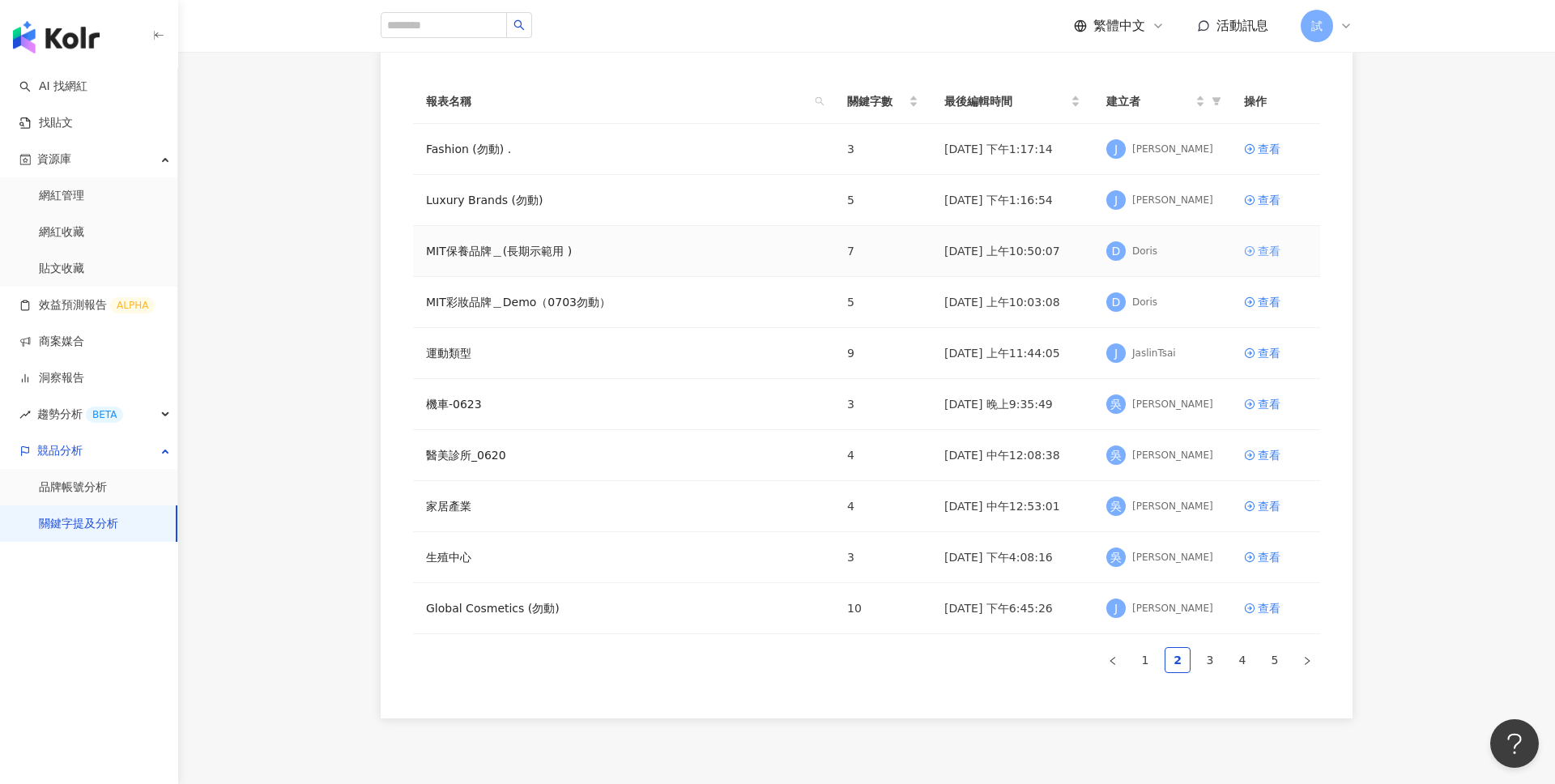
click at [1269, 253] on div "查看" at bounding box center [1269, 251] width 23 height 18
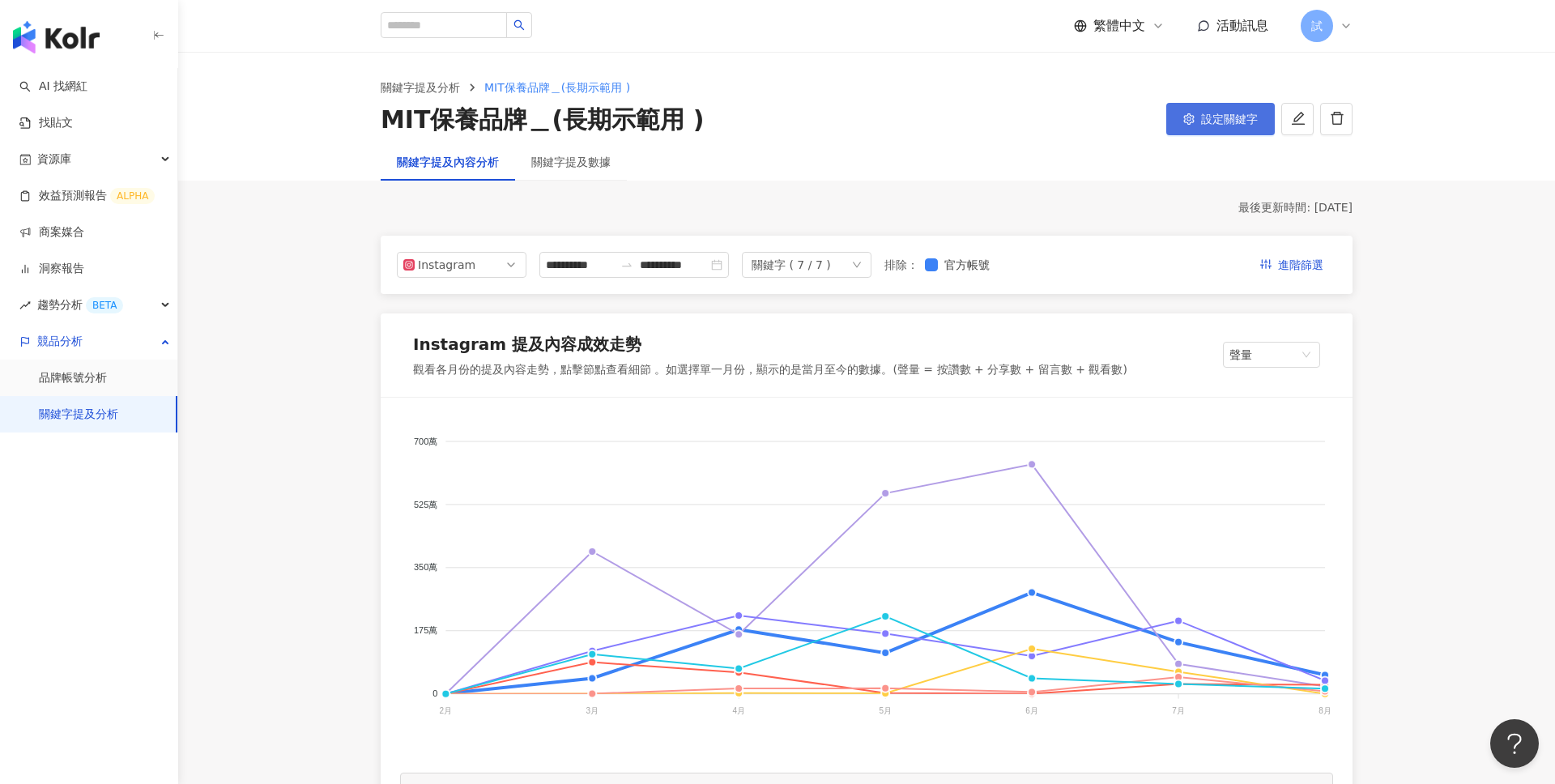
click at [1220, 119] on span "設定關鍵字" at bounding box center [1229, 119] width 57 height 13
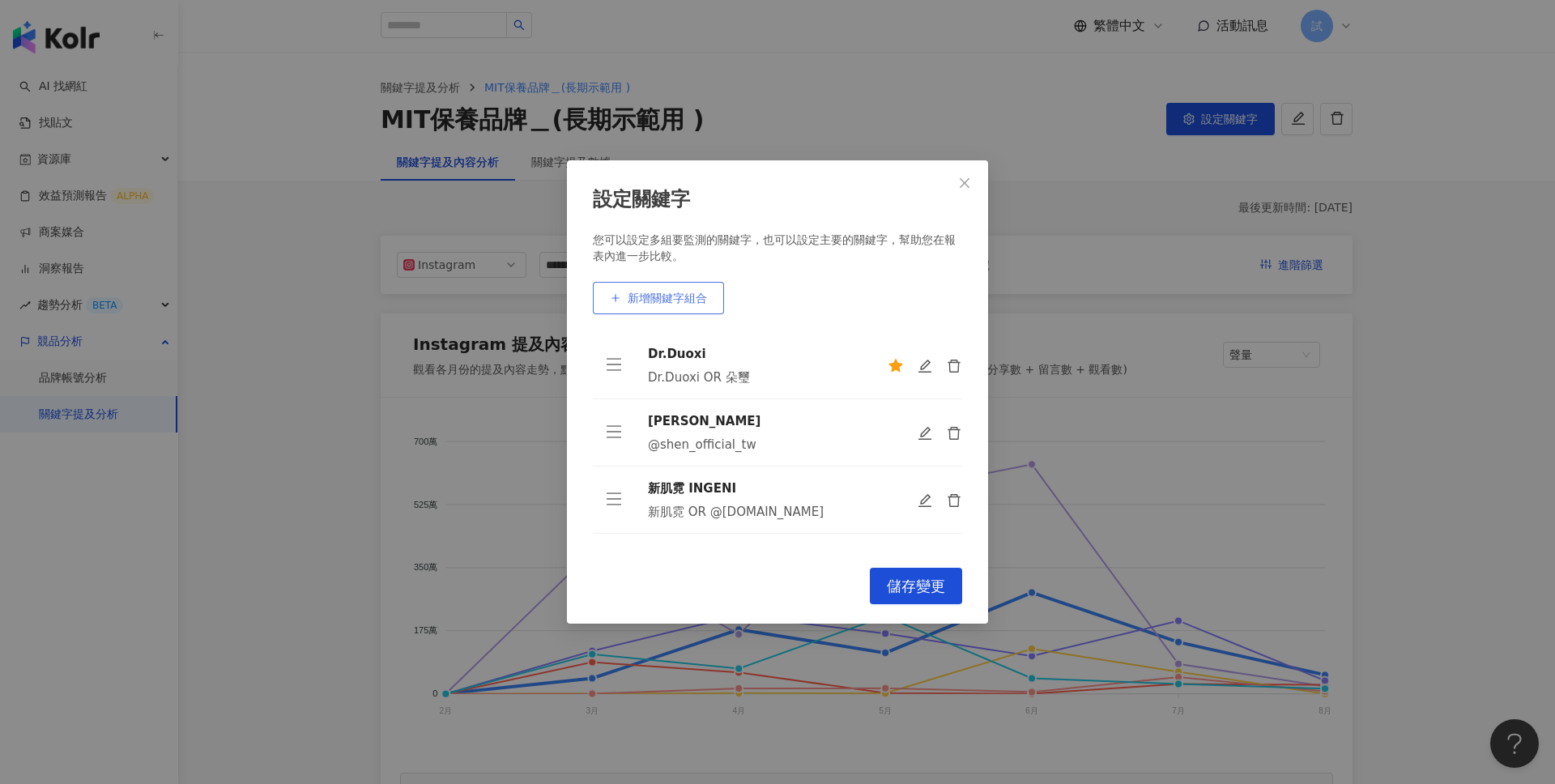
click at [682, 305] on button "新增關鍵字組合" at bounding box center [658, 297] width 131 height 33
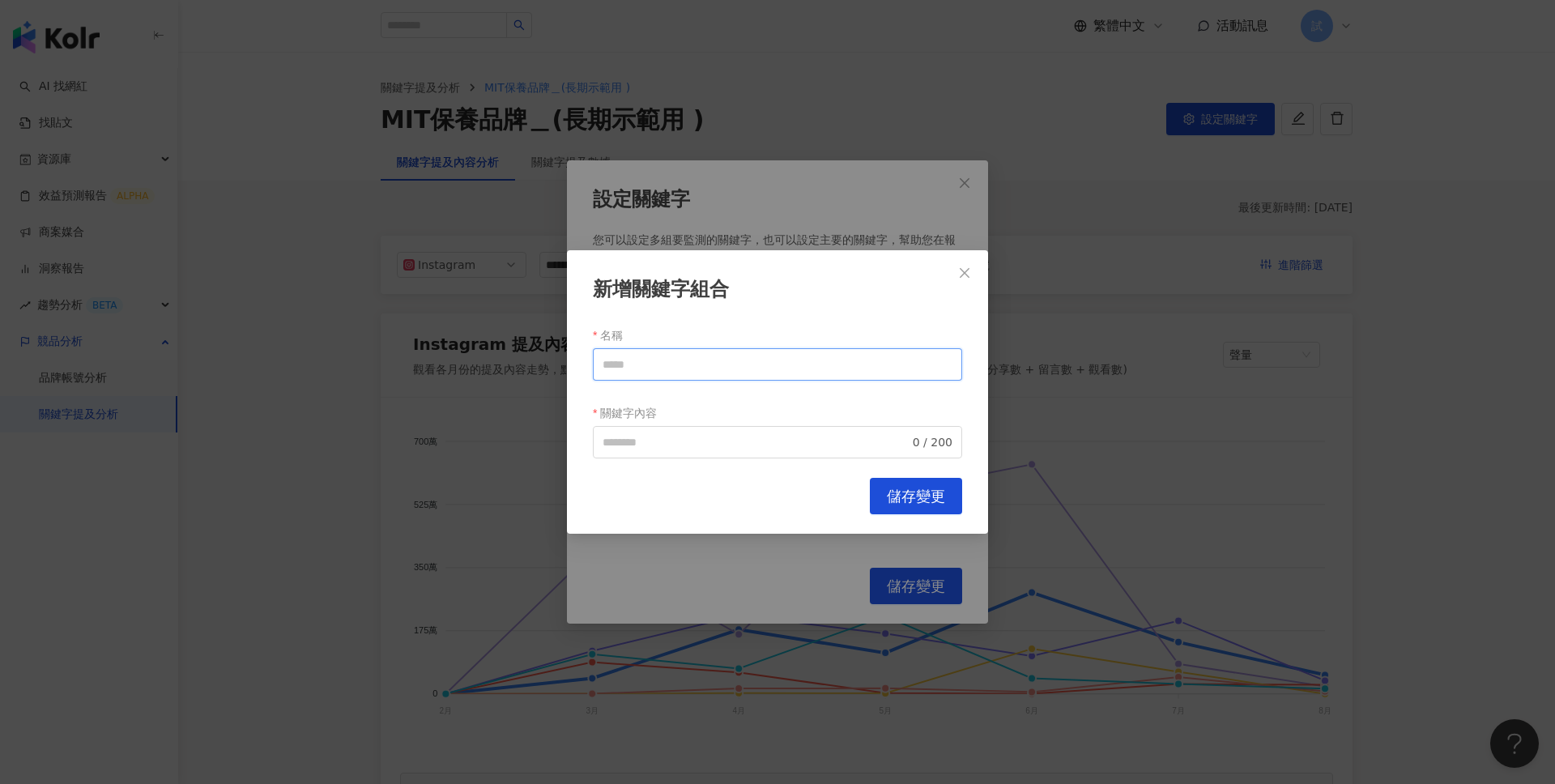
click at [719, 355] on input "名稱" at bounding box center [777, 365] width 369 height 33
type input "***"
paste input "***"
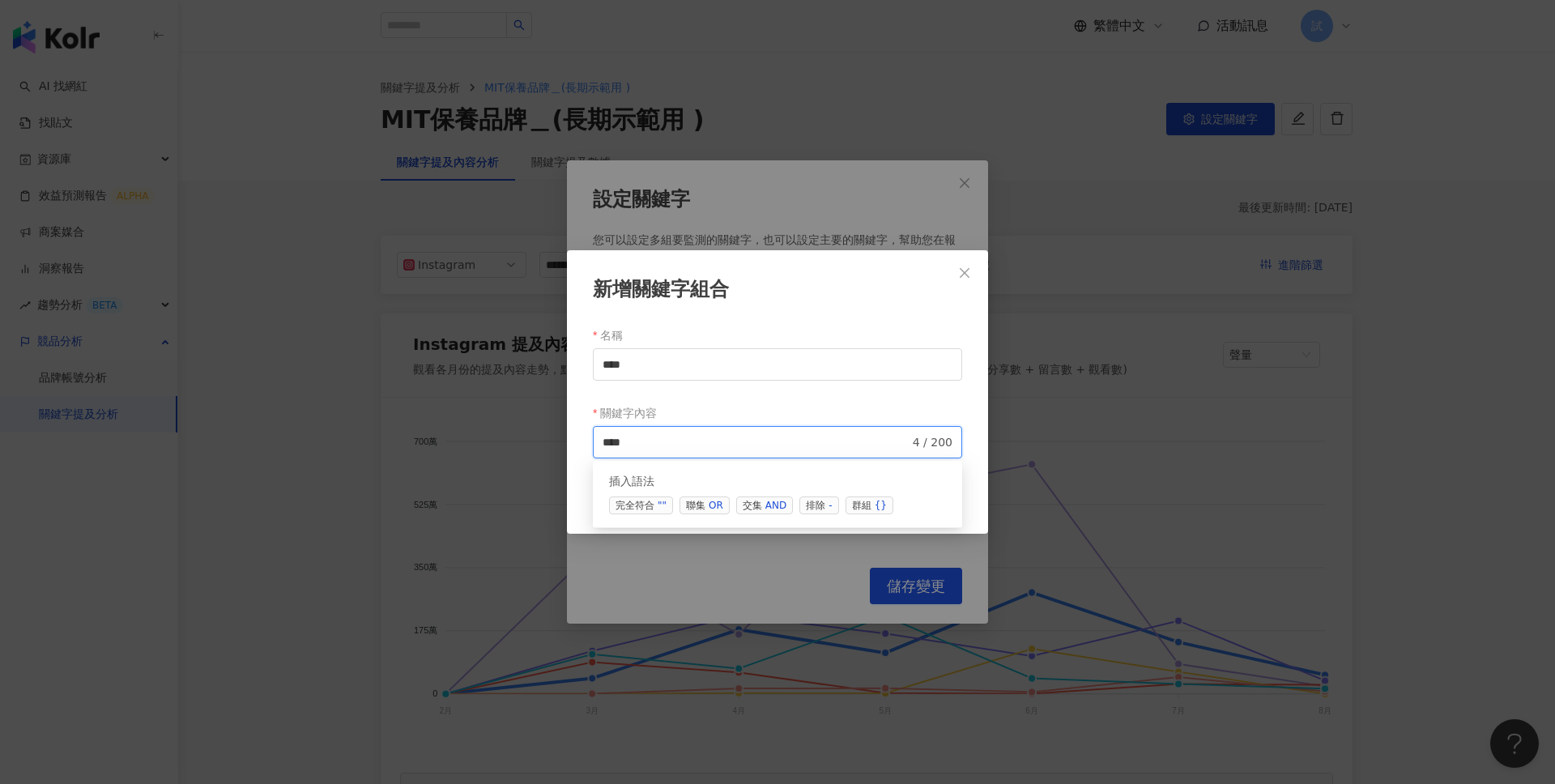
click at [751, 508] on span "交集 AND" at bounding box center [765, 505] width 57 height 18
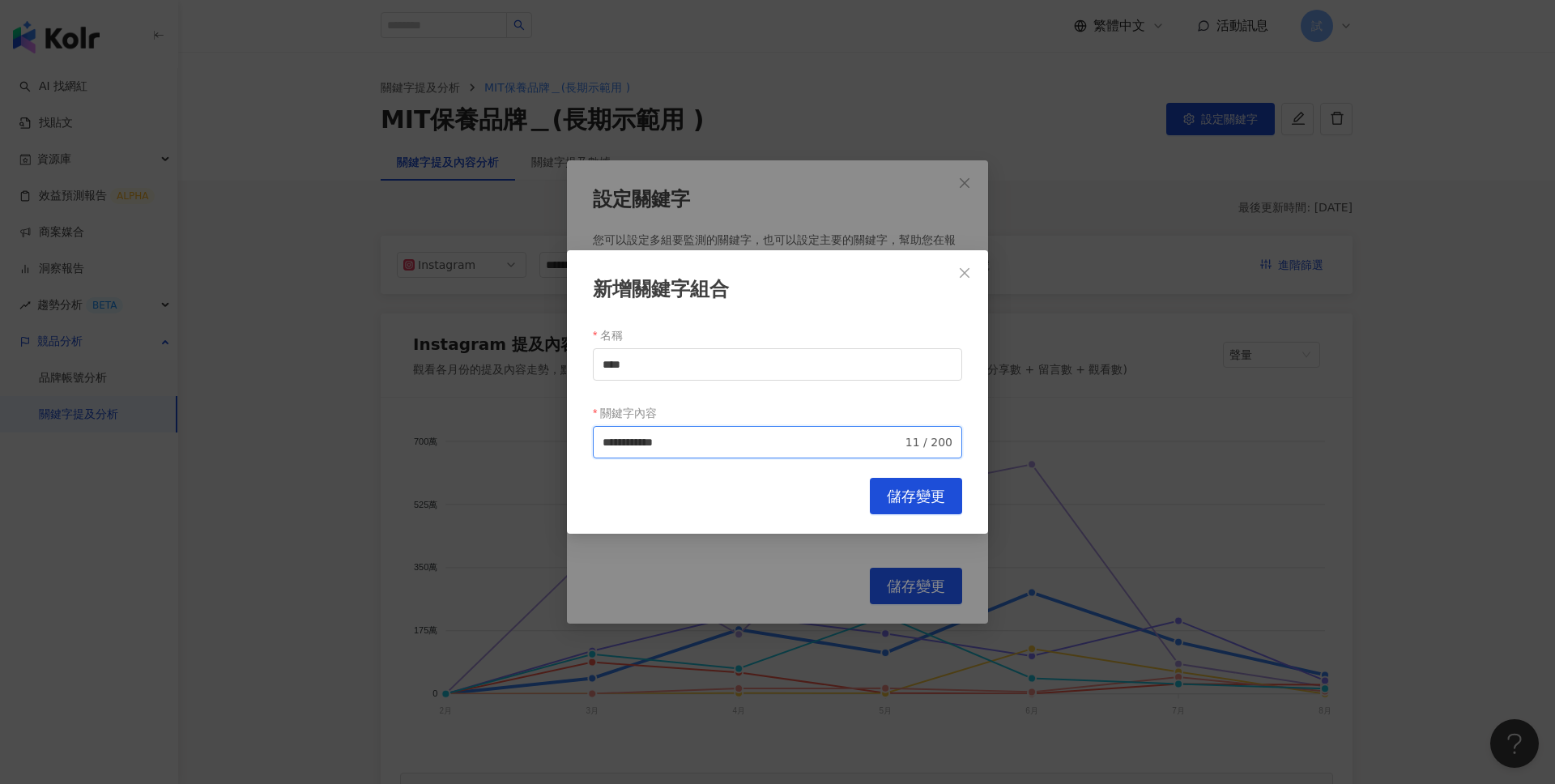
type input "**********"
click at [933, 488] on span "儲存變更" at bounding box center [916, 496] width 58 height 18
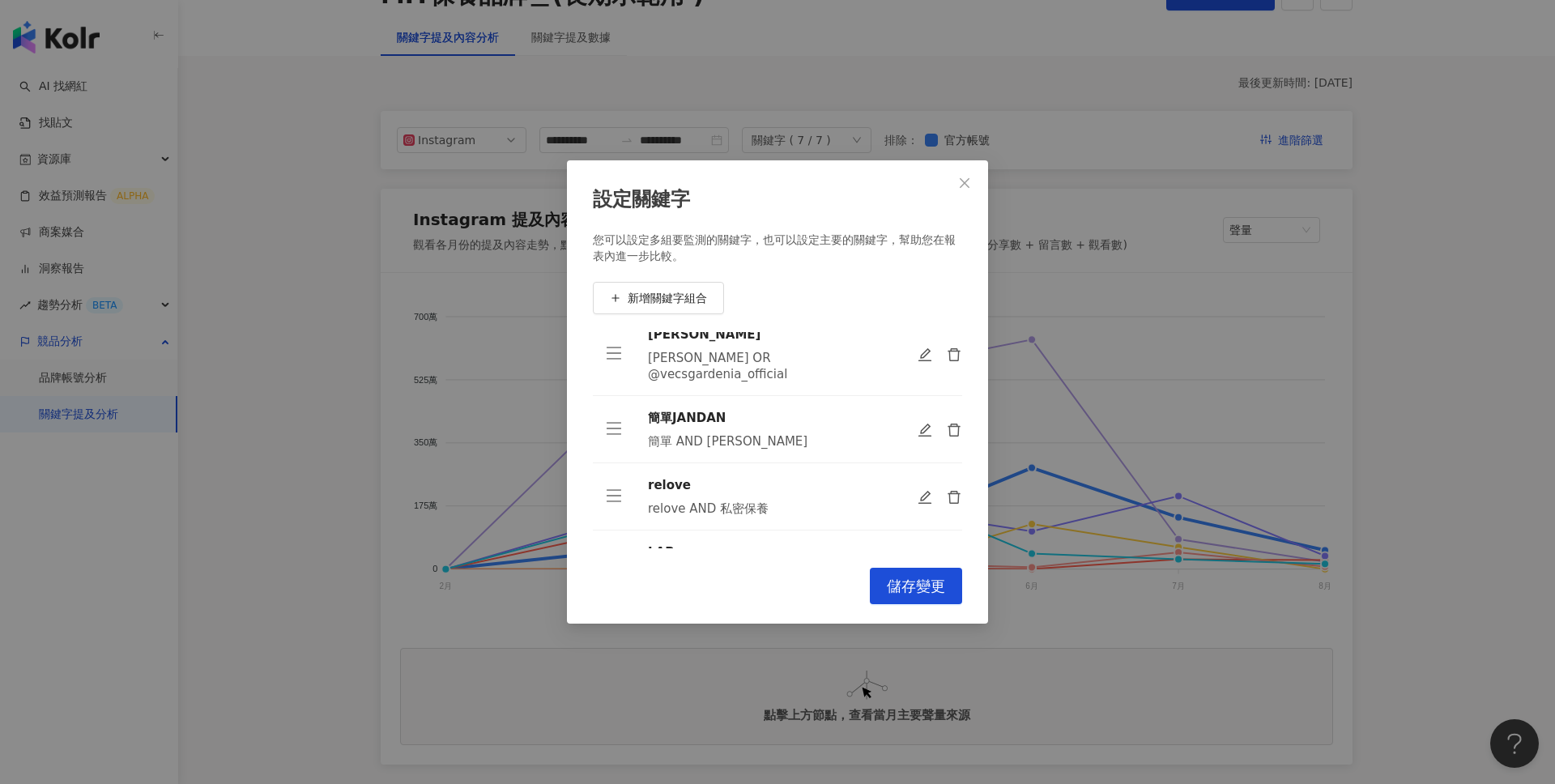
scroll to position [260, 0]
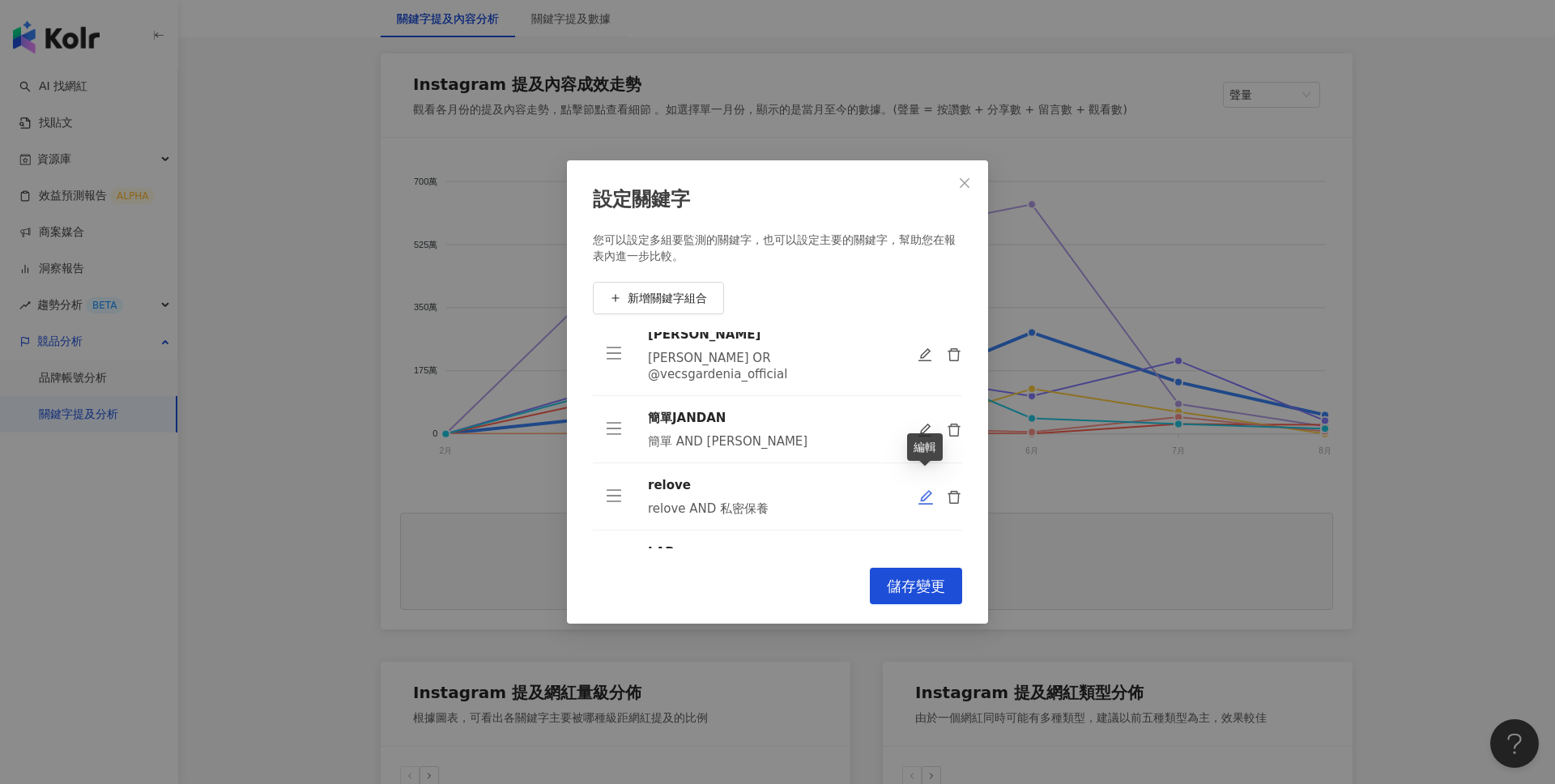
click at [929, 489] on icon "edit" at bounding box center [926, 497] width 16 height 16
type input "******"
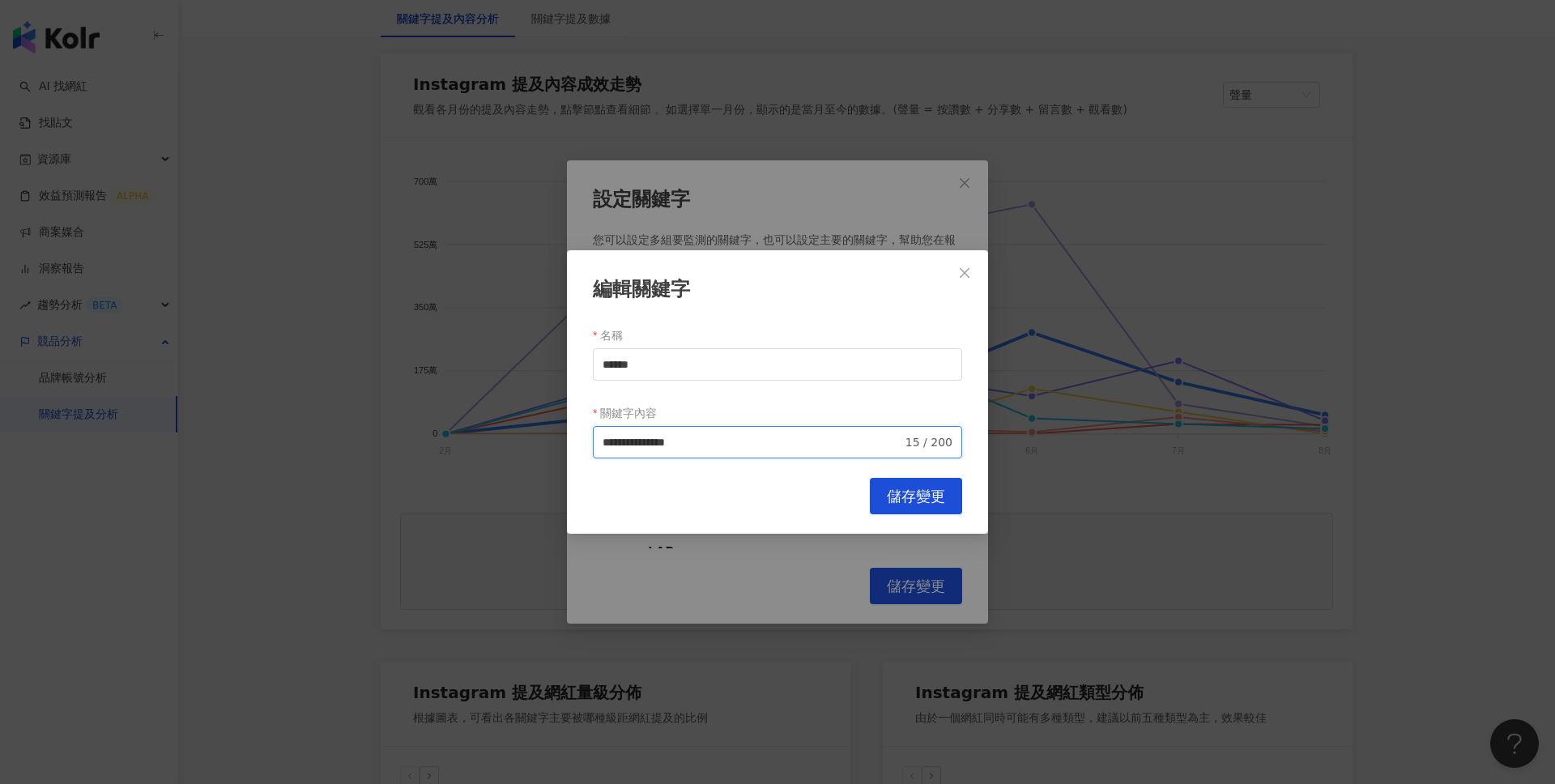
click at [746, 448] on input "**********" at bounding box center [752, 442] width 300 height 18
type input "**********"
click at [912, 490] on span "儲存變更" at bounding box center [916, 496] width 58 height 18
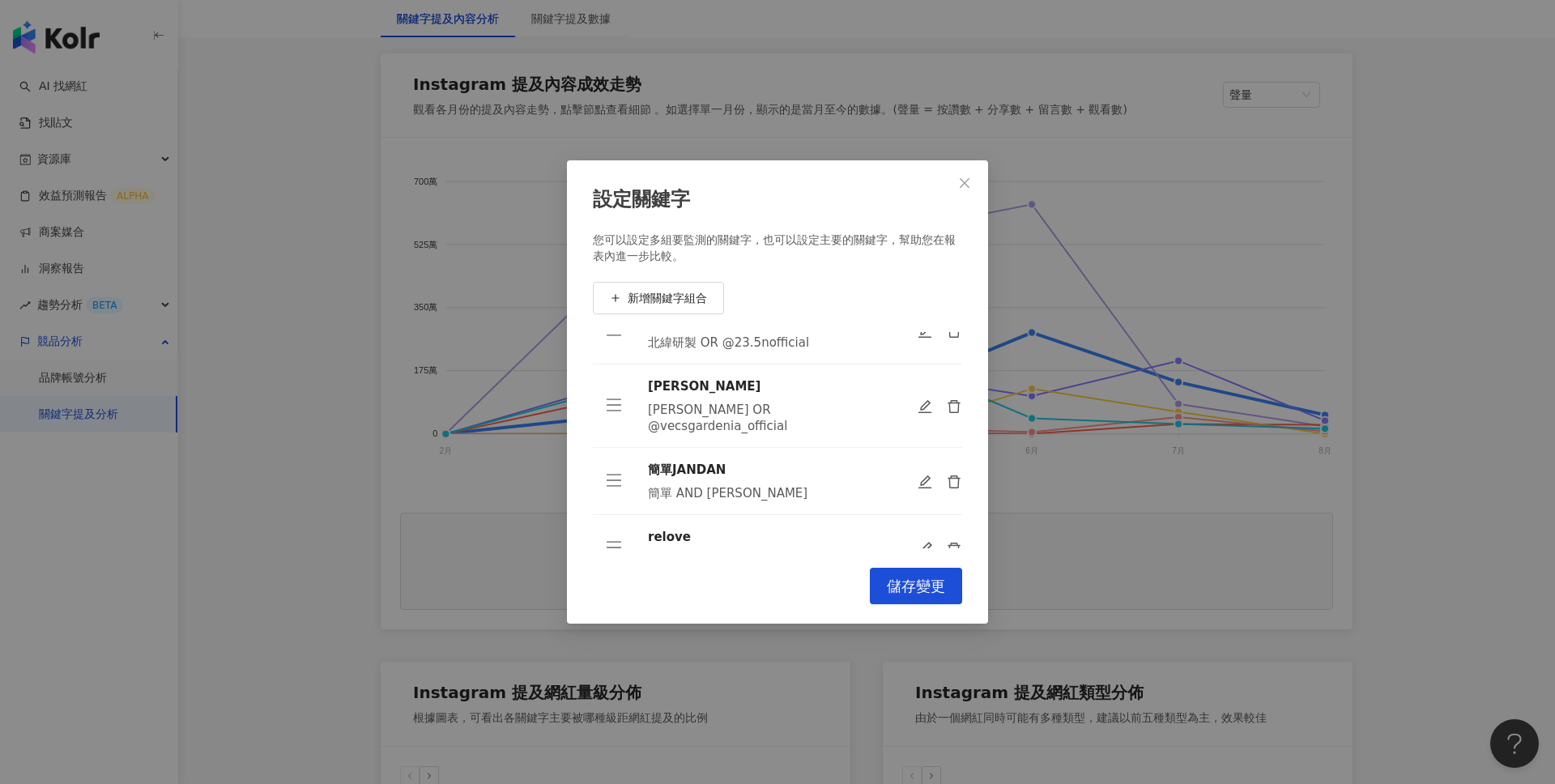
scroll to position [319, 0]
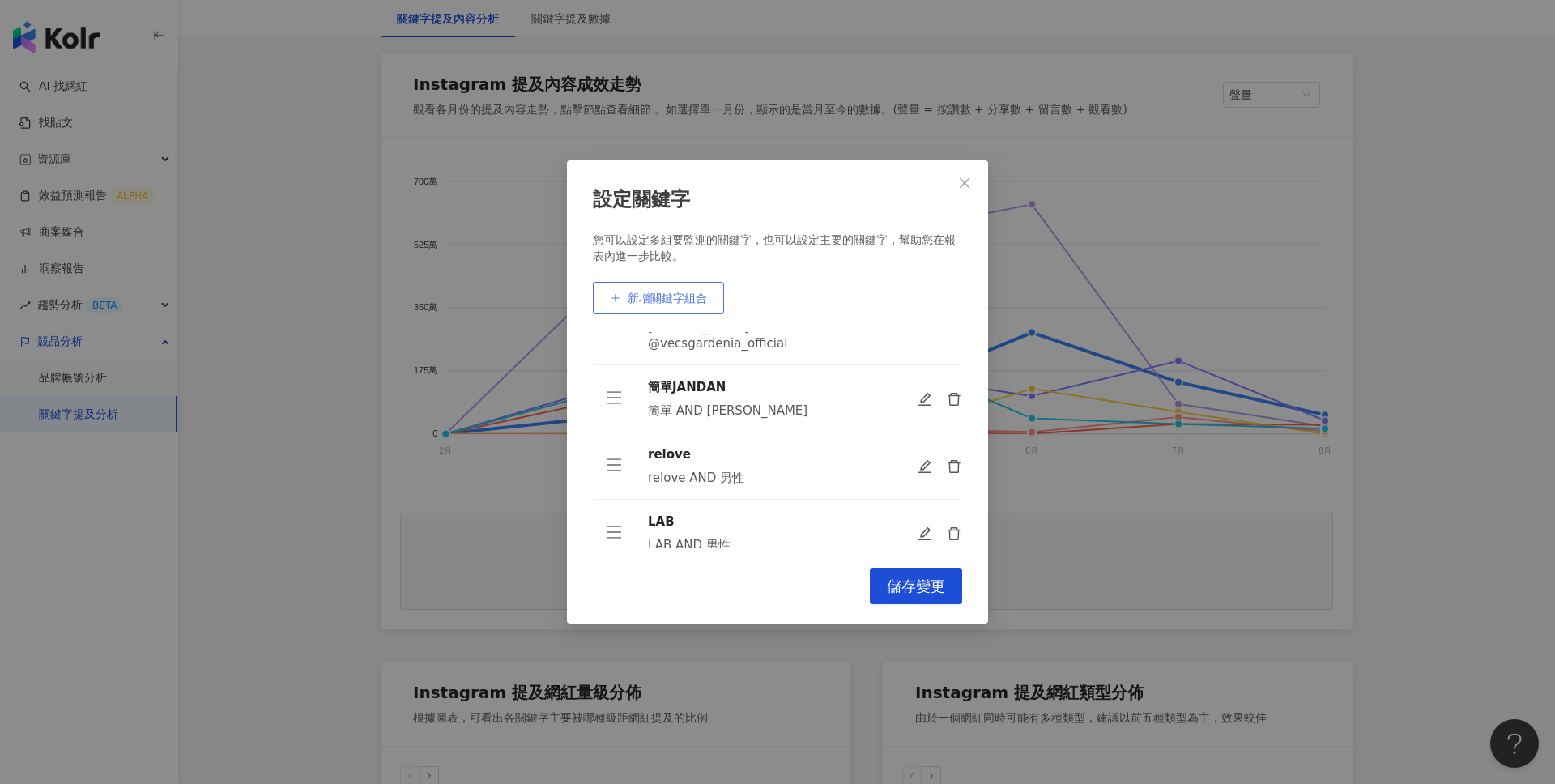
click at [674, 300] on span "新增關鍵字組合" at bounding box center [667, 297] width 80 height 13
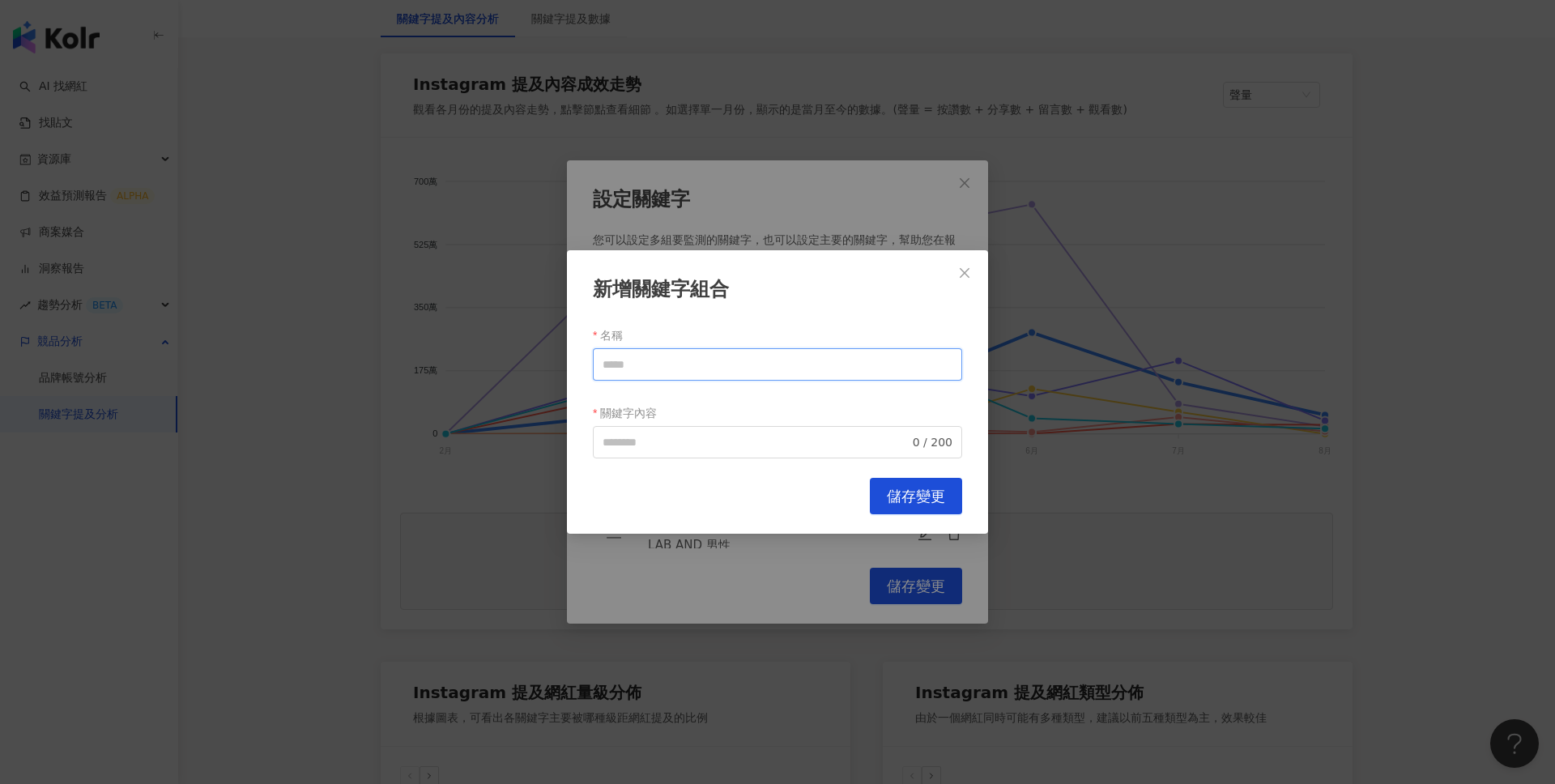
click at [658, 365] on input "名稱" at bounding box center [777, 365] width 369 height 33
paste input "**********"
type input "**********"
click at [723, 441] on input "關鍵字內容" at bounding box center [756, 442] width 307 height 18
paste input "*****"
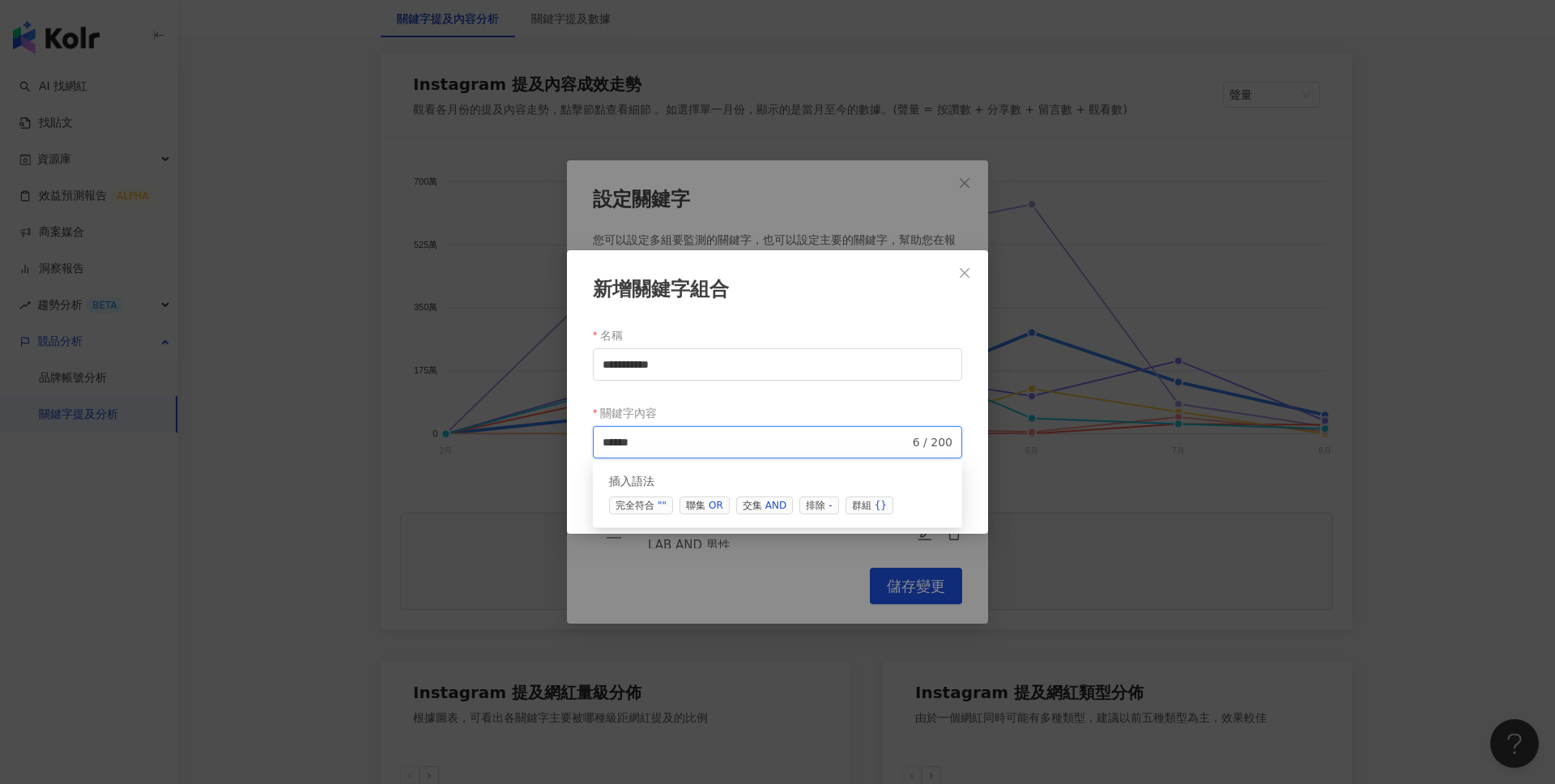
click at [743, 505] on span "交集 AND" at bounding box center [765, 505] width 57 height 18
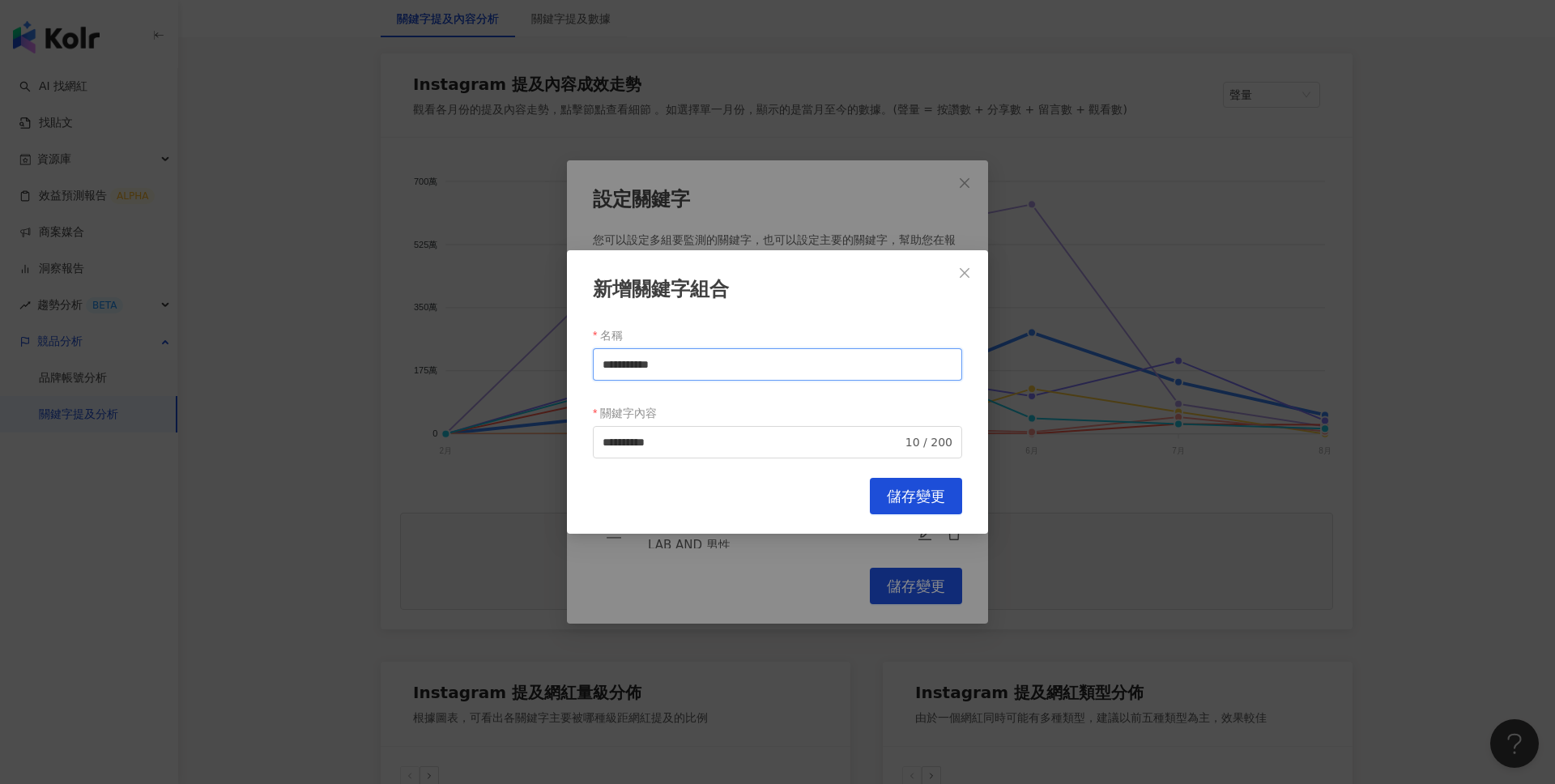
click at [682, 358] on input "**********" at bounding box center [777, 365] width 369 height 33
click at [681, 442] on input "*********" at bounding box center [752, 442] width 300 height 18
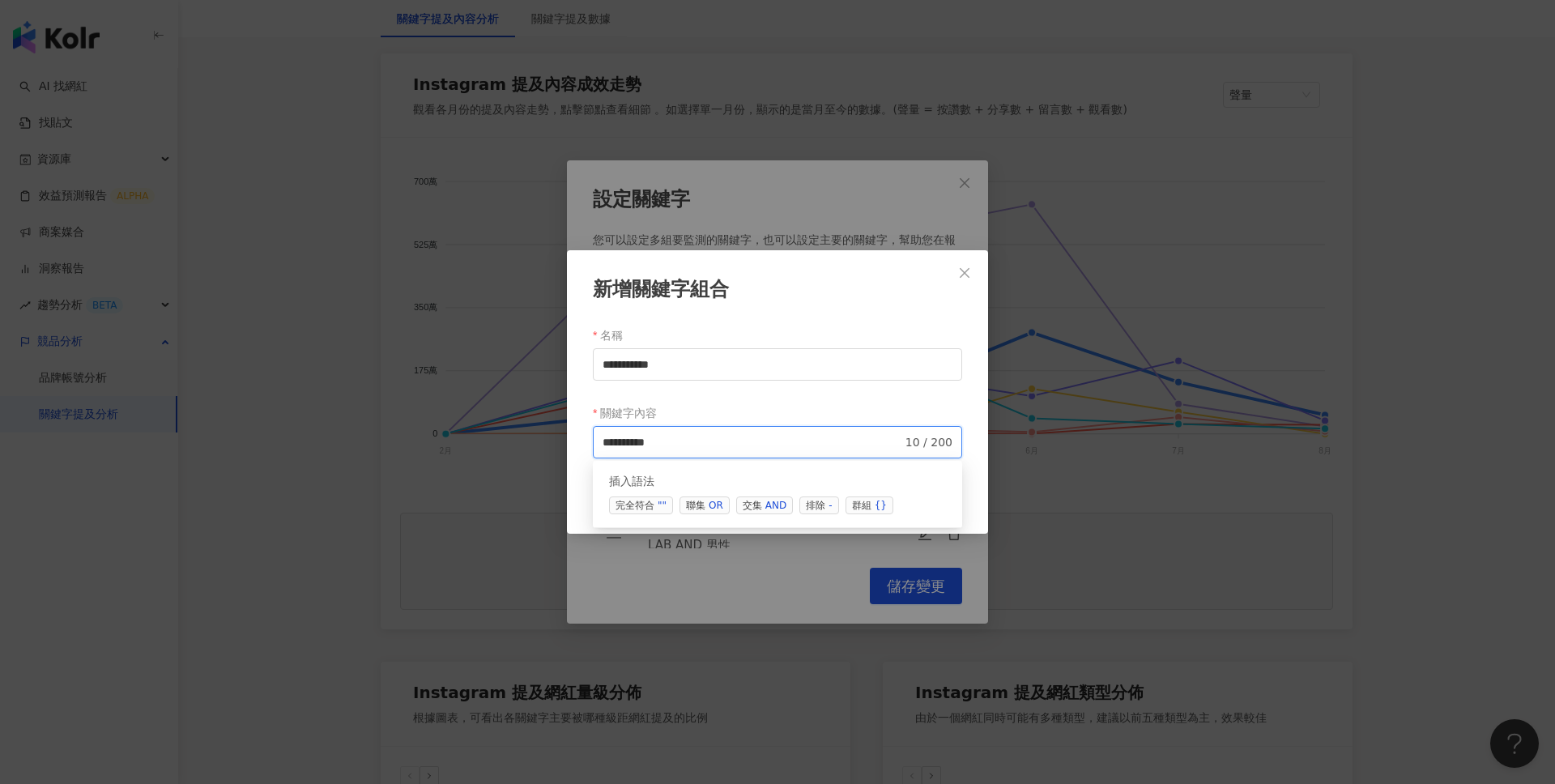
paste input "******"
type input "**********"
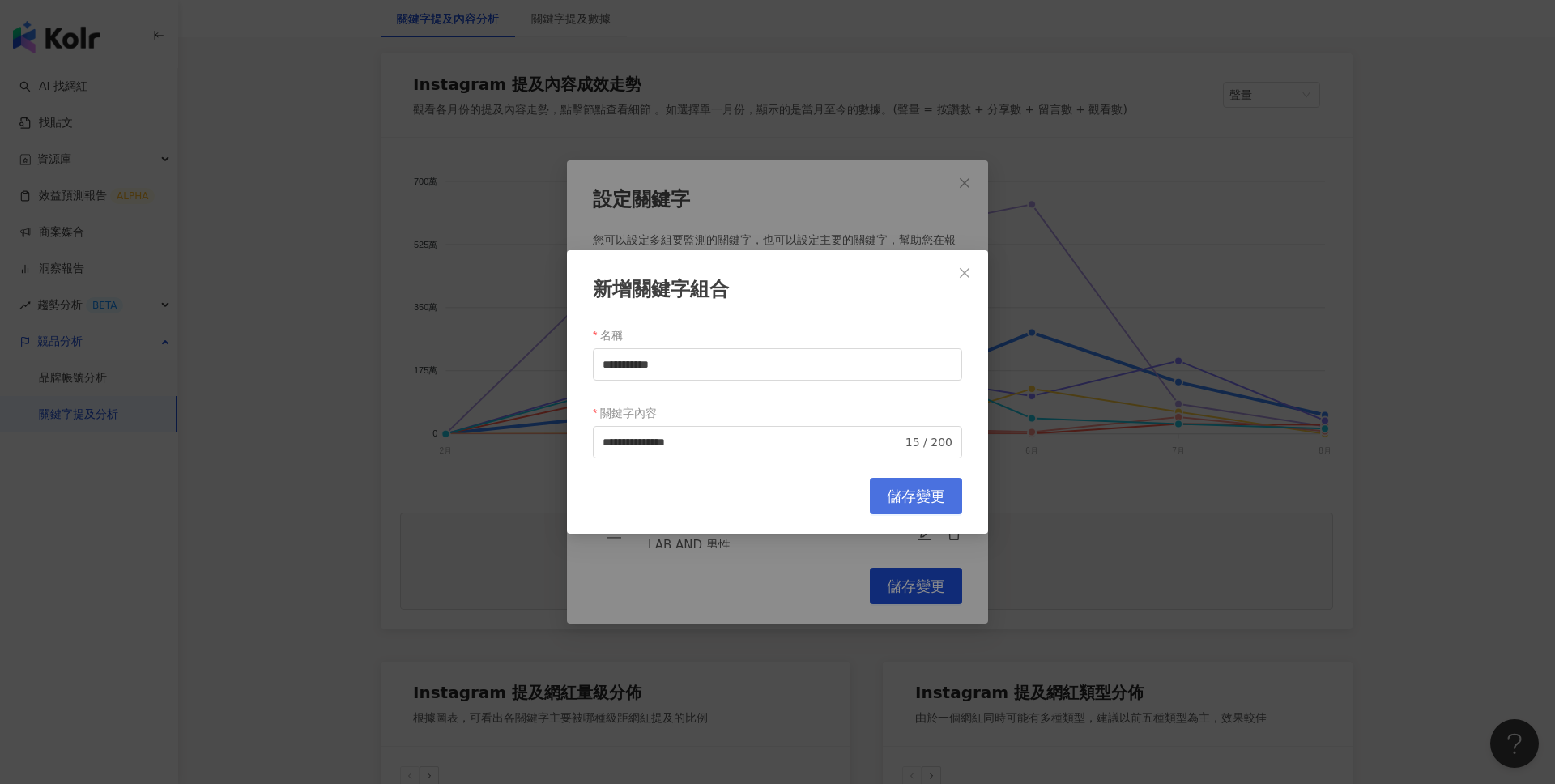
click at [922, 479] on button "儲存變更" at bounding box center [916, 496] width 92 height 36
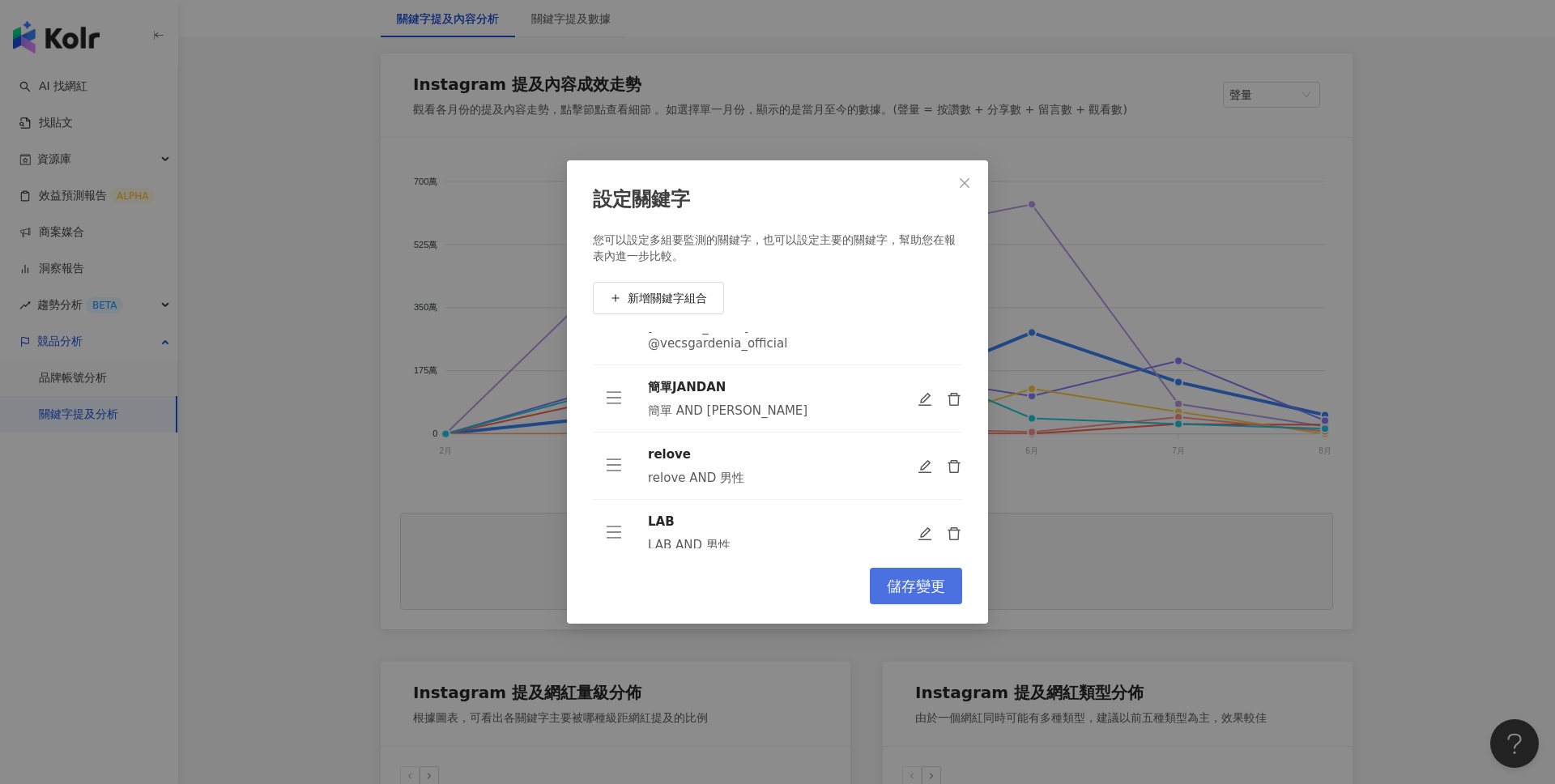
click at [921, 585] on span "儲存變更" at bounding box center [916, 587] width 58 height 18
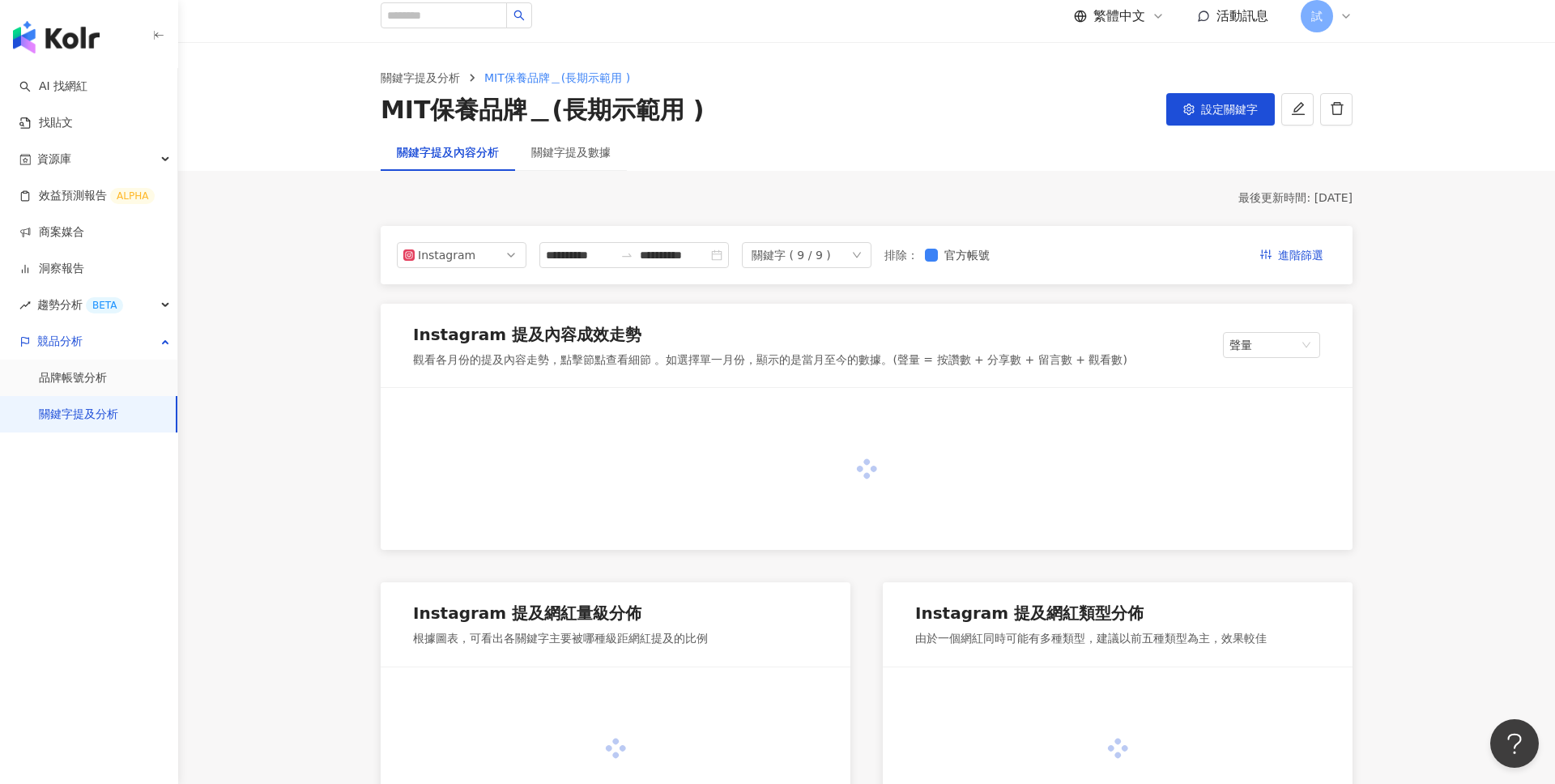
scroll to position [0, 0]
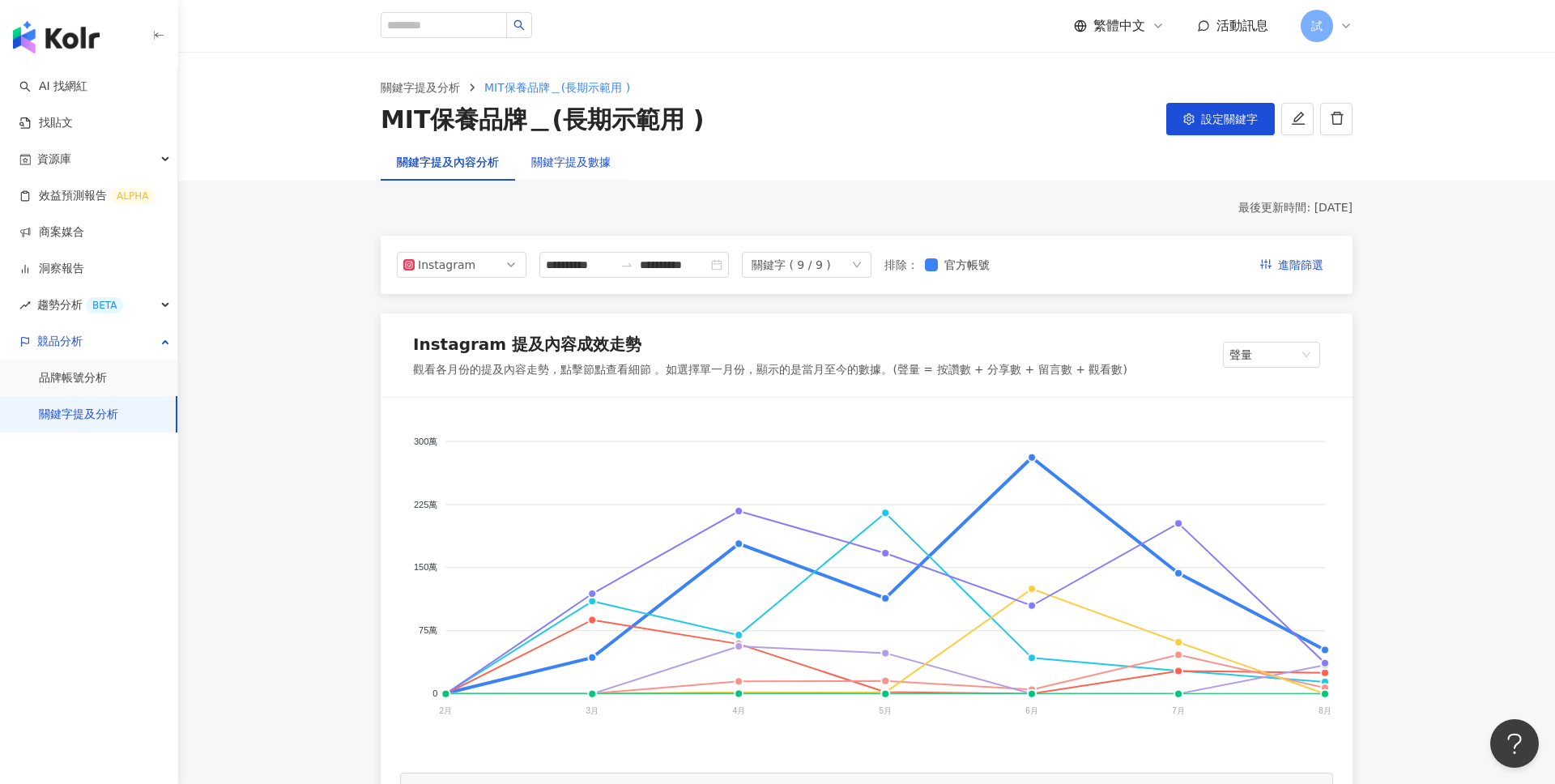
click at [601, 163] on div "關鍵字提及數據" at bounding box center [571, 162] width 80 height 18
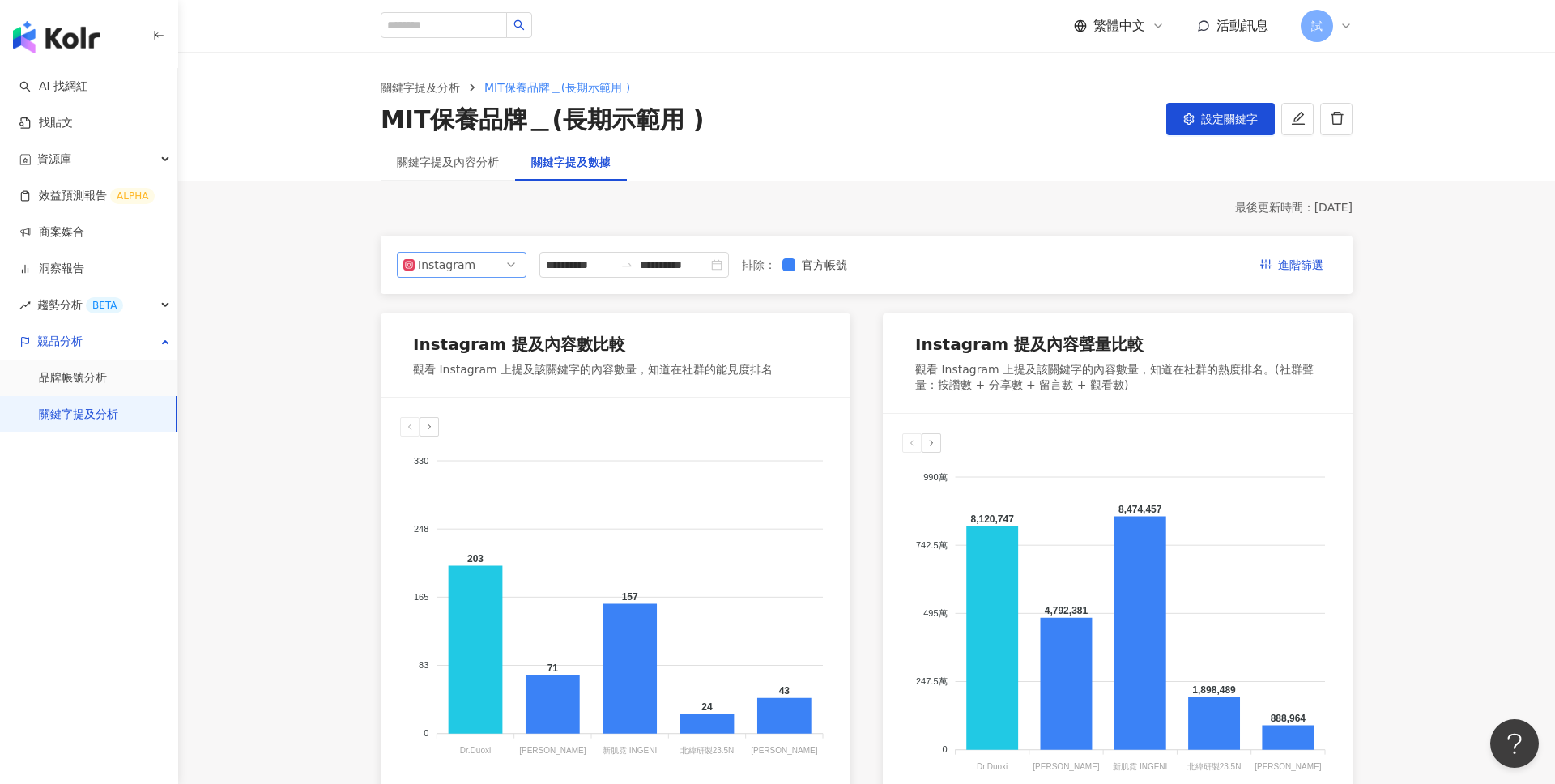
click at [505, 269] on span "Instagram" at bounding box center [462, 265] width 117 height 24
click at [632, 265] on icon "swap-right" at bounding box center [627, 265] width 13 height 13
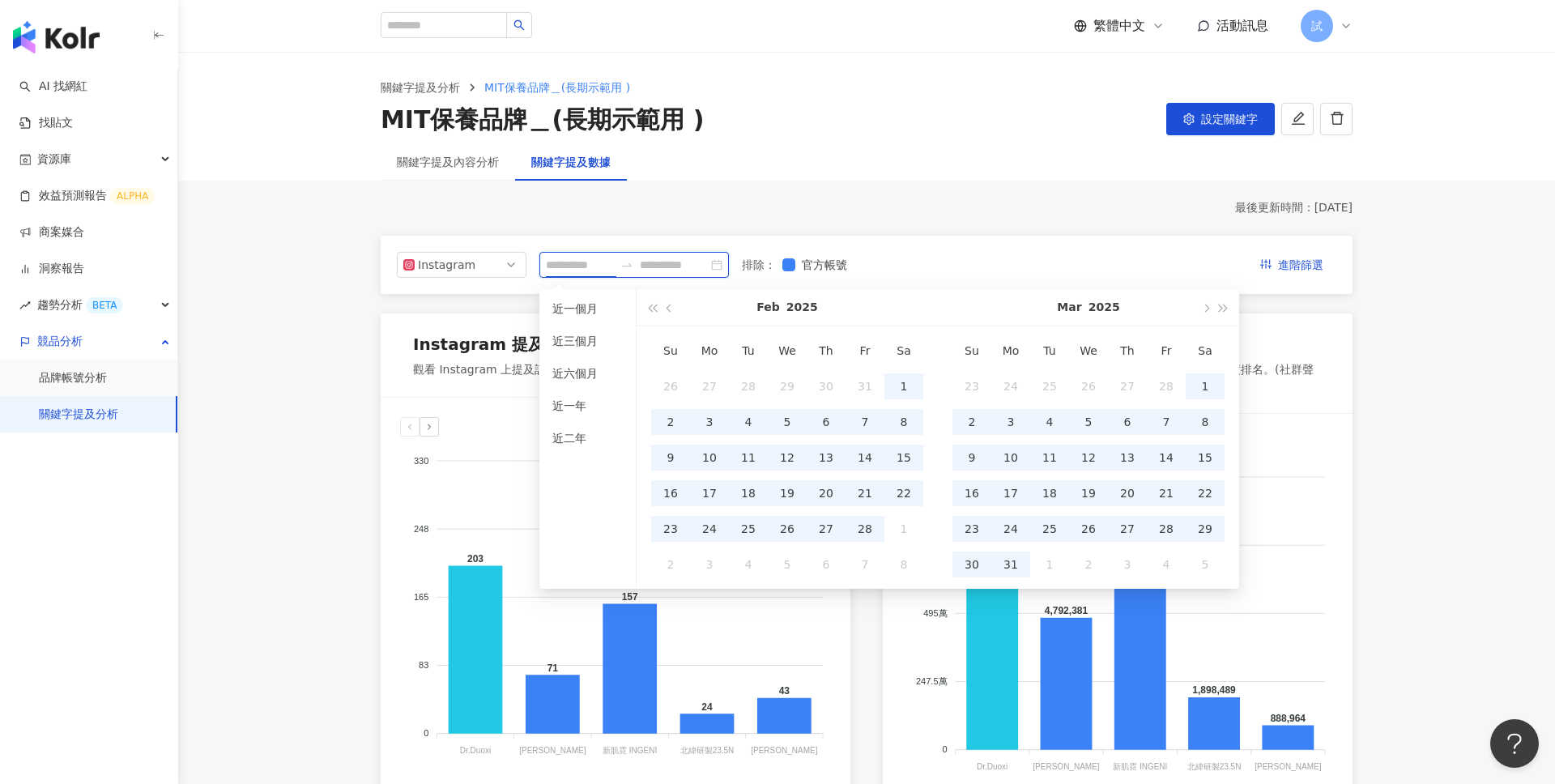
type input "**********"
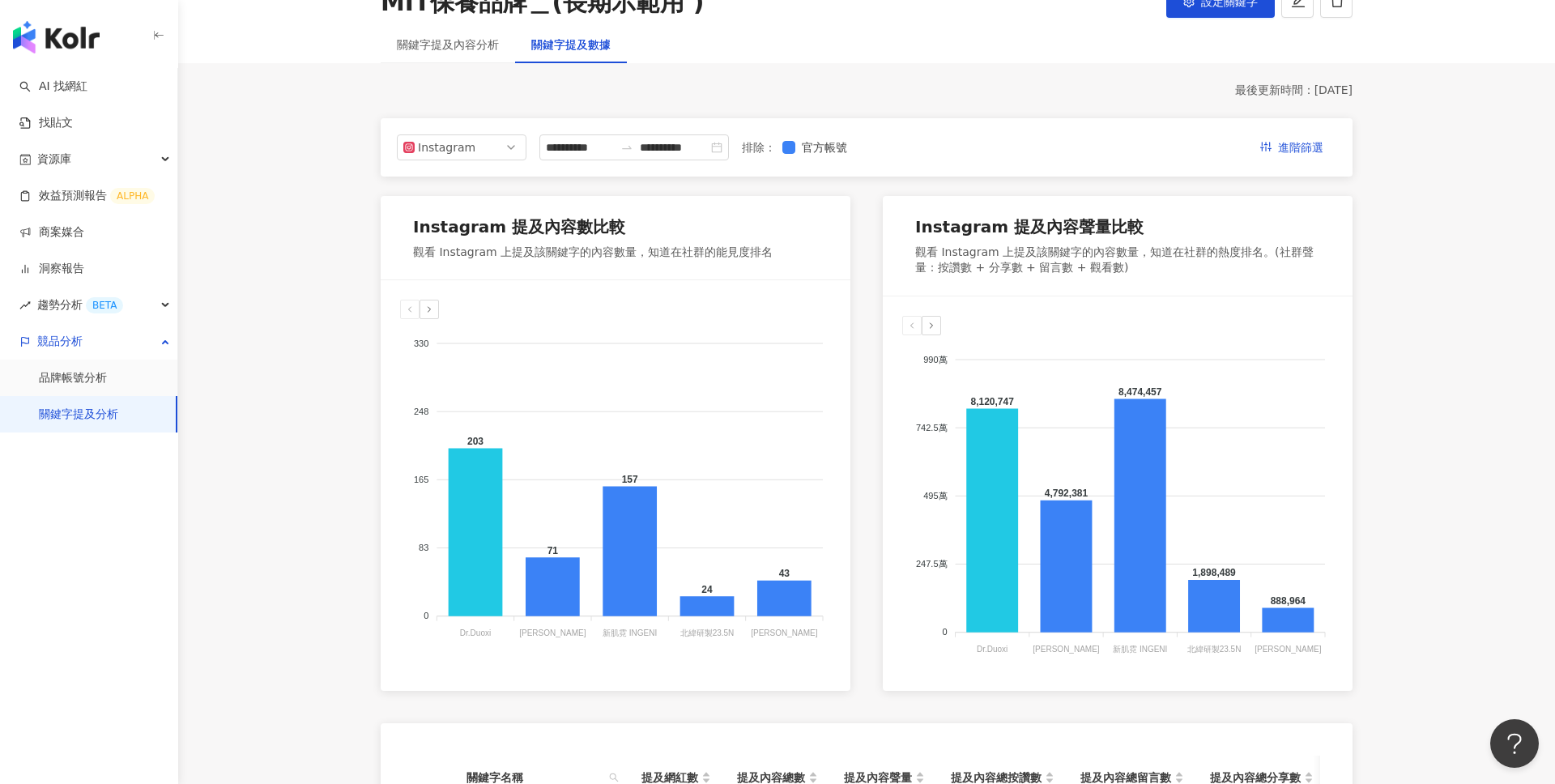
scroll to position [99, 0]
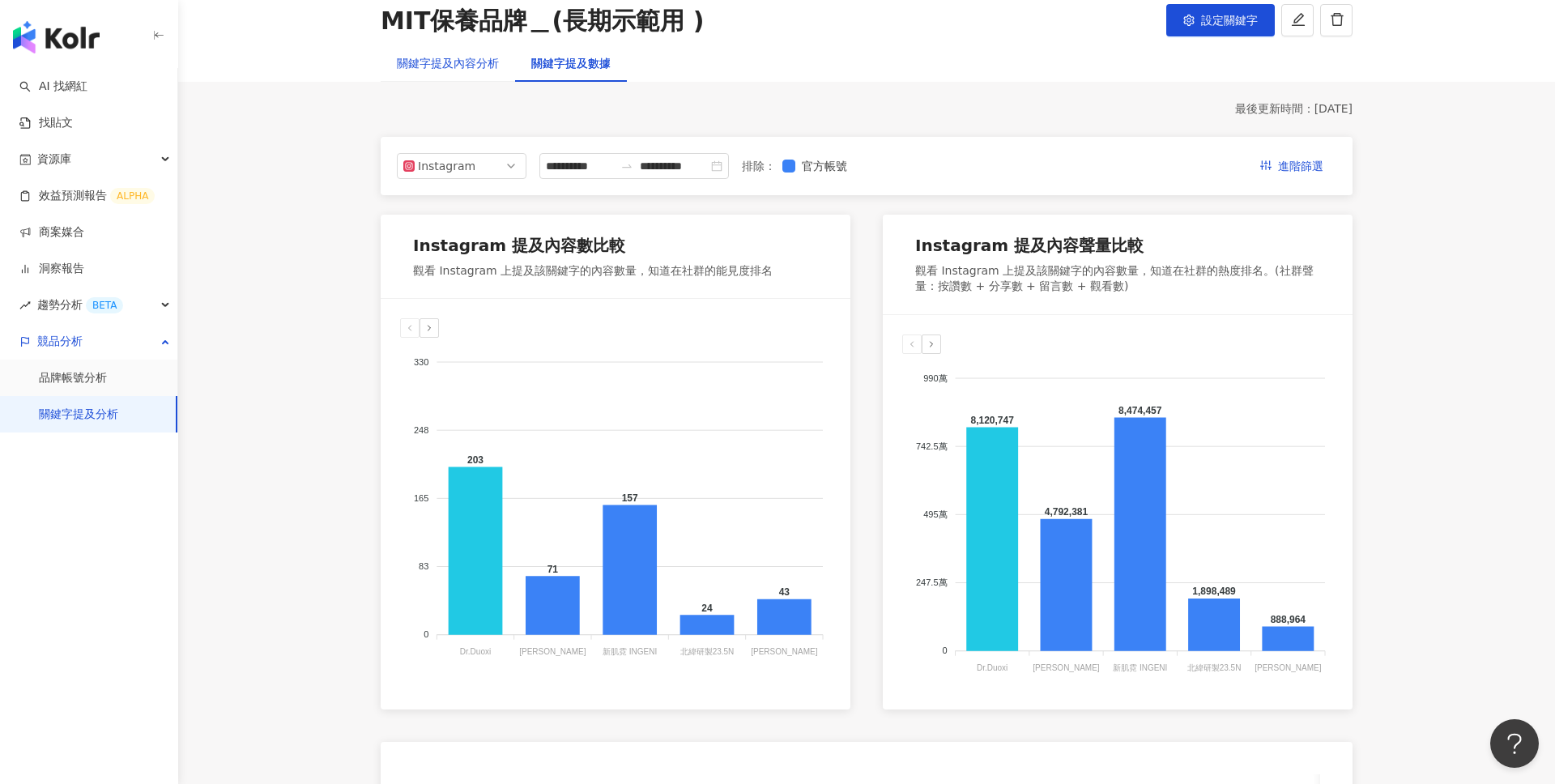
click at [451, 61] on div "關鍵字提及內容分析" at bounding box center [447, 63] width 102 height 18
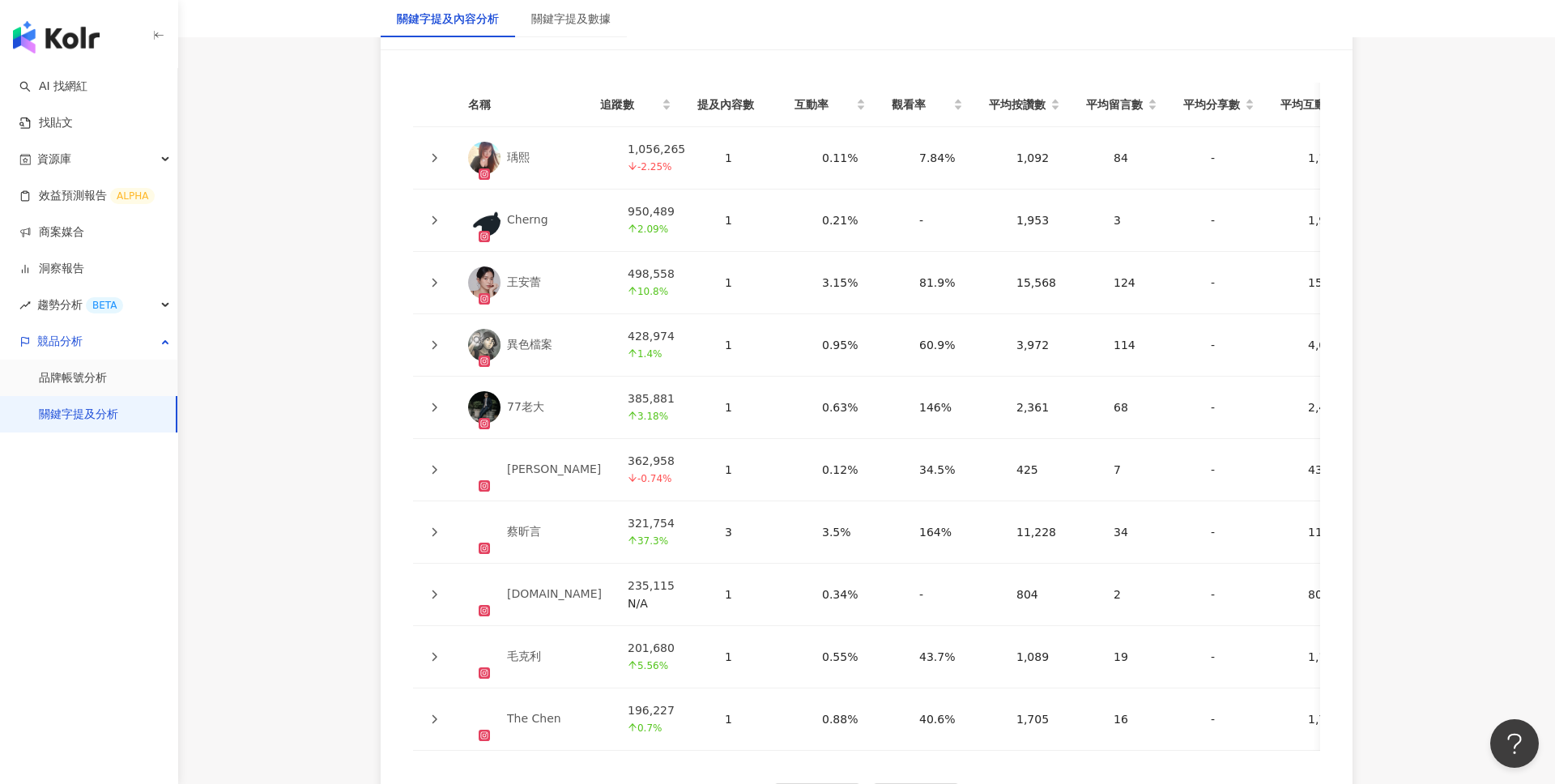
scroll to position [3693, 0]
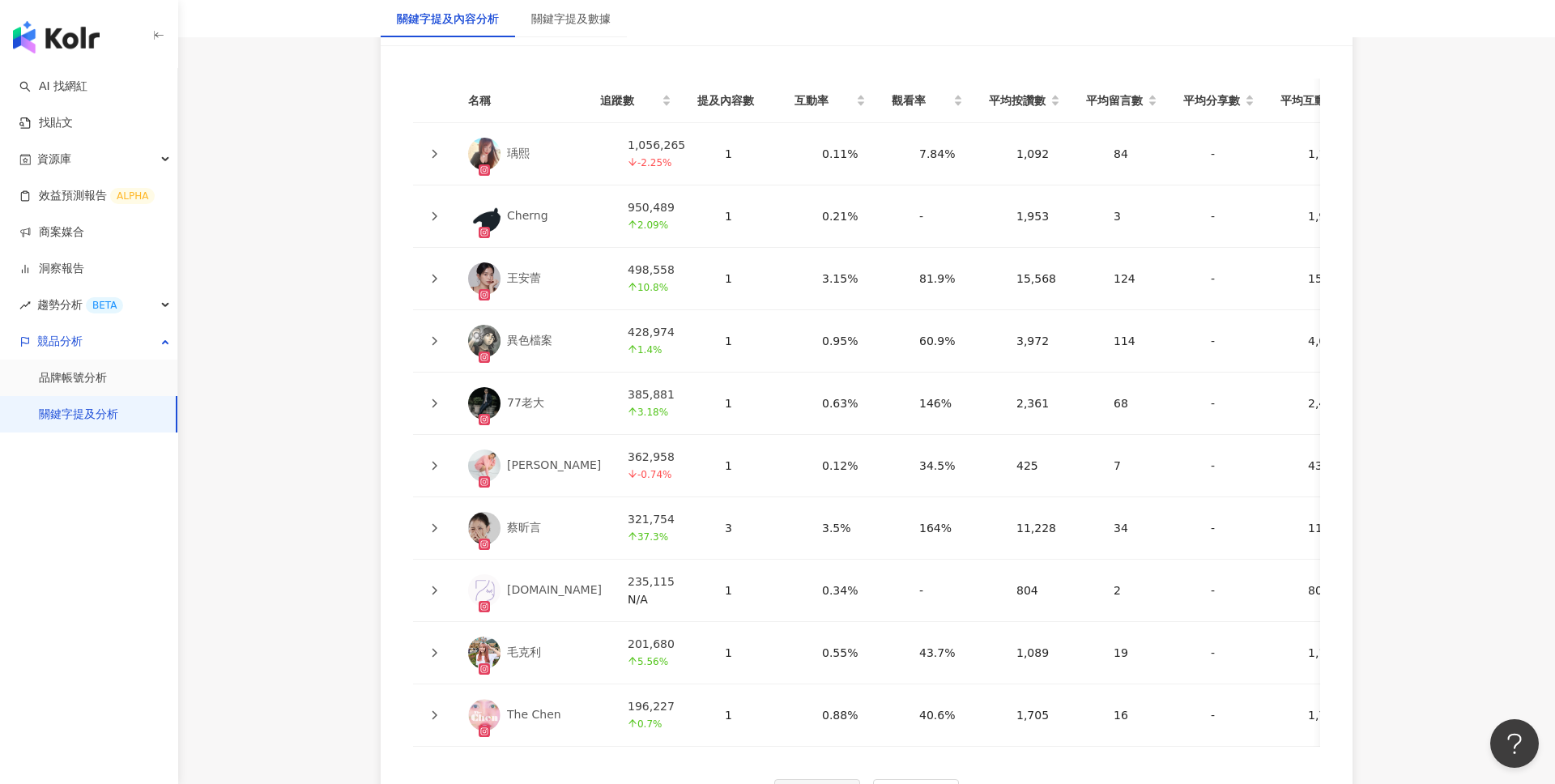
click at [437, 398] on icon at bounding box center [434, 403] width 10 height 10
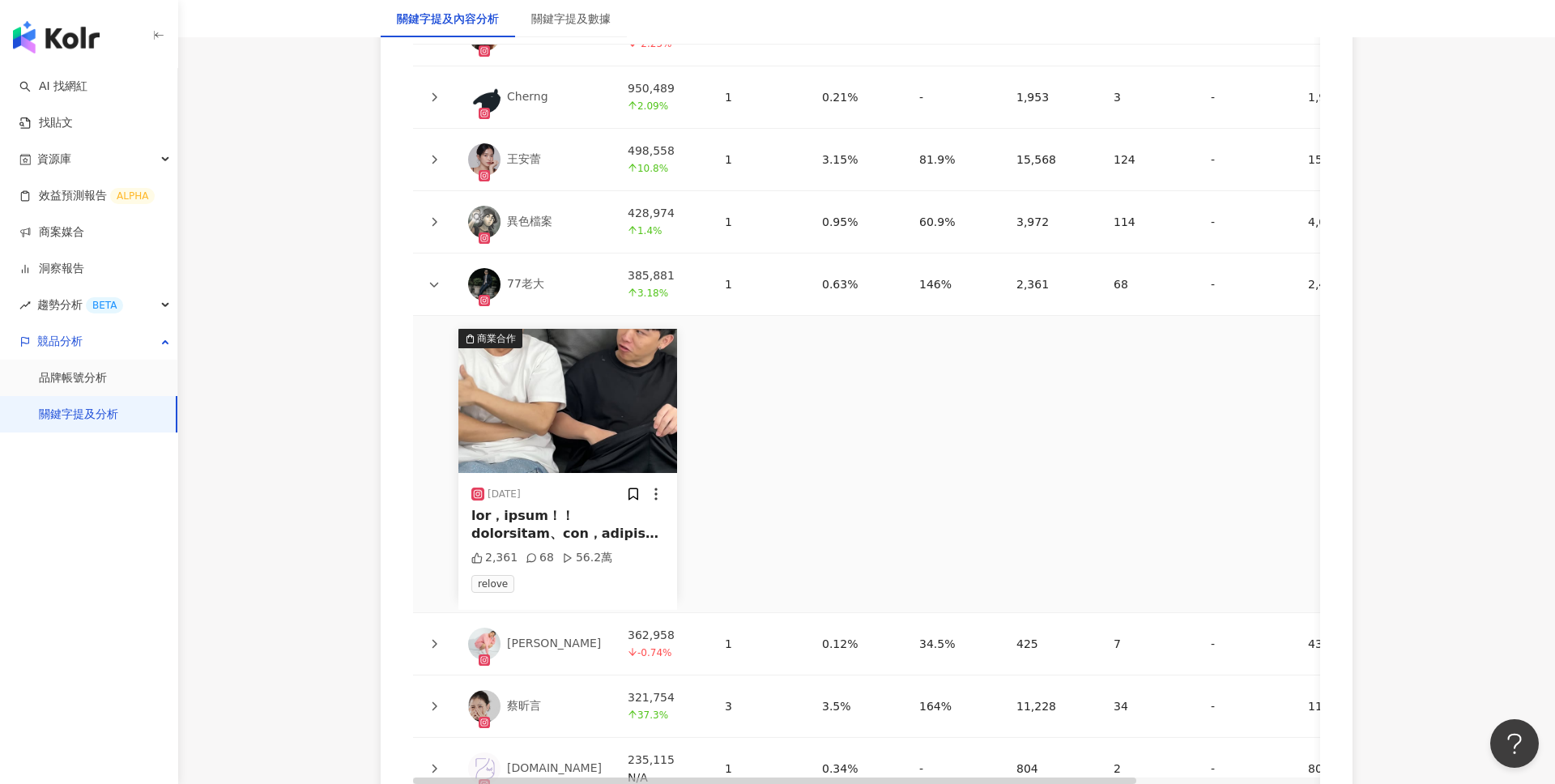
scroll to position [3827, 0]
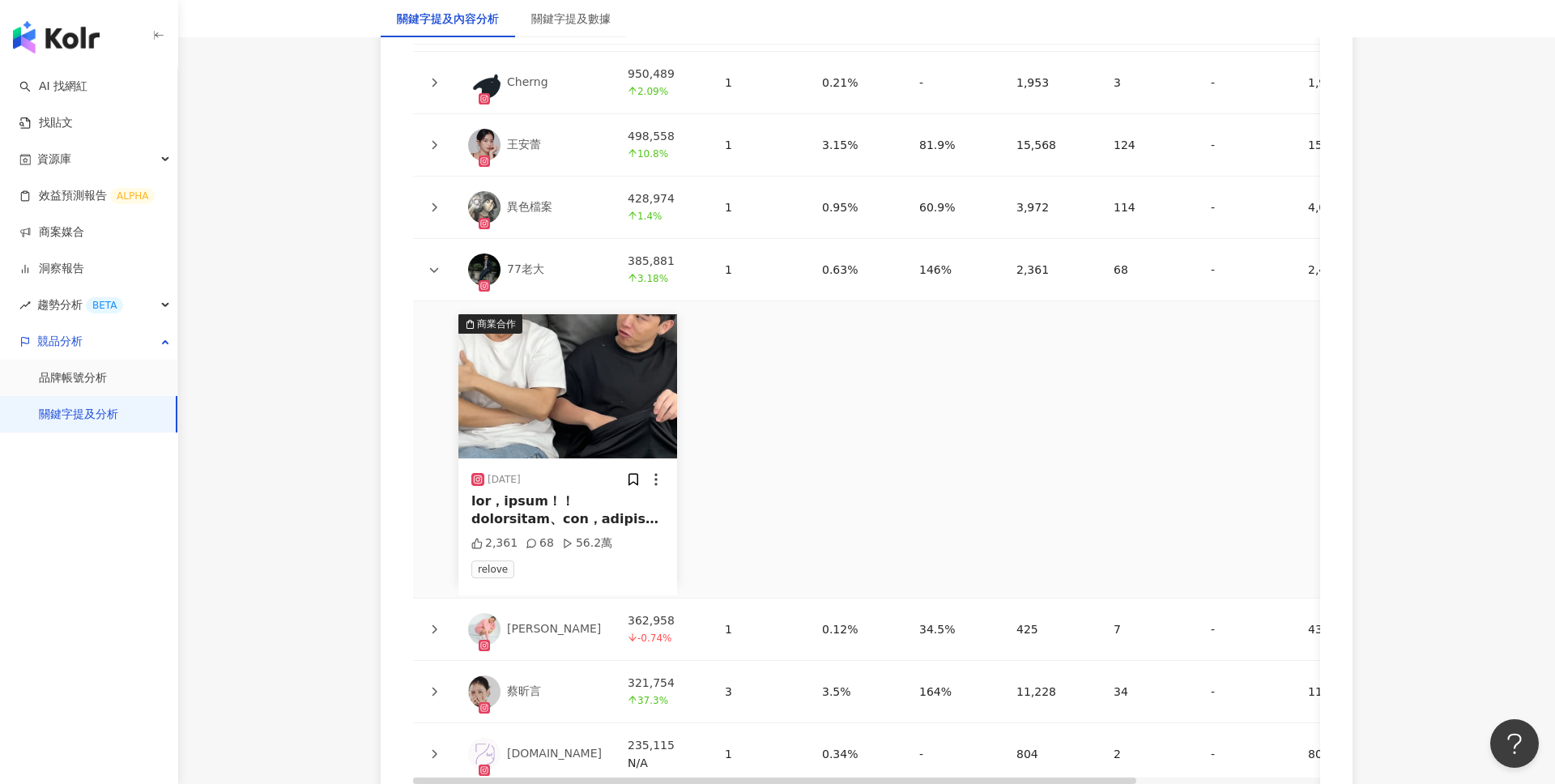
click at [592, 503] on div at bounding box center [568, 510] width 193 height 36
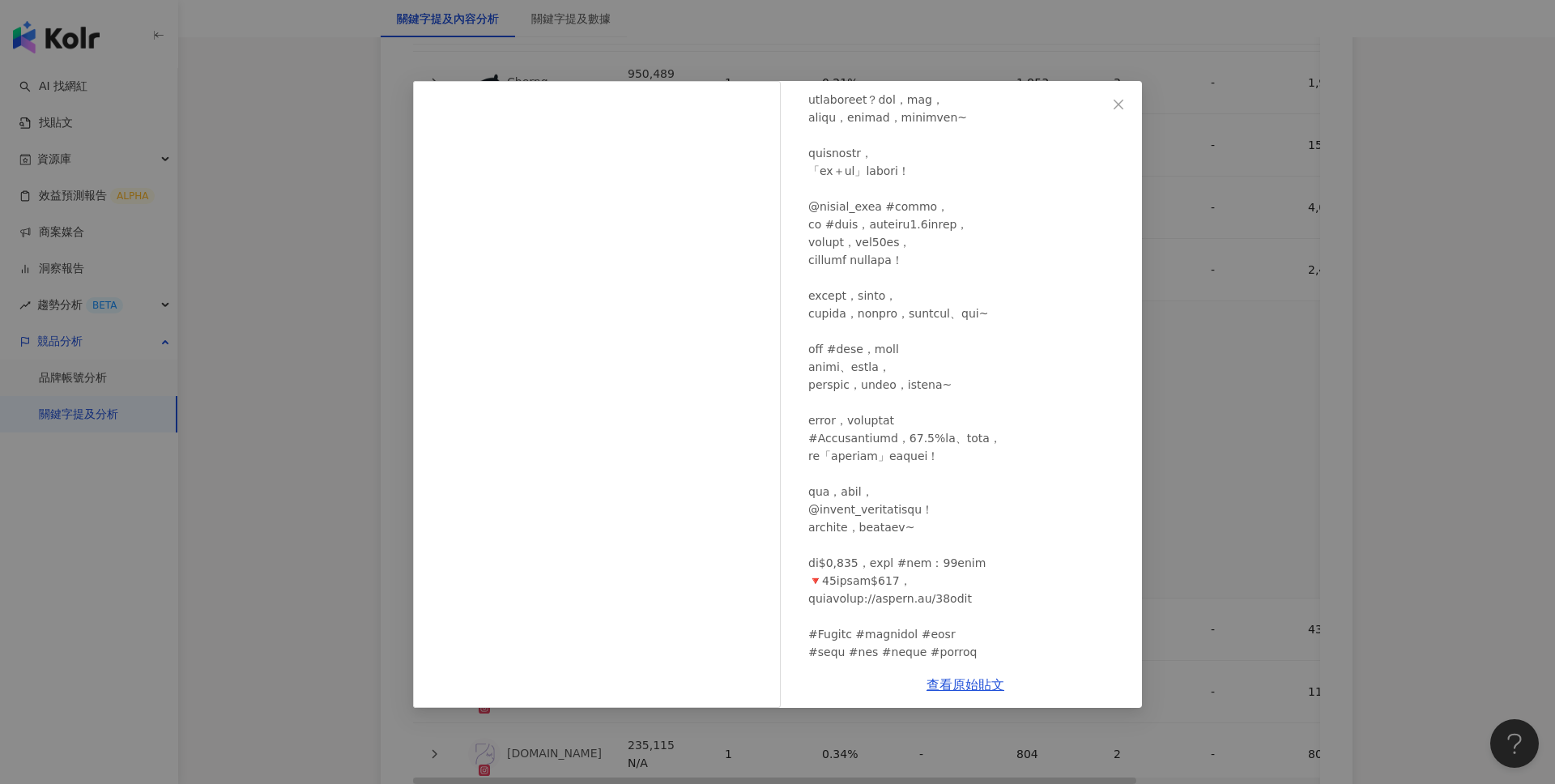
scroll to position [170, 0]
click at [1013, 437] on div at bounding box center [968, 327] width 320 height 659
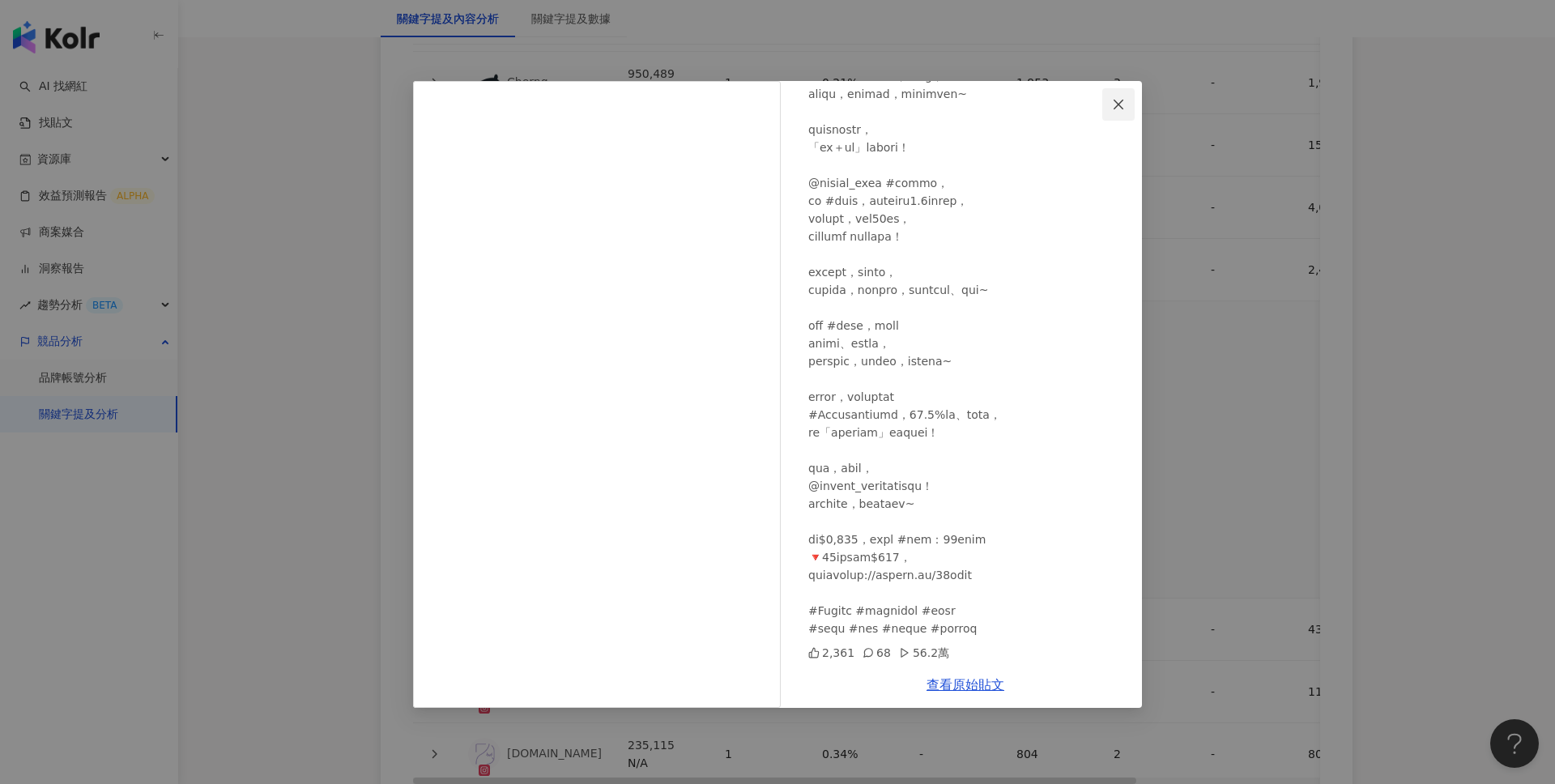
click at [1122, 105] on icon "close" at bounding box center [1119, 104] width 13 height 13
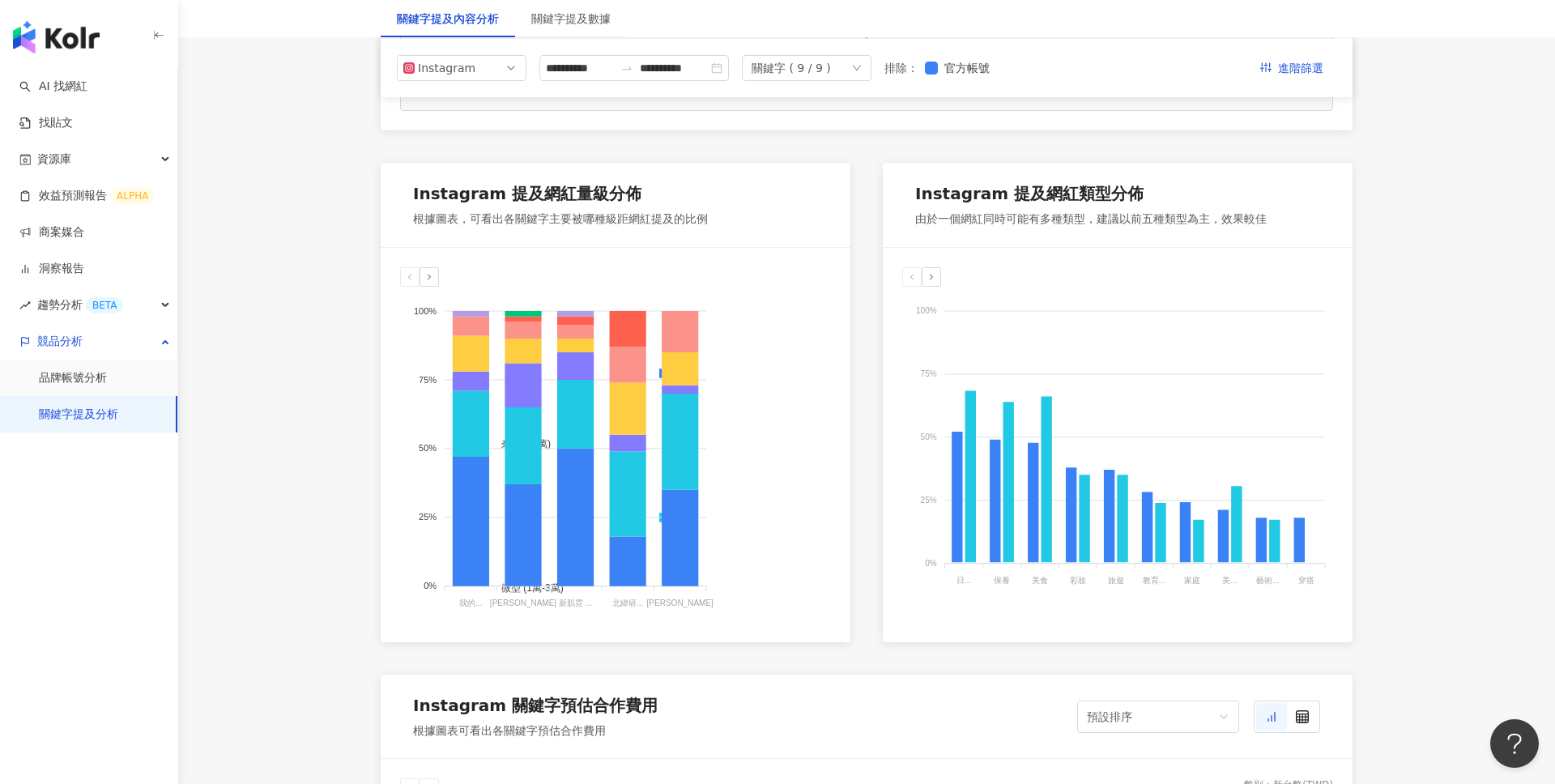
scroll to position [740, 0]
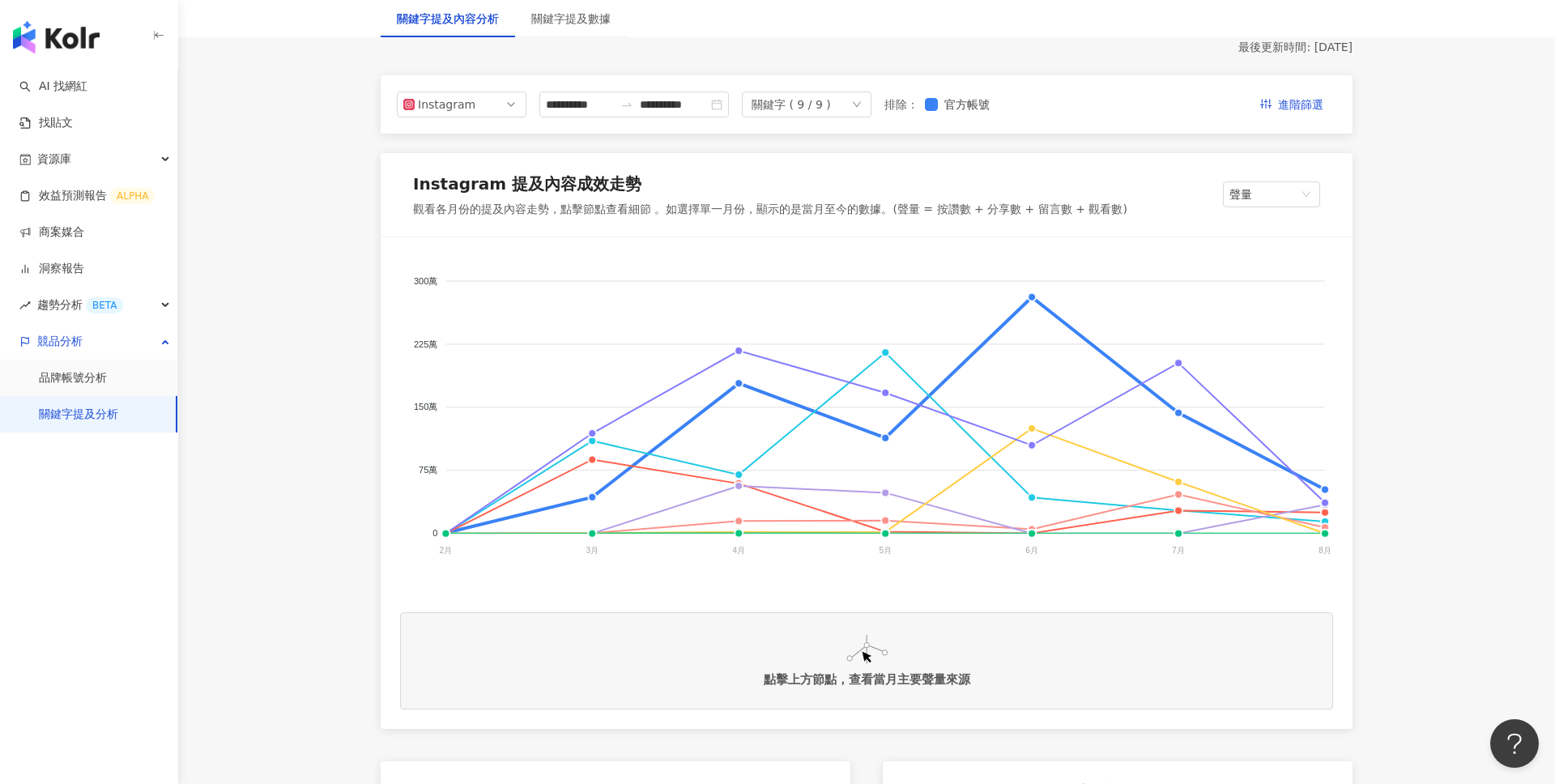
scroll to position [157, 0]
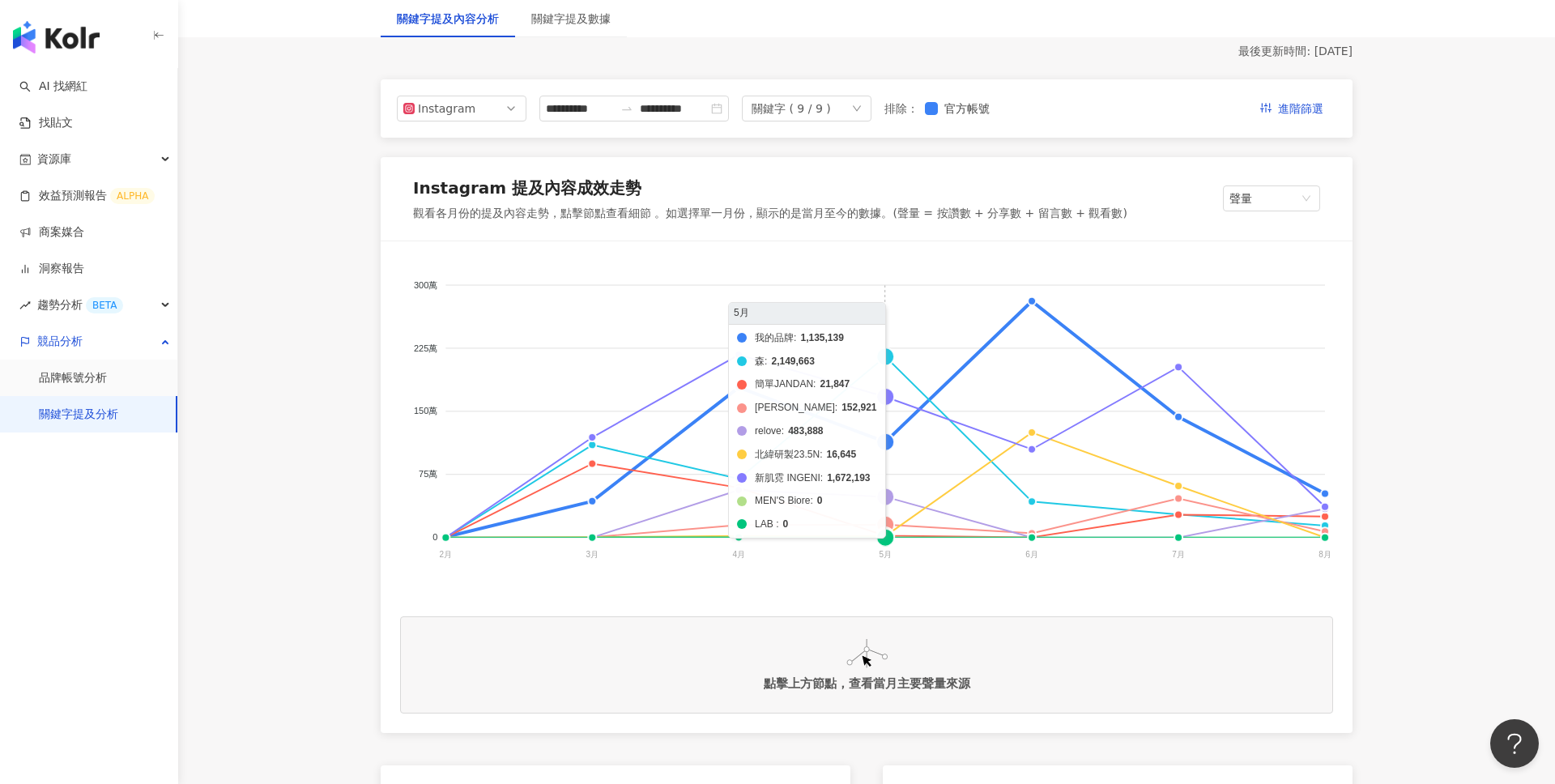
click at [886, 444] on foreignobject "我的品牌 森 簡單JANDAN 嘉丹妮爾 relove 北緯研製23.5N 新肌霓 INGENI MEN'S Biore LAB" at bounding box center [866, 423] width 933 height 324
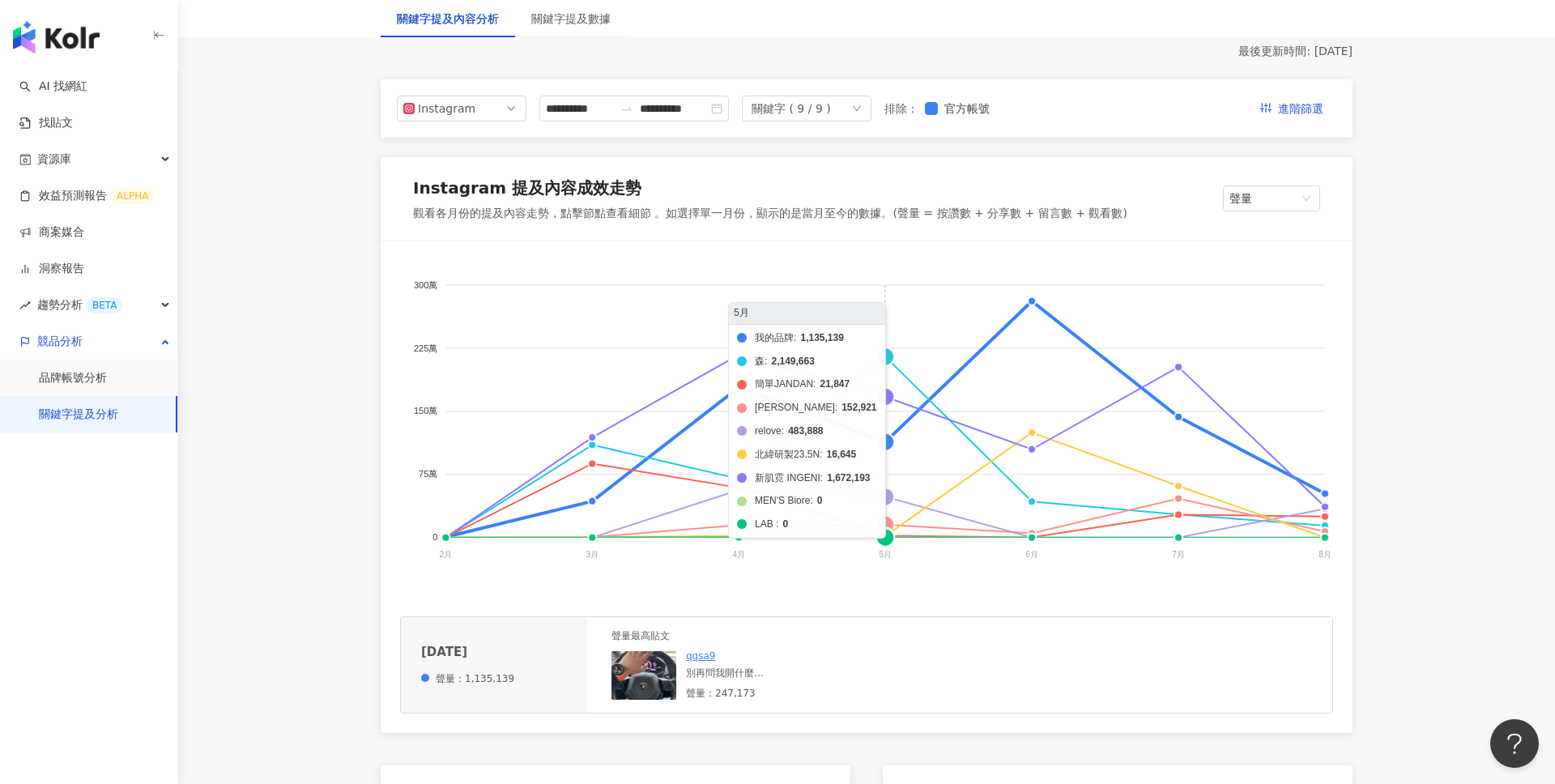
click at [884, 358] on foreignobject "我的品牌 森 簡單JANDAN 嘉丹妮爾 relove 北緯研製23.5N 新肌霓 INGENI MEN'S Biore LAB" at bounding box center [866, 423] width 933 height 324
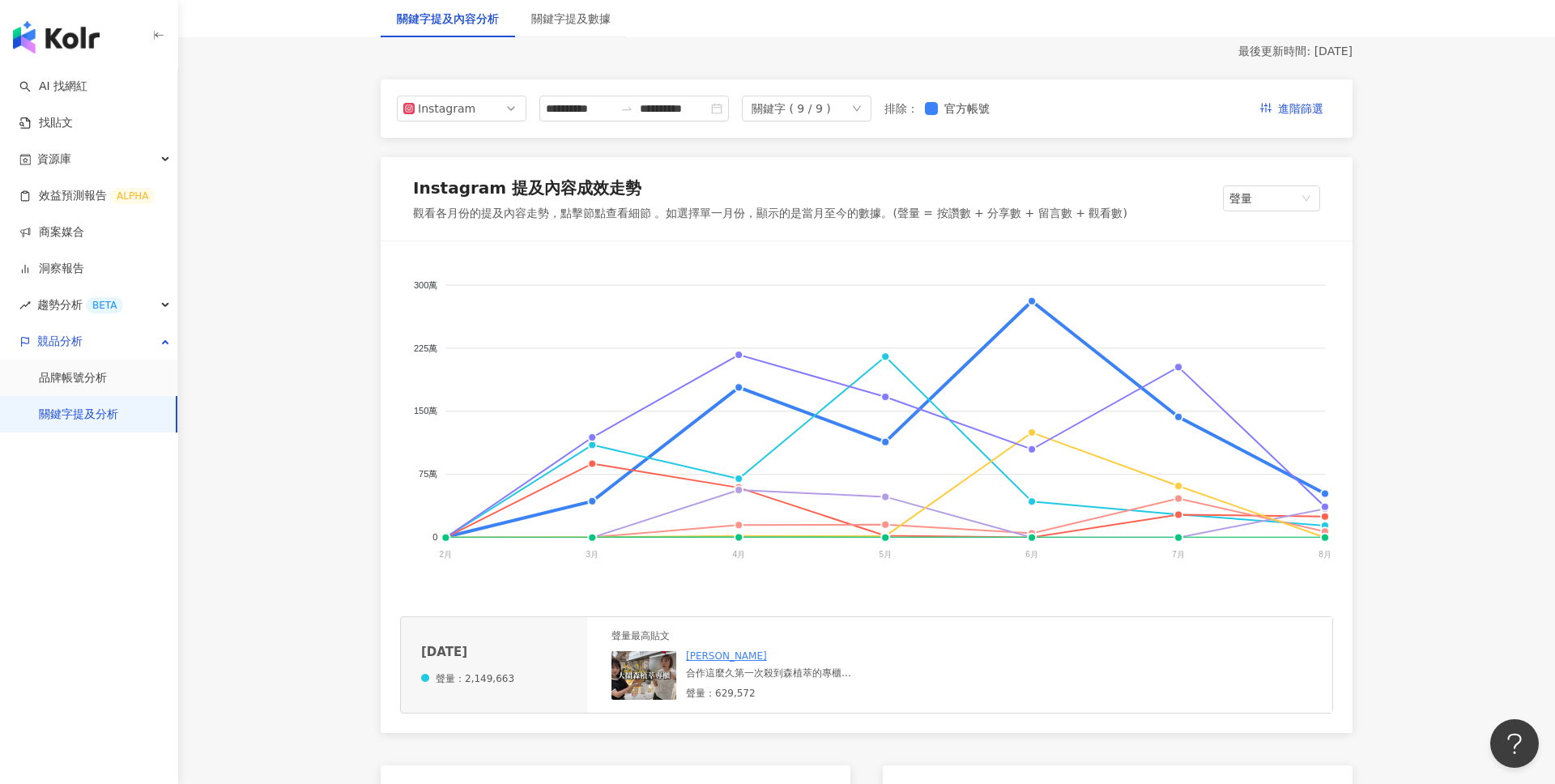
click at [777, 673] on div "合作這麼久第一次殺到森植萃的專櫃 而且還直接遇到闆娘本人 @doris__style 本人除了皮膚比我好以外，我覺得我還是比較漂亮，哼 皮膚好了不起喔，我也是…" at bounding box center [807, 673] width 243 height 14
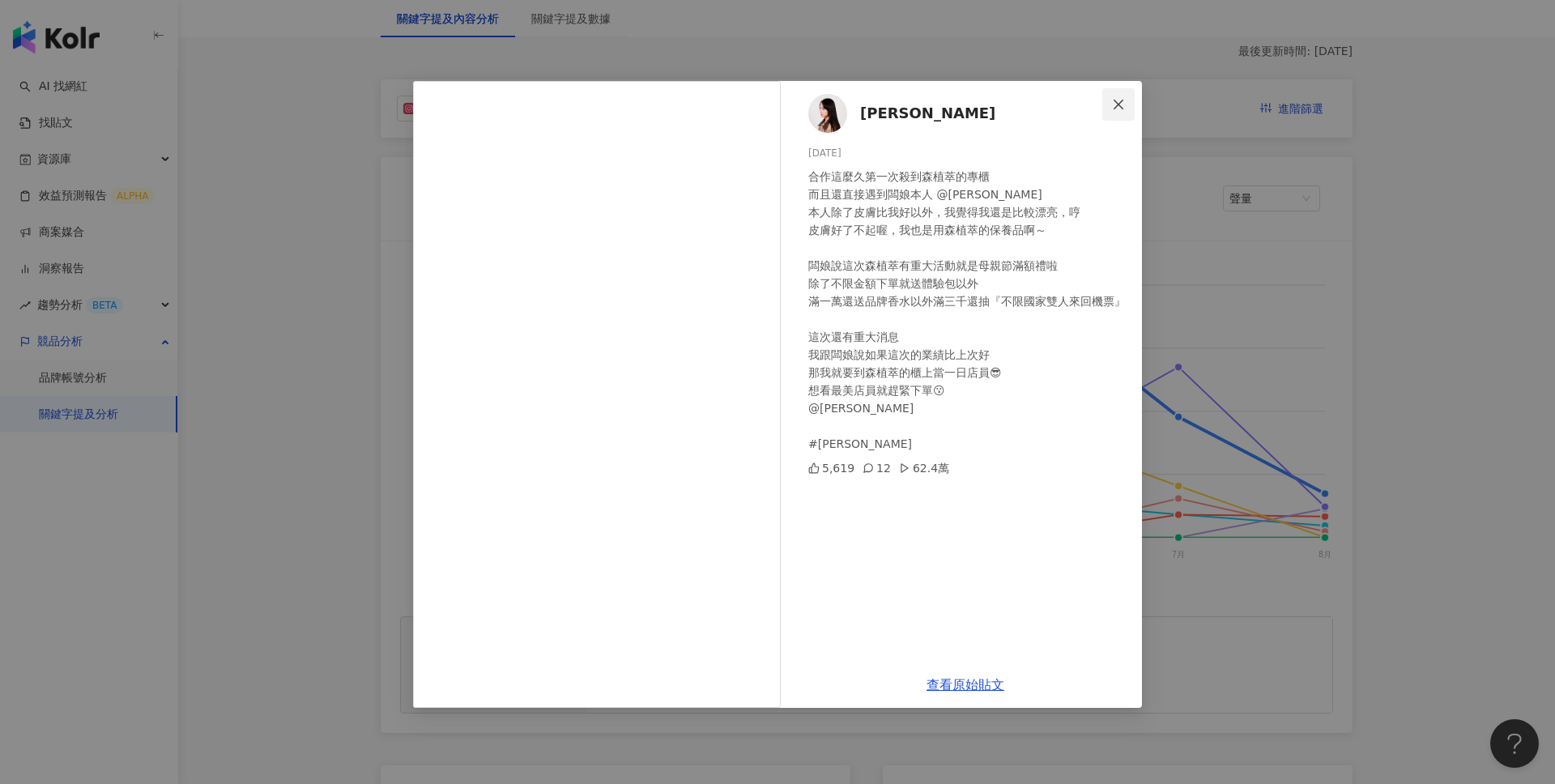
click at [1124, 110] on icon "close" at bounding box center [1119, 104] width 13 height 13
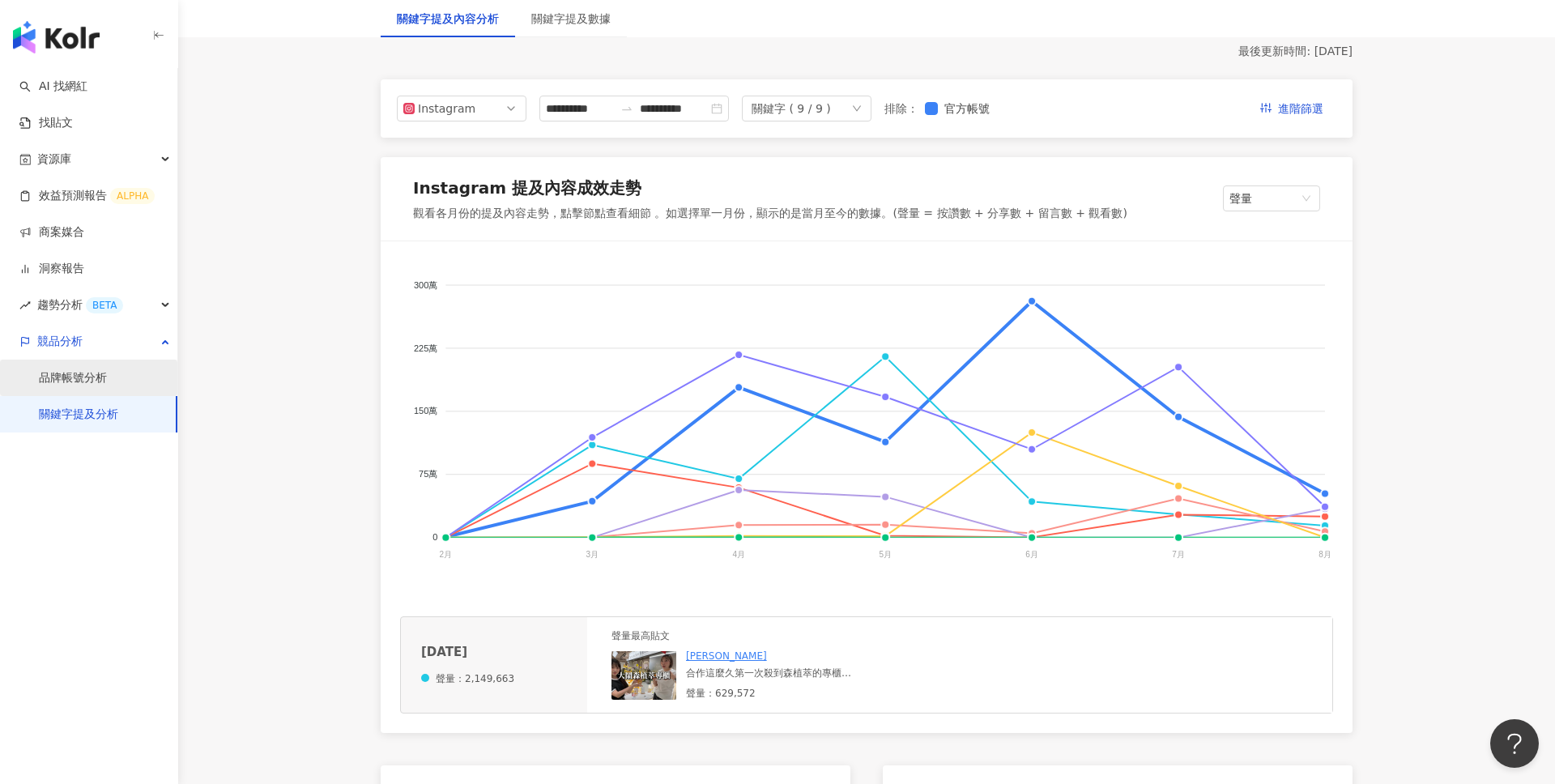
click at [99, 383] on link "品牌帳號分析" at bounding box center [73, 378] width 68 height 16
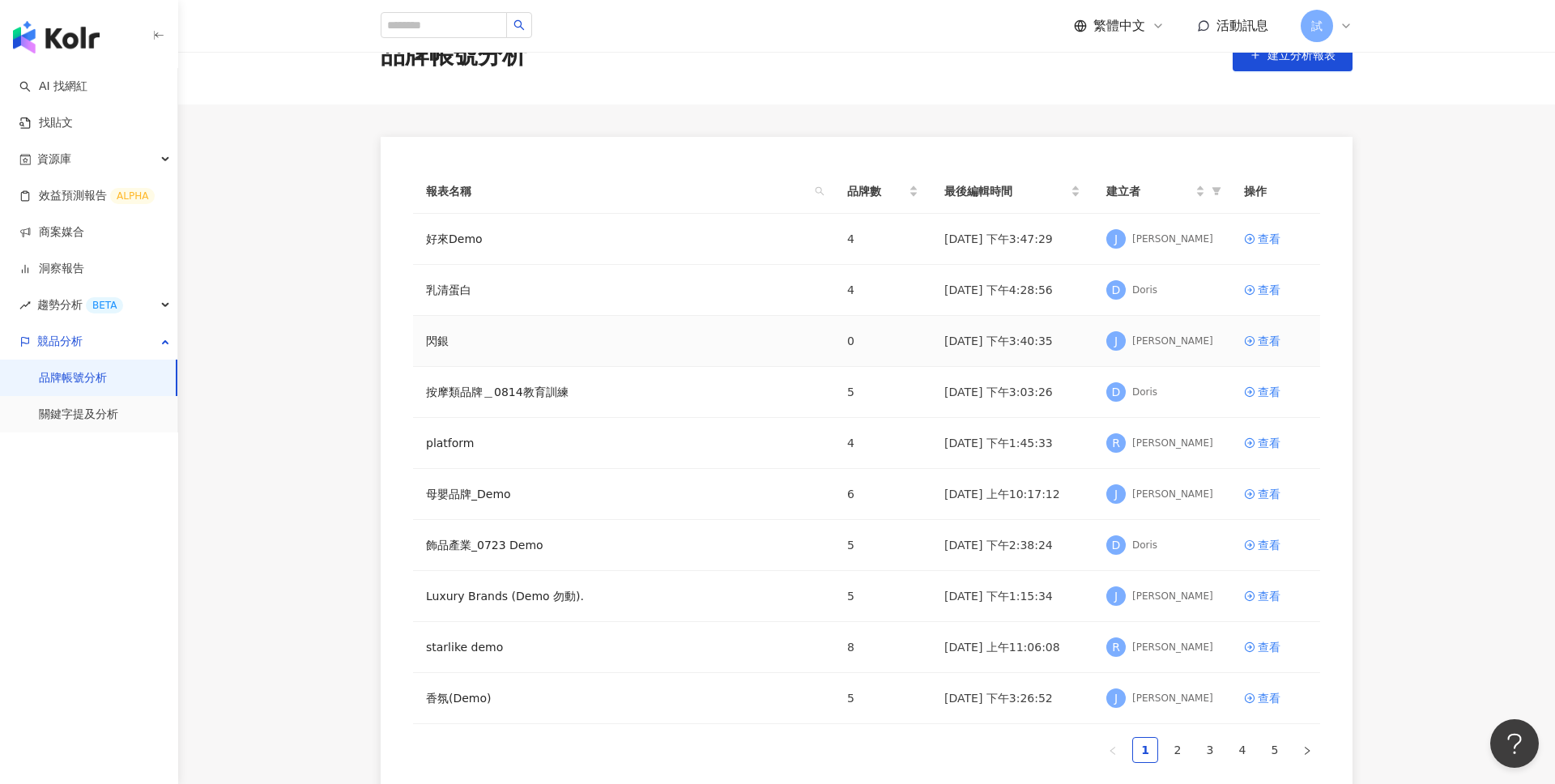
scroll to position [52, 0]
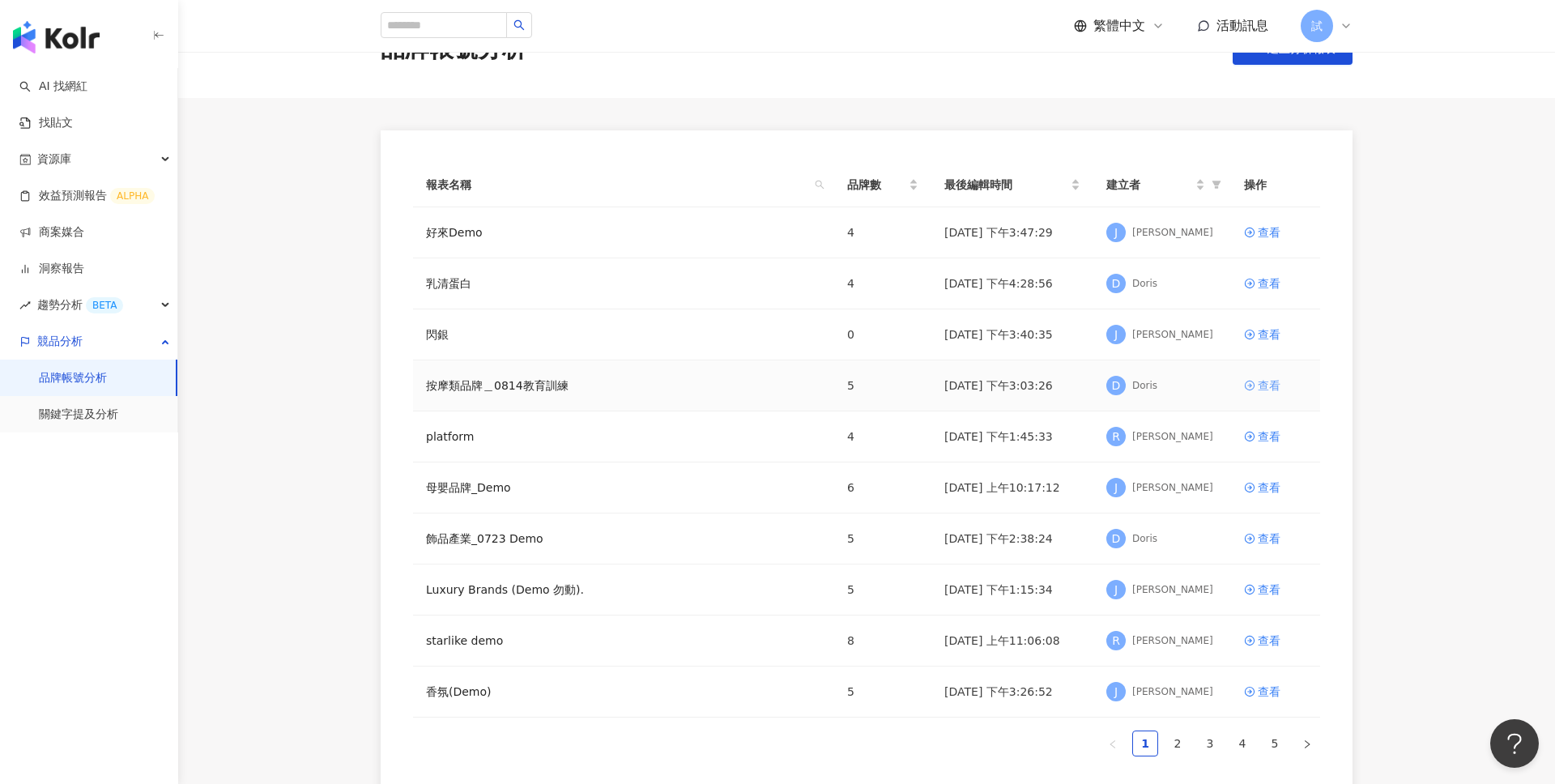
click at [1269, 385] on div "查看" at bounding box center [1269, 386] width 23 height 18
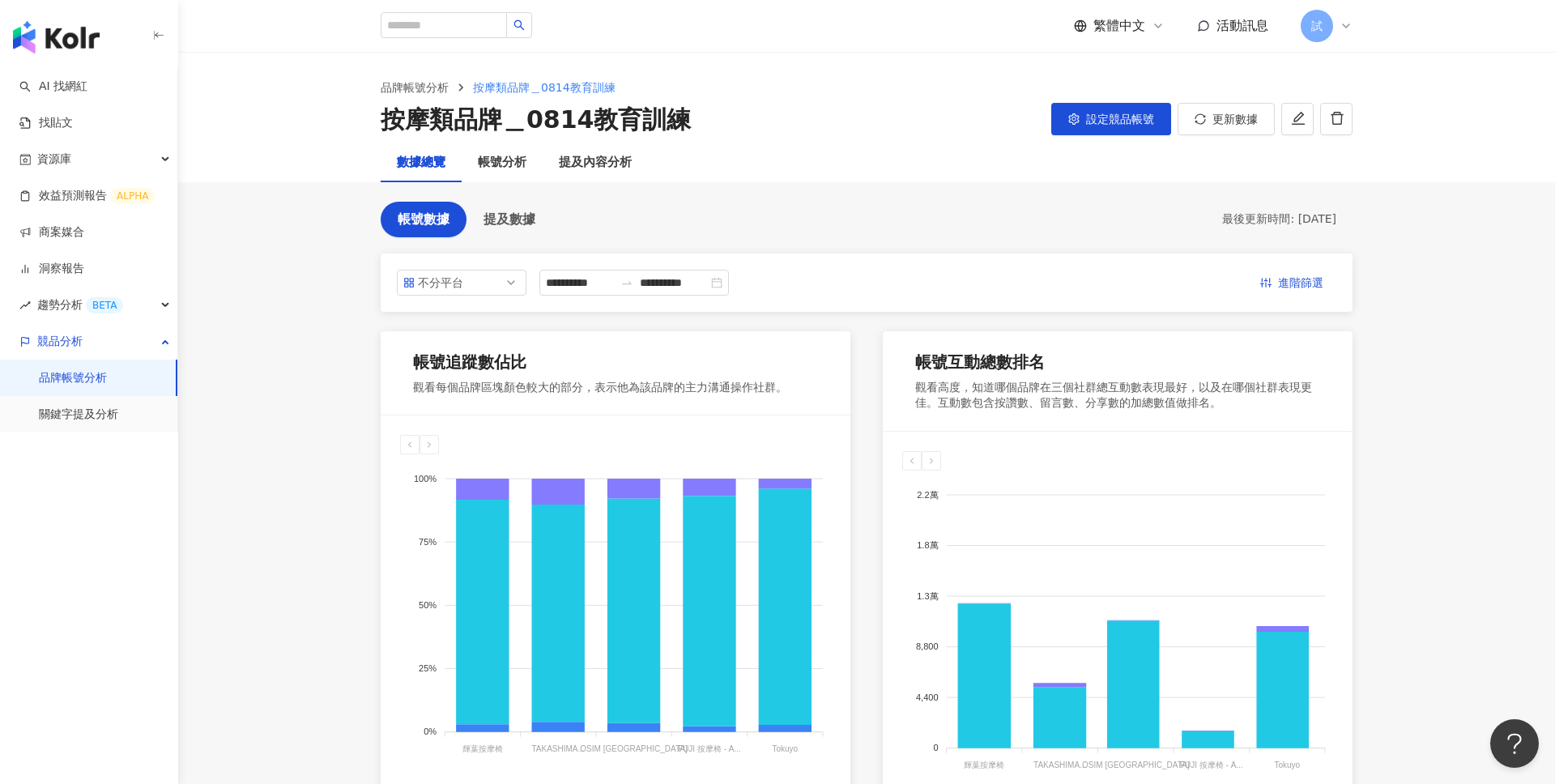
click at [1107, 135] on div "設定競品帳號" at bounding box center [1111, 119] width 119 height 34
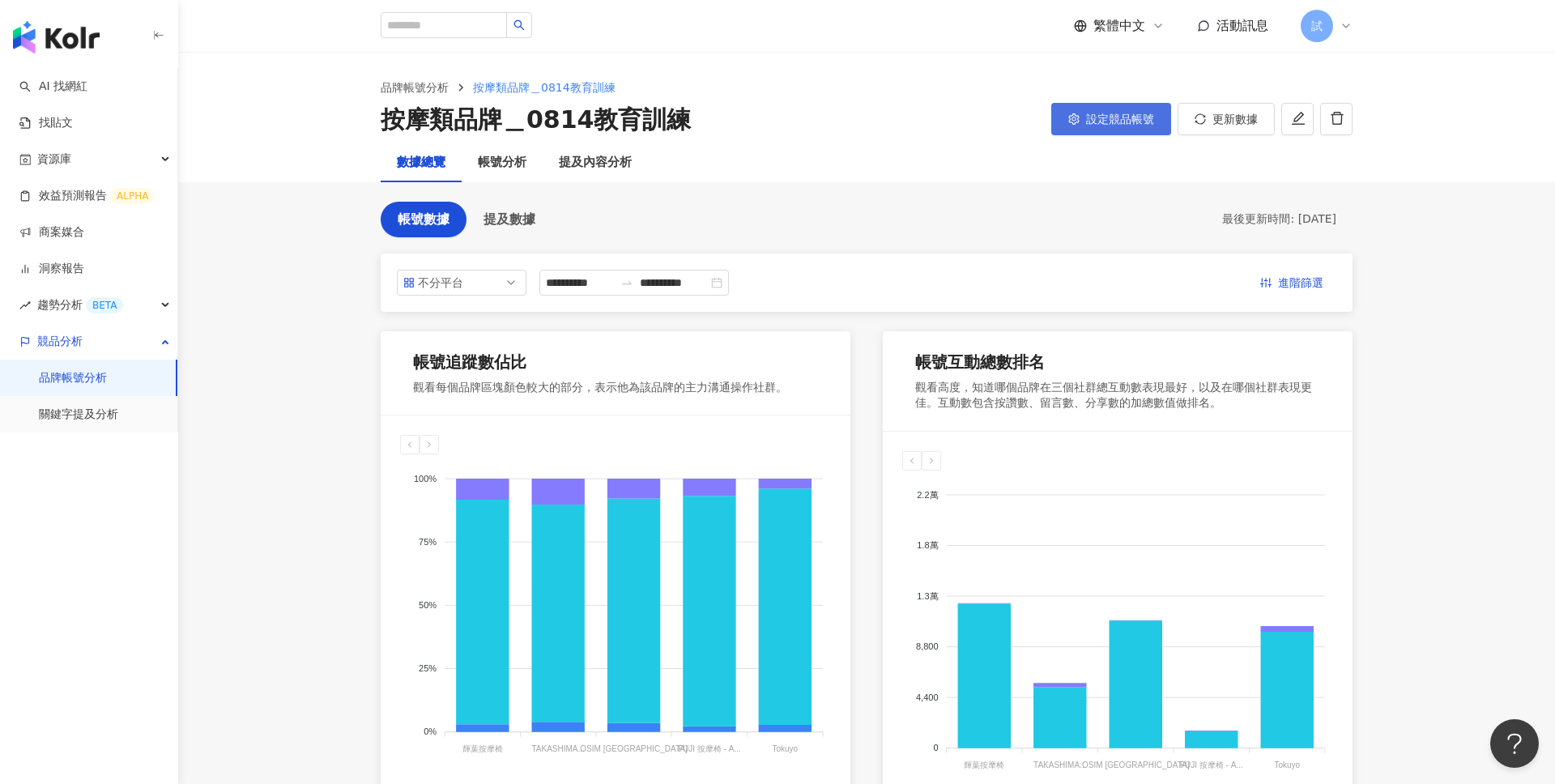
click at [1109, 129] on button "設定競品帳號" at bounding box center [1111, 119] width 119 height 33
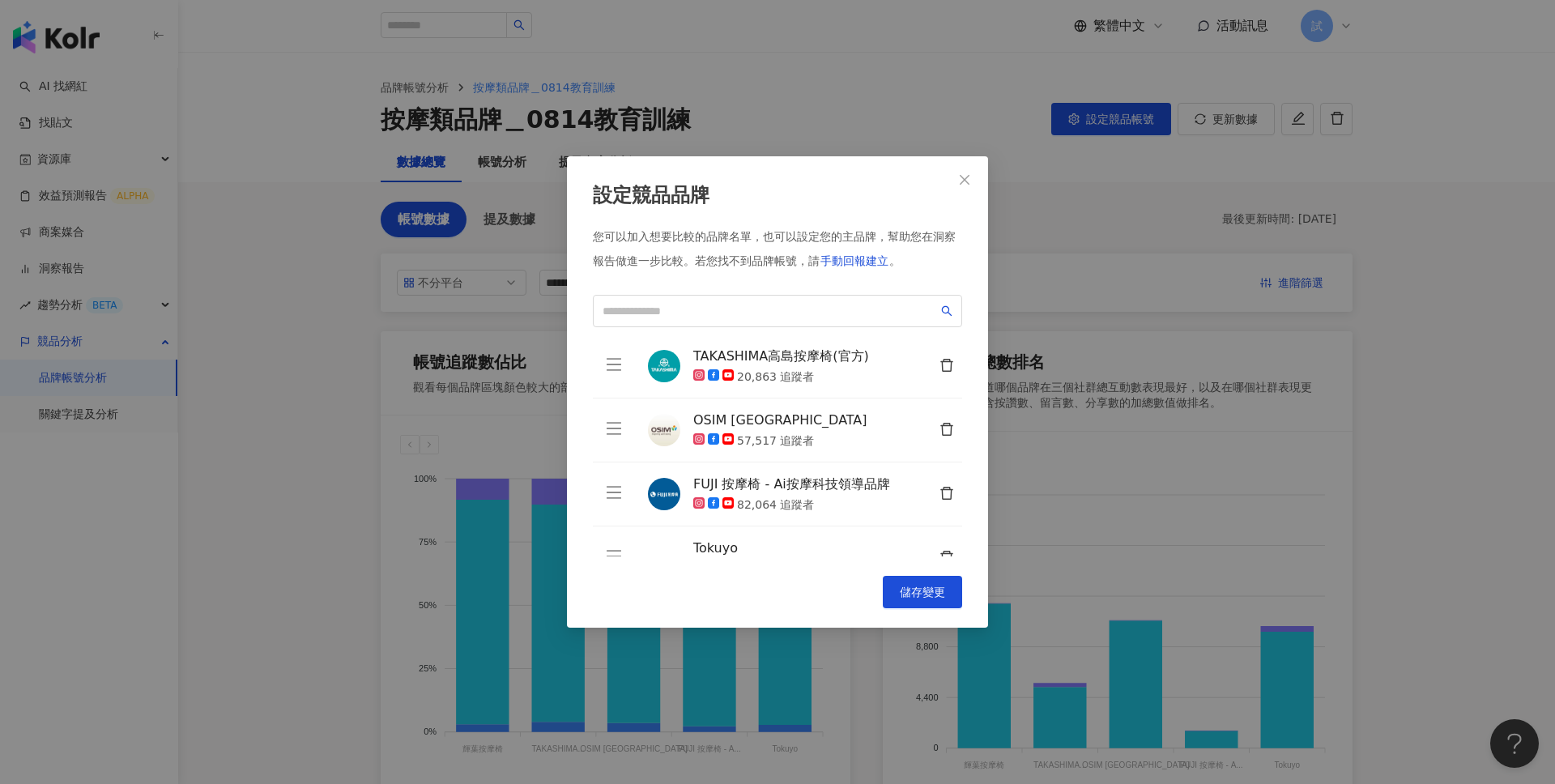
scroll to position [102, 0]
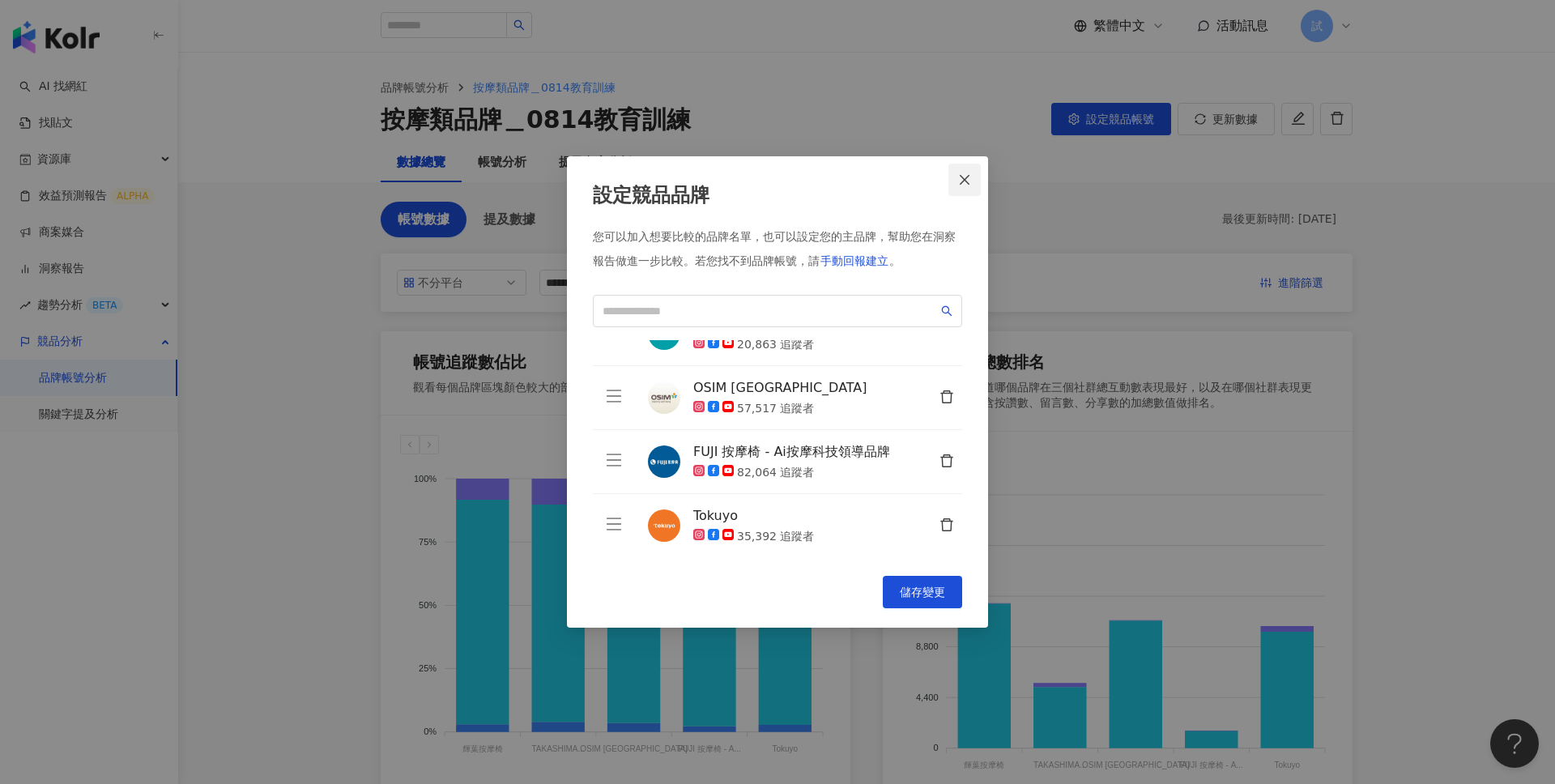
click at [970, 185] on icon "close" at bounding box center [965, 180] width 13 height 13
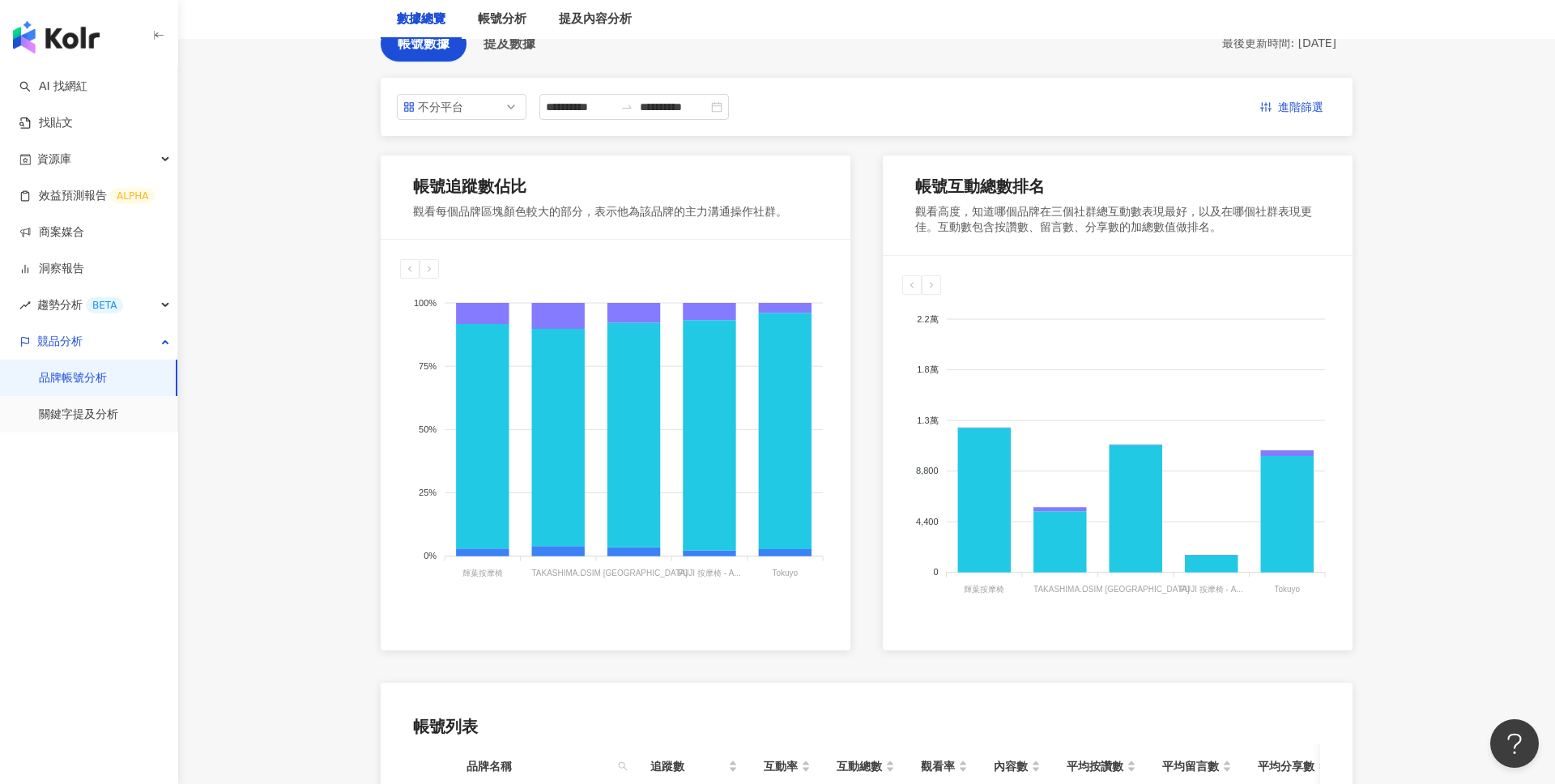
scroll to position [119, 0]
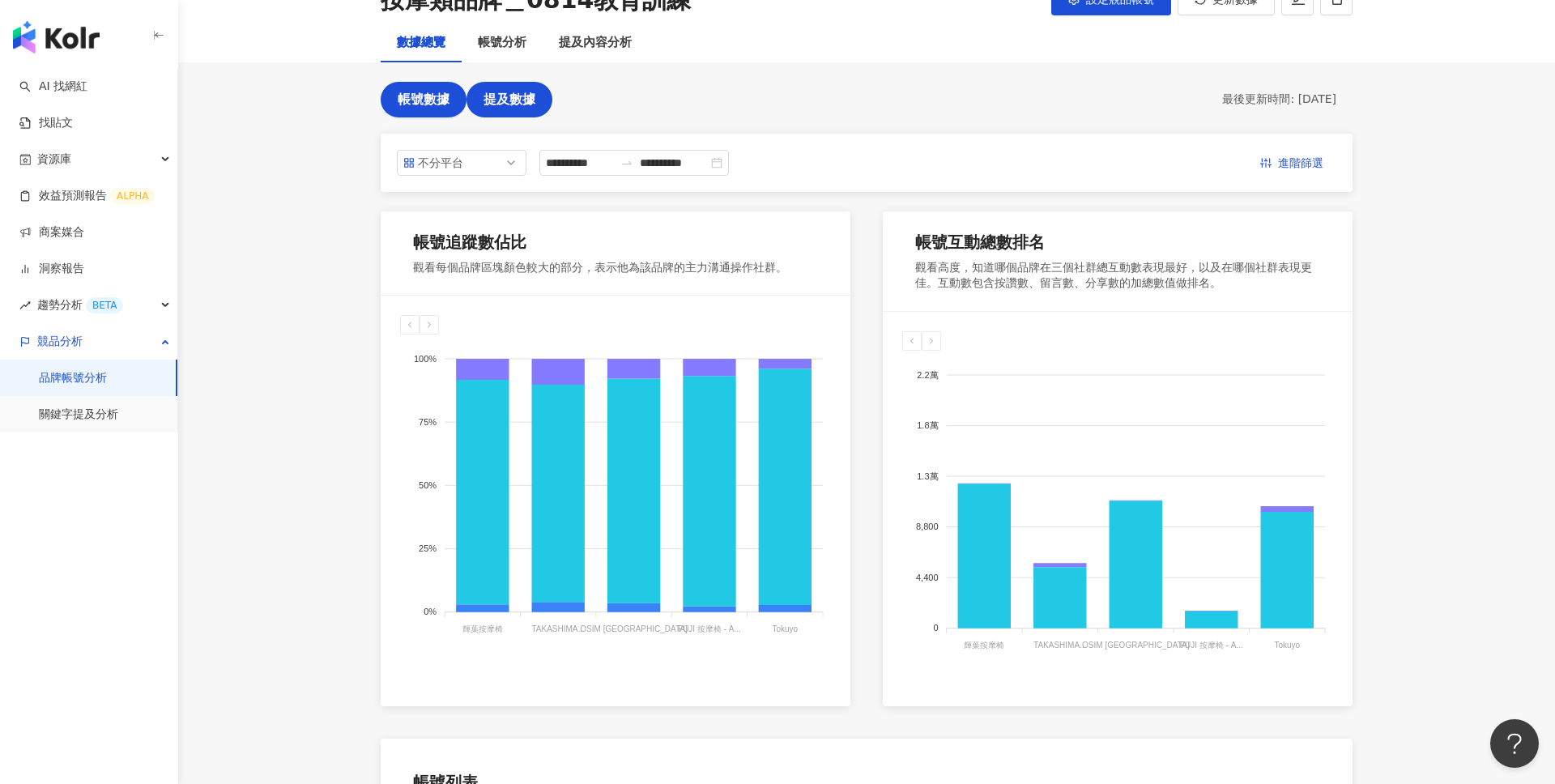
click at [528, 105] on span "提及數據" at bounding box center [509, 99] width 52 height 14
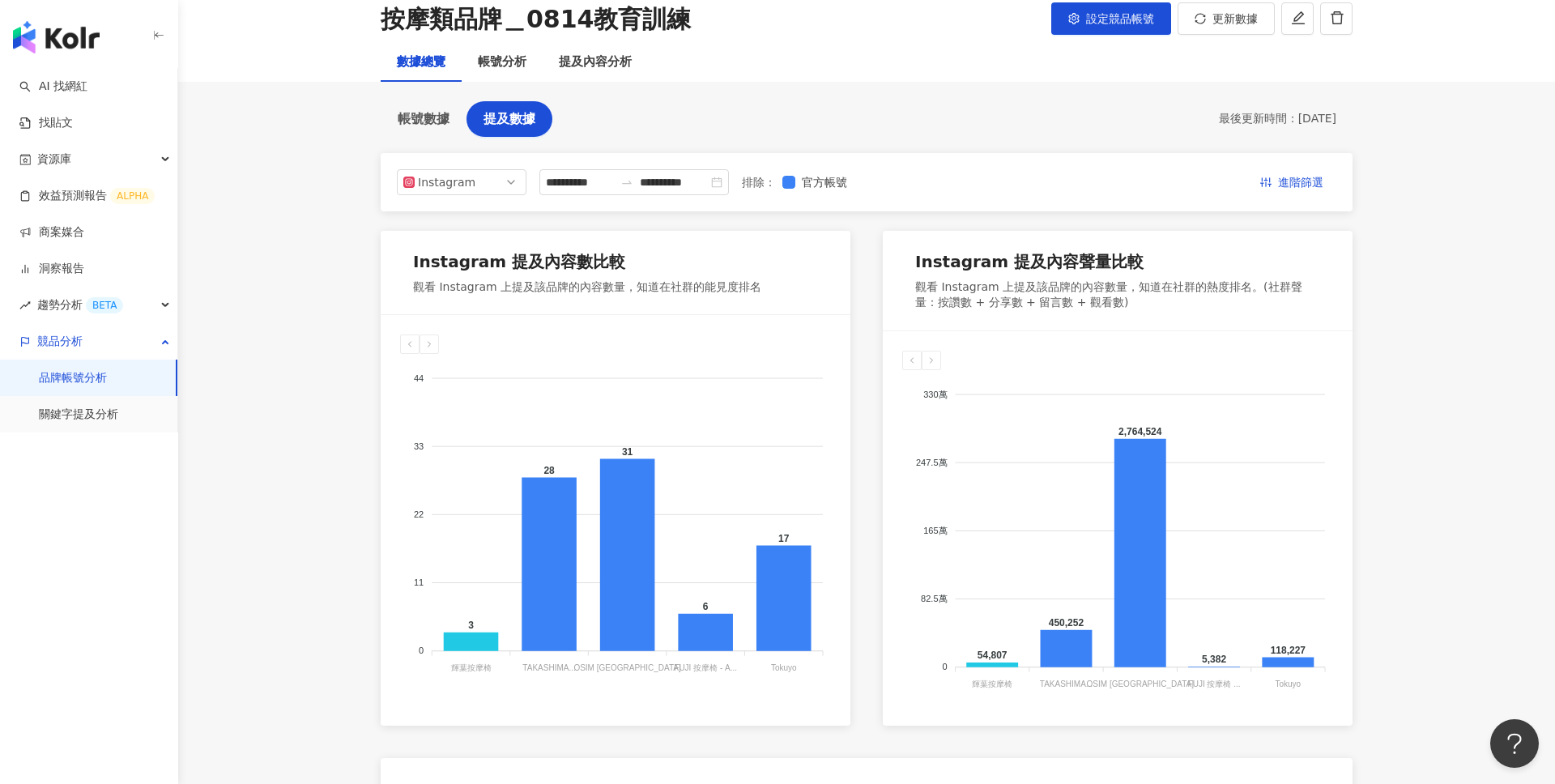
scroll to position [93, 0]
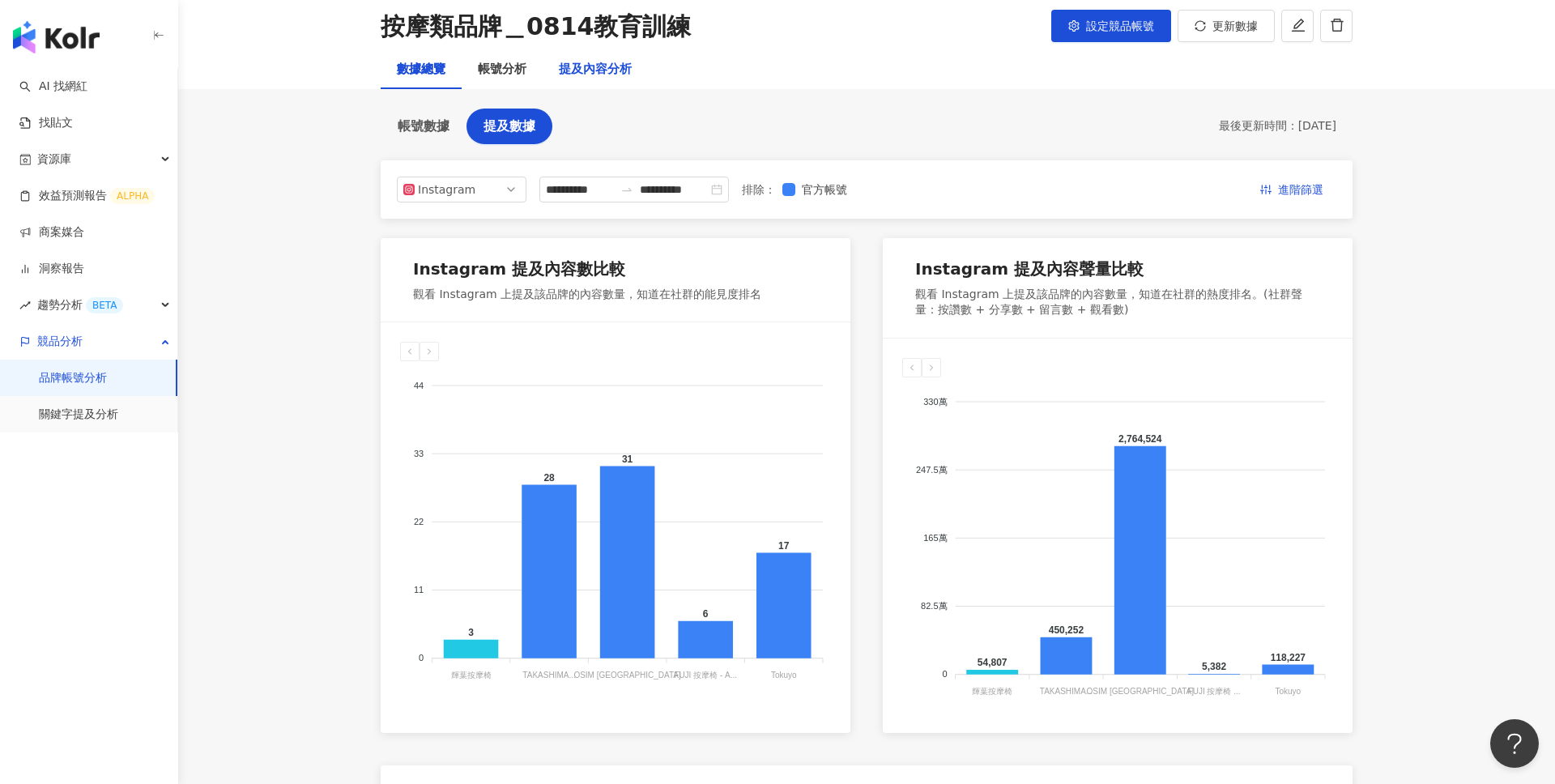
click at [594, 73] on div "提及內容分析" at bounding box center [596, 70] width 73 height 19
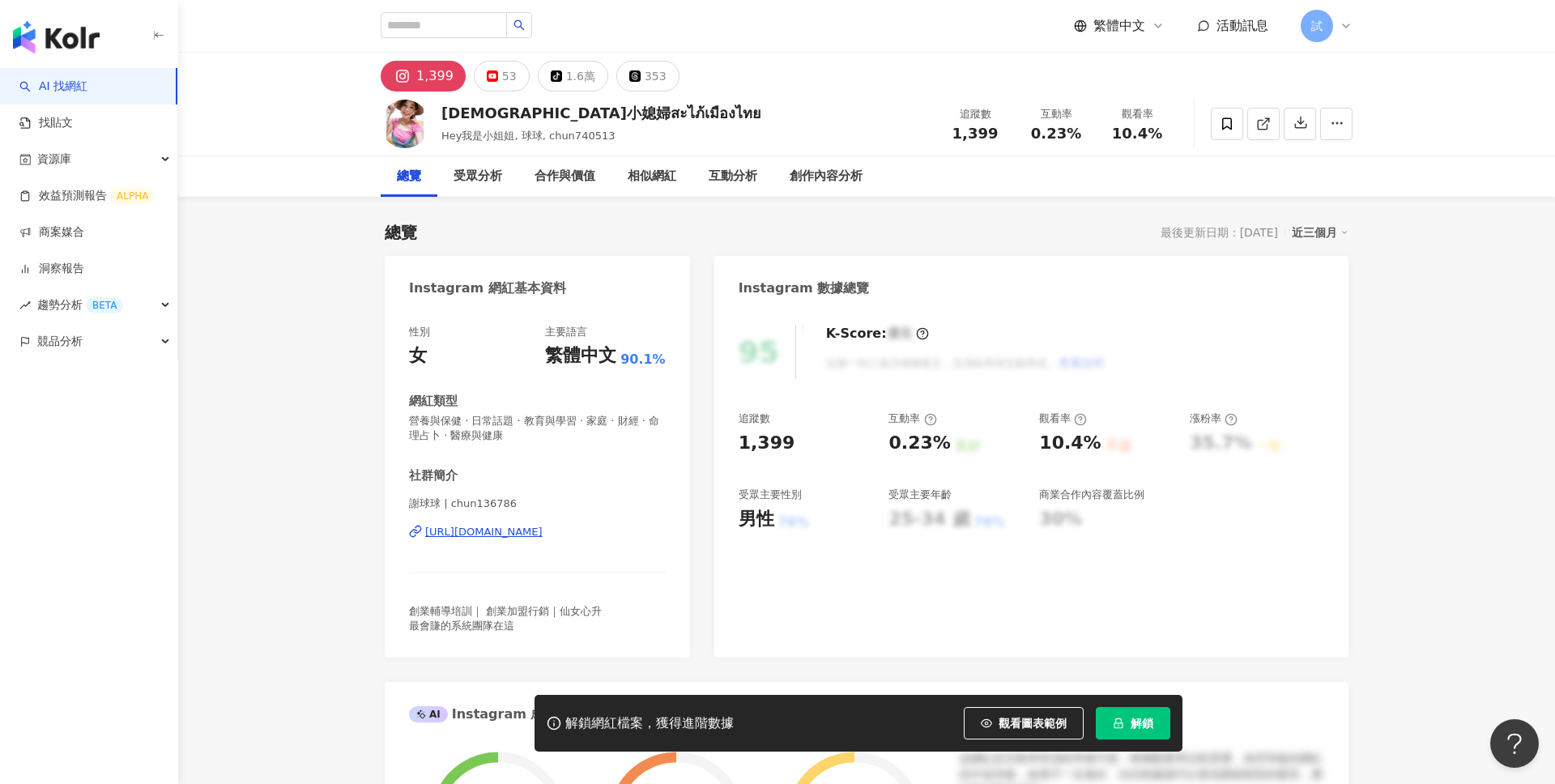
click at [62, 88] on link "AI 找網紅" at bounding box center [53, 87] width 68 height 16
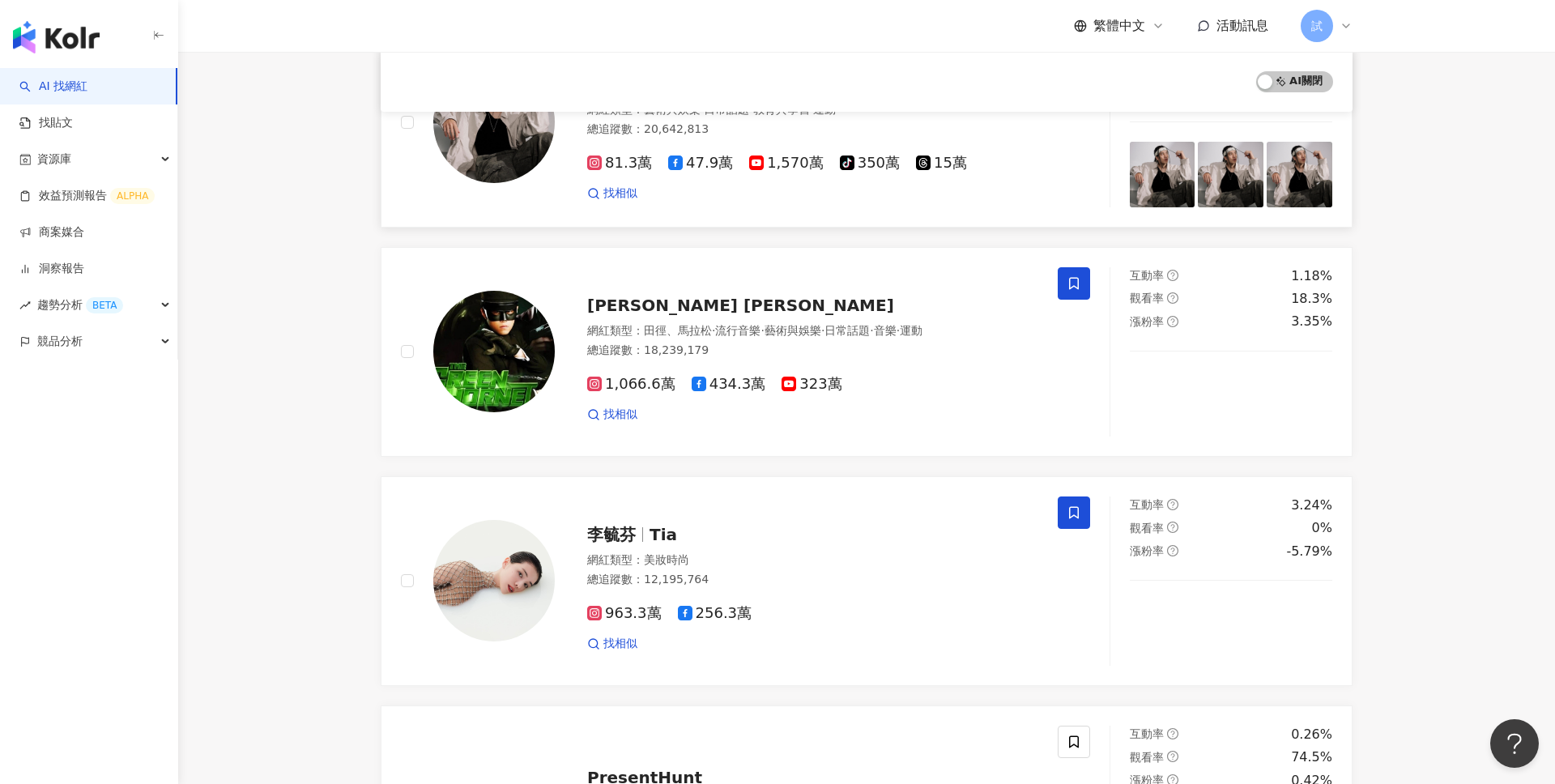
scroll to position [264, 0]
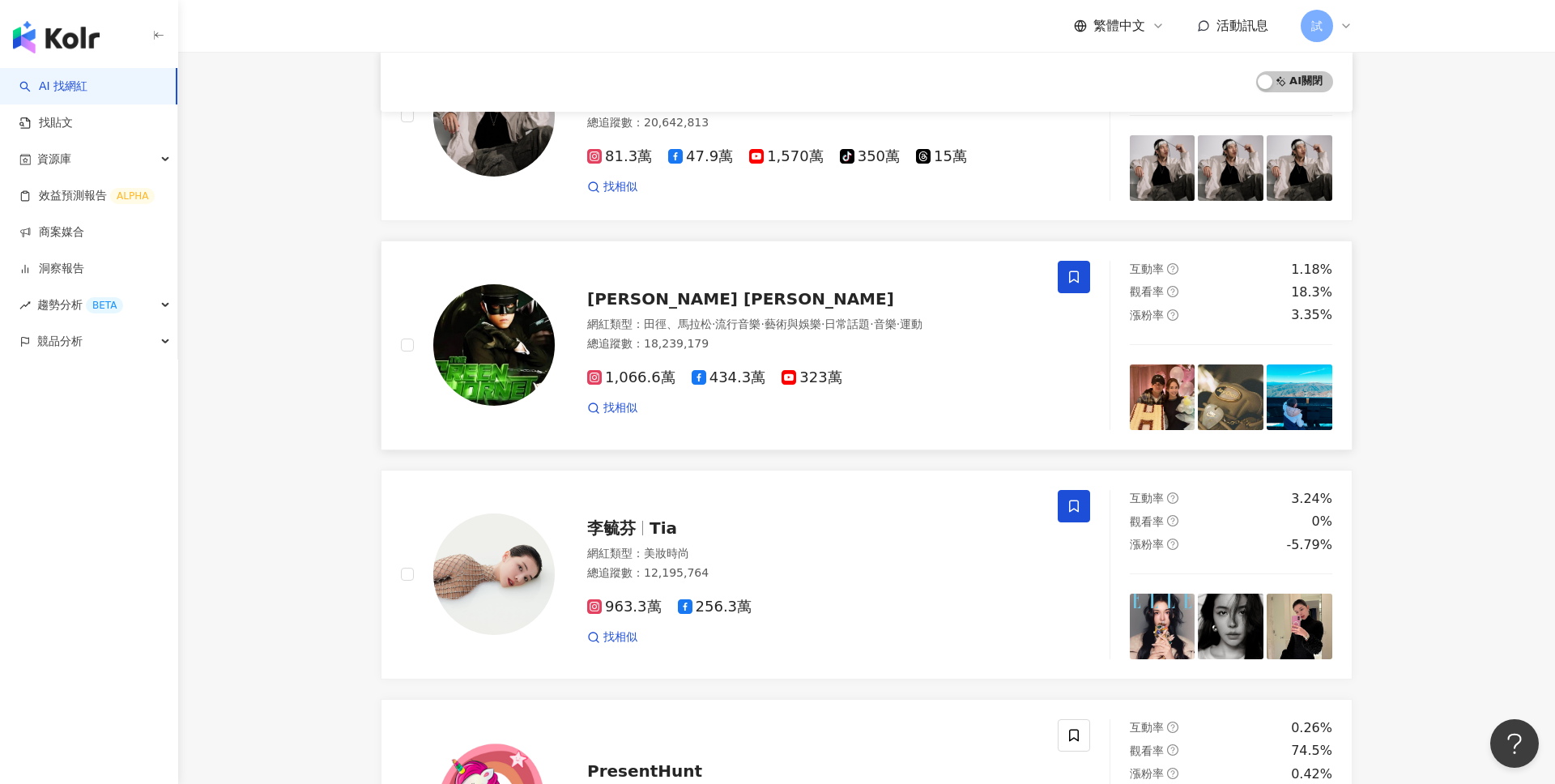
click at [853, 304] on div "[PERSON_NAME] [PERSON_NAME]" at bounding box center [813, 299] width 451 height 23
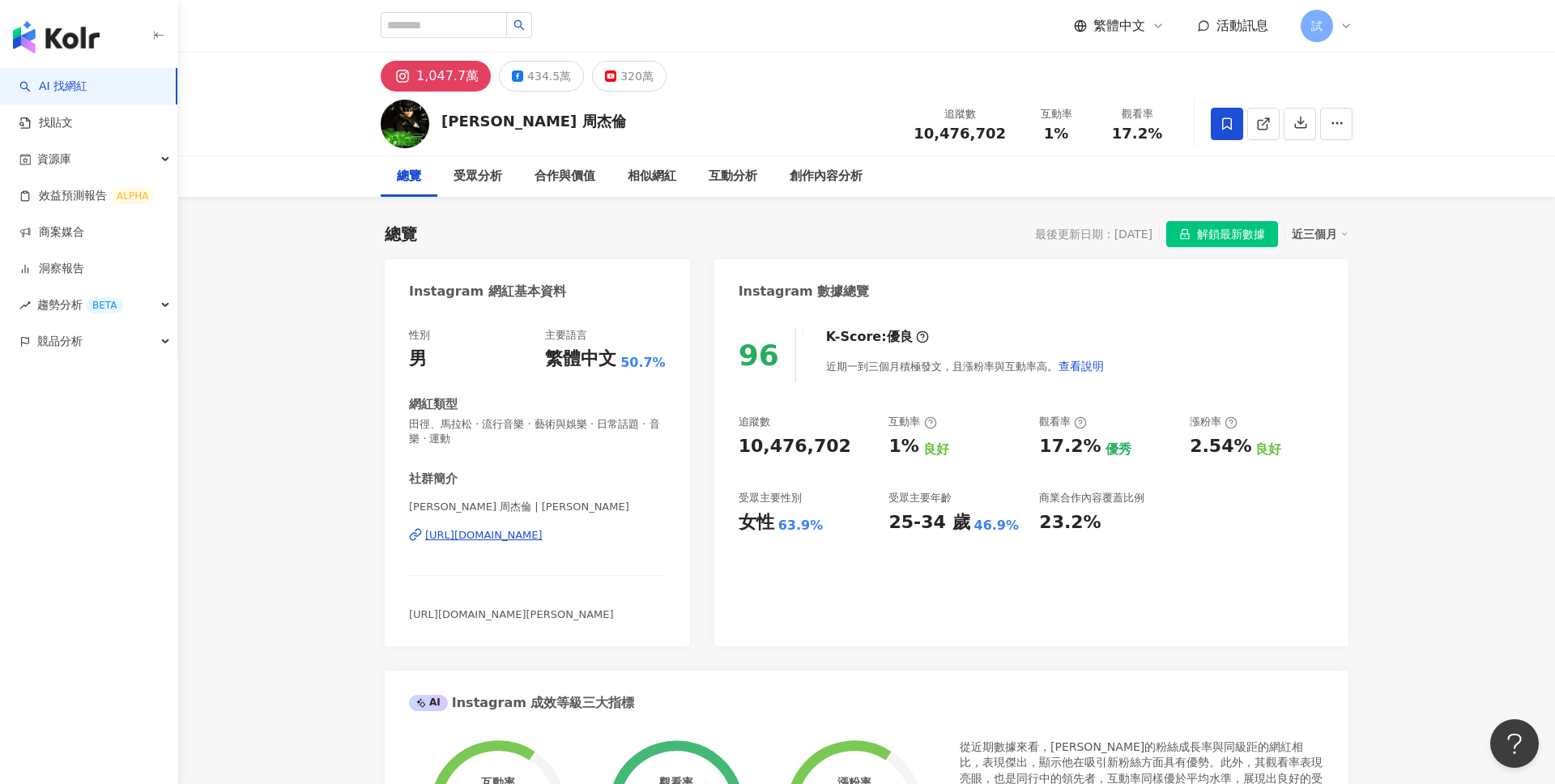
click at [1335, 227] on div "近三個月" at bounding box center [1320, 234] width 57 height 21
click at [1276, 339] on div "96 K-Score : 優良 近期一到三個月積極發文，且漲粉率與互動率高。 查看說明" at bounding box center [1032, 355] width 586 height 54
click at [512, 5] on div "繁體中文 活動訊息 試" at bounding box center [866, 26] width 972 height 52
click at [84, 261] on link "洞察報告" at bounding box center [51, 269] width 65 height 16
